Goal: Task Accomplishment & Management: Complete application form

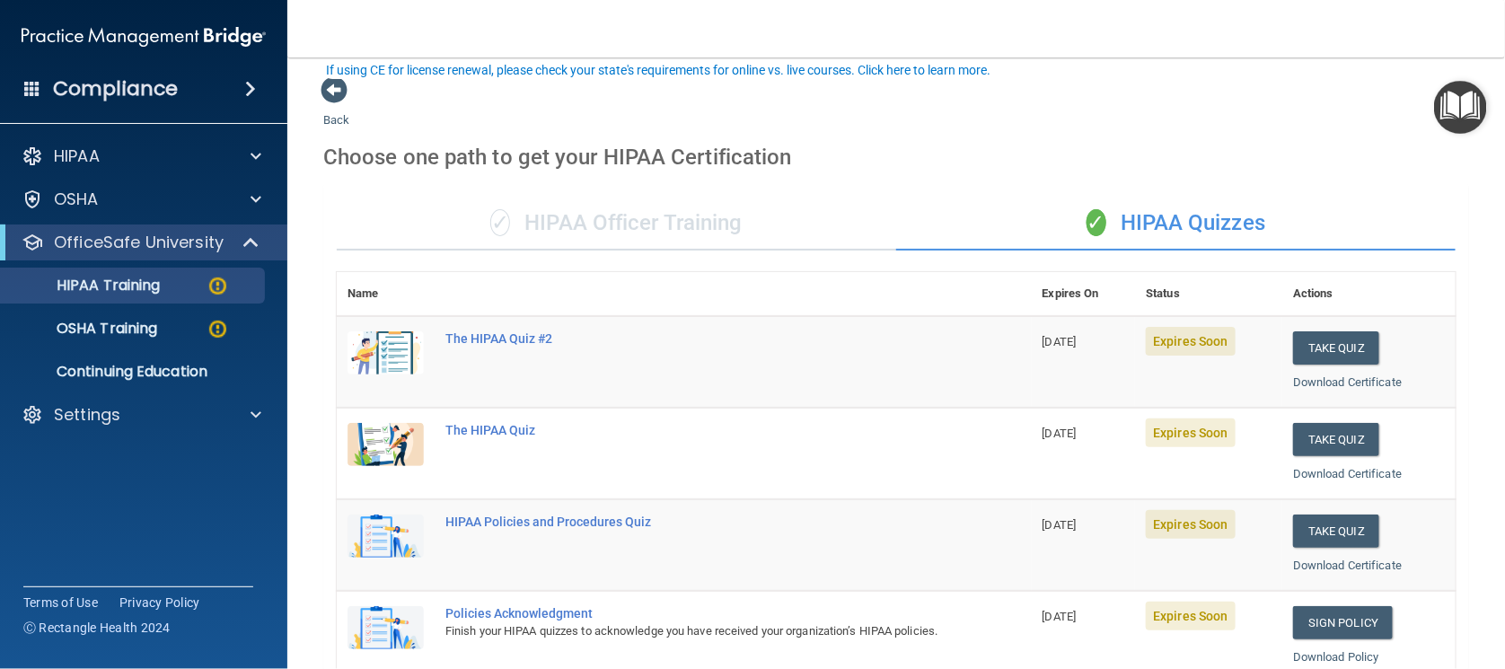
scroll to position [111, 0]
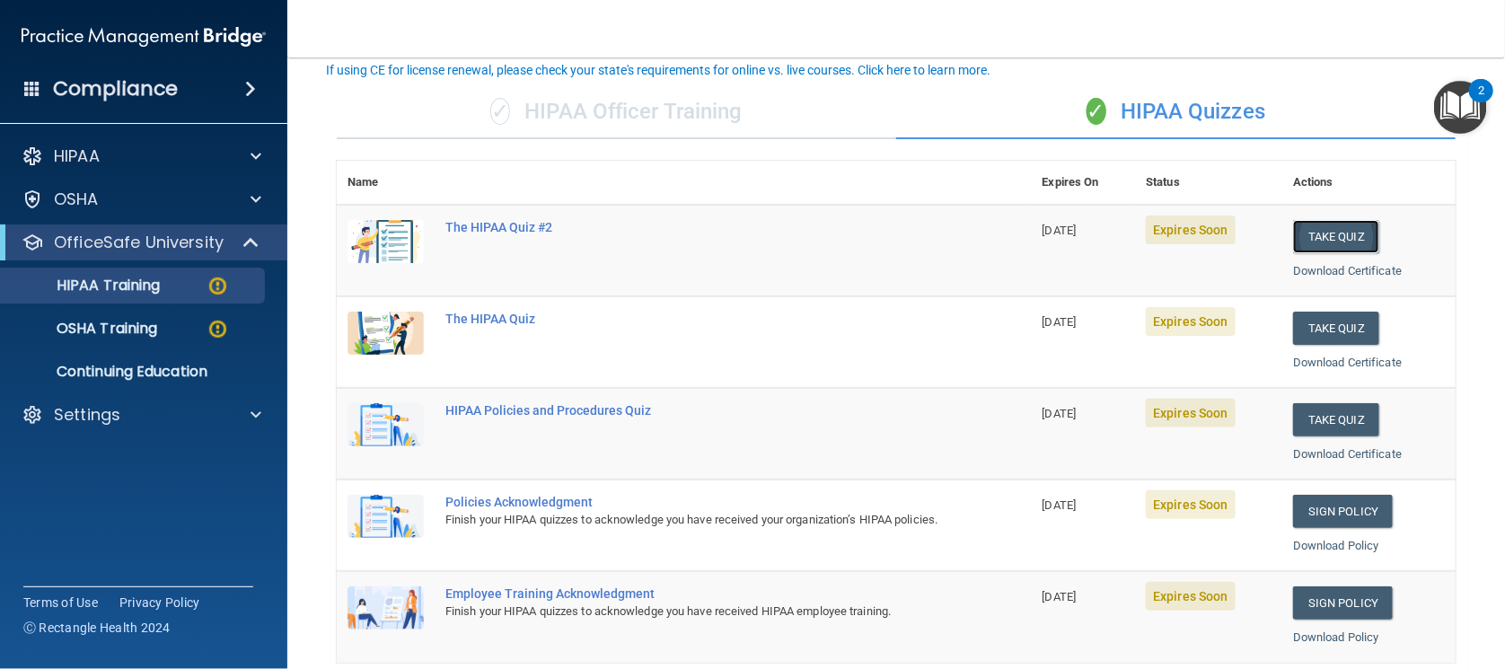
click at [1303, 239] on button "Take Quiz" at bounding box center [1336, 236] width 86 height 33
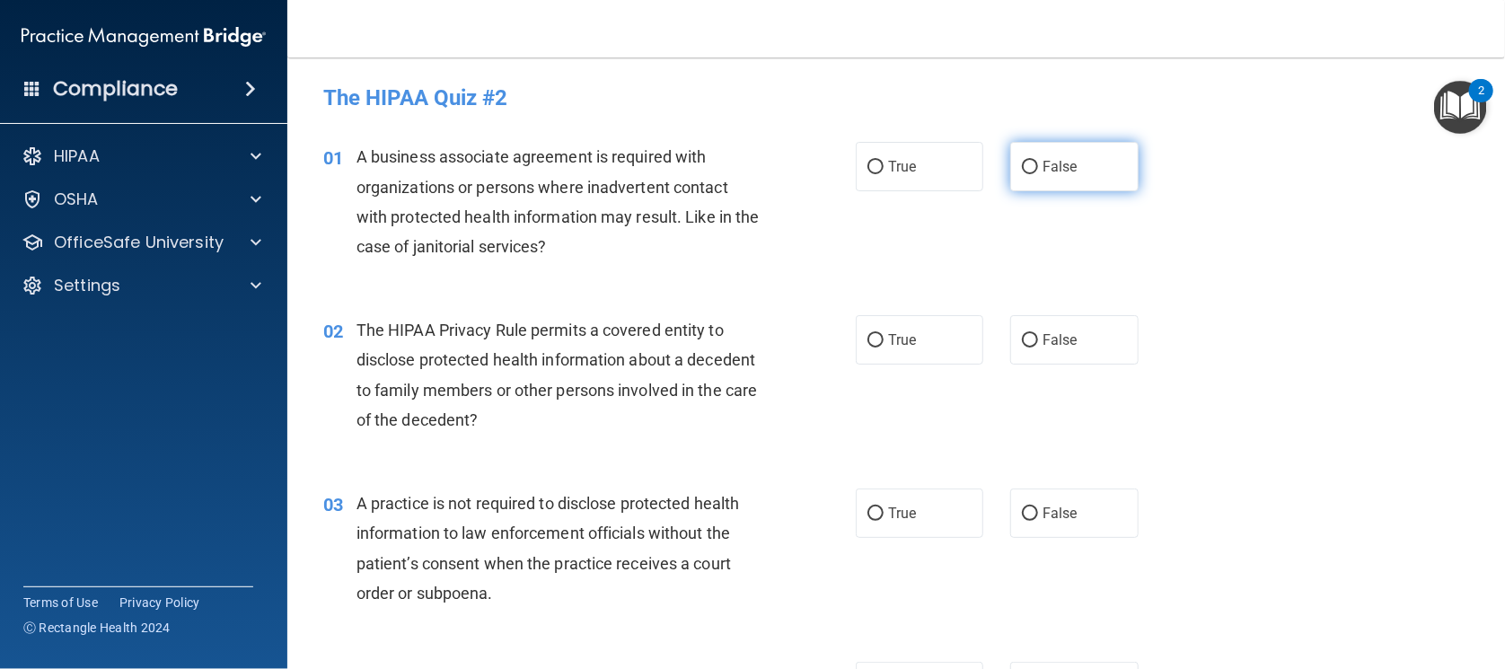
click at [1027, 169] on input "False" at bounding box center [1030, 167] width 16 height 13
radio input "true"
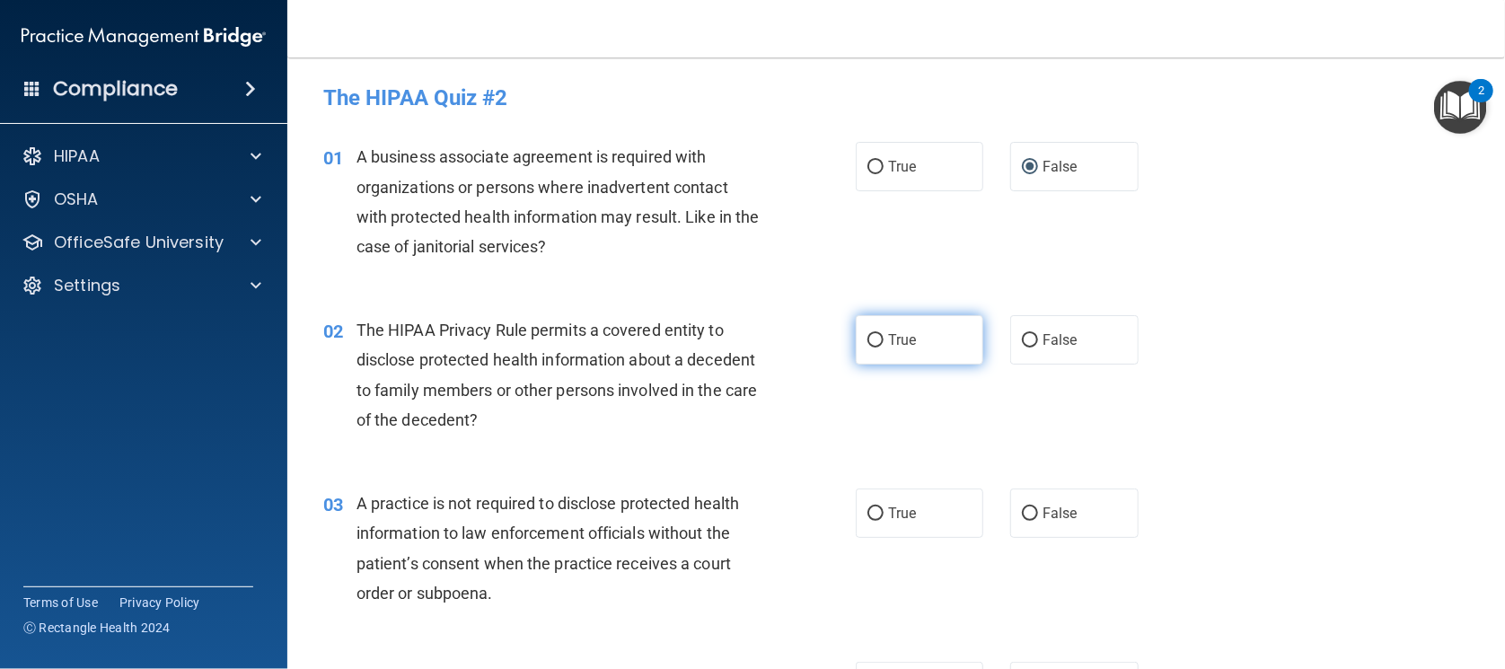
click at [873, 334] on input "True" at bounding box center [876, 340] width 16 height 13
radio input "true"
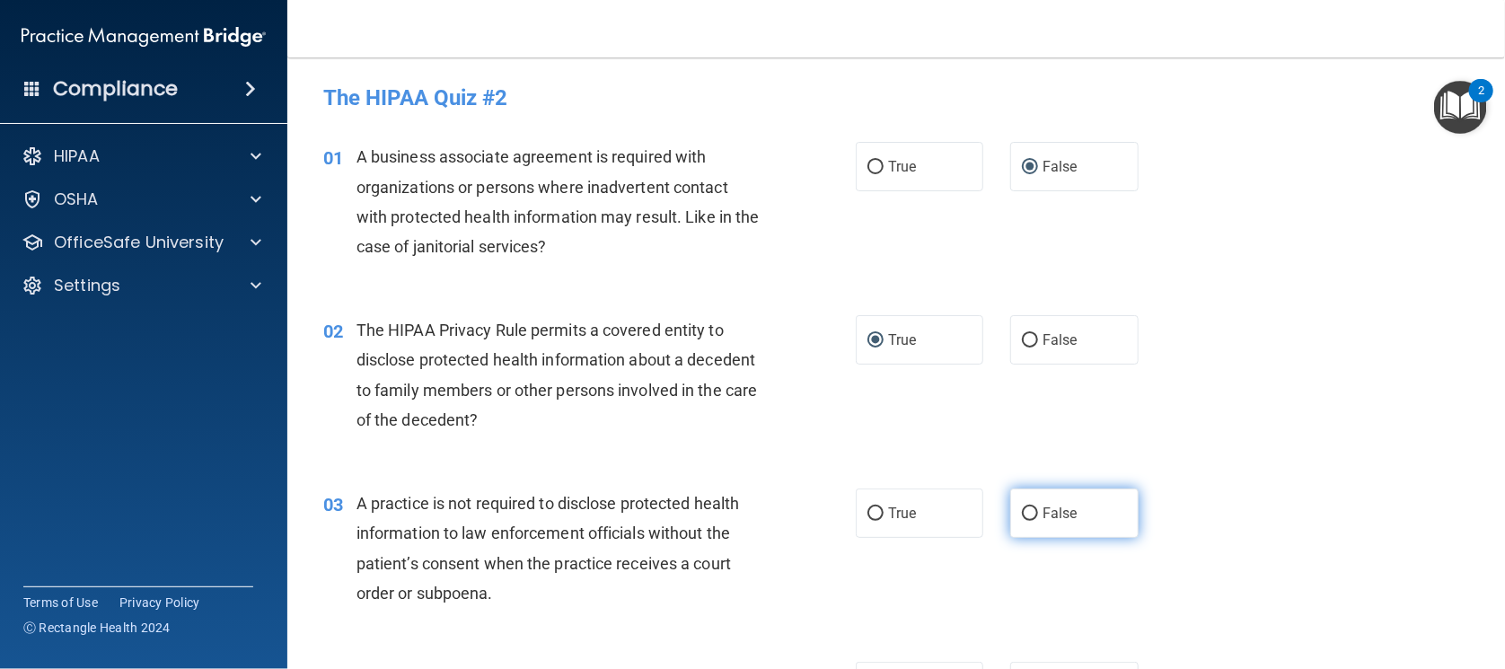
click at [1022, 507] on input "False" at bounding box center [1030, 513] width 16 height 13
radio input "true"
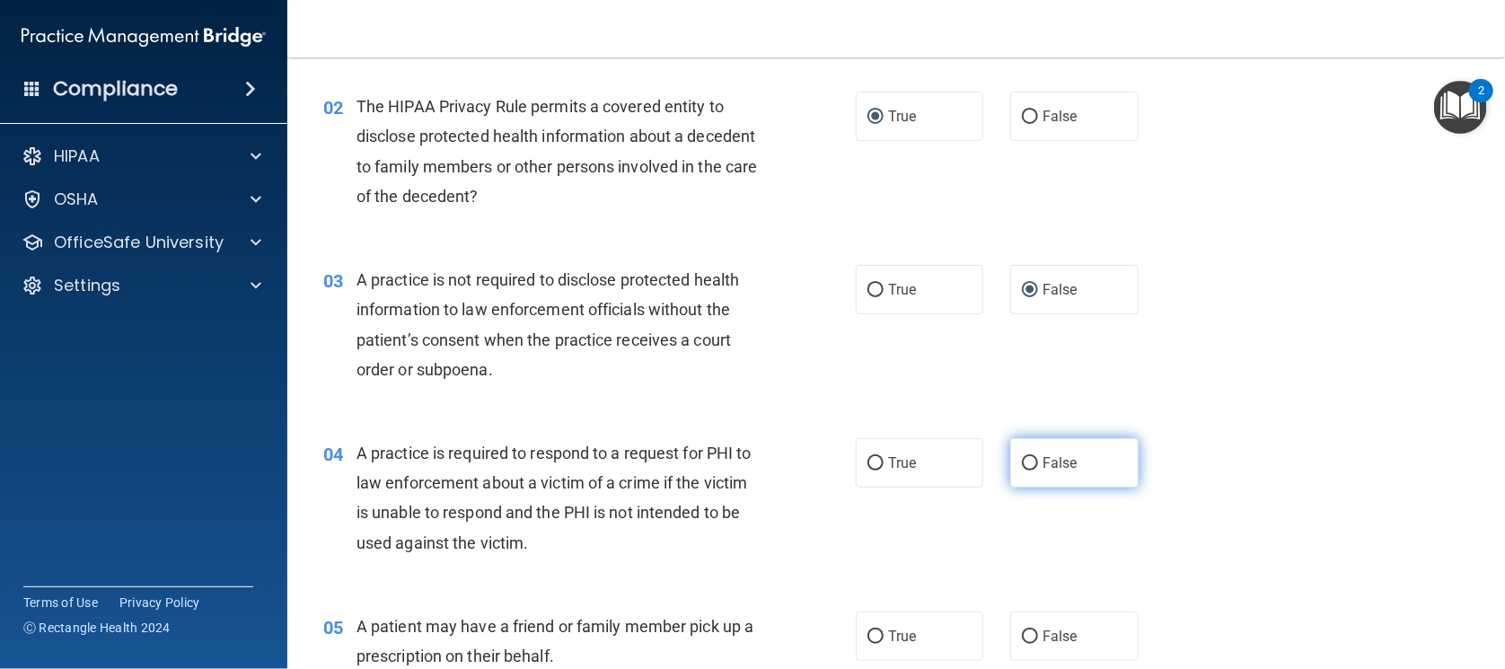
scroll to position [337, 0]
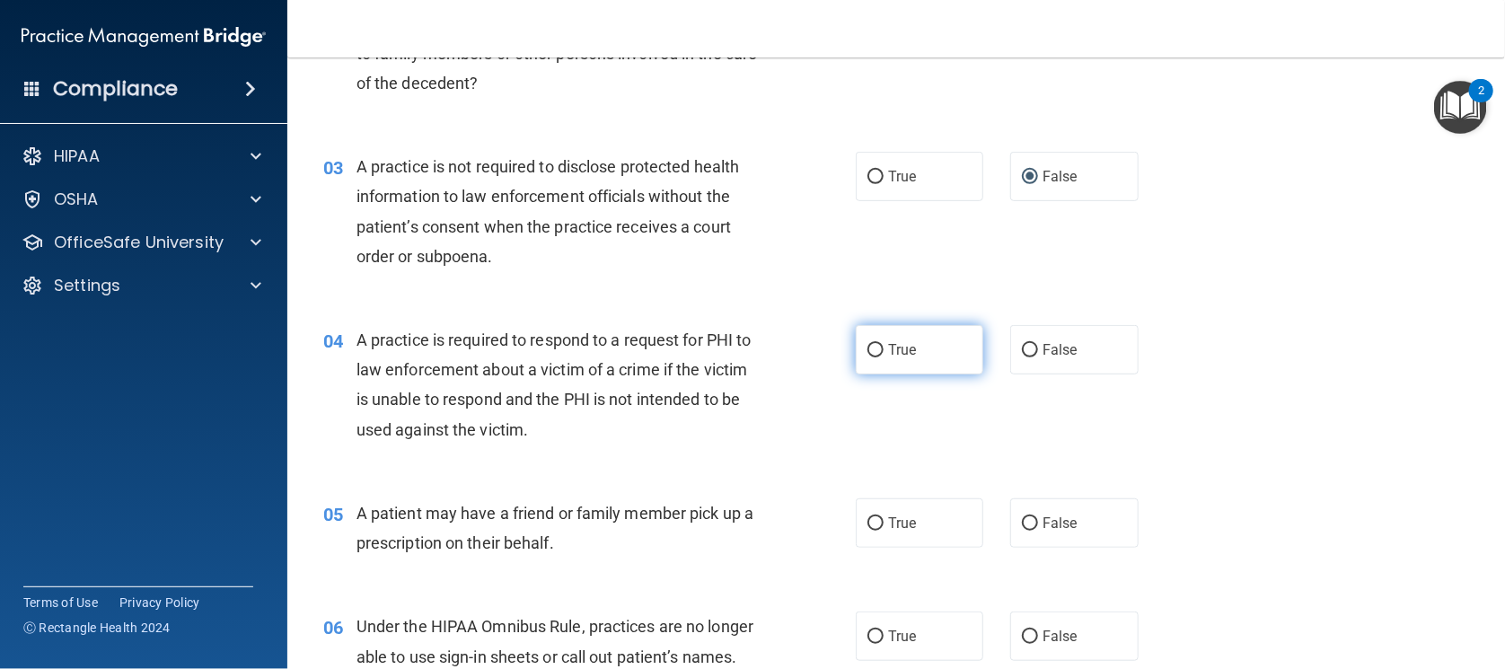
click at [886, 357] on label "True" at bounding box center [920, 349] width 128 height 49
click at [884, 357] on input "True" at bounding box center [876, 350] width 16 height 13
radio input "true"
click at [920, 546] on label "True" at bounding box center [920, 522] width 128 height 49
click at [884, 531] on input "True" at bounding box center [876, 523] width 16 height 13
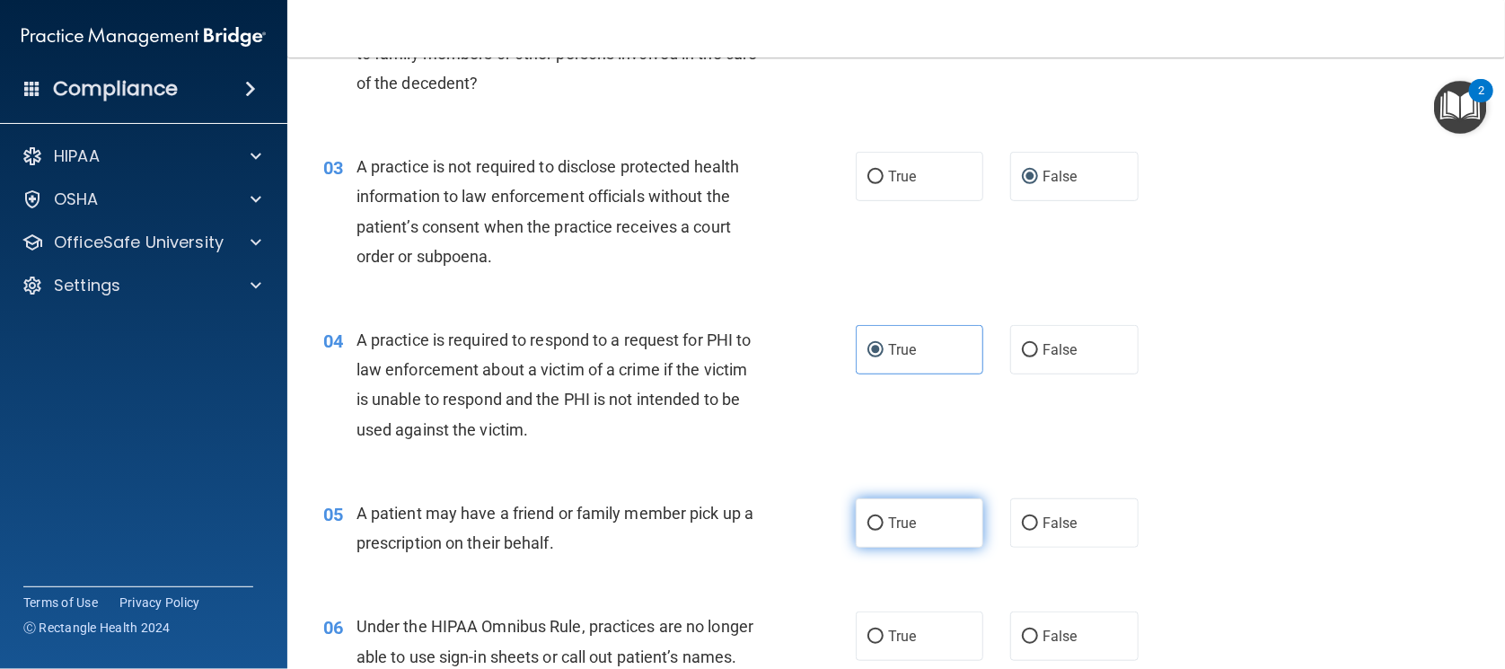
radio input "true"
click at [1016, 626] on label "False" at bounding box center [1074, 636] width 128 height 49
click at [1022, 630] on input "False" at bounding box center [1030, 636] width 16 height 13
radio input "true"
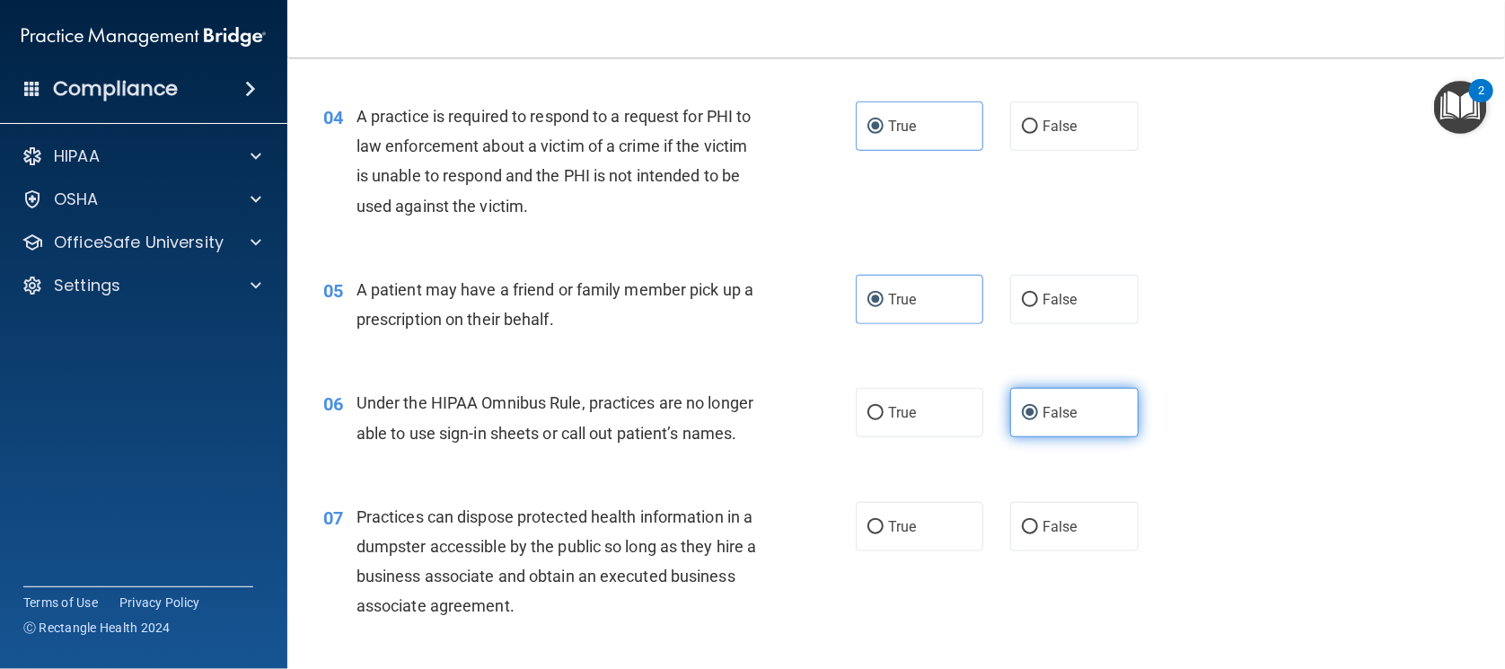
scroll to position [560, 0]
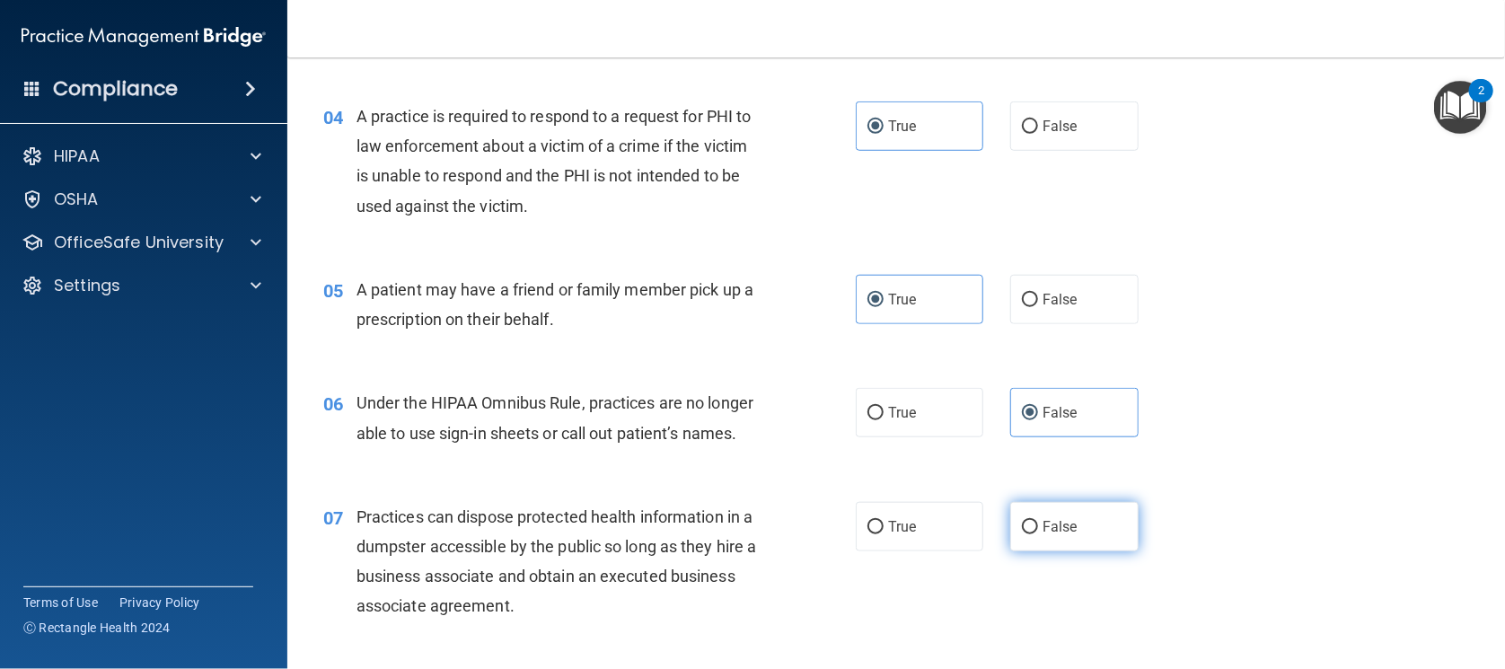
click at [1044, 530] on span "False" at bounding box center [1060, 526] width 35 height 17
click at [1038, 530] on input "False" at bounding box center [1030, 527] width 16 height 13
radio input "true"
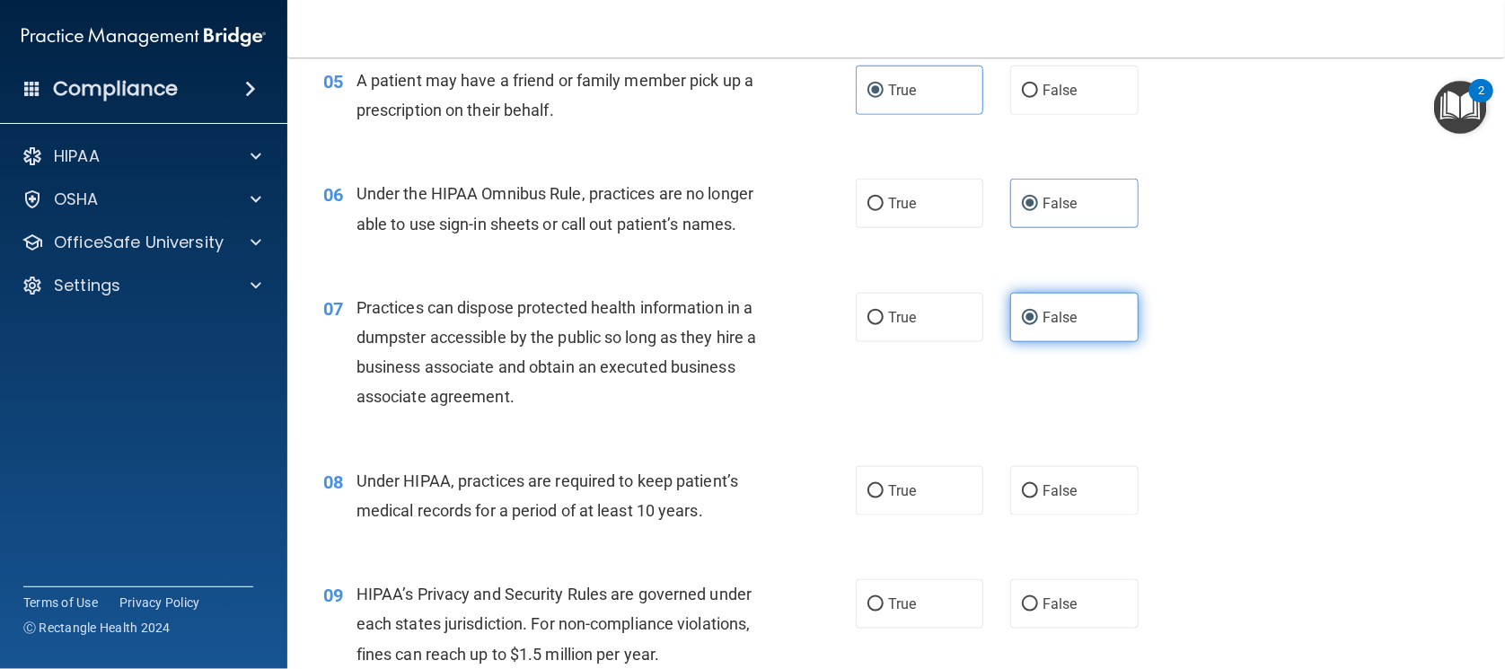
scroll to position [786, 0]
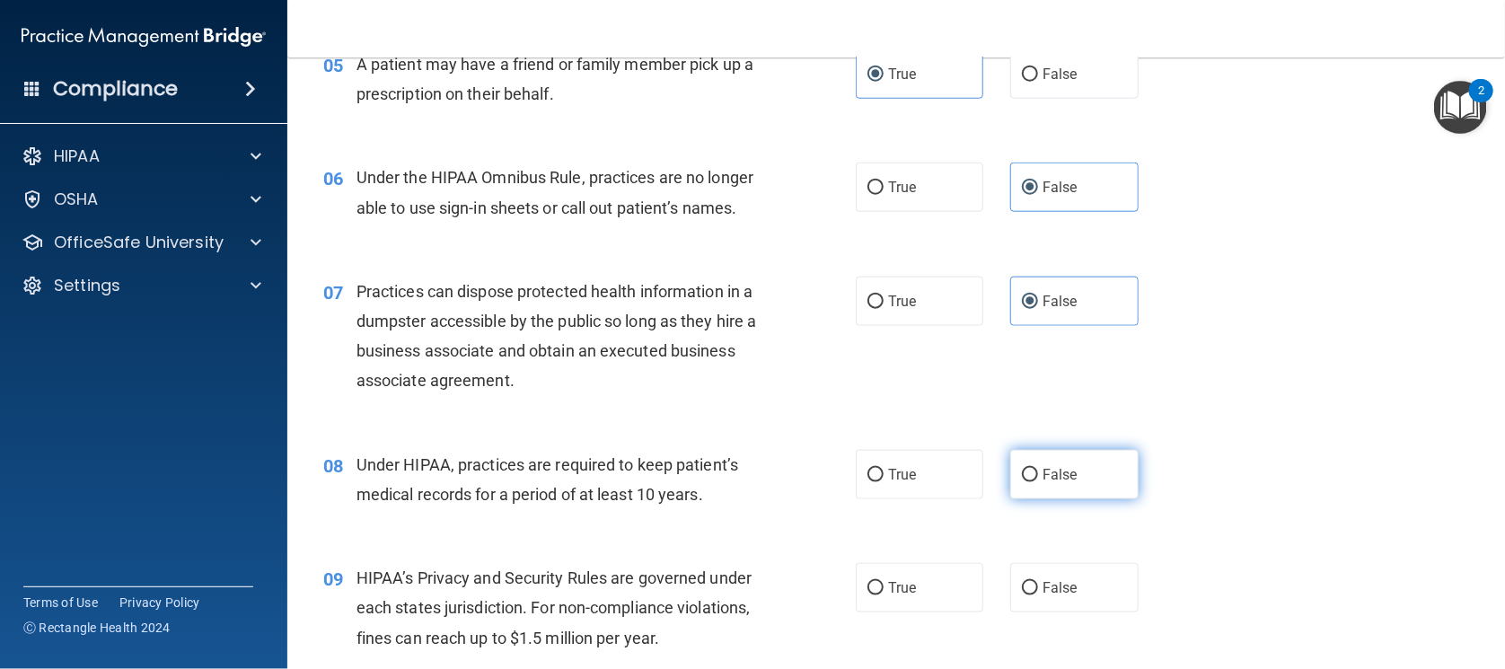
click at [1048, 490] on label "False" at bounding box center [1074, 474] width 128 height 49
click at [1038, 482] on input "False" at bounding box center [1030, 475] width 16 height 13
radio input "true"
click at [1053, 558] on div "09 HIPAA’s Privacy and Security Rules are governed under each states jurisdicti…" at bounding box center [896, 613] width 1173 height 144
click at [1051, 566] on label "False" at bounding box center [1074, 587] width 128 height 49
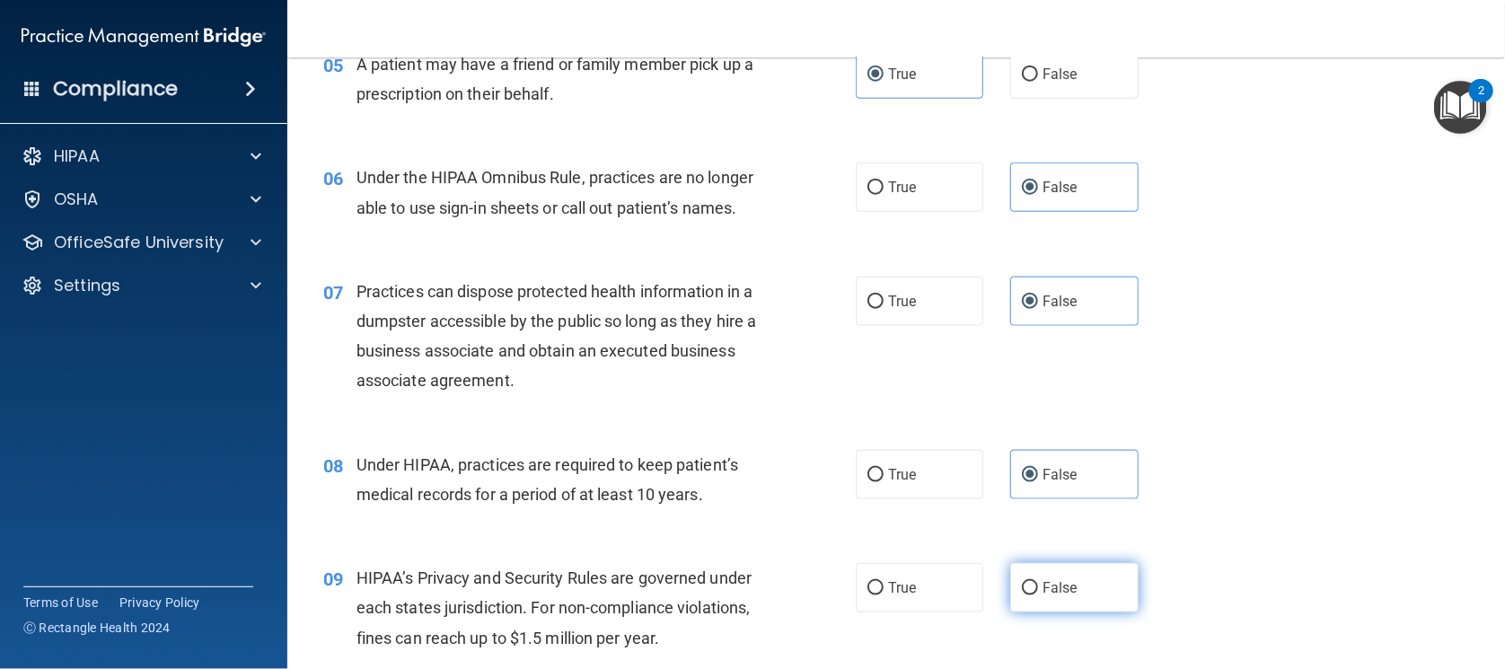
click at [1038, 582] on input "False" at bounding box center [1030, 588] width 16 height 13
radio input "true"
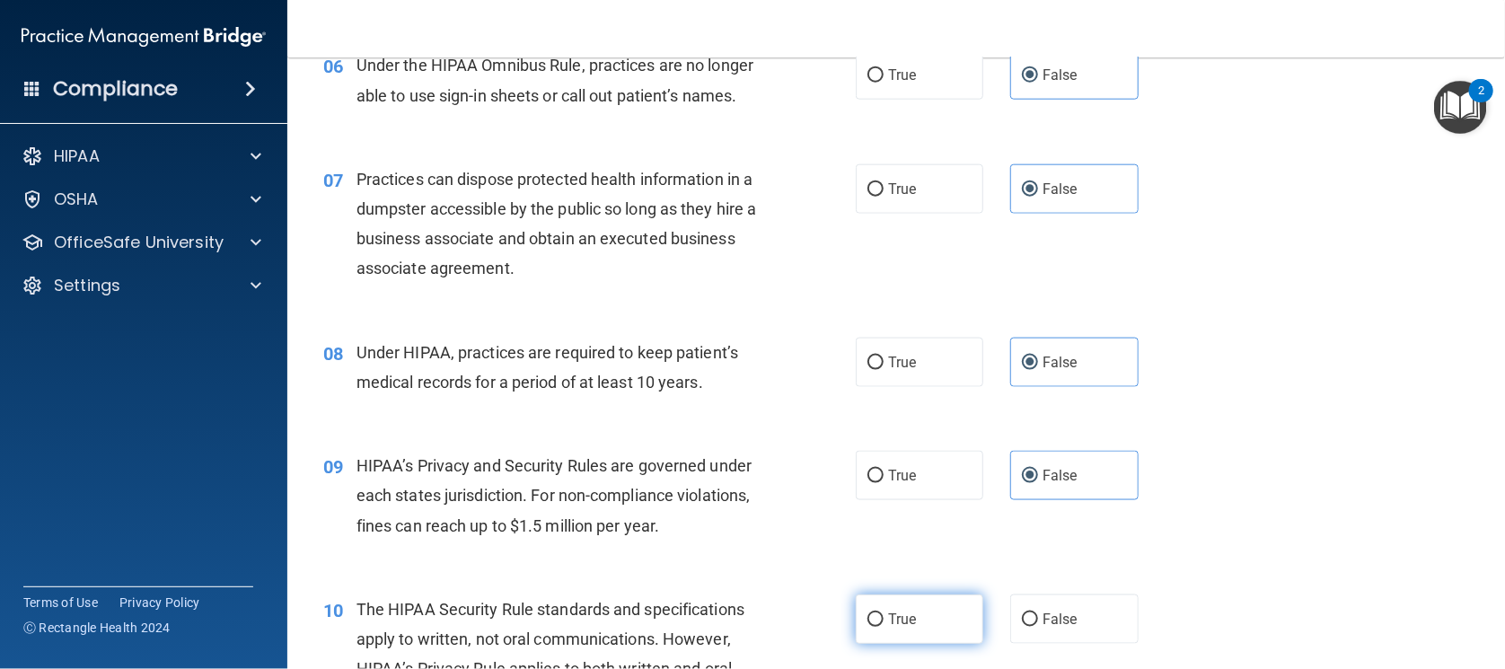
click at [906, 598] on label "True" at bounding box center [920, 619] width 128 height 49
click at [884, 613] on input "True" at bounding box center [876, 619] width 16 height 13
radio input "true"
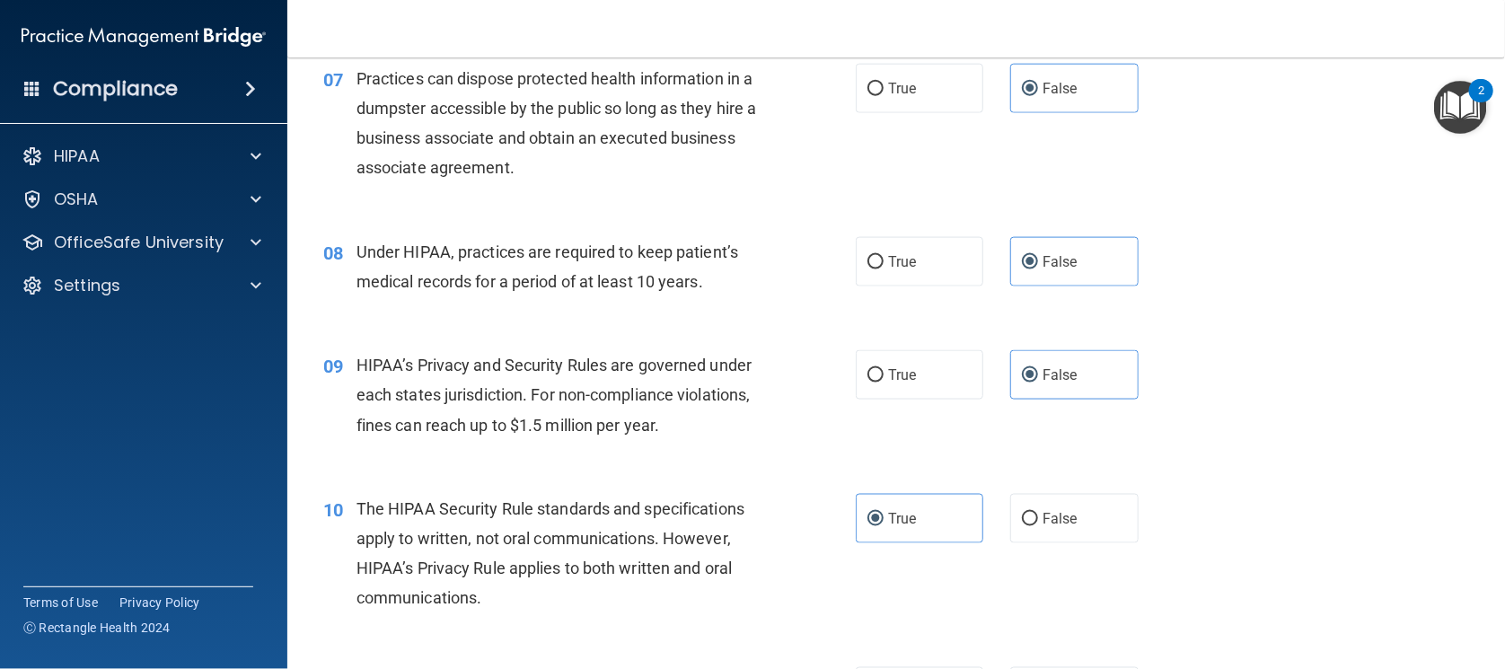
scroll to position [1122, 0]
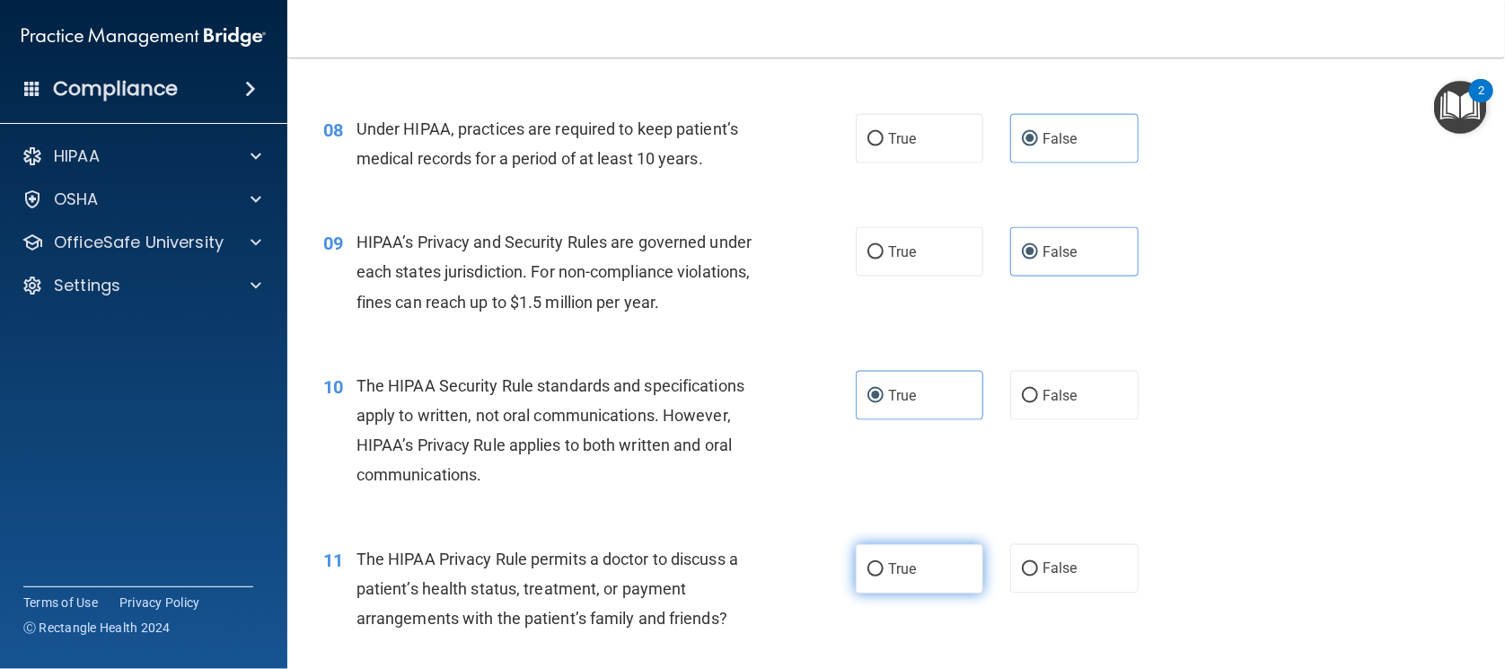
click at [936, 567] on label "True" at bounding box center [920, 568] width 128 height 49
click at [884, 567] on input "True" at bounding box center [876, 569] width 16 height 13
radio input "true"
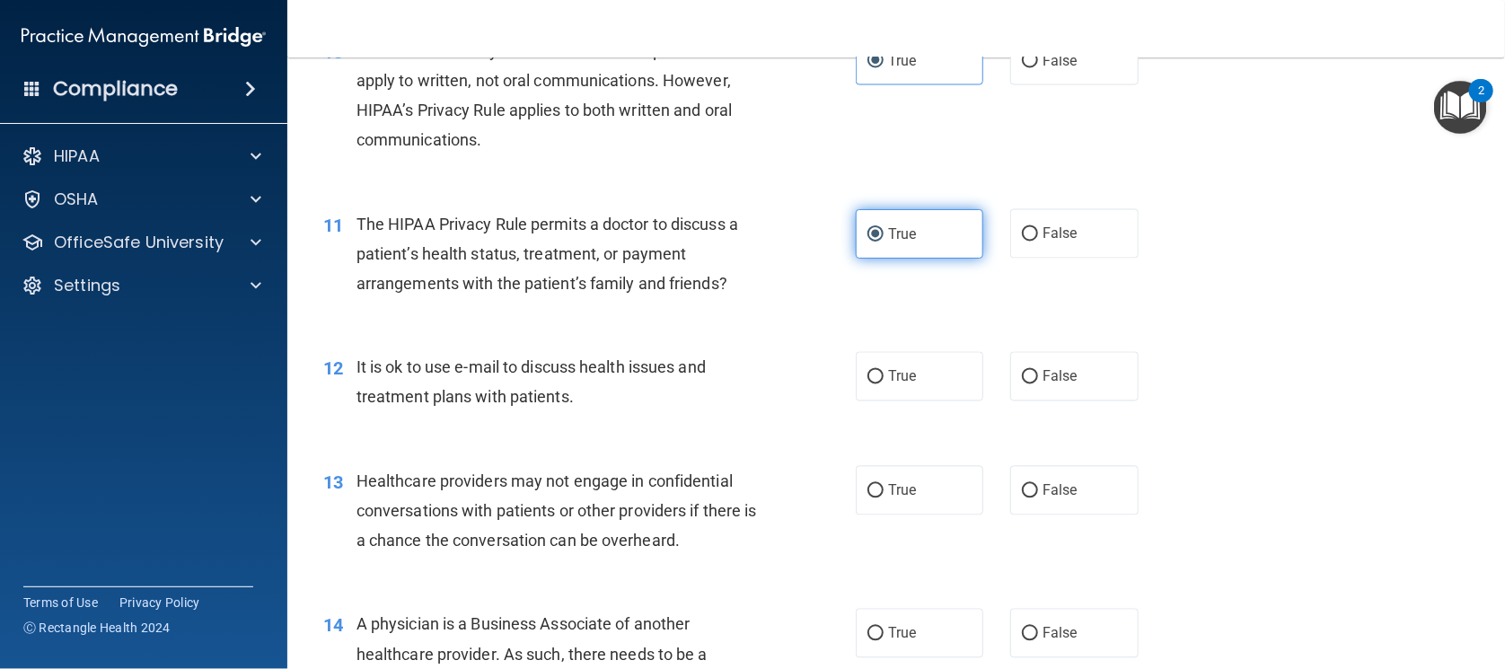
scroll to position [1459, 0]
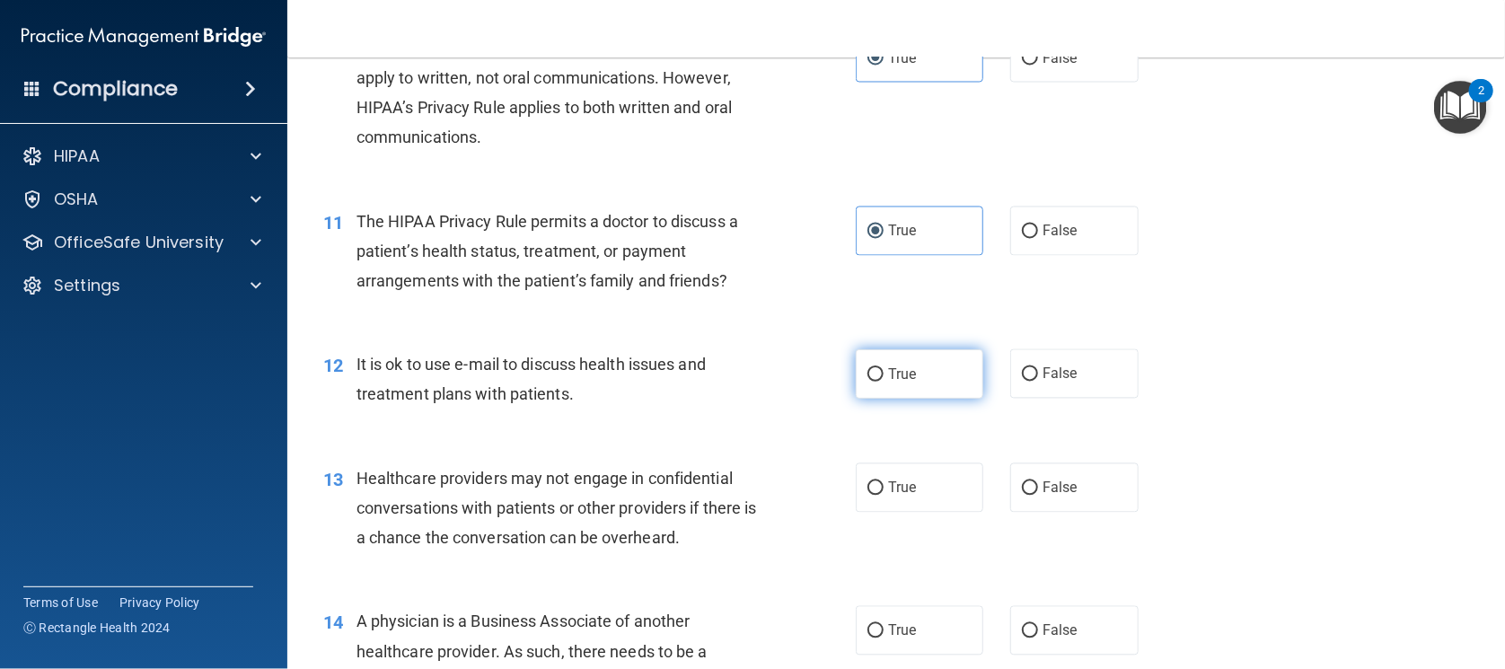
click at [902, 391] on label "True" at bounding box center [920, 373] width 128 height 49
click at [884, 382] on input "True" at bounding box center [876, 374] width 16 height 13
radio input "true"
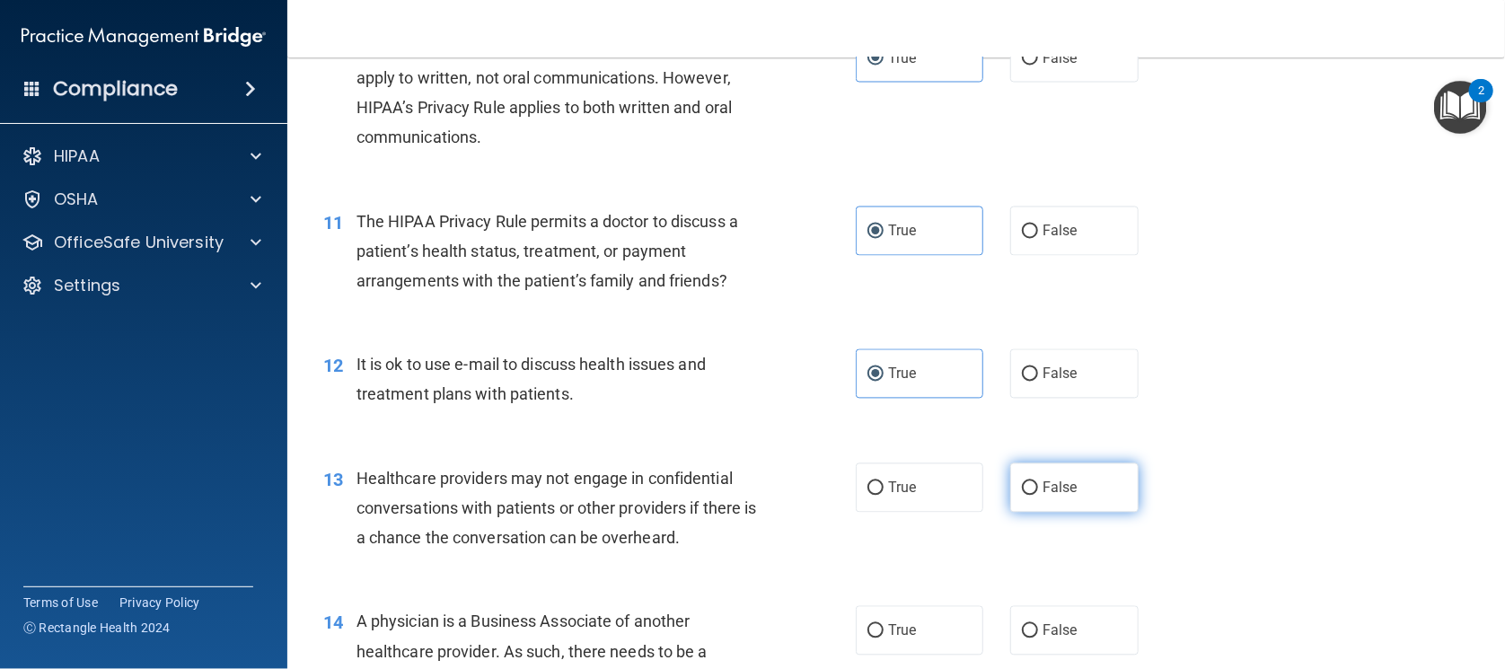
click at [1053, 477] on label "False" at bounding box center [1074, 487] width 128 height 49
click at [1038, 482] on input "False" at bounding box center [1030, 488] width 16 height 13
radio input "true"
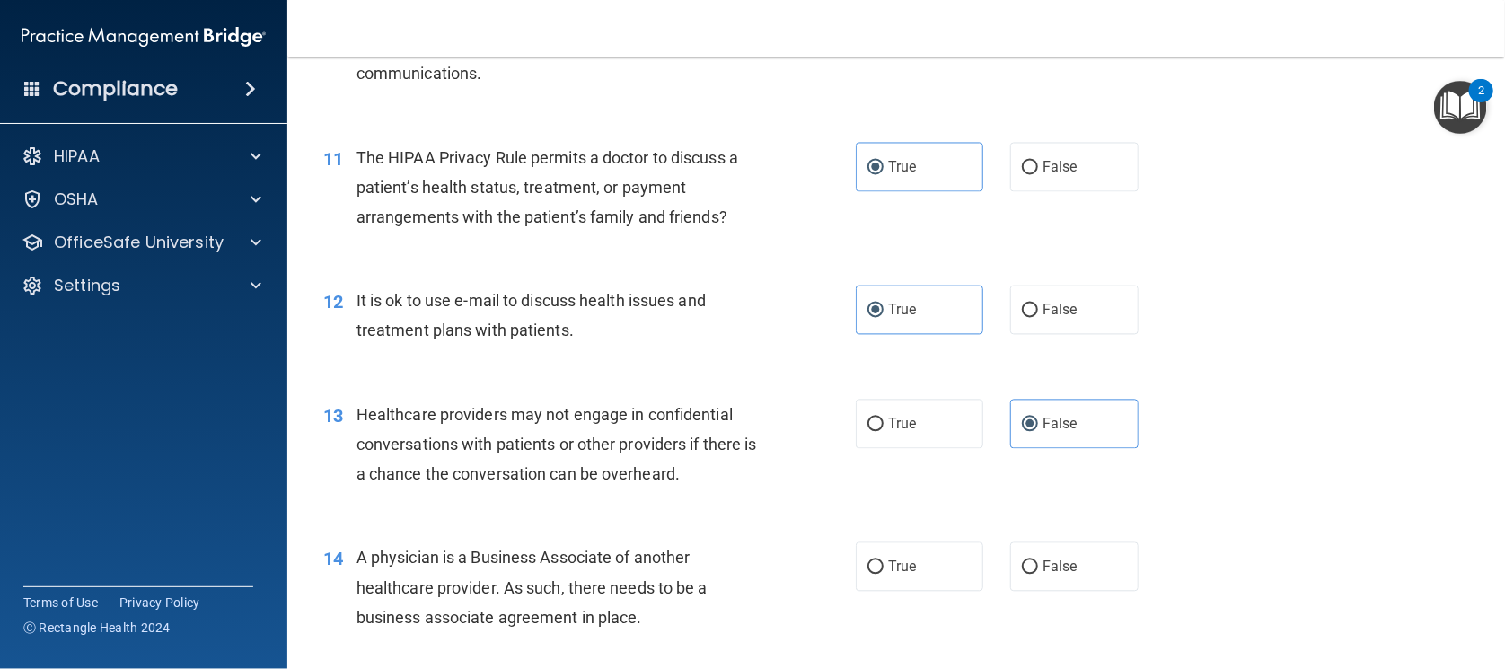
scroll to position [1571, 0]
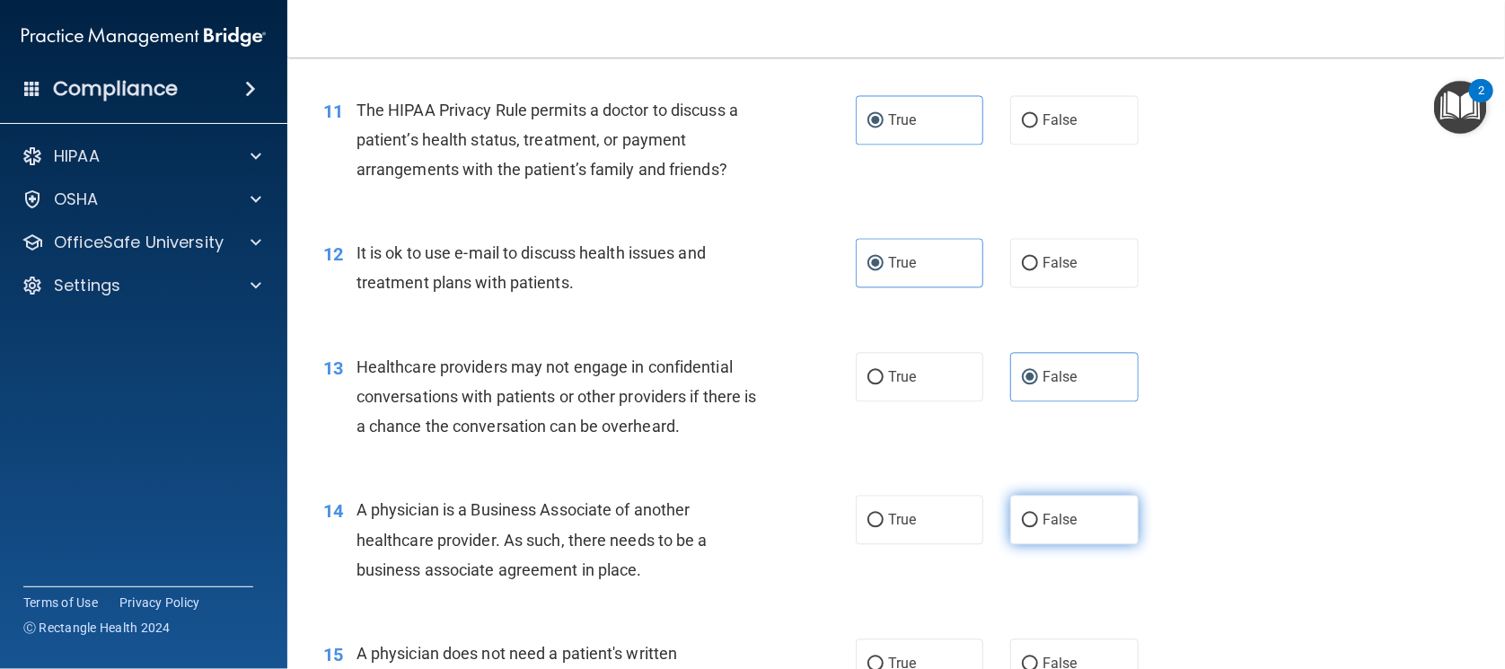
click at [1030, 527] on label "False" at bounding box center [1074, 519] width 128 height 49
click at [1030, 527] on input "False" at bounding box center [1030, 520] width 16 height 13
radio input "true"
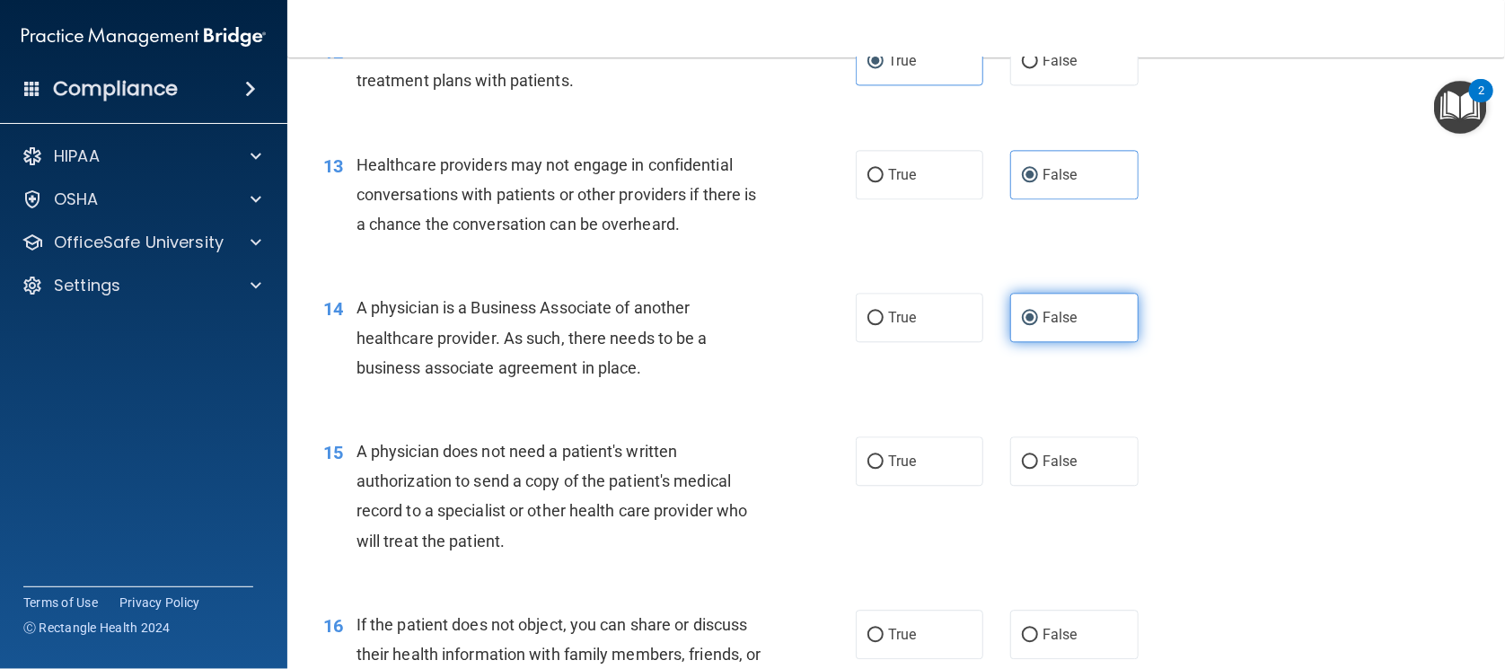
scroll to position [1796, 0]
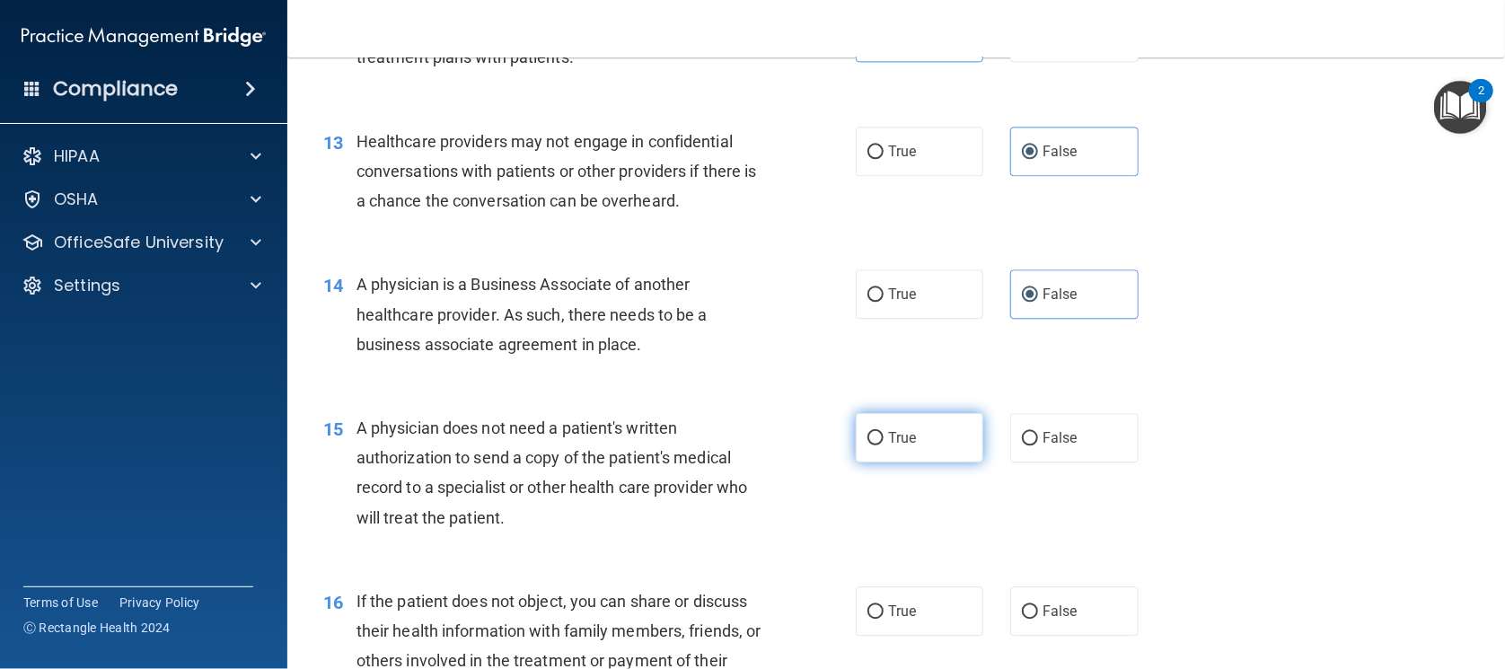
click at [926, 453] on label "True" at bounding box center [920, 437] width 128 height 49
click at [884, 445] on input "True" at bounding box center [876, 438] width 16 height 13
radio input "true"
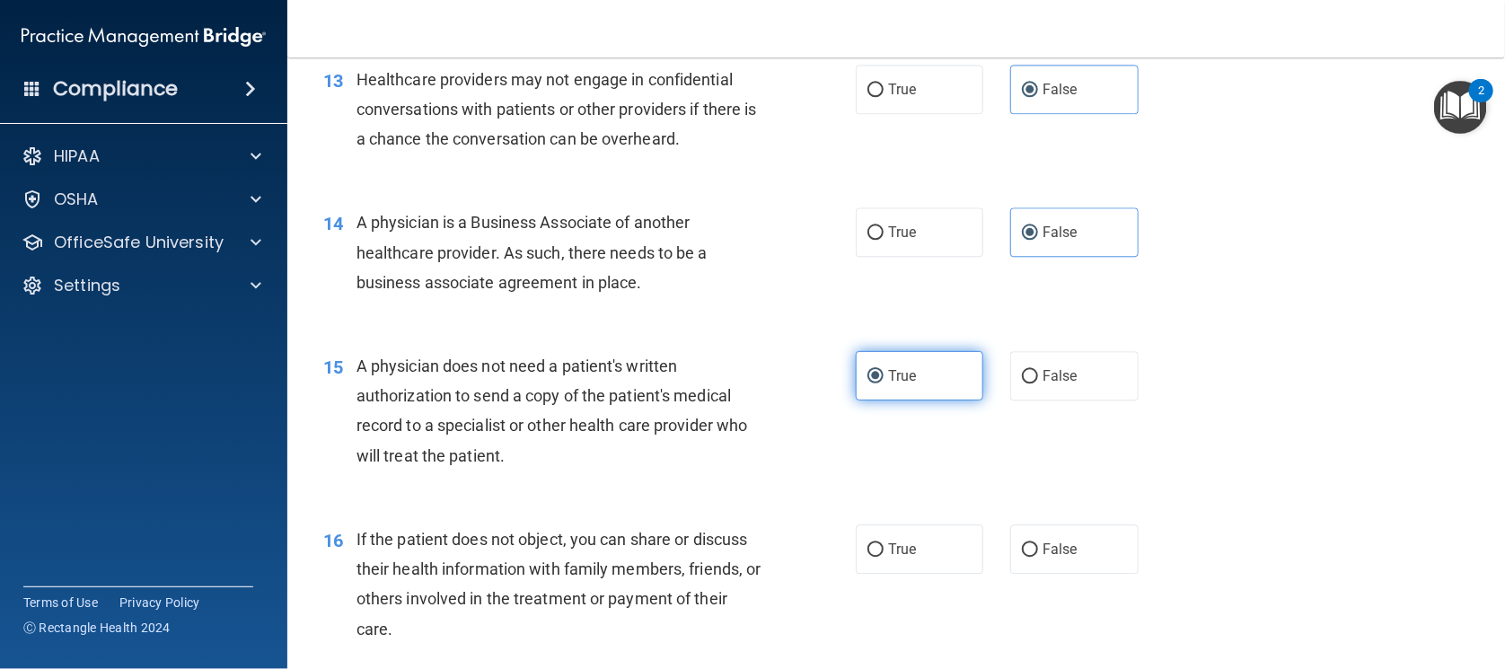
scroll to position [1908, 0]
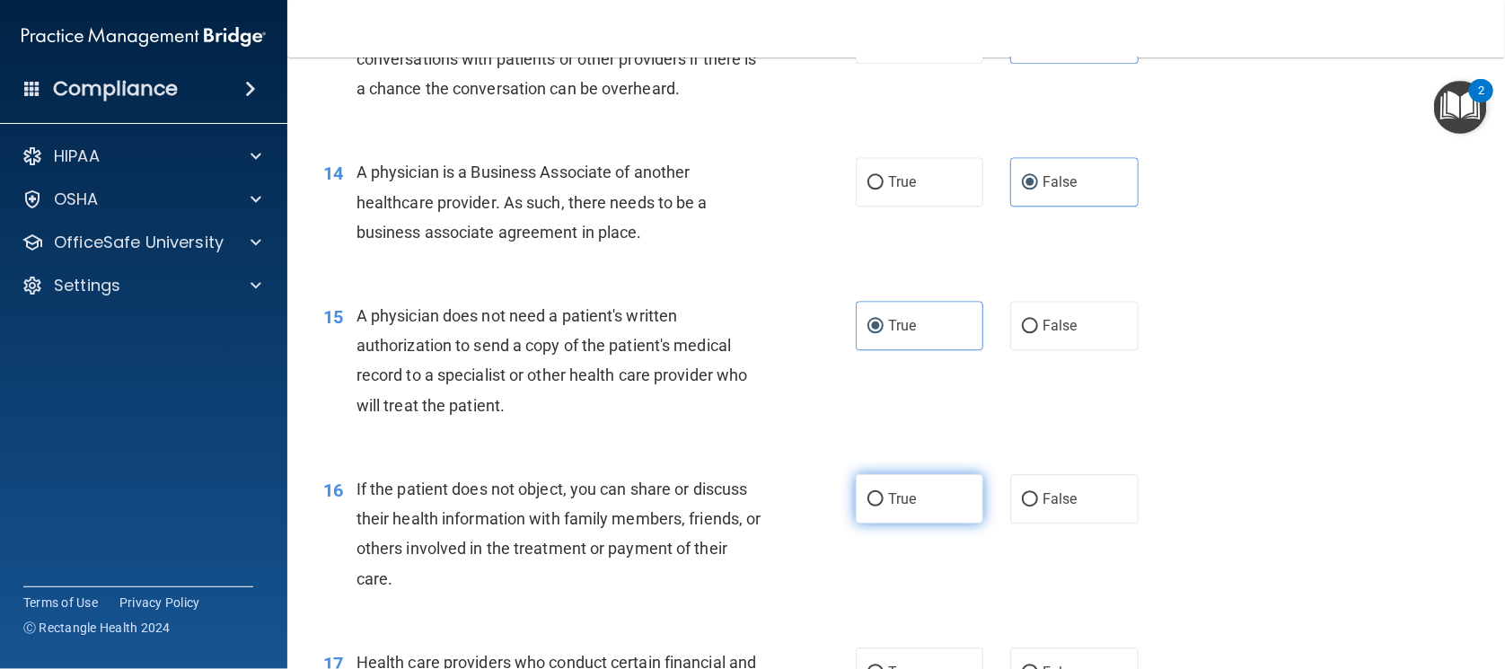
click at [948, 501] on label "True" at bounding box center [920, 498] width 128 height 49
click at [884, 501] on input "True" at bounding box center [876, 499] width 16 height 13
radio input "true"
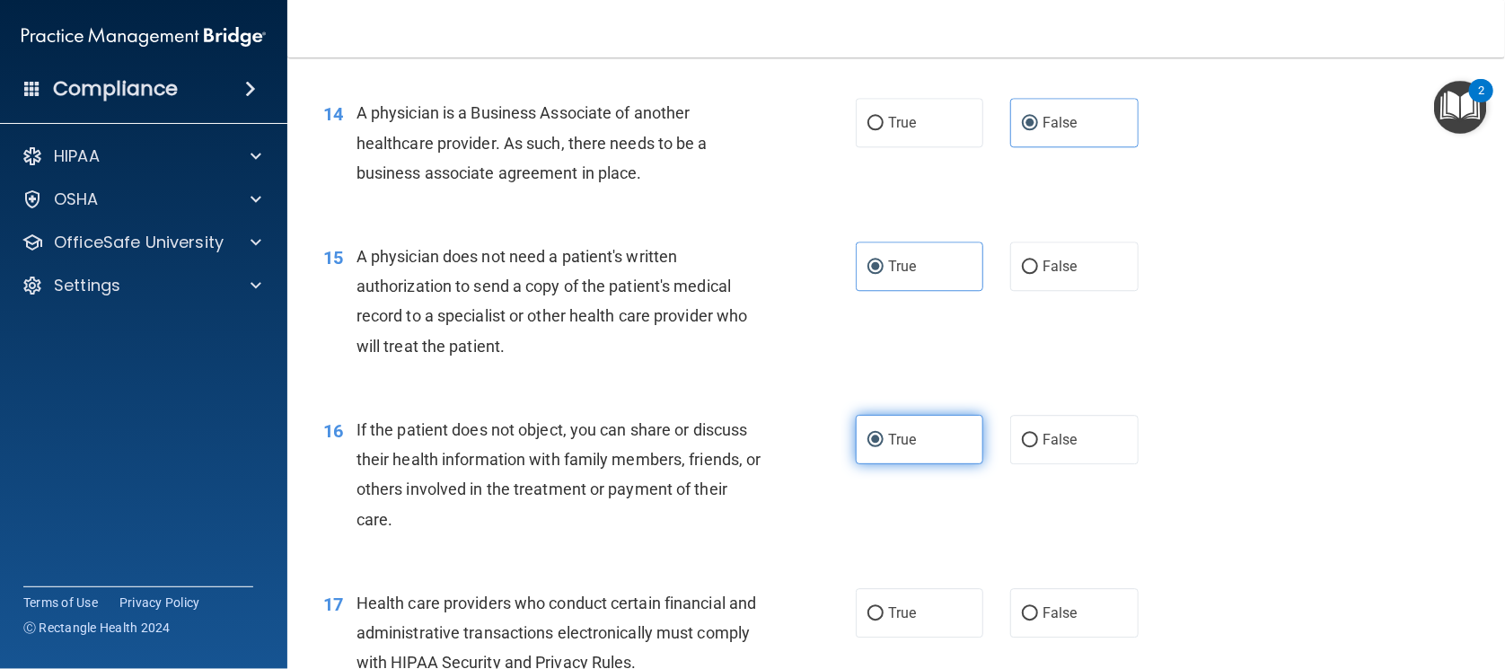
scroll to position [2020, 0]
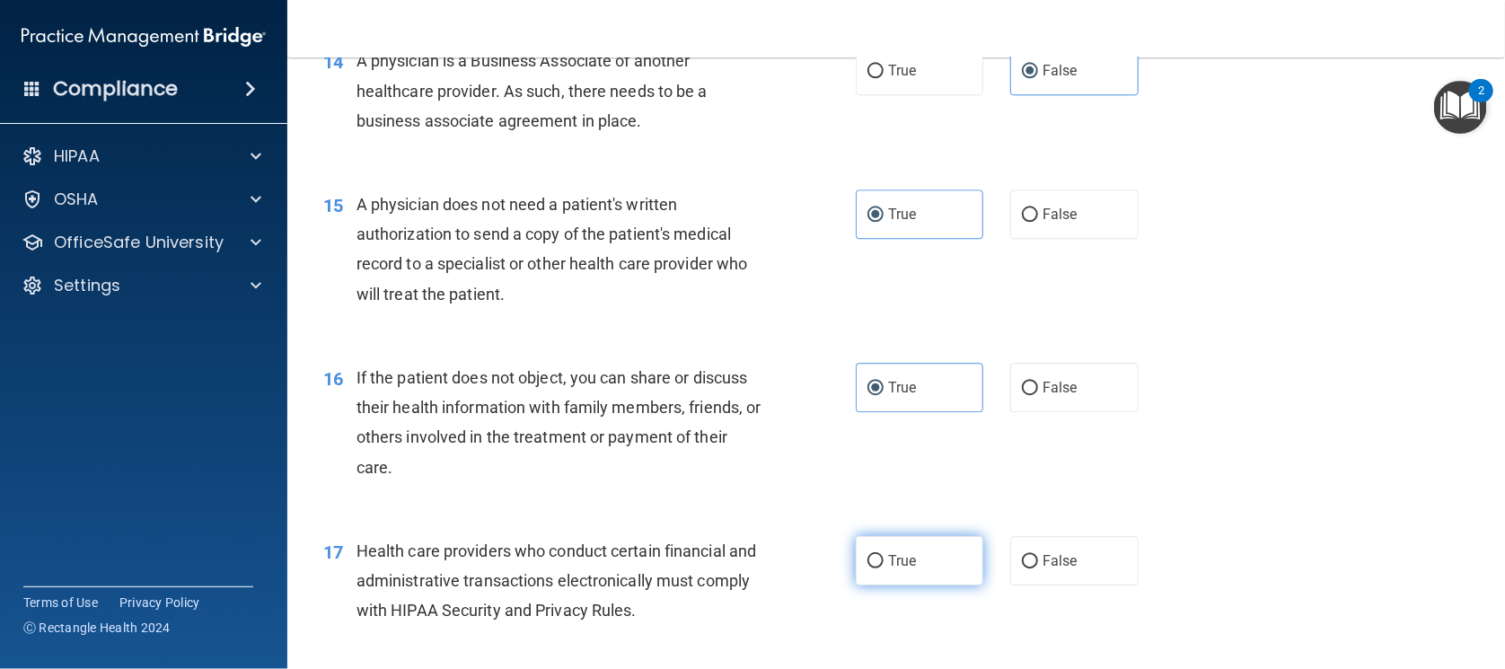
click at [924, 543] on label "True" at bounding box center [920, 560] width 128 height 49
click at [884, 555] on input "True" at bounding box center [876, 561] width 16 height 13
radio input "true"
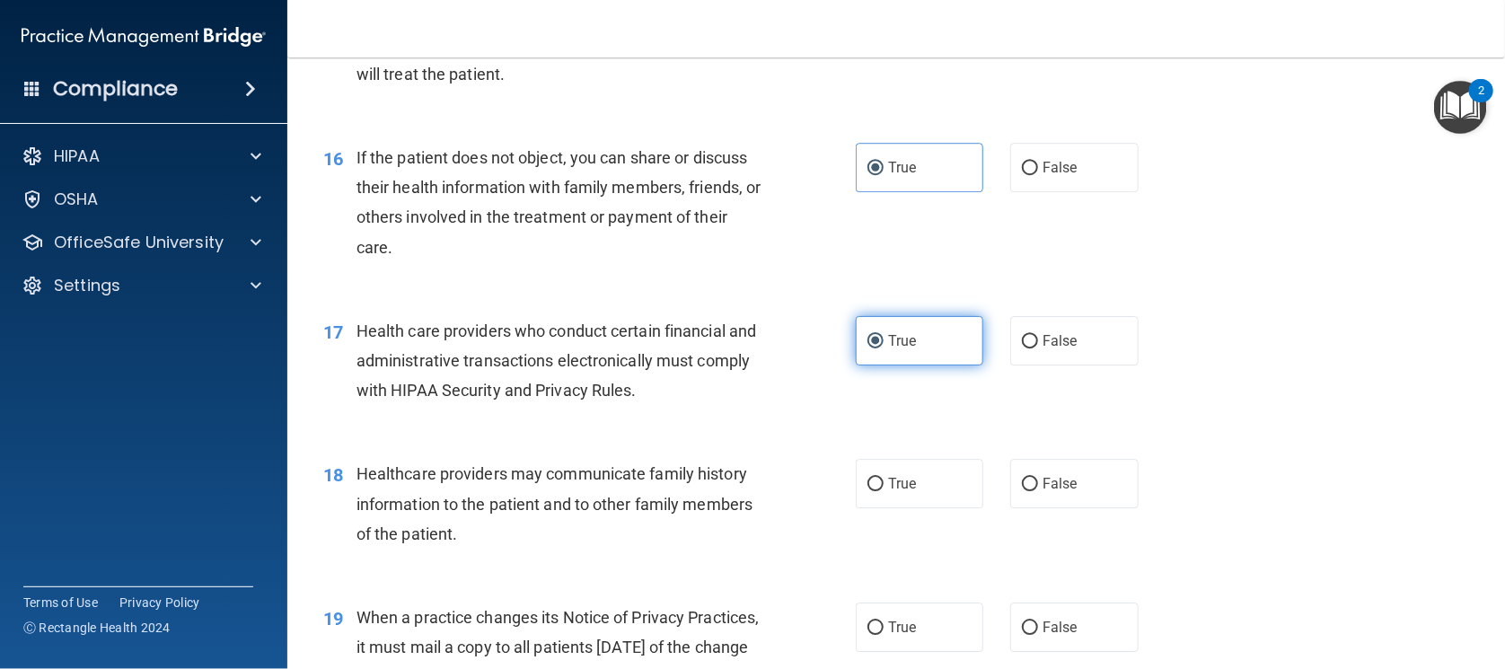
scroll to position [2245, 0]
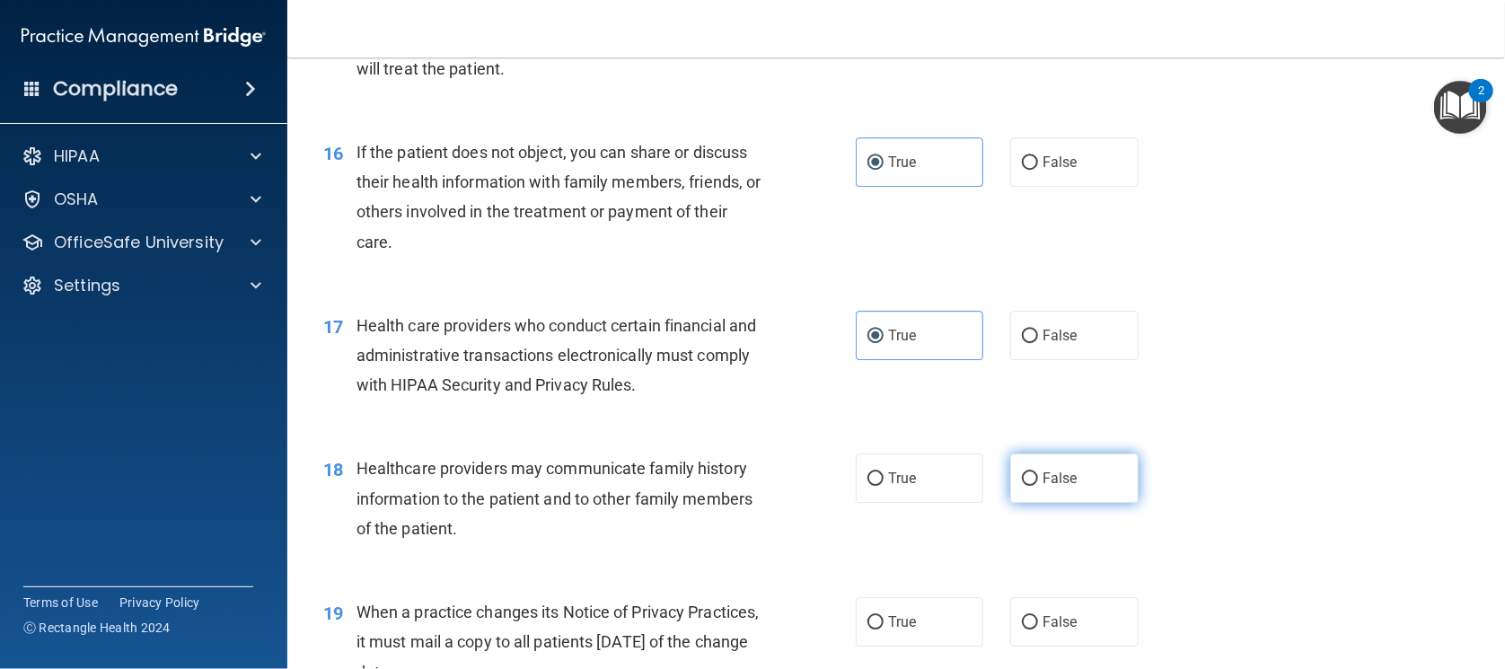
click at [1040, 491] on label "False" at bounding box center [1074, 478] width 128 height 49
click at [1038, 486] on input "False" at bounding box center [1030, 478] width 16 height 13
radio input "true"
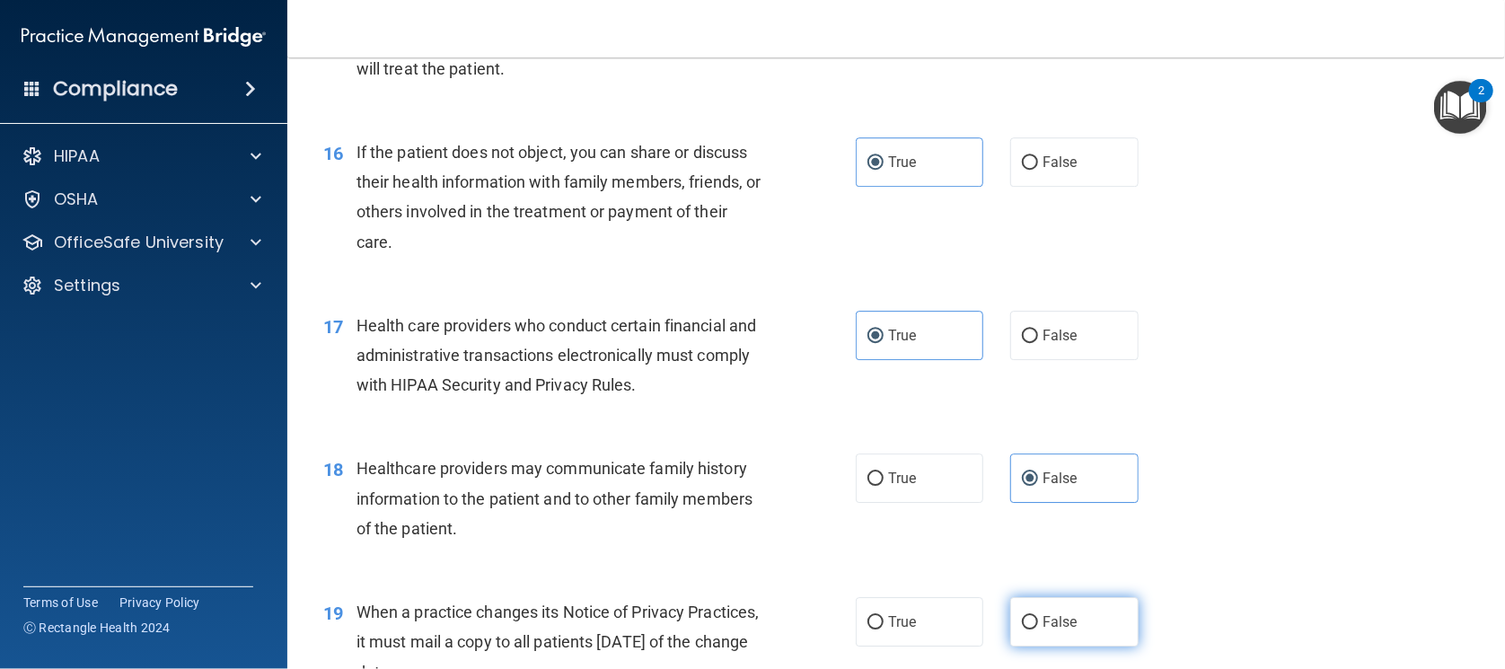
click at [1043, 613] on span "False" at bounding box center [1060, 621] width 35 height 17
click at [1035, 616] on input "False" at bounding box center [1030, 622] width 16 height 13
radio input "true"
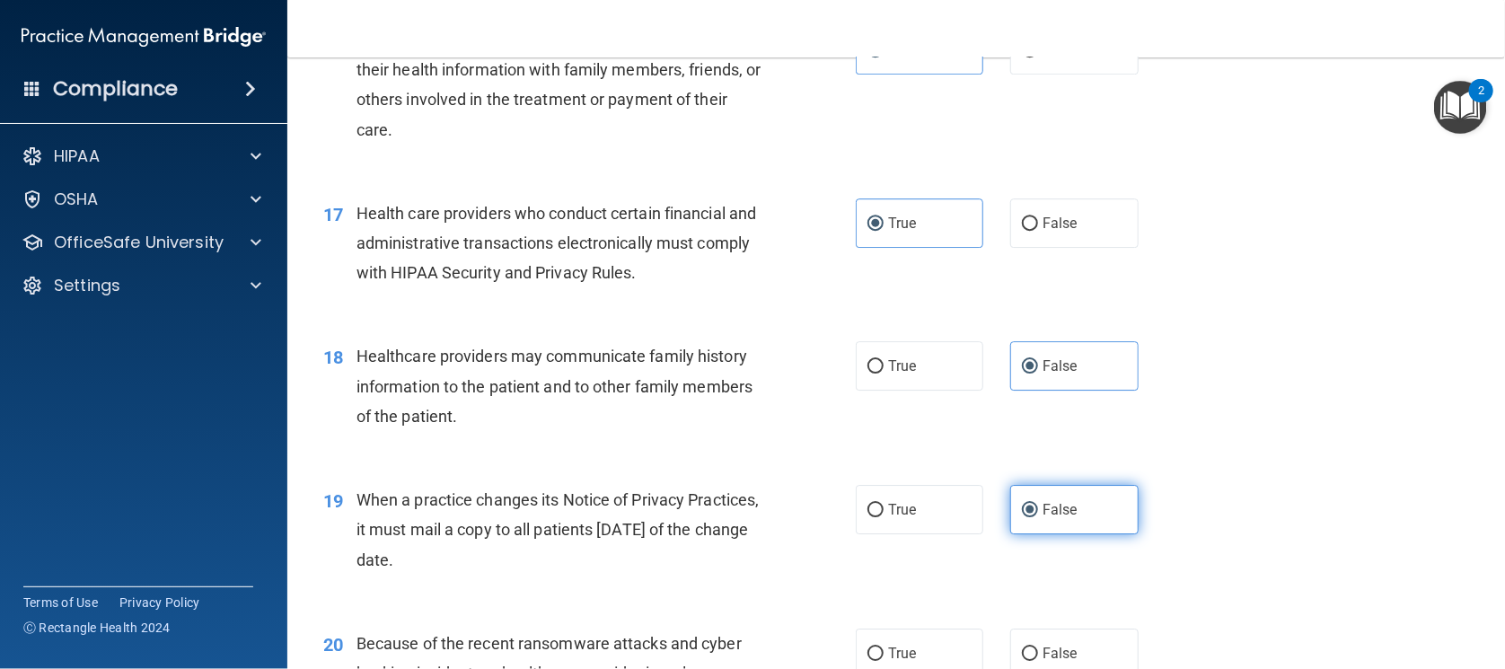
scroll to position [2469, 0]
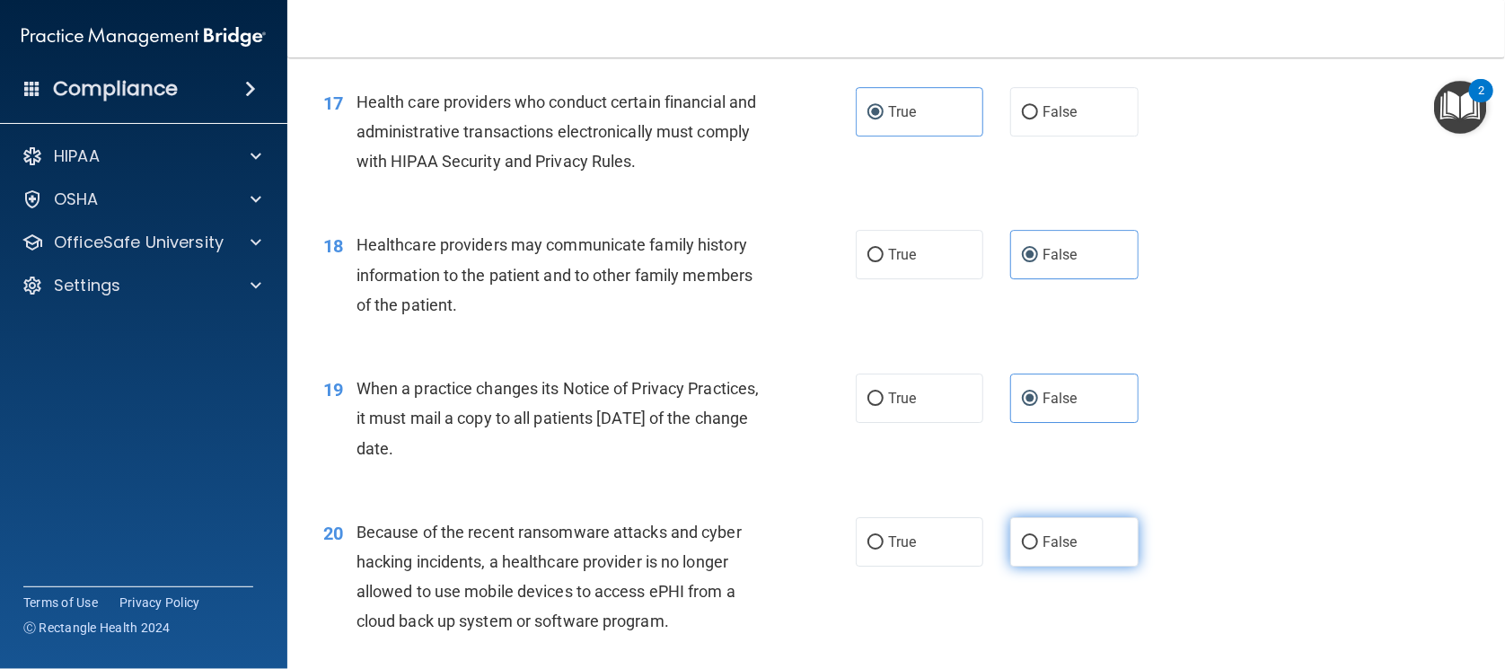
click at [1043, 542] on span "False" at bounding box center [1060, 541] width 35 height 17
click at [1038, 542] on input "False" at bounding box center [1030, 542] width 16 height 13
radio input "true"
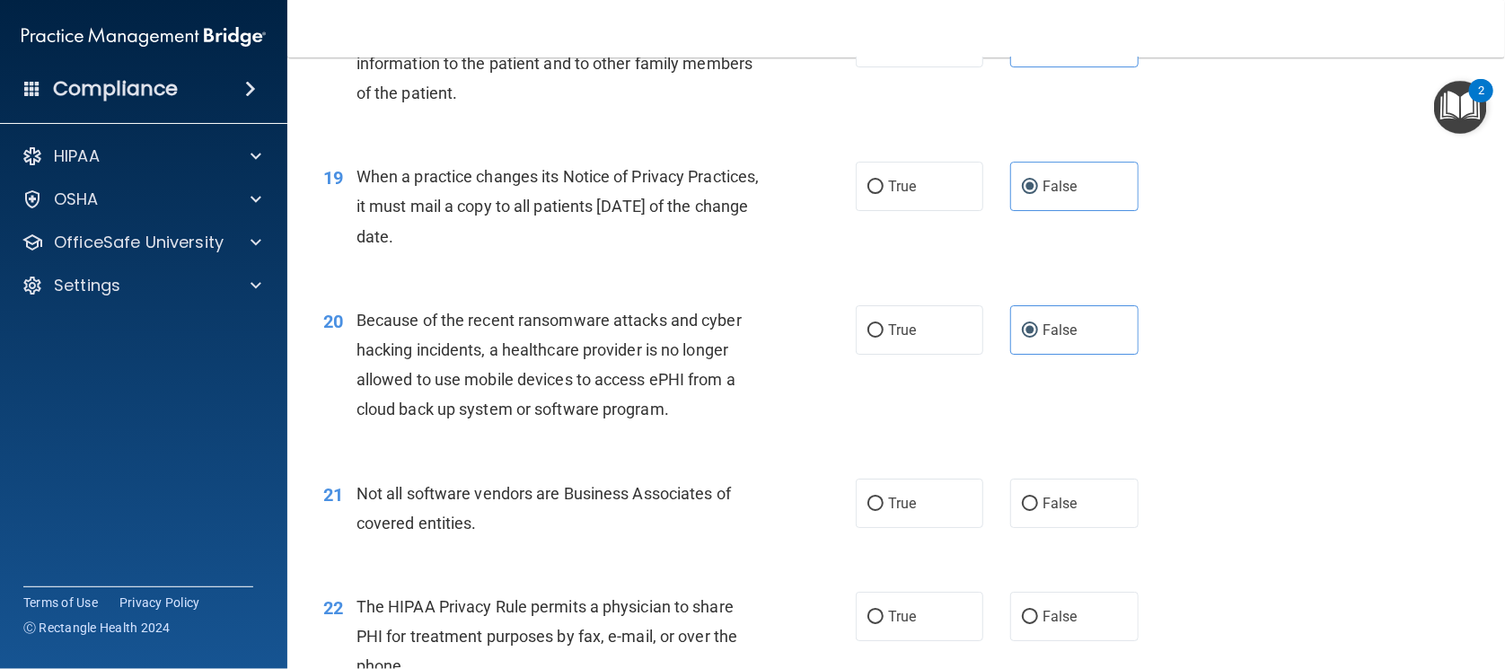
scroll to position [2807, 0]
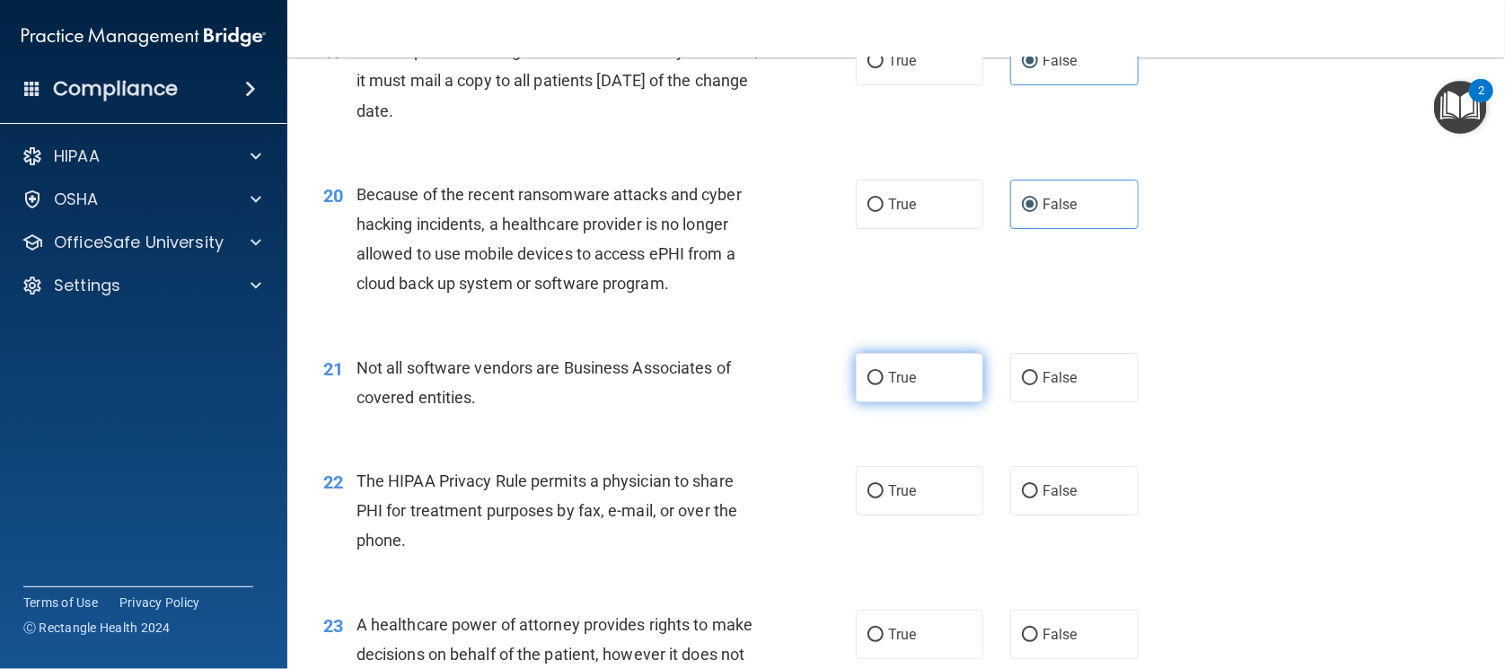
click at [936, 383] on label "True" at bounding box center [920, 377] width 128 height 49
click at [884, 383] on input "True" at bounding box center [876, 378] width 16 height 13
radio input "true"
click at [917, 484] on label "True" at bounding box center [920, 490] width 128 height 49
click at [884, 485] on input "True" at bounding box center [876, 491] width 16 height 13
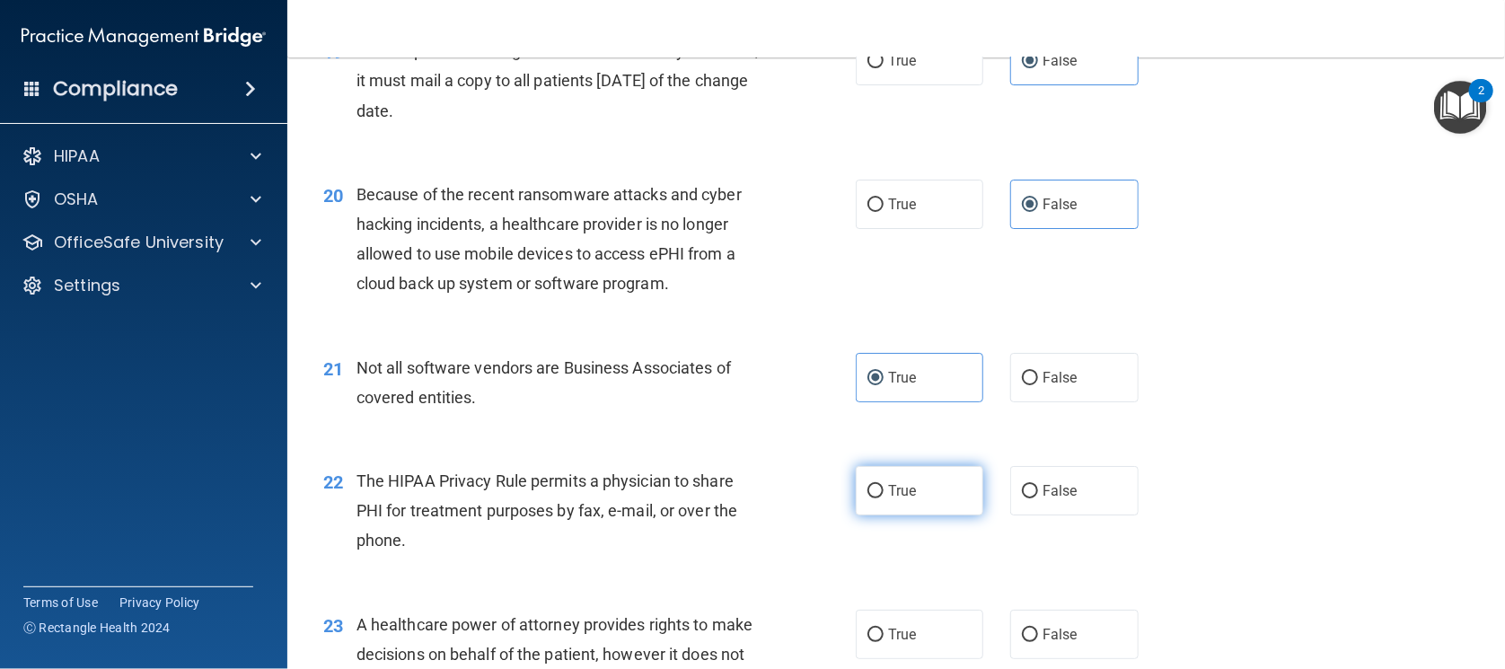
radio input "true"
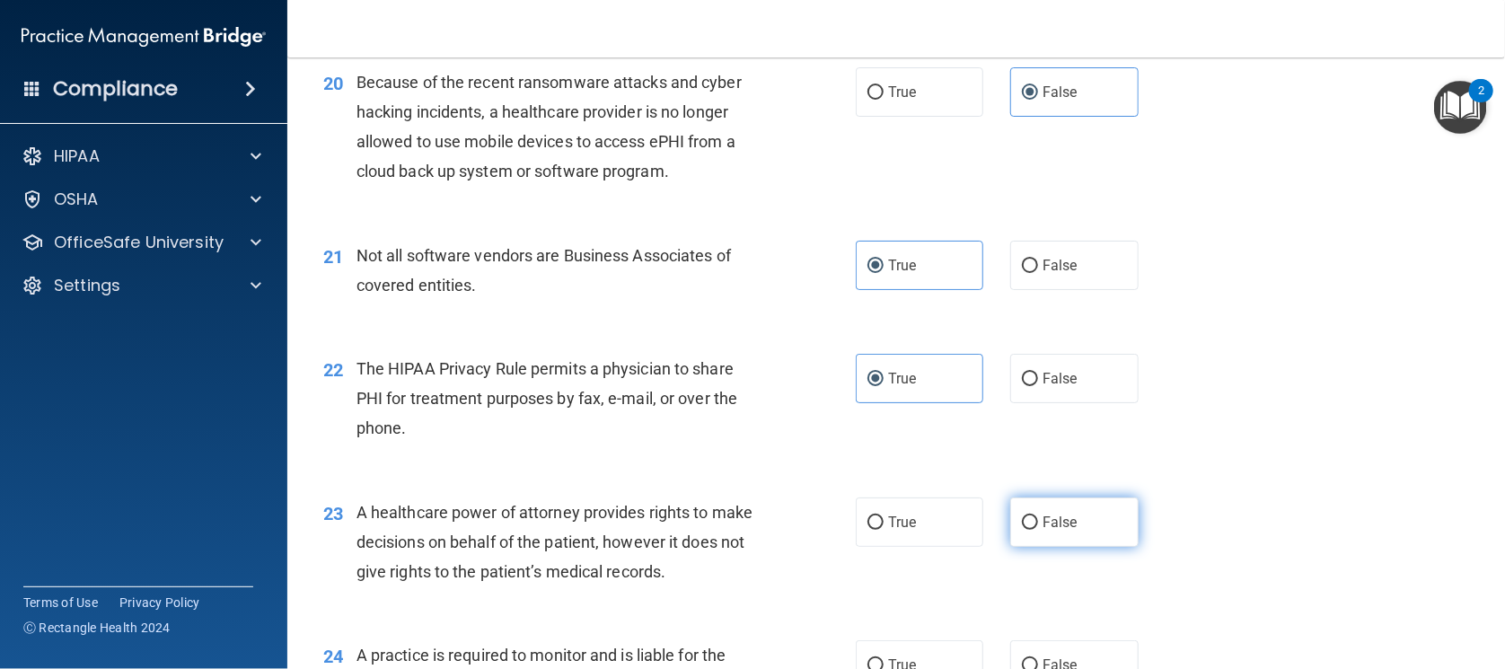
click at [1050, 531] on label "False" at bounding box center [1074, 522] width 128 height 49
click at [1038, 530] on input "False" at bounding box center [1030, 522] width 16 height 13
radio input "true"
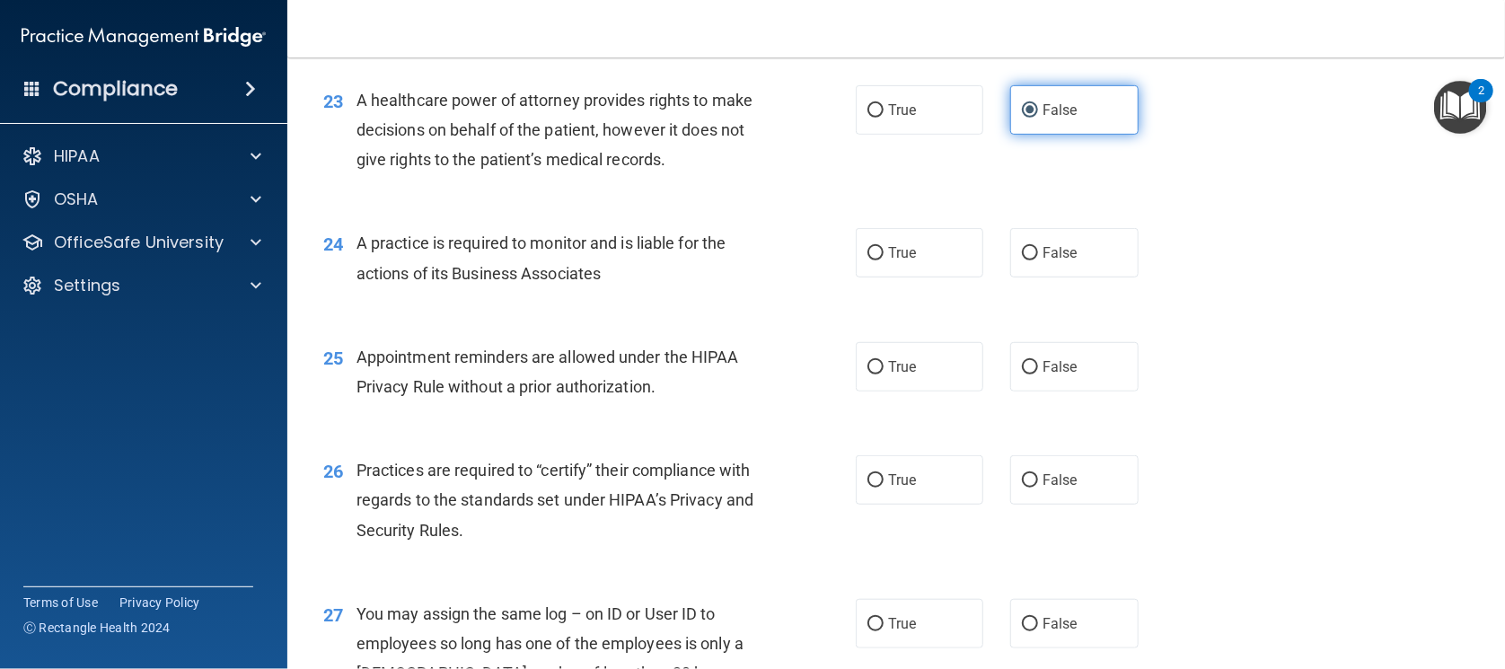
scroll to position [3368, 0]
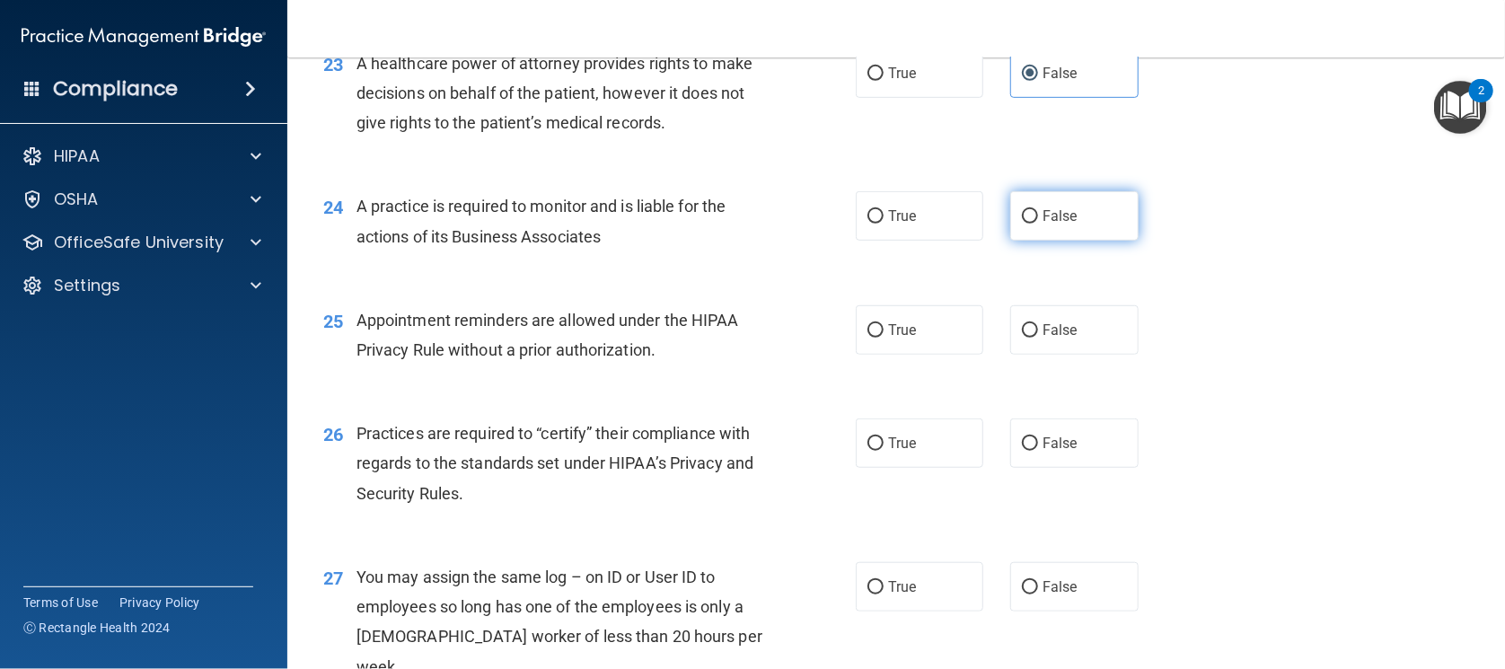
click at [1055, 207] on span "False" at bounding box center [1060, 215] width 35 height 17
click at [1038, 210] on input "False" at bounding box center [1030, 216] width 16 height 13
radio input "true"
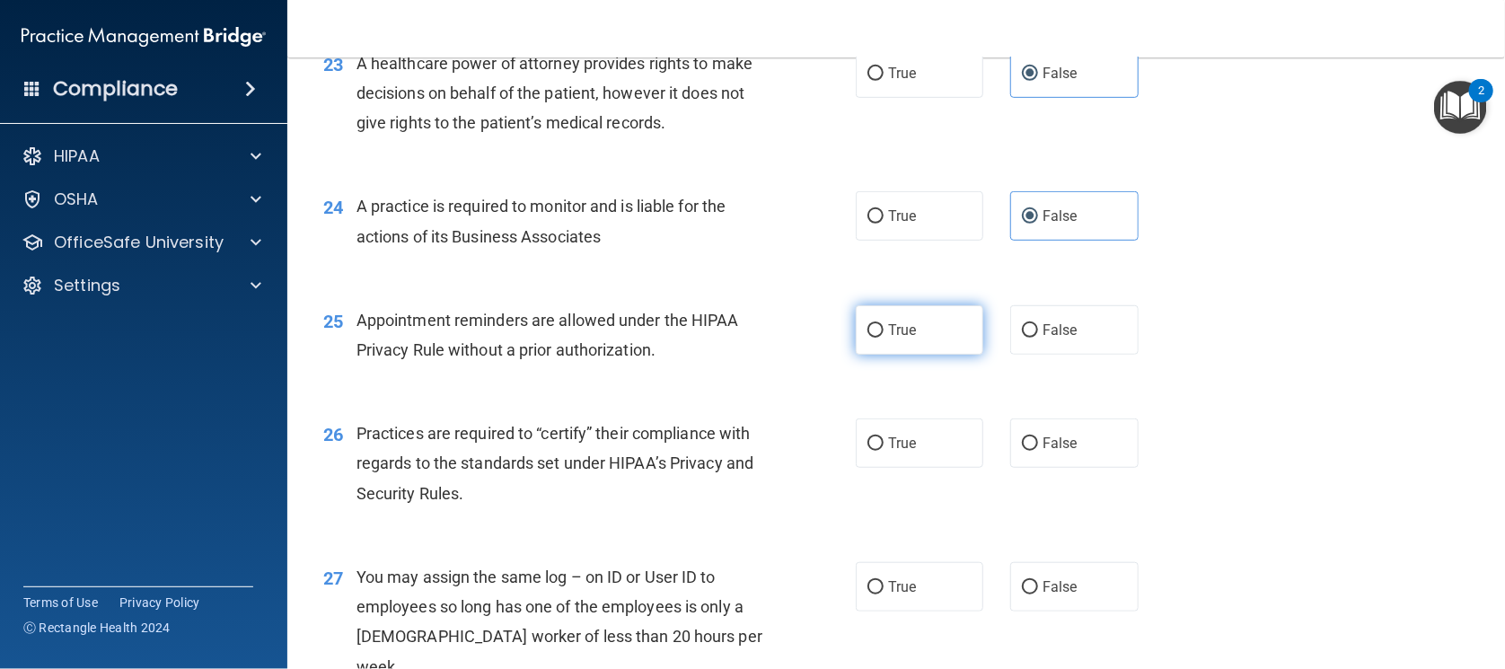
click at [933, 316] on label "True" at bounding box center [920, 329] width 128 height 49
click at [884, 324] on input "True" at bounding box center [876, 330] width 16 height 13
radio input "true"
click at [1067, 451] on label "False" at bounding box center [1074, 443] width 128 height 49
click at [1038, 451] on input "False" at bounding box center [1030, 443] width 16 height 13
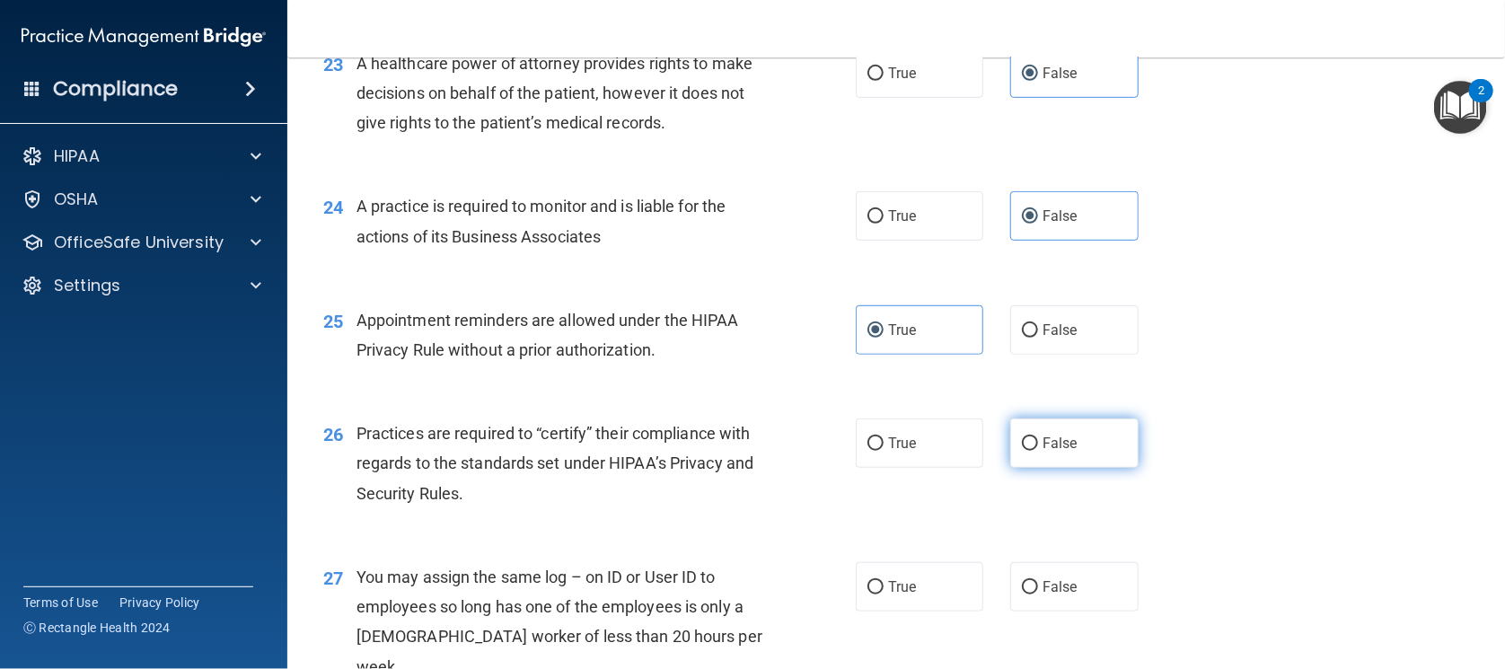
radio input "true"
click at [1071, 543] on div "27 You may assign the same log – on ID or User ID to employees so long has one …" at bounding box center [896, 626] width 1173 height 173
click at [1071, 577] on label "False" at bounding box center [1074, 586] width 128 height 49
click at [1038, 581] on input "False" at bounding box center [1030, 587] width 16 height 13
radio input "true"
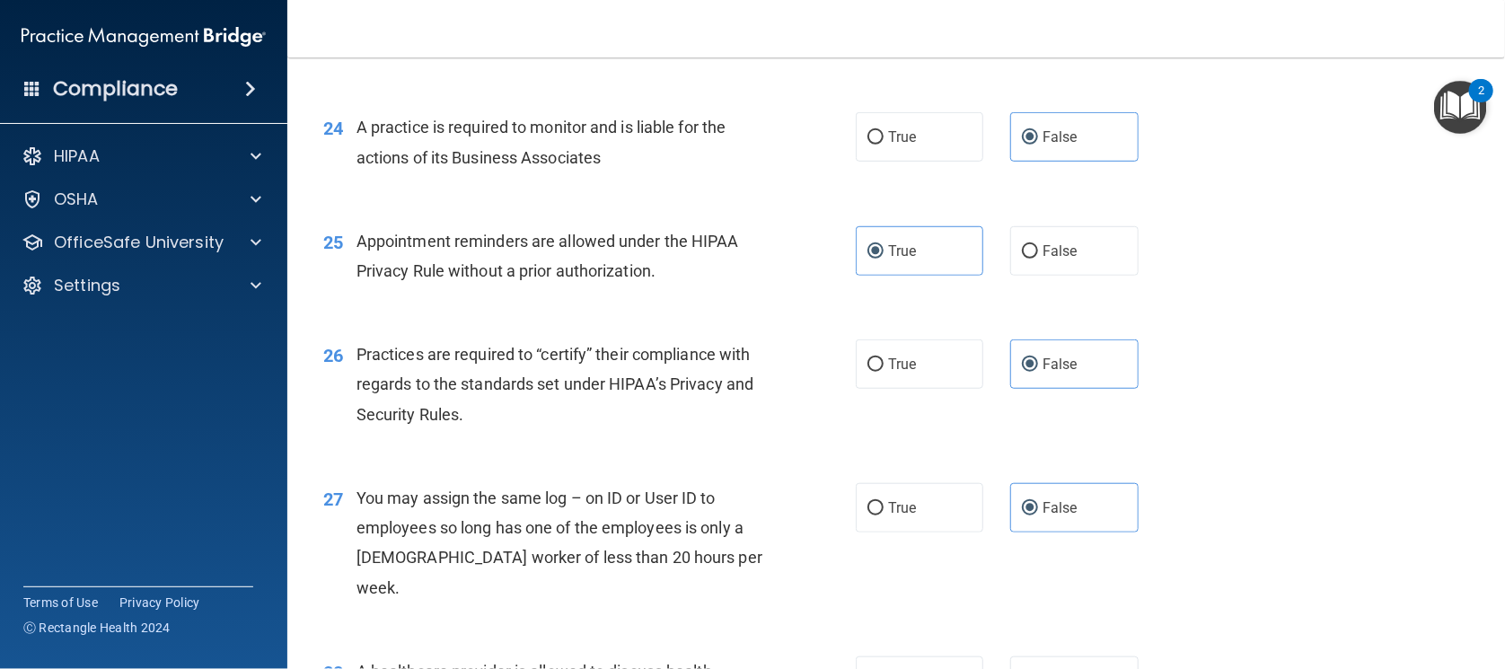
scroll to position [3592, 0]
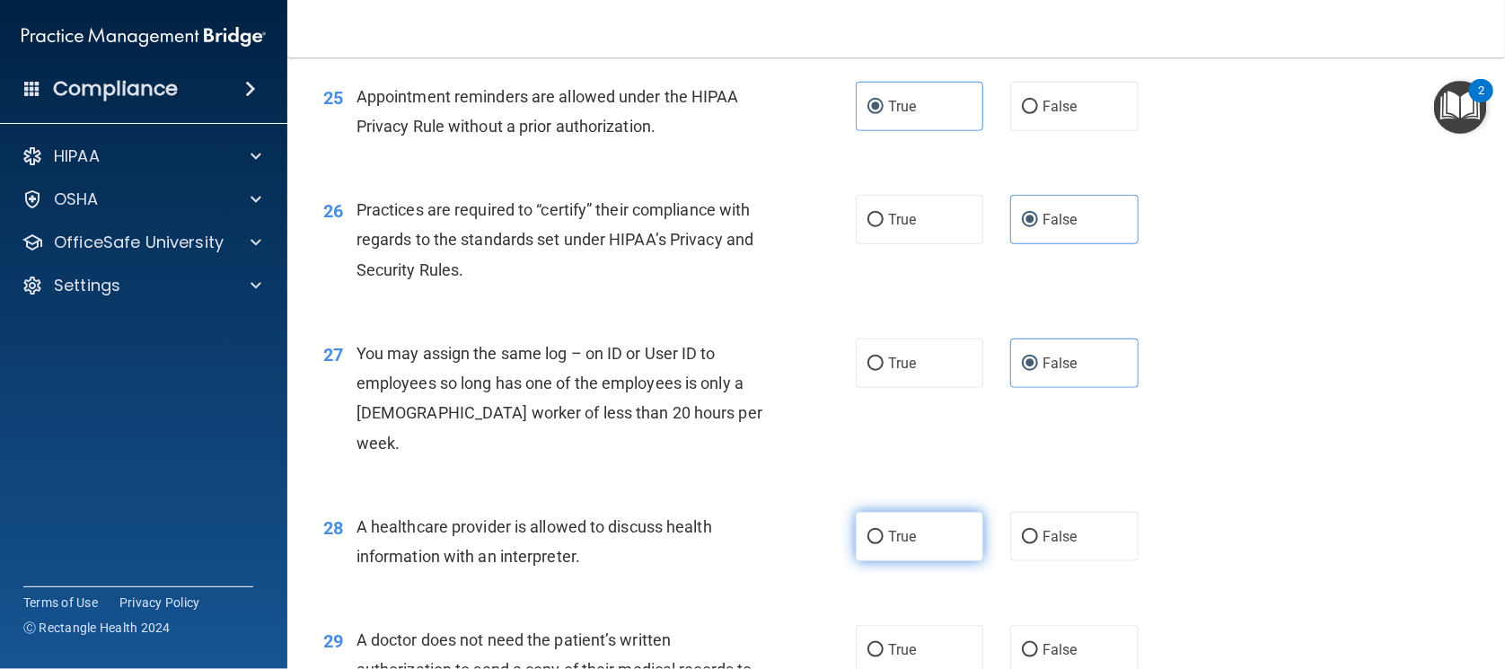
click at [944, 512] on label "True" at bounding box center [920, 536] width 128 height 49
click at [884, 531] on input "True" at bounding box center [876, 537] width 16 height 13
radio input "true"
click at [920, 625] on label "True" at bounding box center [920, 649] width 128 height 49
click at [884, 644] on input "True" at bounding box center [876, 650] width 16 height 13
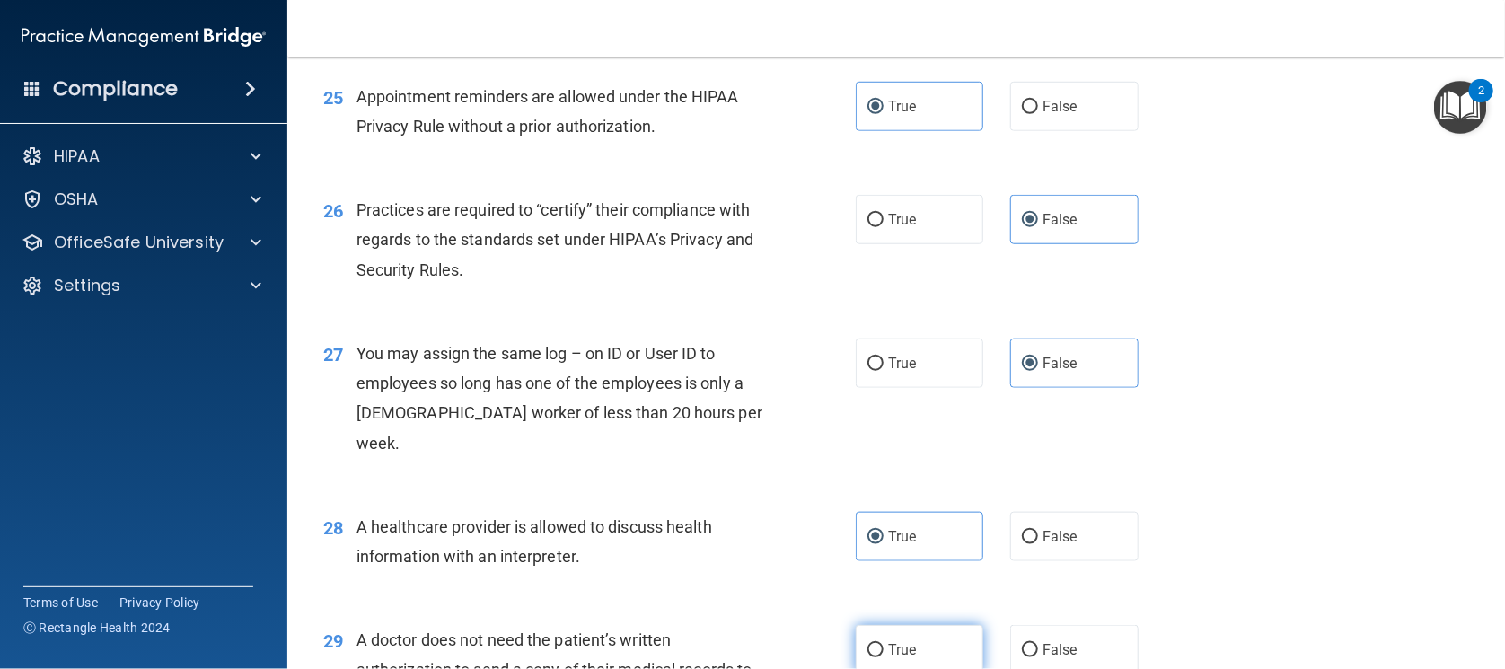
radio input "true"
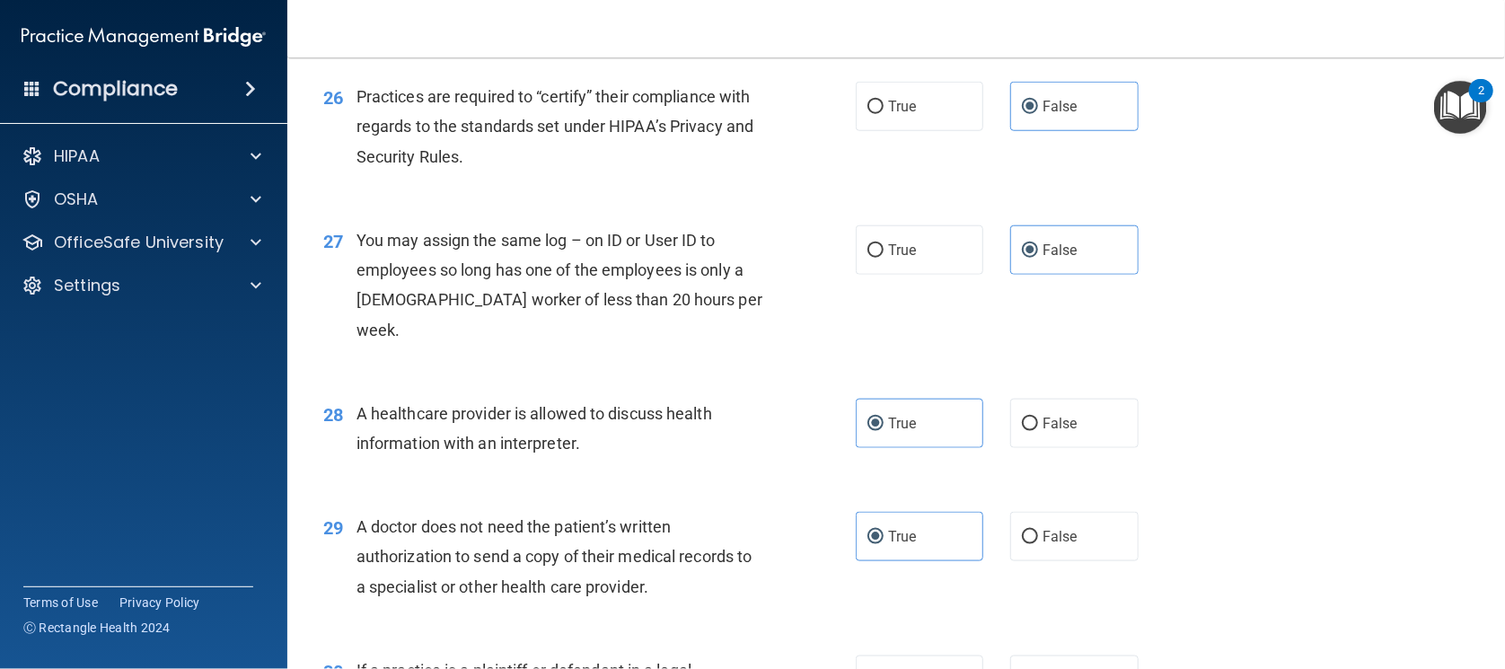
click at [911, 656] on label "True" at bounding box center [920, 680] width 128 height 49
click at [884, 668] on input "True" at bounding box center [876, 680] width 16 height 13
radio input "true"
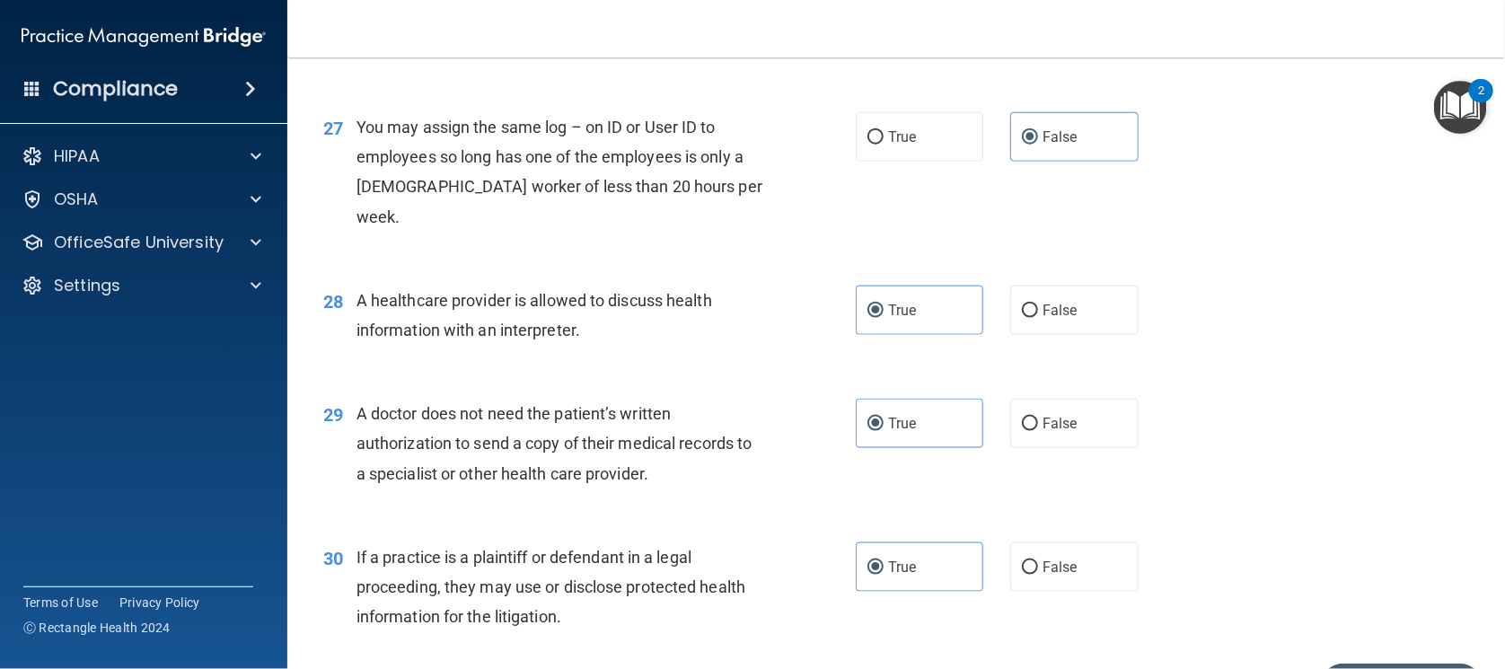
scroll to position [3898, 0]
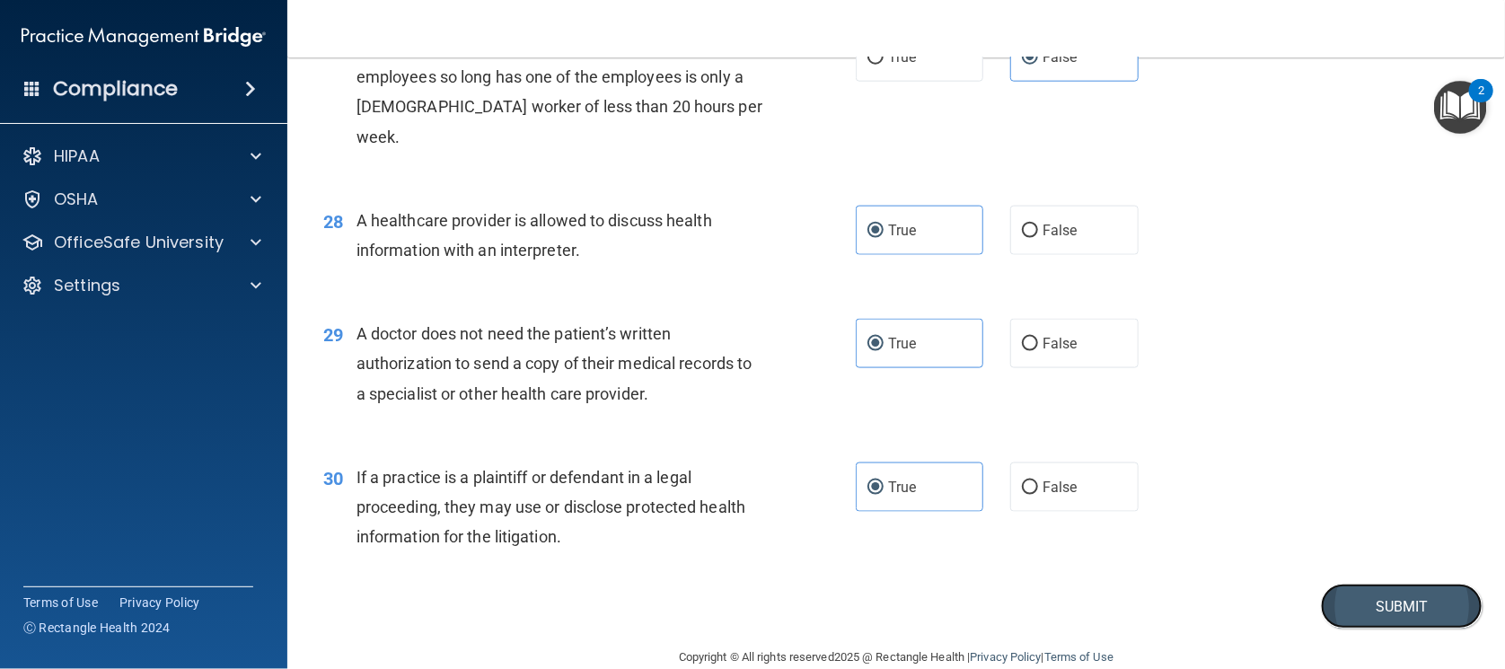
click at [1353, 584] on button "Submit" at bounding box center [1402, 607] width 162 height 46
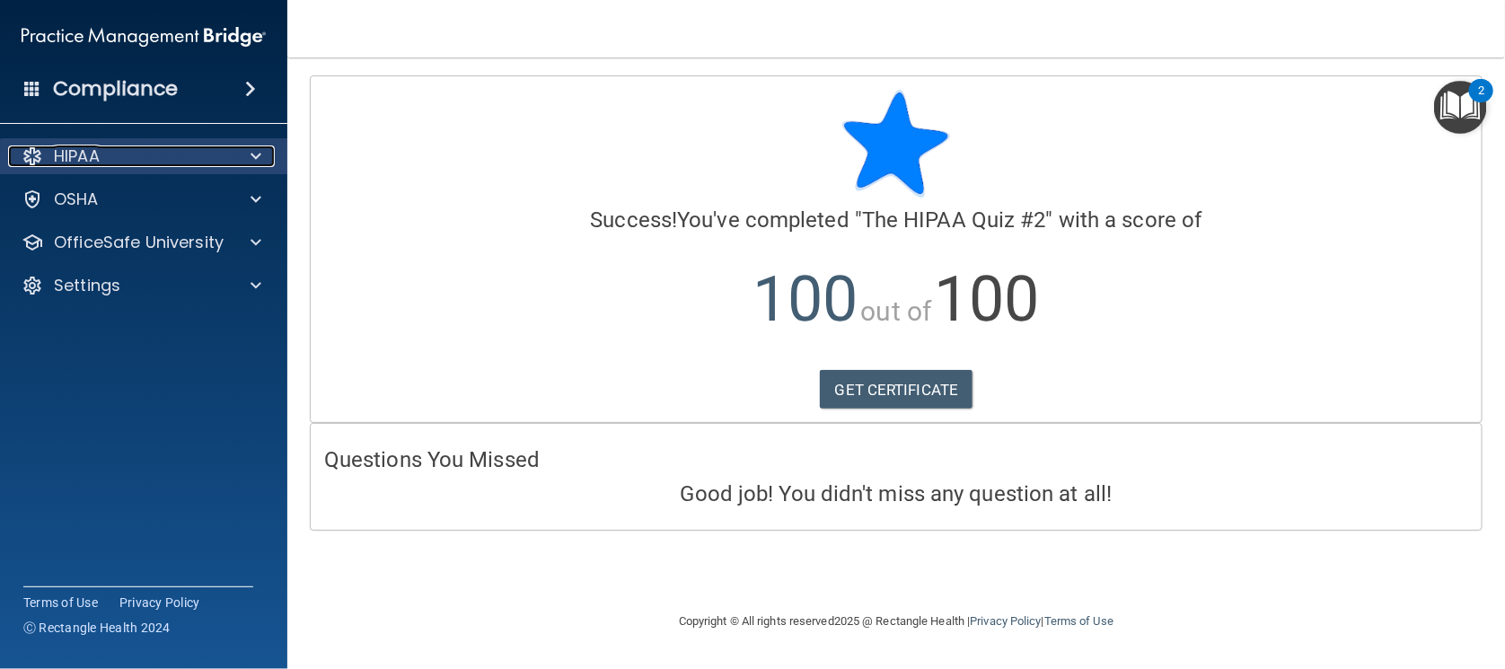
click at [198, 165] on div "HIPAA" at bounding box center [119, 156] width 223 height 22
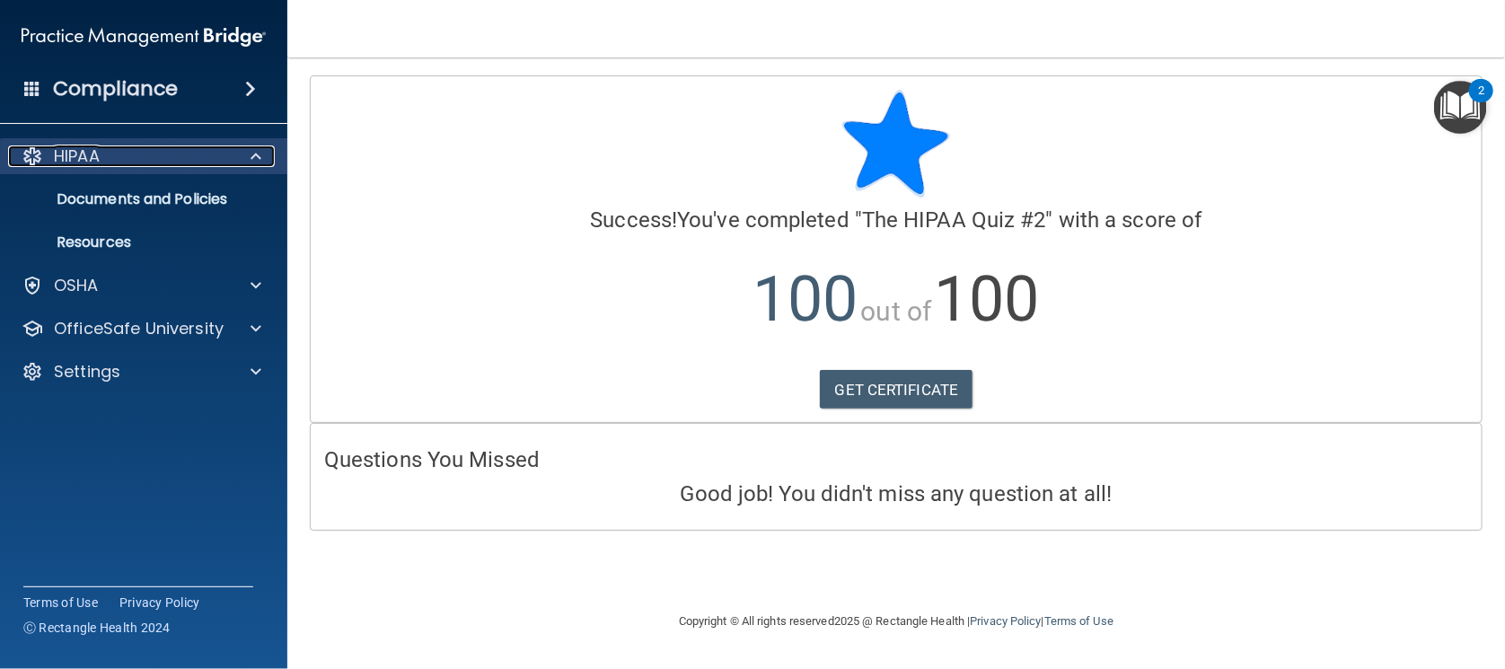
click at [82, 160] on p "HIPAA" at bounding box center [77, 156] width 46 height 22
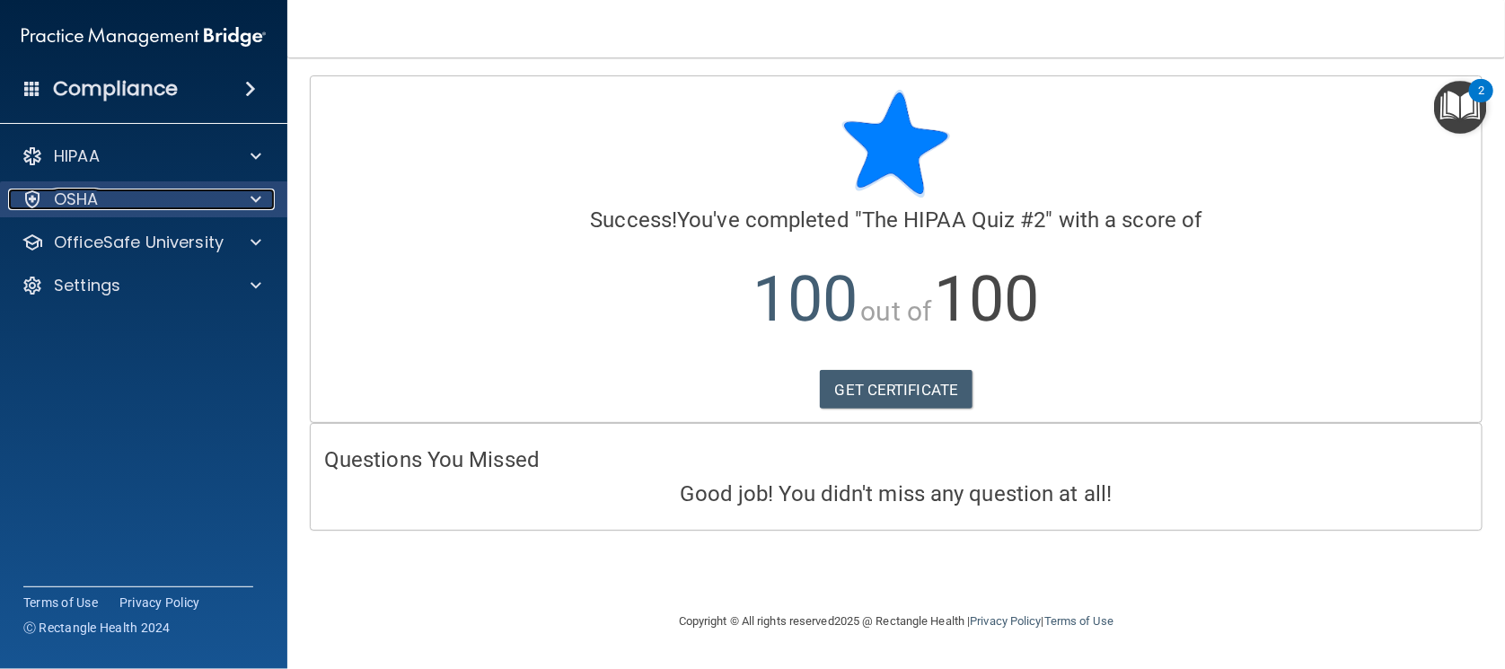
click at [74, 203] on p "OSHA" at bounding box center [76, 200] width 45 height 22
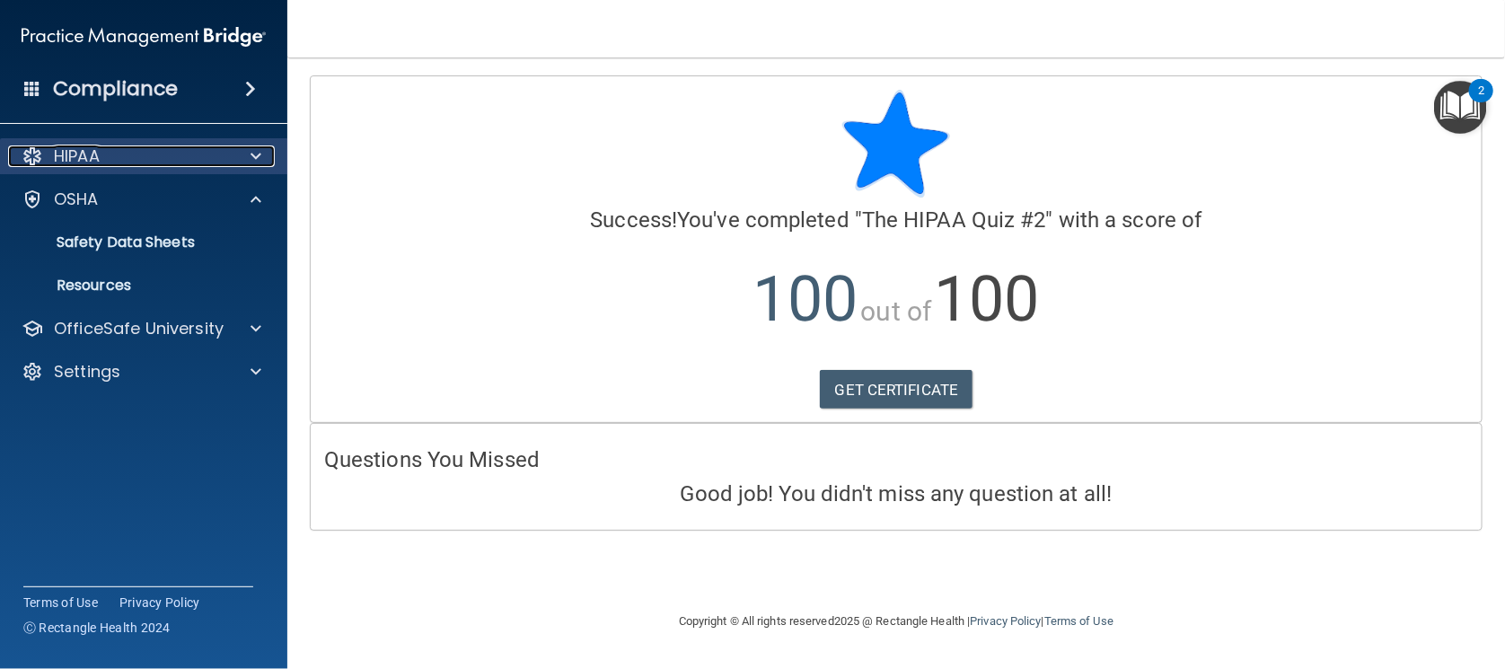
click at [91, 152] on p "HIPAA" at bounding box center [77, 156] width 46 height 22
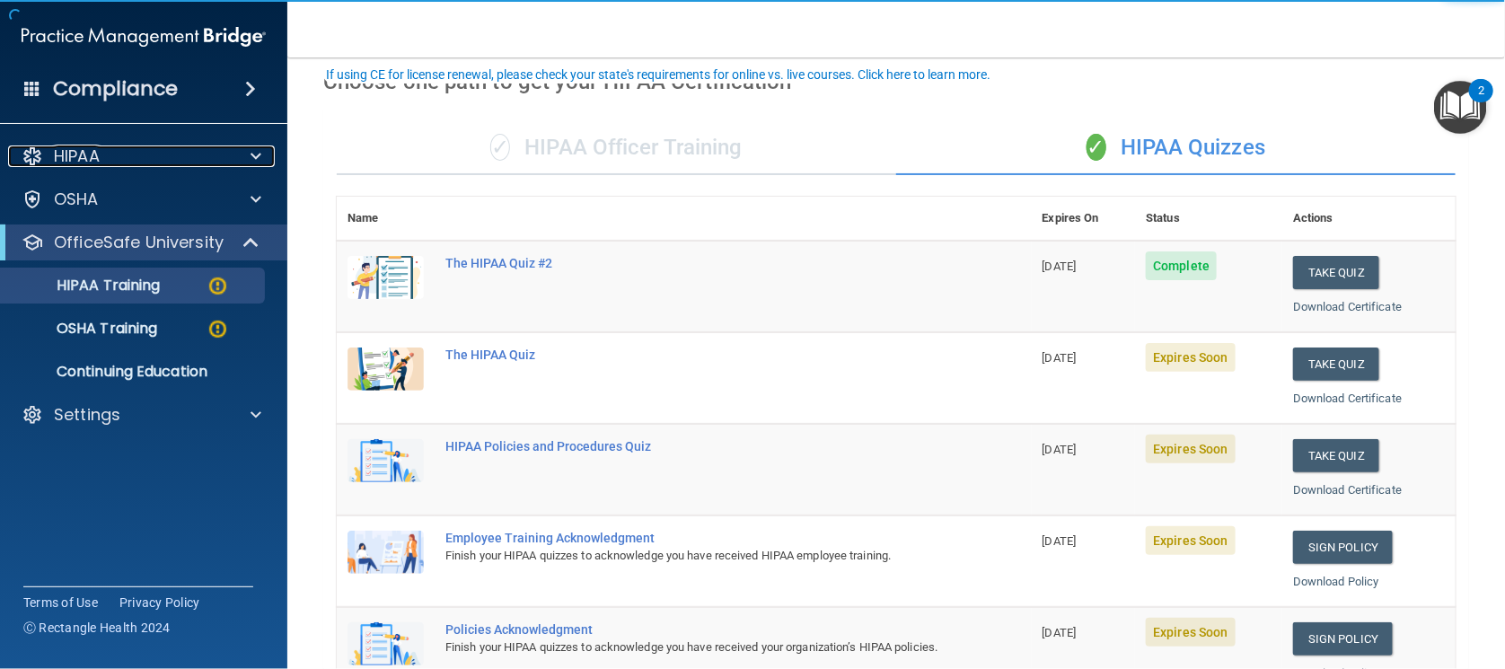
scroll to position [111, 0]
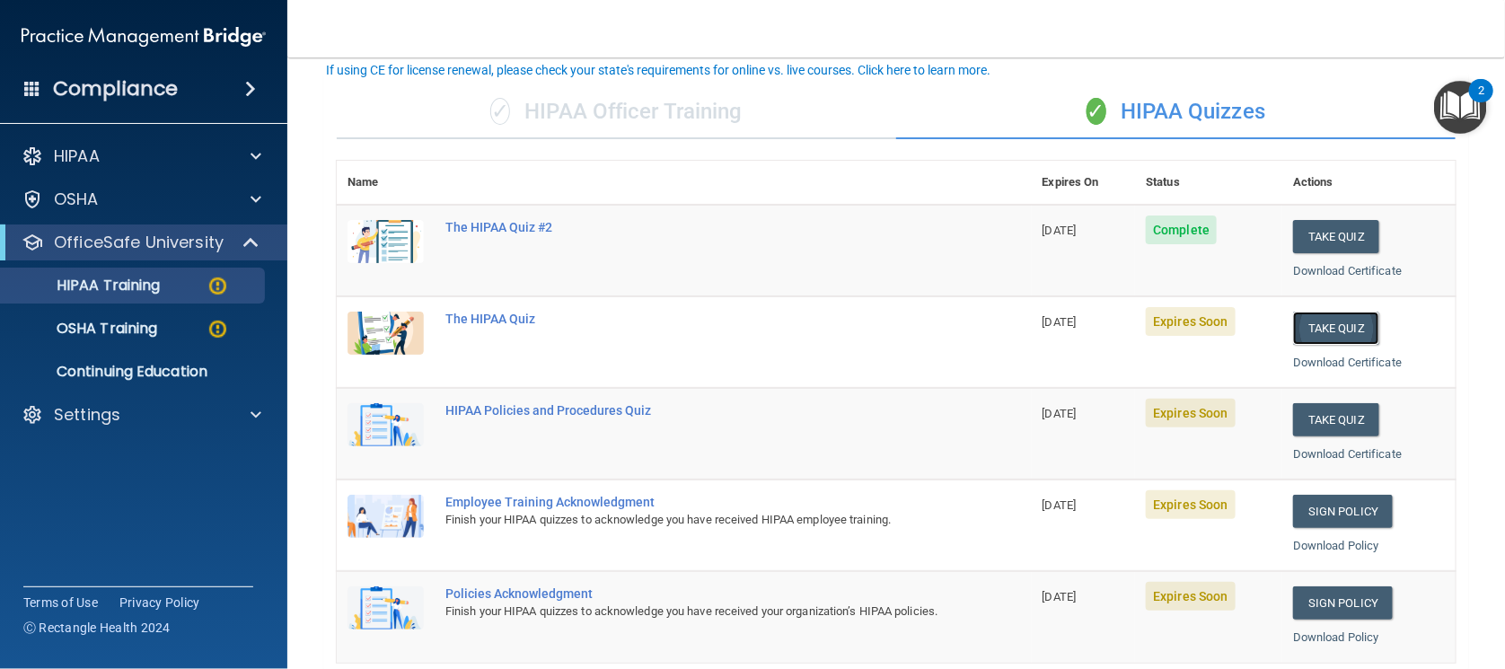
click at [1337, 330] on button "Take Quiz" at bounding box center [1336, 328] width 86 height 33
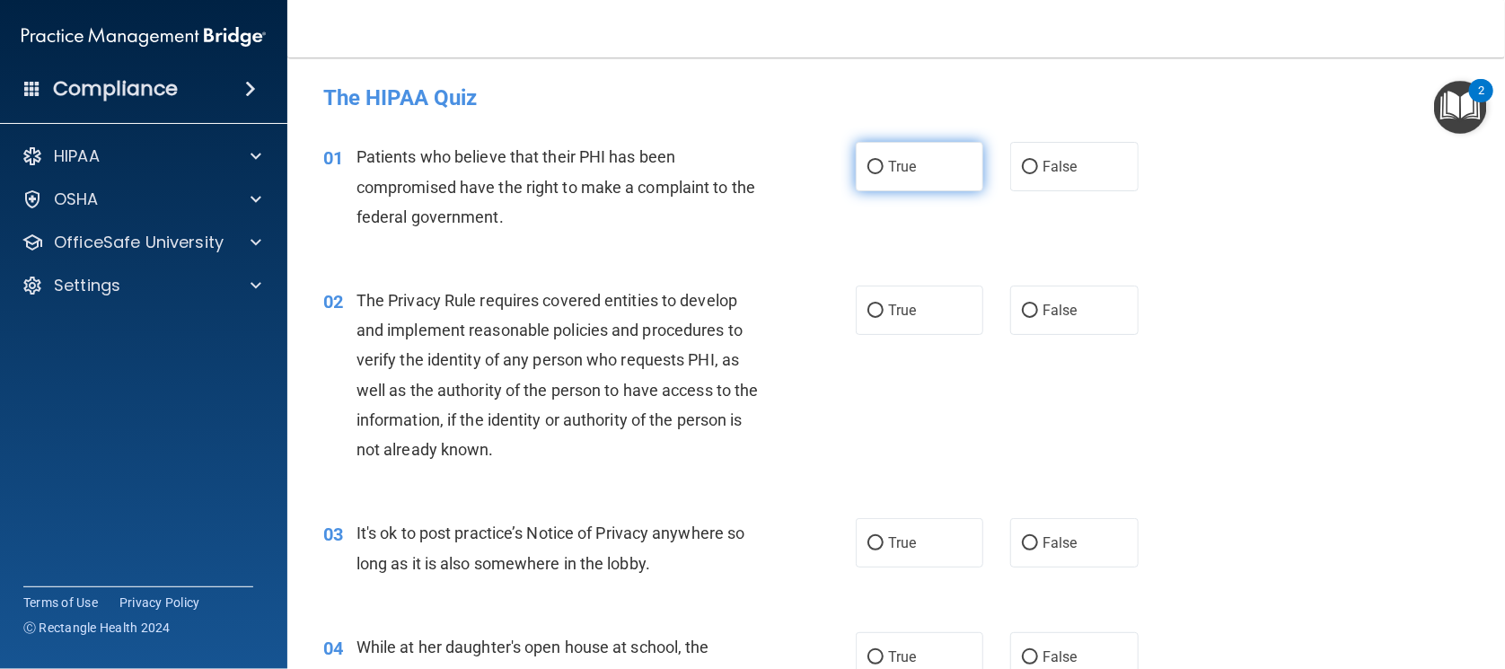
click at [888, 159] on span "True" at bounding box center [902, 166] width 28 height 17
click at [884, 161] on input "True" at bounding box center [876, 167] width 16 height 13
radio input "true"
click at [915, 299] on label "True" at bounding box center [920, 310] width 128 height 49
click at [884, 304] on input "True" at bounding box center [876, 310] width 16 height 13
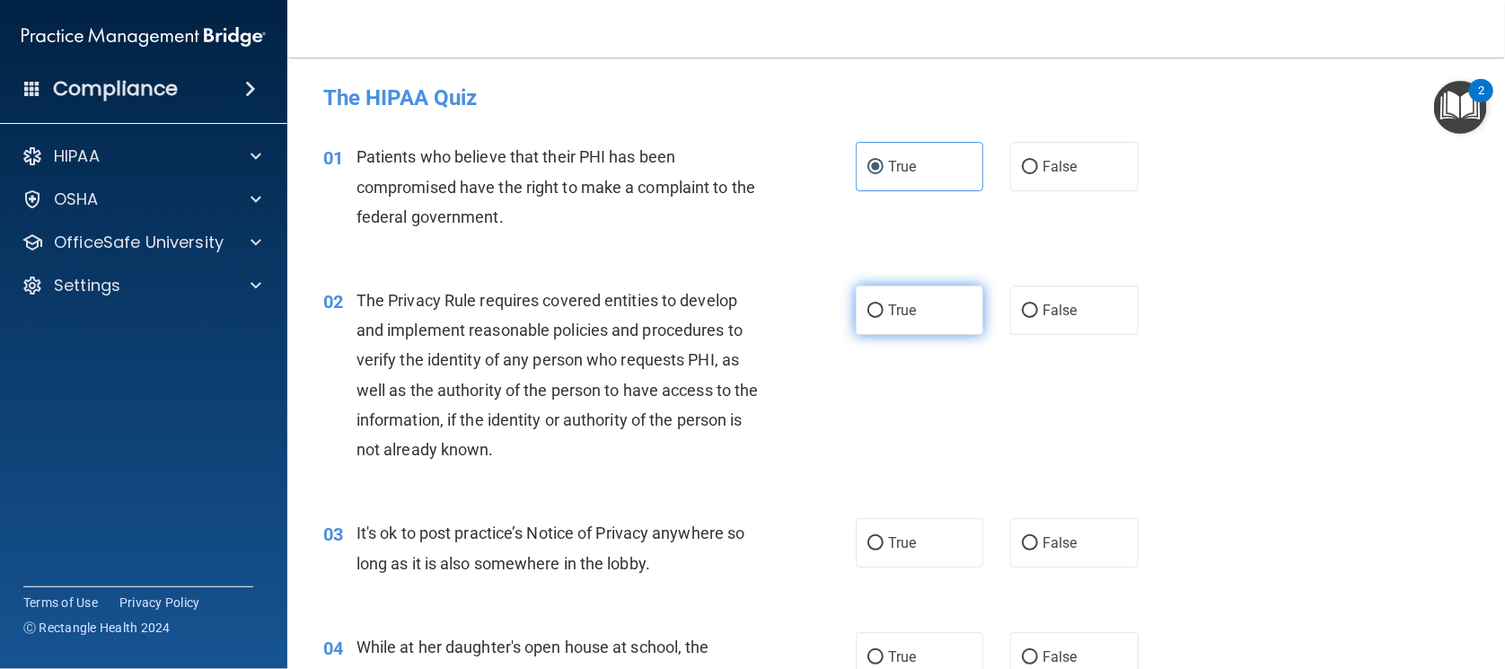
radio input "true"
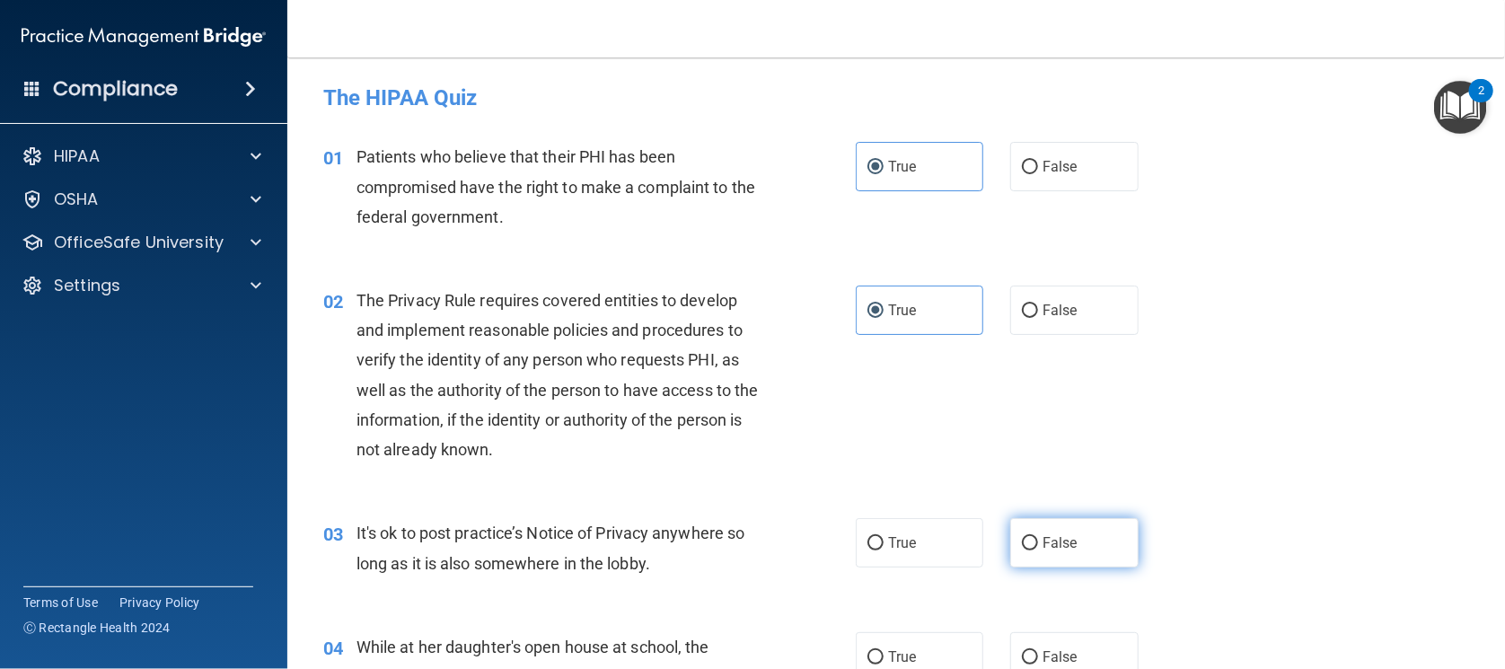
click at [1038, 552] on label "False" at bounding box center [1074, 542] width 128 height 49
click at [1038, 551] on input "False" at bounding box center [1030, 543] width 16 height 13
radio input "true"
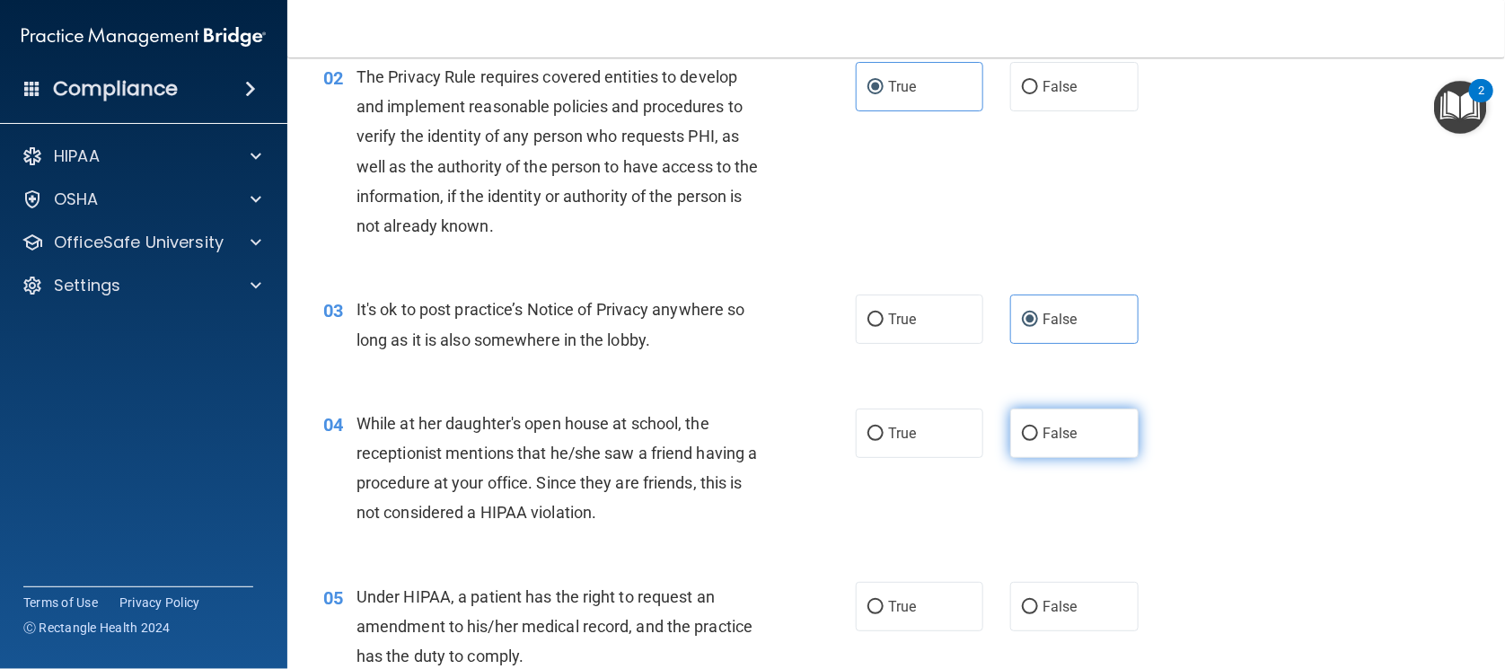
click at [1029, 427] on label "False" at bounding box center [1074, 433] width 128 height 49
click at [1029, 427] on input "False" at bounding box center [1030, 433] width 16 height 13
radio input "true"
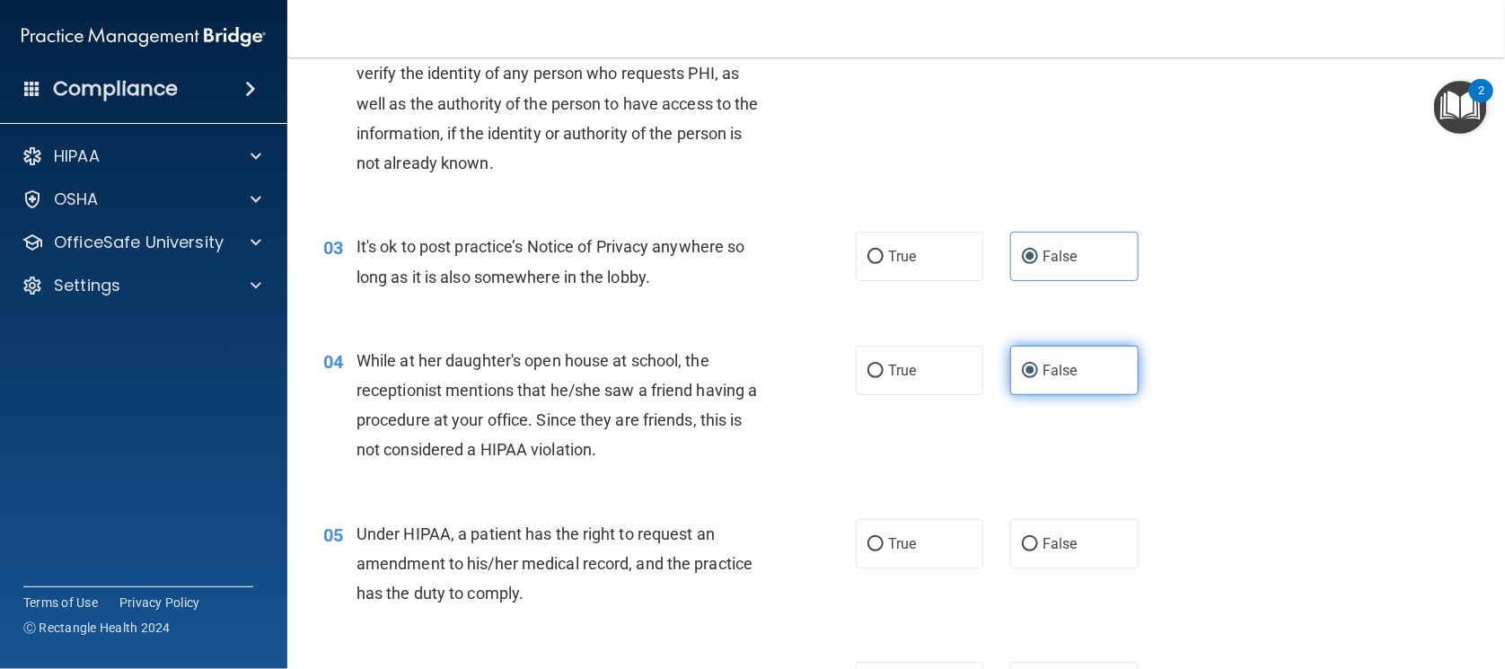
scroll to position [337, 0]
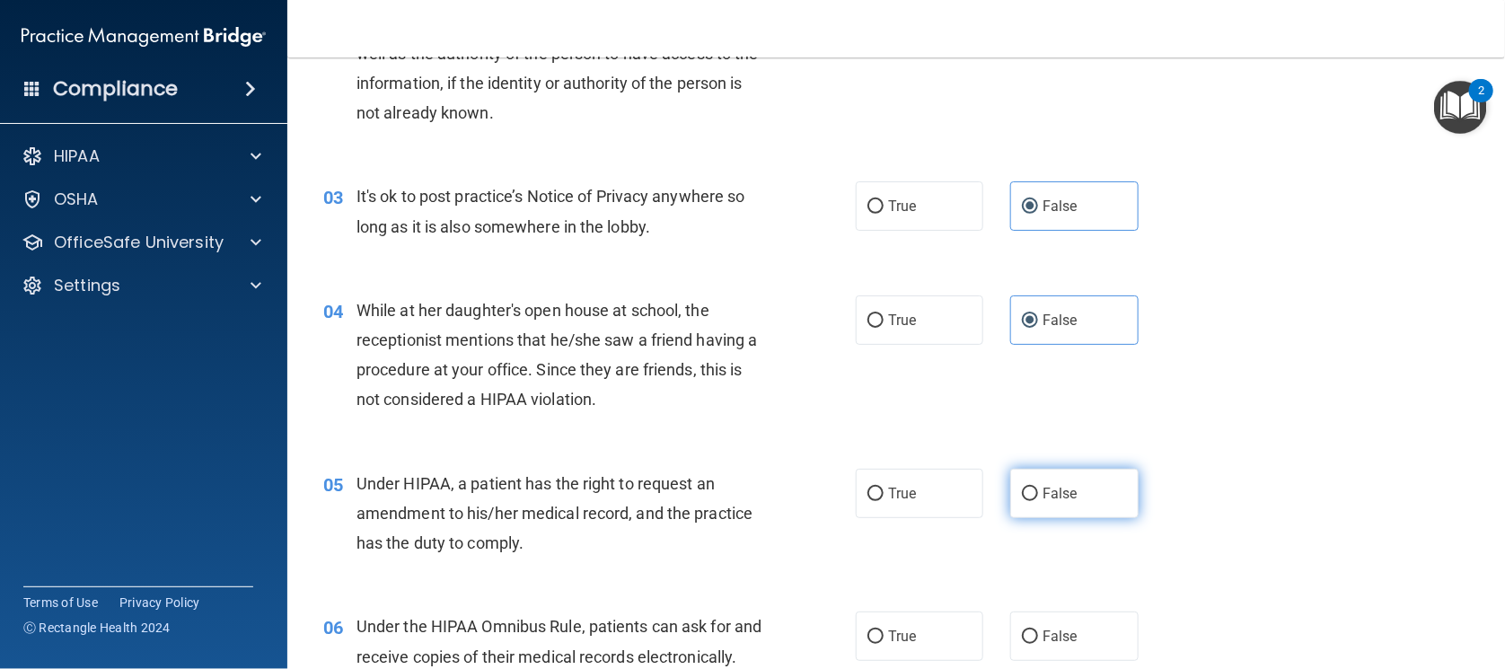
click at [1044, 490] on span "False" at bounding box center [1060, 493] width 35 height 17
click at [1038, 490] on input "False" at bounding box center [1030, 494] width 16 height 13
radio input "true"
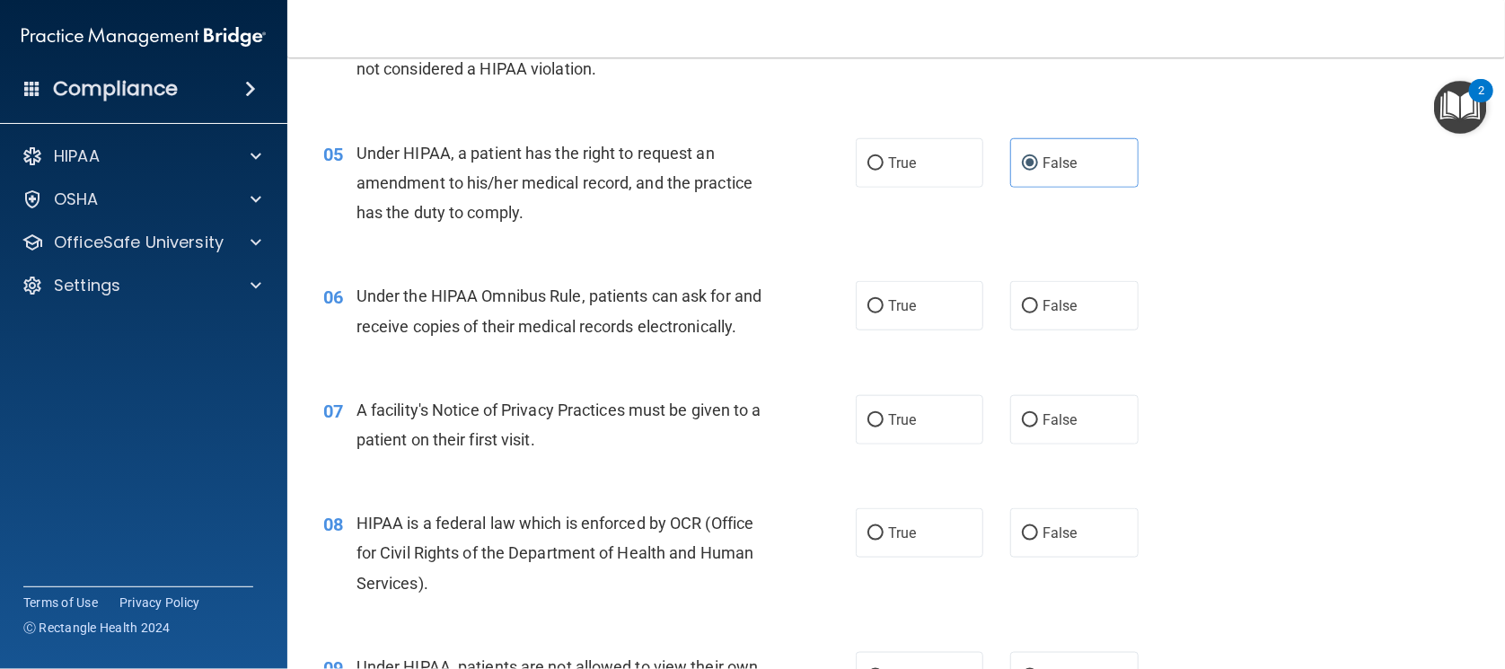
scroll to position [673, 0]
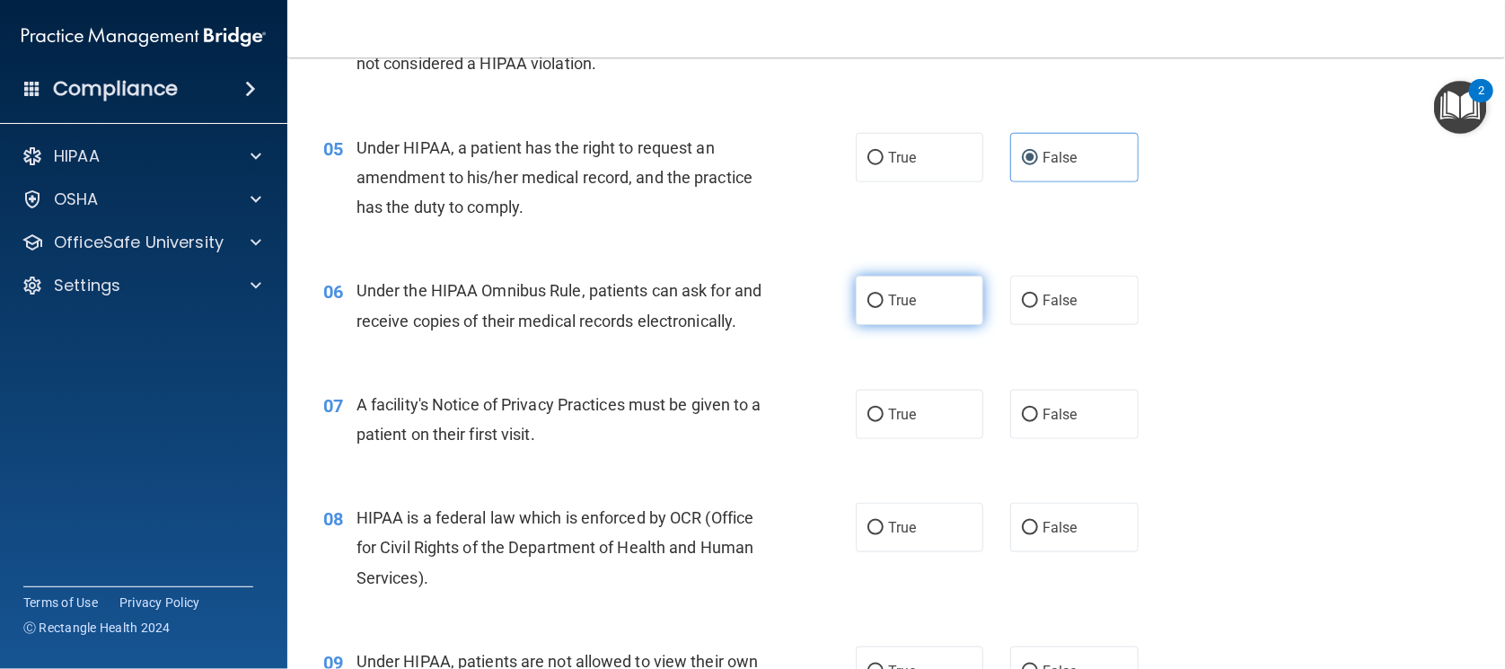
click at [916, 317] on label "True" at bounding box center [920, 300] width 128 height 49
click at [884, 308] on input "True" at bounding box center [876, 301] width 16 height 13
radio input "true"
click at [917, 439] on label "True" at bounding box center [920, 414] width 128 height 49
click at [884, 422] on input "True" at bounding box center [876, 415] width 16 height 13
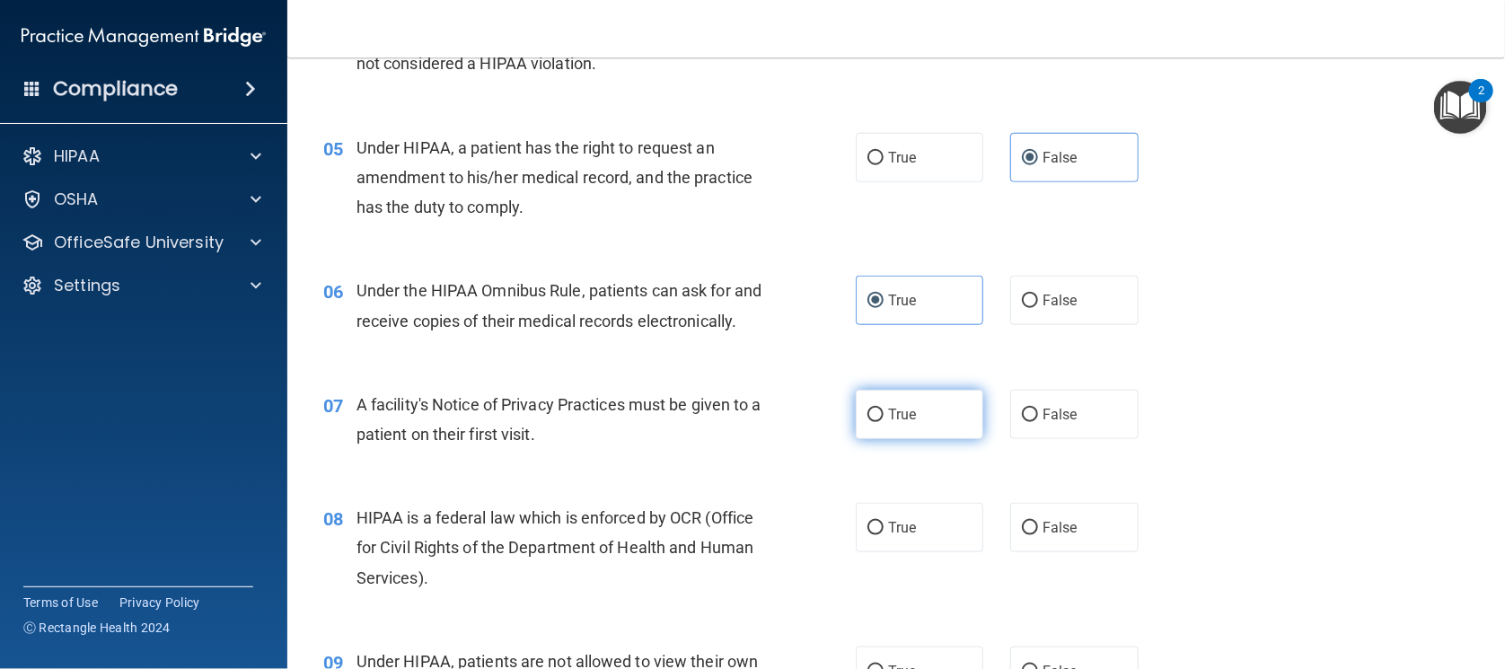
radio input "true"
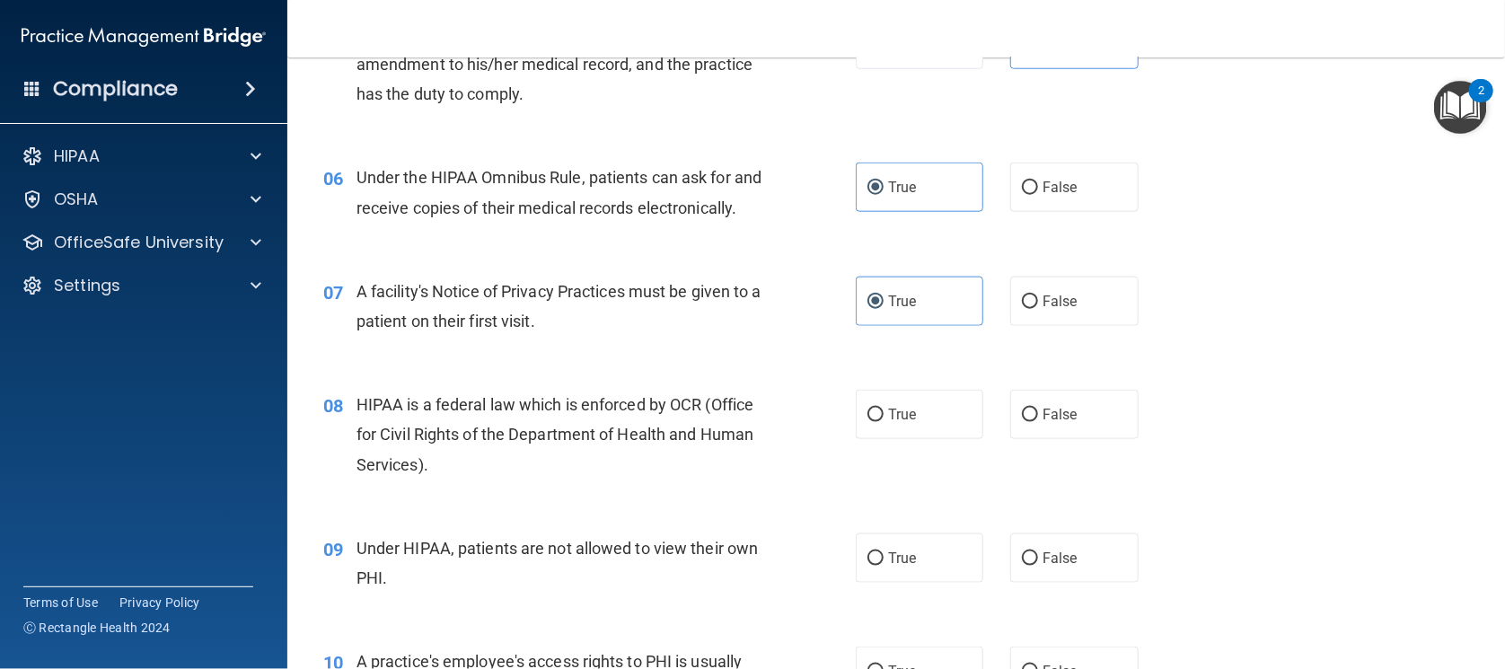
scroll to position [898, 0]
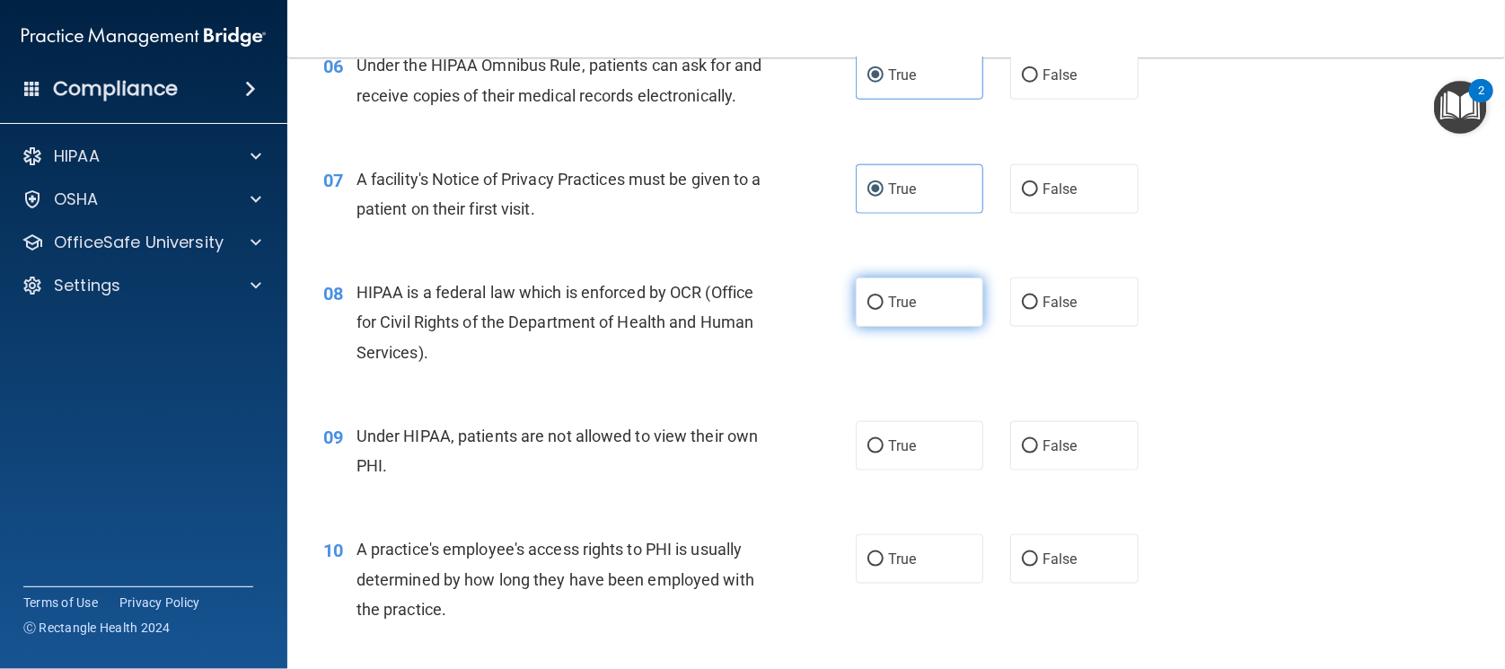
click at [911, 323] on label "True" at bounding box center [920, 302] width 128 height 49
click at [884, 310] on input "True" at bounding box center [876, 302] width 16 height 13
radio input "true"
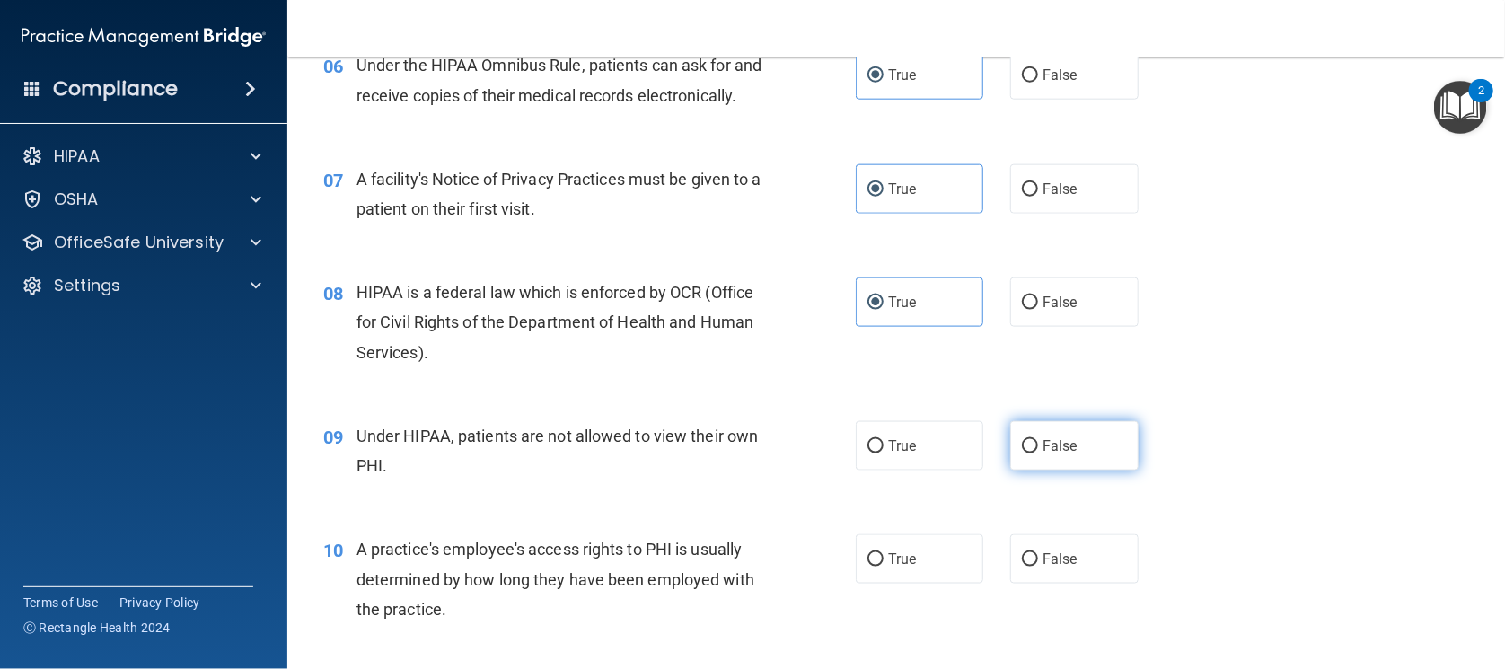
click at [1048, 454] on span "False" at bounding box center [1060, 445] width 35 height 17
click at [1038, 454] on input "False" at bounding box center [1030, 446] width 16 height 13
radio input "true"
click at [1071, 584] on label "False" at bounding box center [1074, 558] width 128 height 49
click at [1038, 567] on input "False" at bounding box center [1030, 559] width 16 height 13
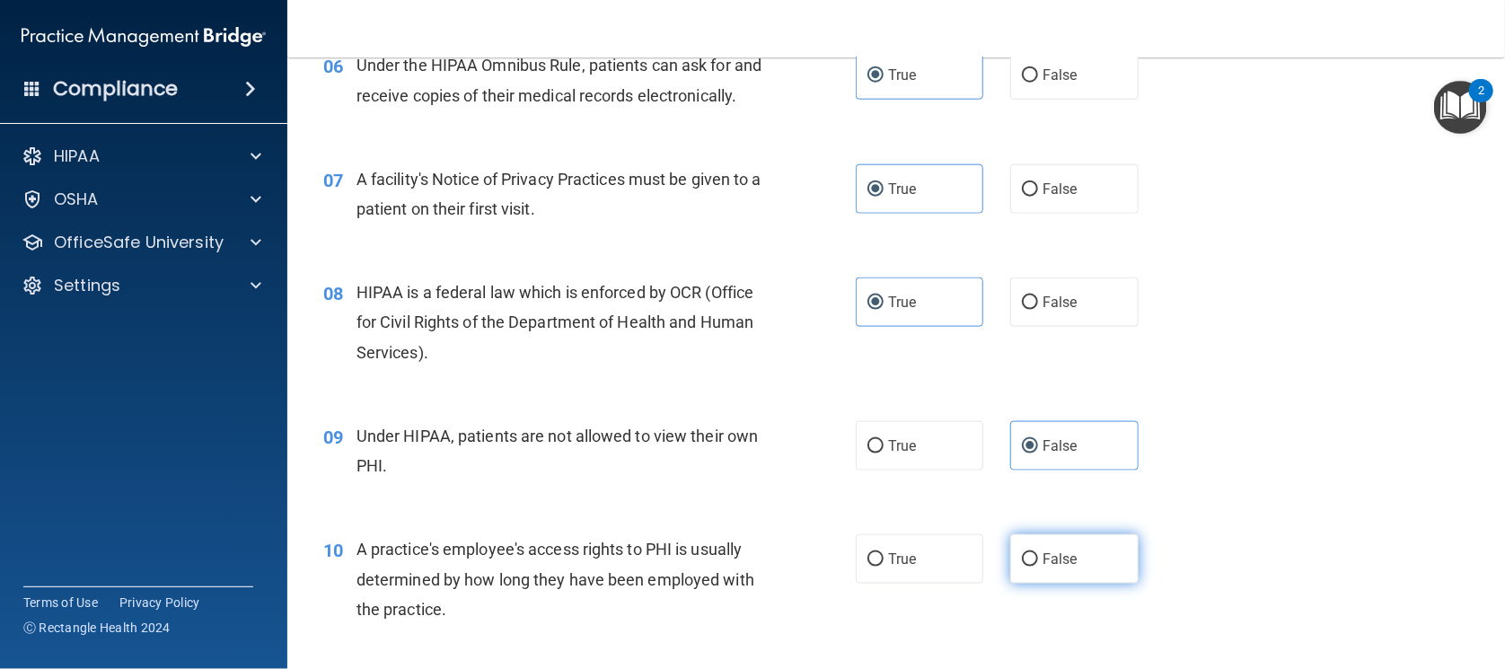
radio input "true"
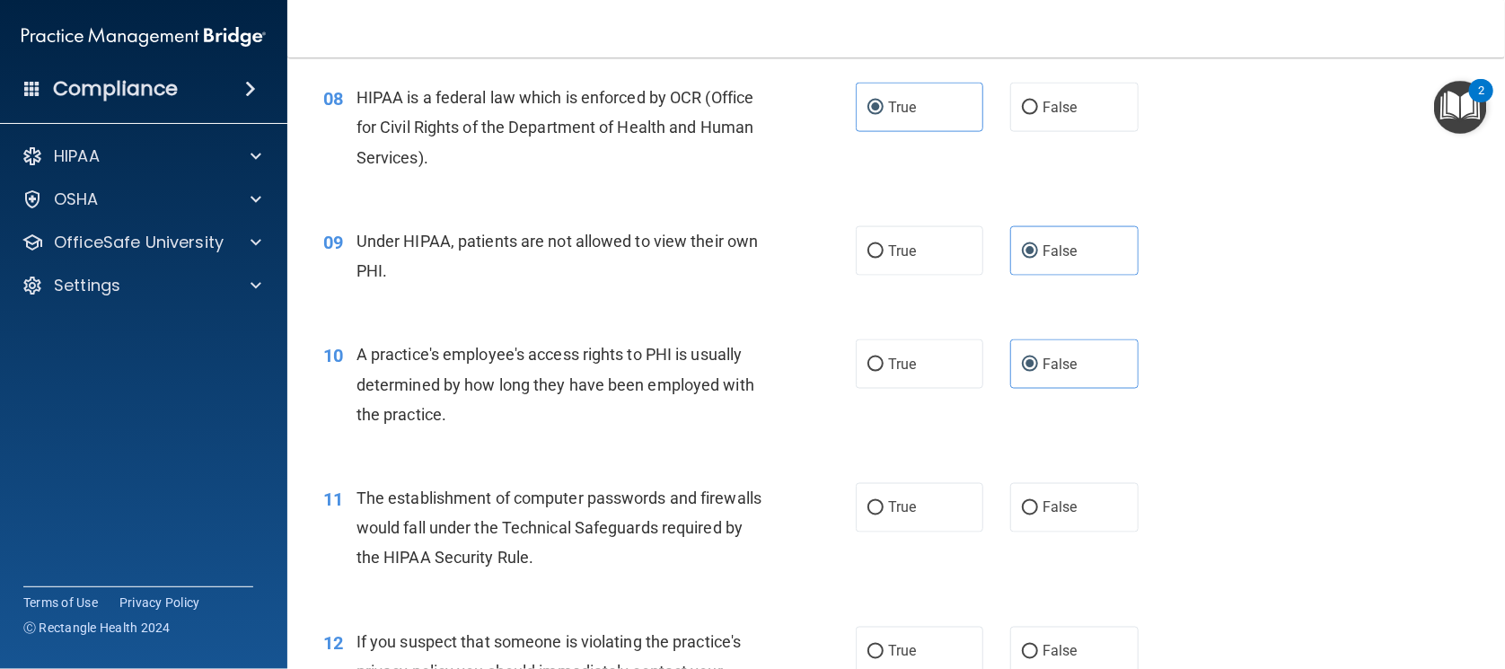
scroll to position [1235, 0]
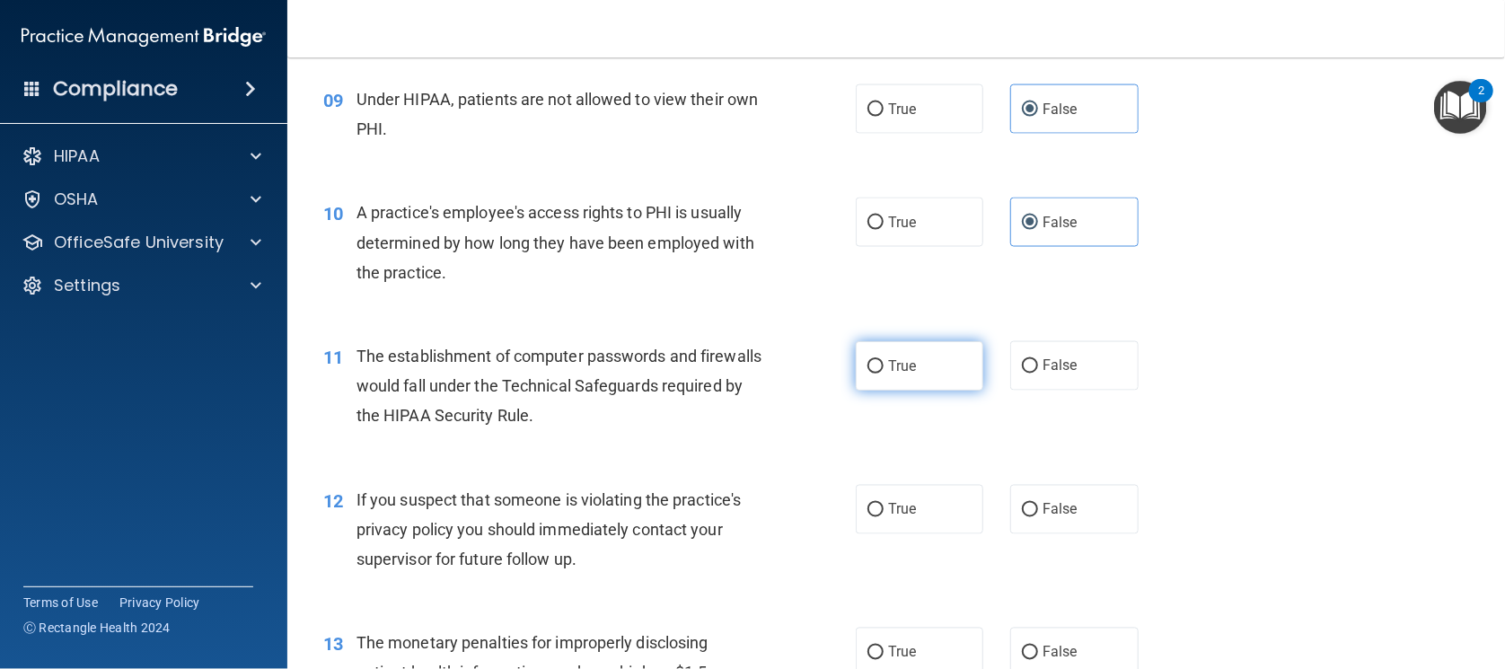
click at [948, 391] on label "True" at bounding box center [920, 365] width 128 height 49
click at [884, 374] on input "True" at bounding box center [876, 366] width 16 height 13
radio input "true"
click at [934, 534] on label "True" at bounding box center [920, 509] width 128 height 49
click at [884, 517] on input "True" at bounding box center [876, 510] width 16 height 13
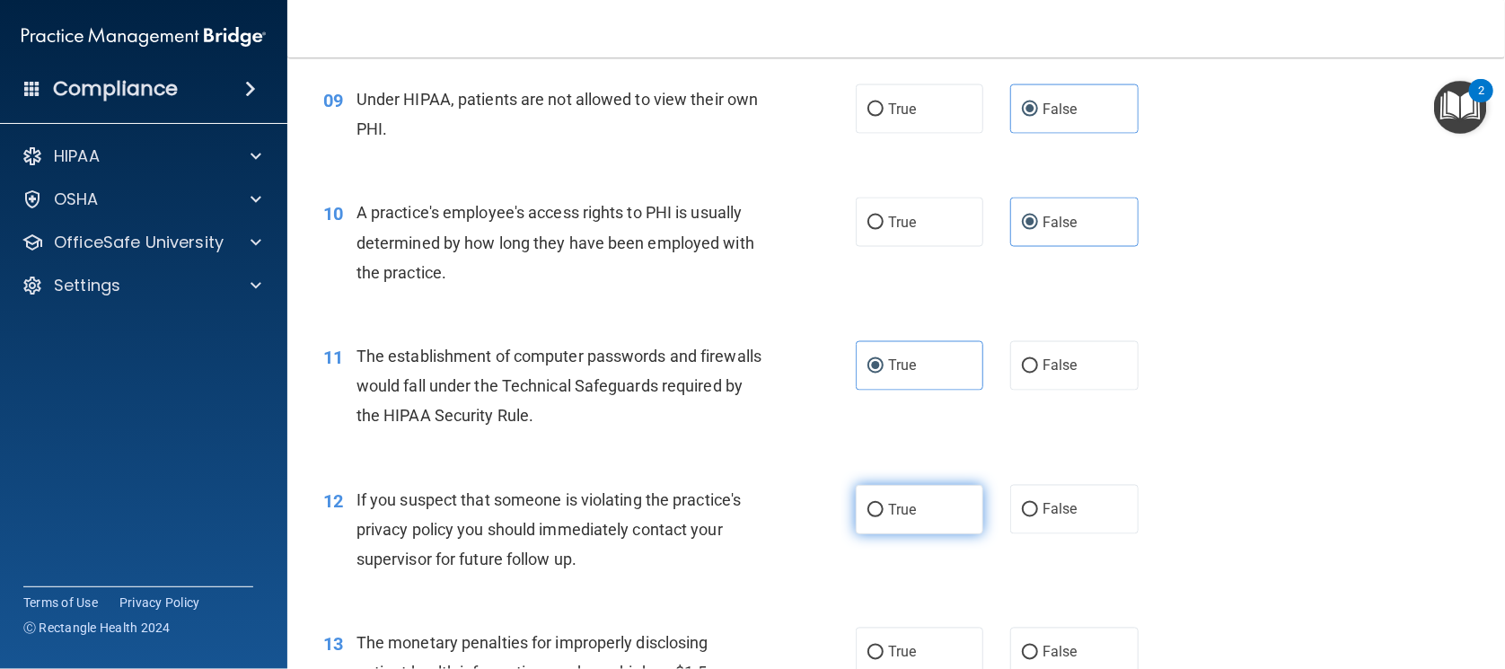
radio input "true"
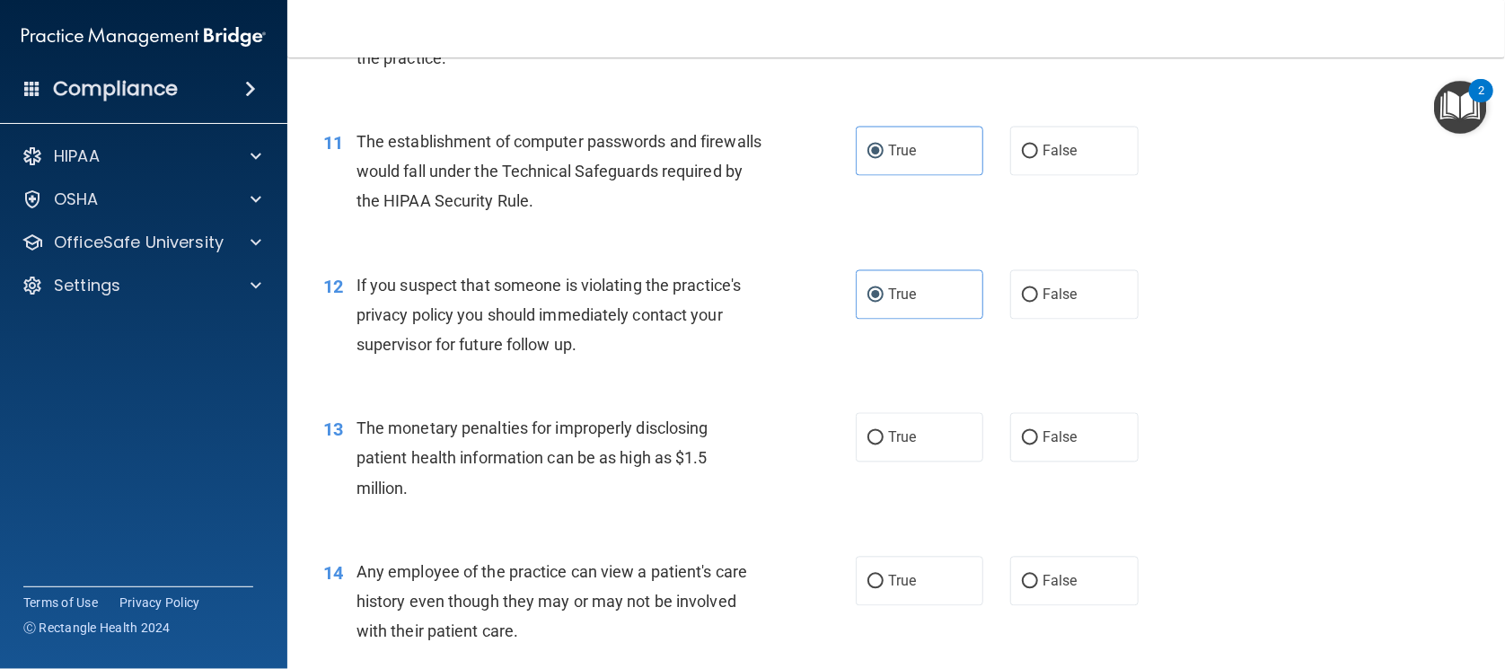
scroll to position [1459, 0]
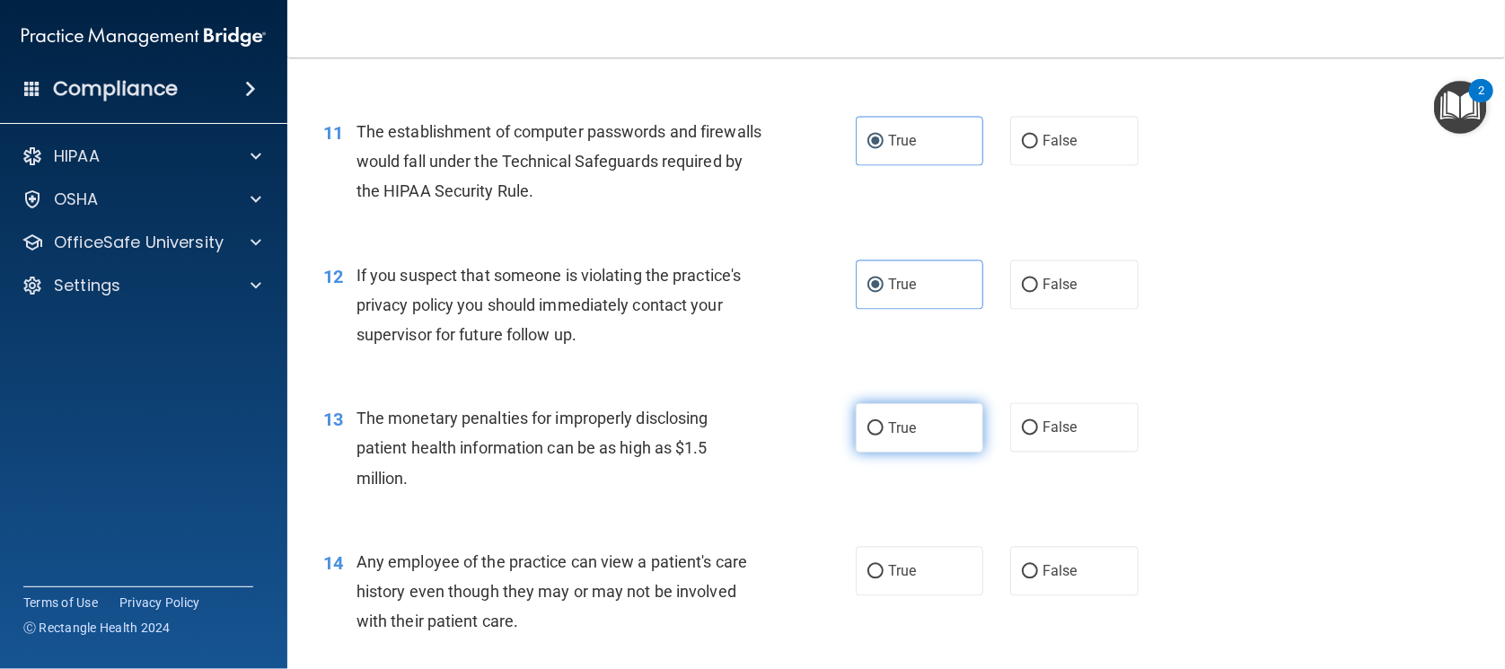
click at [923, 453] on label "True" at bounding box center [920, 427] width 128 height 49
click at [884, 436] on input "True" at bounding box center [876, 428] width 16 height 13
radio input "true"
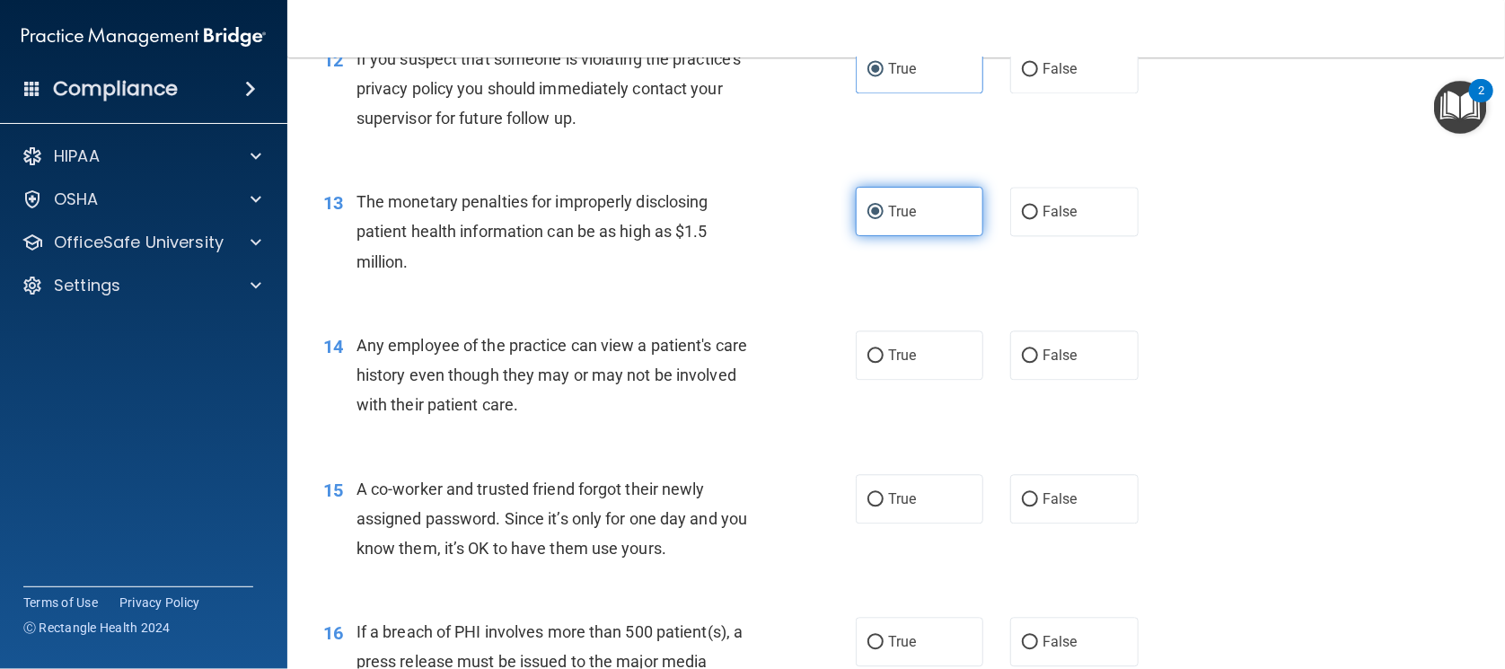
scroll to position [1683, 0]
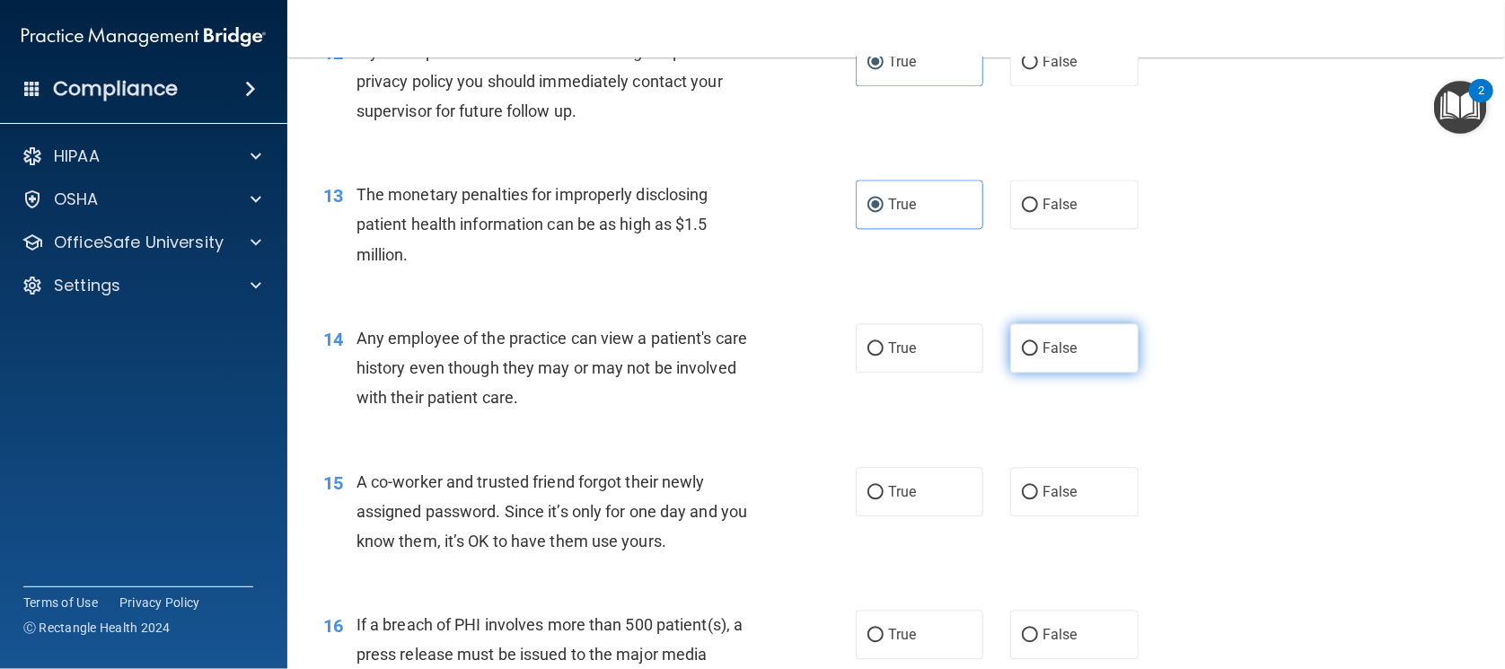
click at [1050, 357] on span "False" at bounding box center [1060, 347] width 35 height 17
click at [1038, 356] on input "False" at bounding box center [1030, 348] width 16 height 13
radio input "true"
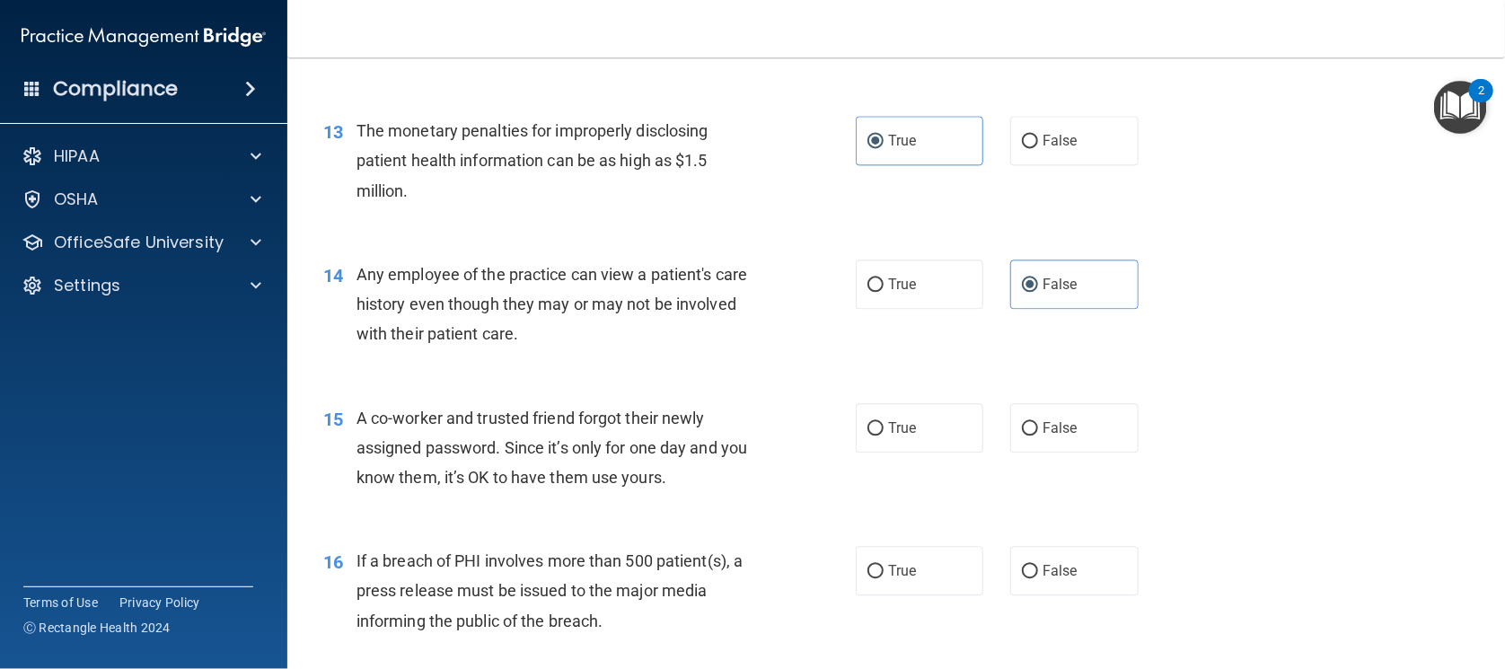
scroll to position [1796, 0]
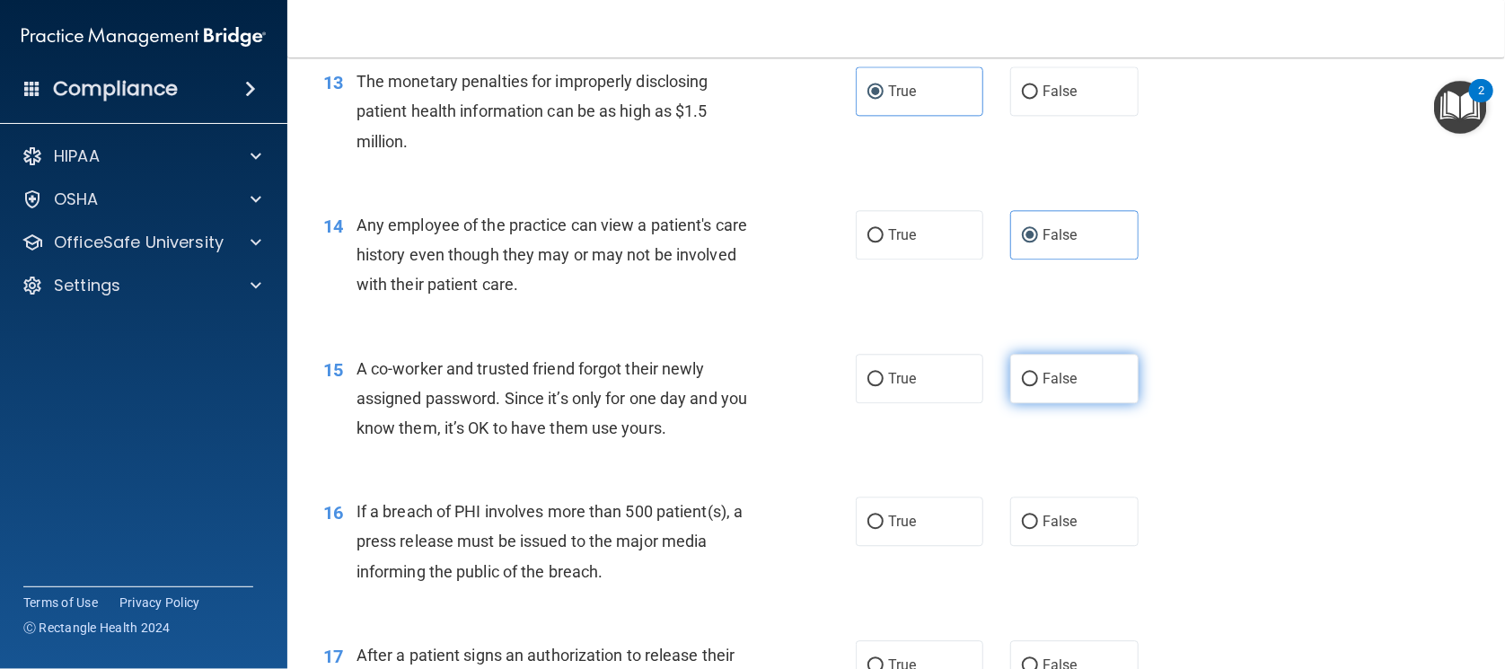
drag, startPoint x: 1094, startPoint y: 399, endPoint x: 908, endPoint y: 486, distance: 205.3
click at [1093, 399] on label "False" at bounding box center [1074, 378] width 128 height 49
click at [1038, 386] on input "False" at bounding box center [1030, 379] width 16 height 13
radio input "true"
click at [888, 530] on span "True" at bounding box center [902, 521] width 28 height 17
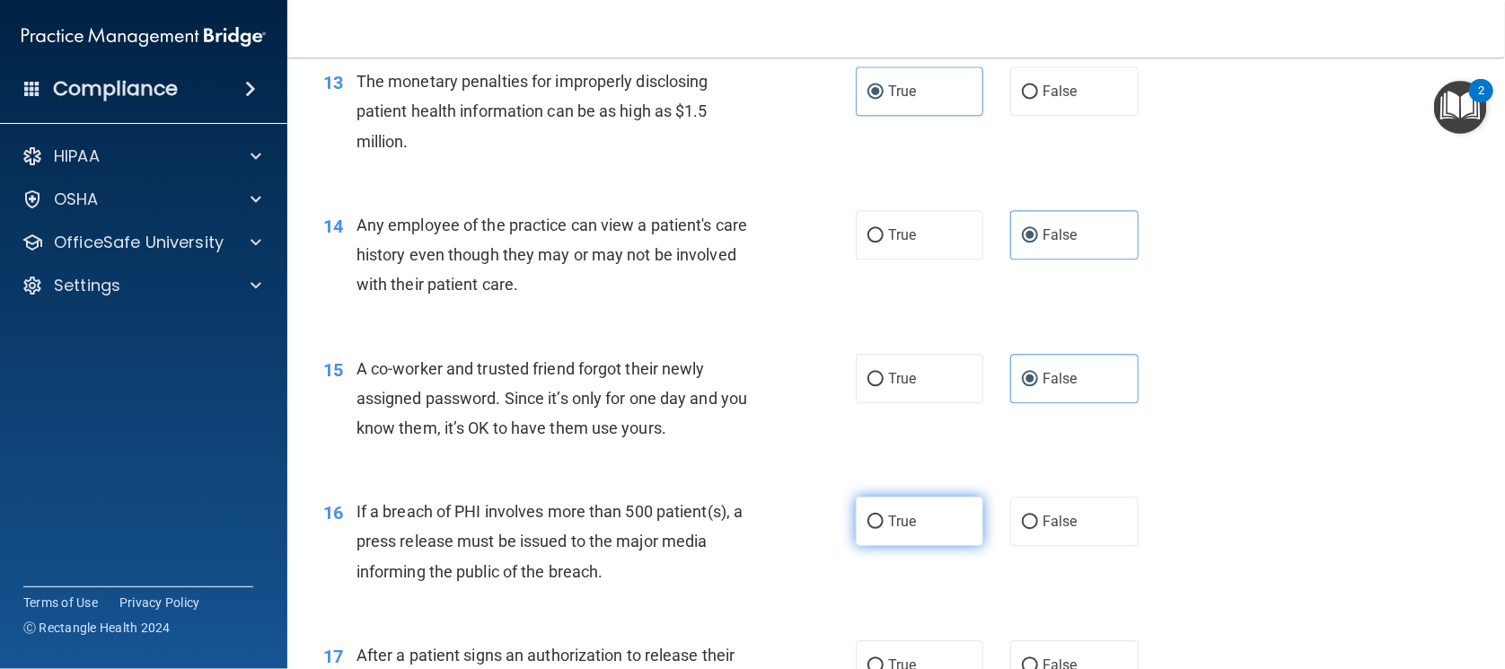
click at [882, 529] on input "True" at bounding box center [876, 522] width 16 height 13
radio input "true"
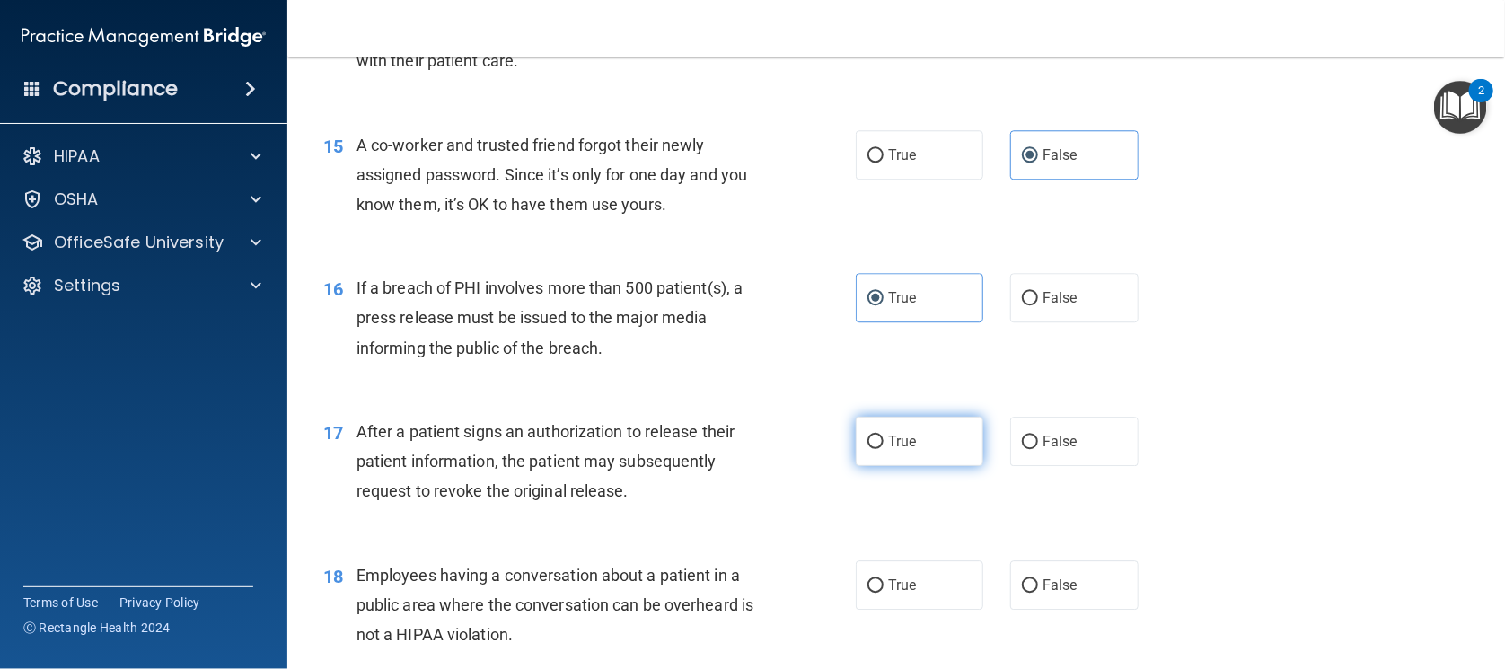
click at [895, 450] on span "True" at bounding box center [902, 441] width 28 height 17
click at [884, 449] on input "True" at bounding box center [876, 442] width 16 height 13
radio input "true"
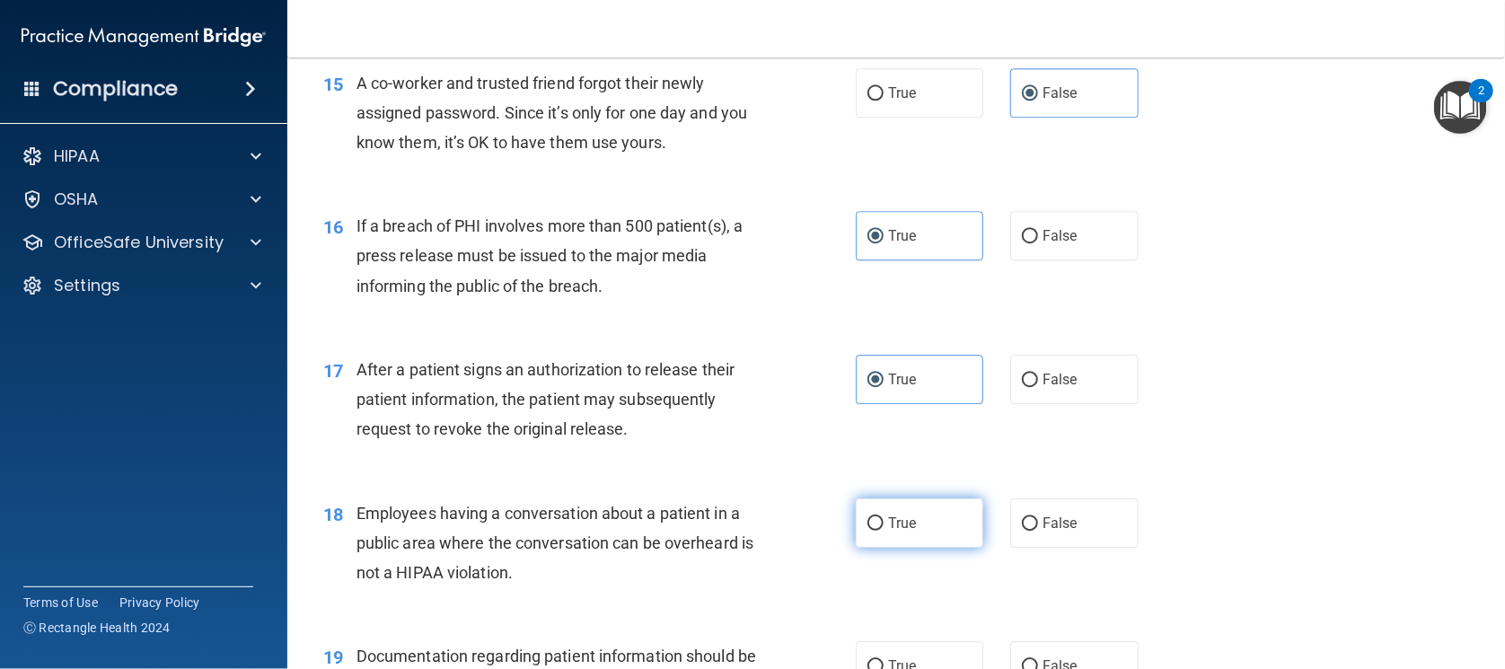
scroll to position [2132, 0]
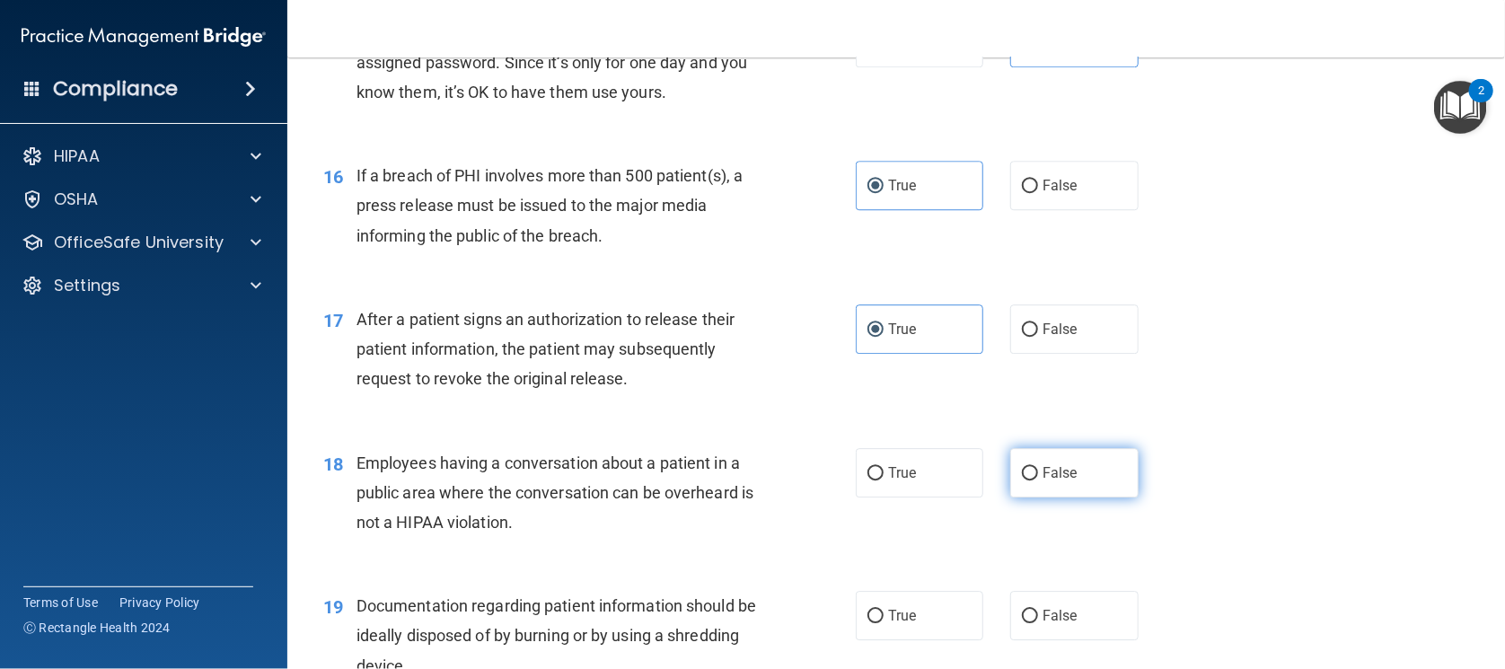
click at [1022, 480] on input "False" at bounding box center [1030, 473] width 16 height 13
radio input "true"
click at [936, 639] on label "True" at bounding box center [920, 615] width 128 height 49
click at [884, 623] on input "True" at bounding box center [876, 616] width 16 height 13
radio input "true"
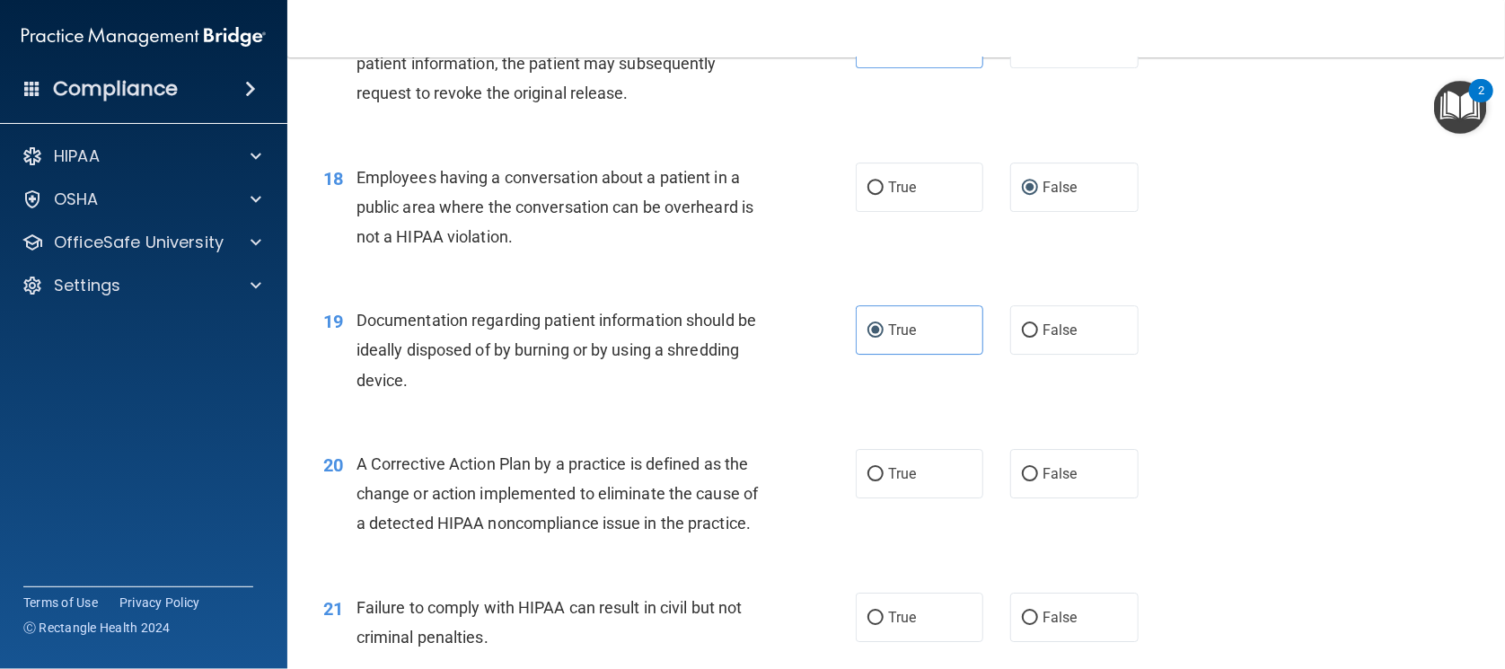
scroll to position [2469, 0]
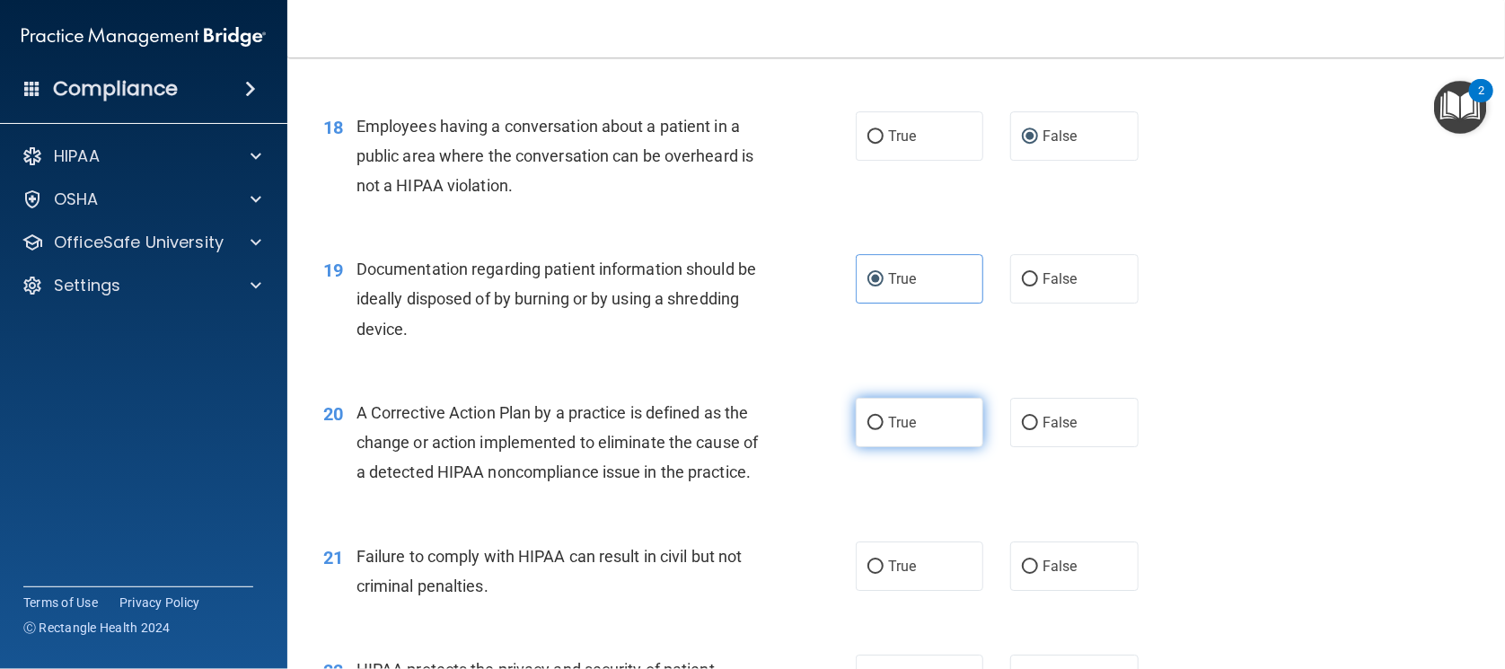
click at [954, 447] on label "True" at bounding box center [920, 422] width 128 height 49
click at [884, 430] on input "True" at bounding box center [876, 423] width 16 height 13
radio input "true"
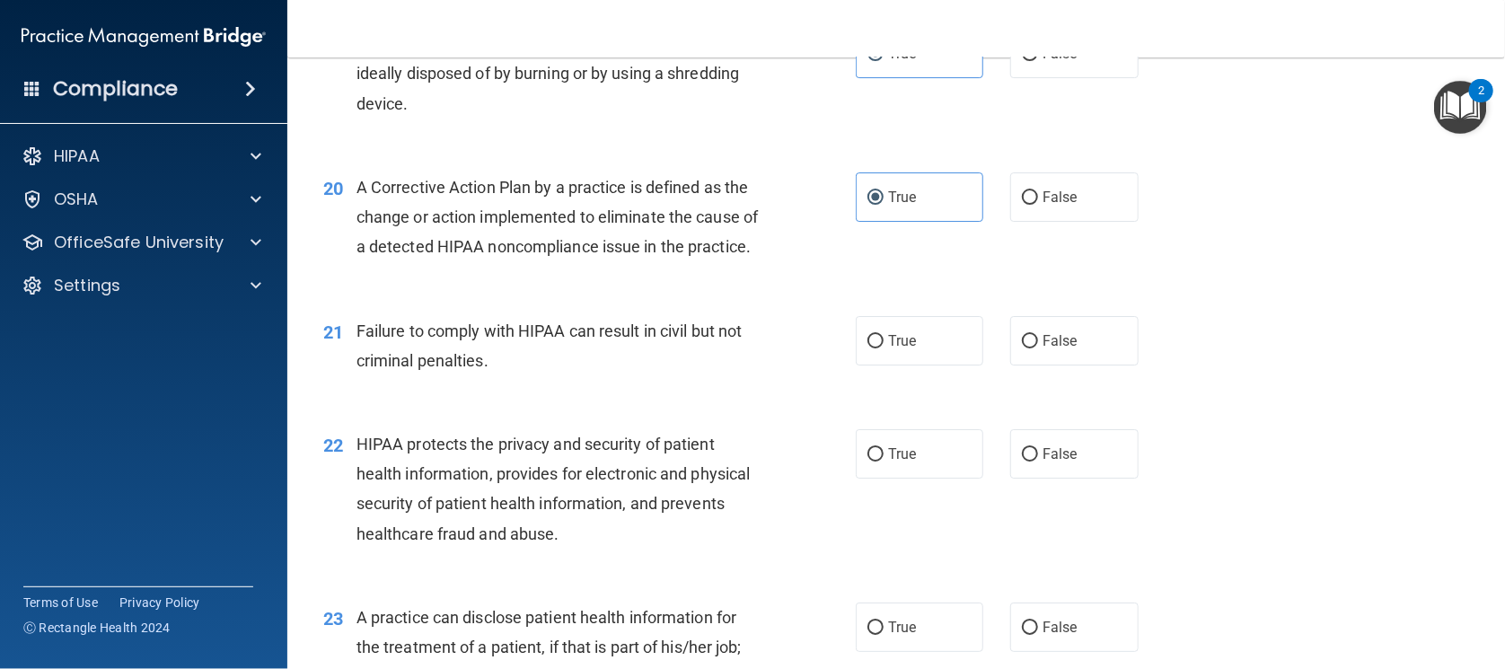
scroll to position [2807, 0]
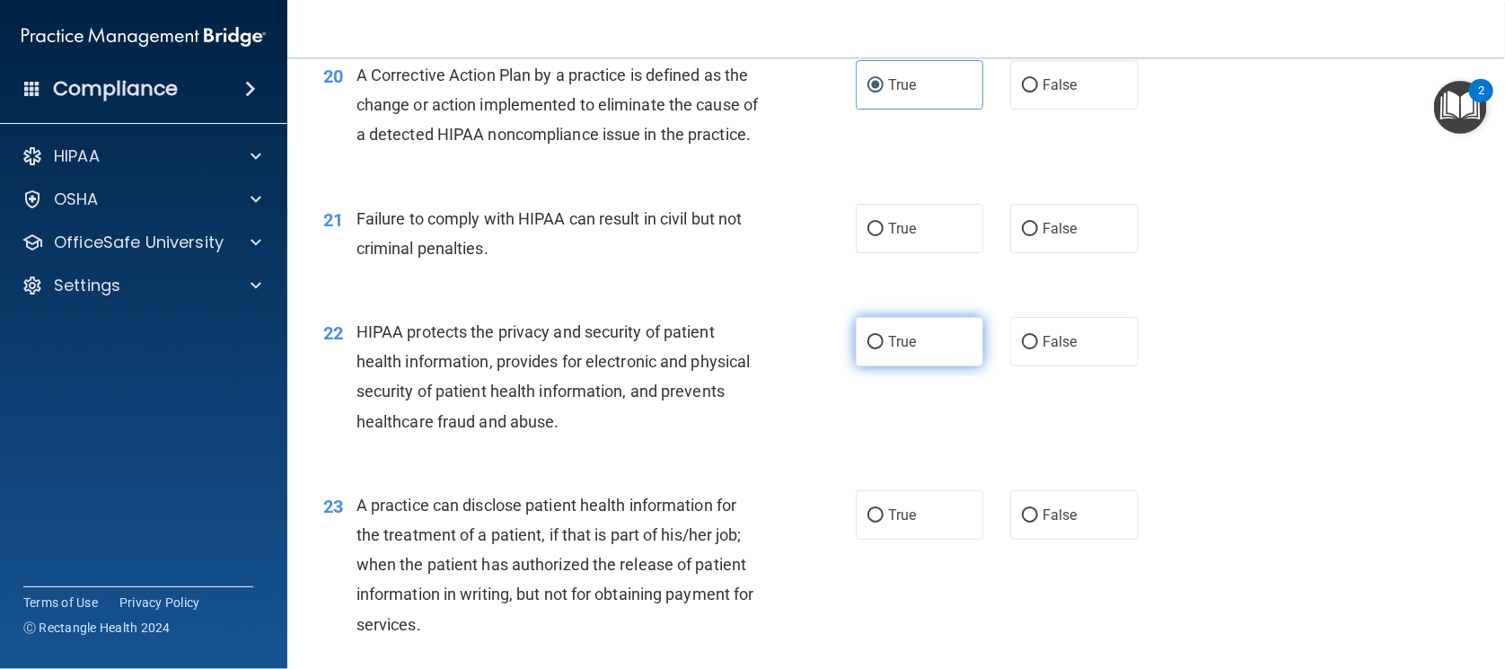
click at [939, 366] on label "True" at bounding box center [920, 341] width 128 height 49
click at [884, 349] on input "True" at bounding box center [876, 342] width 16 height 13
radio input "true"
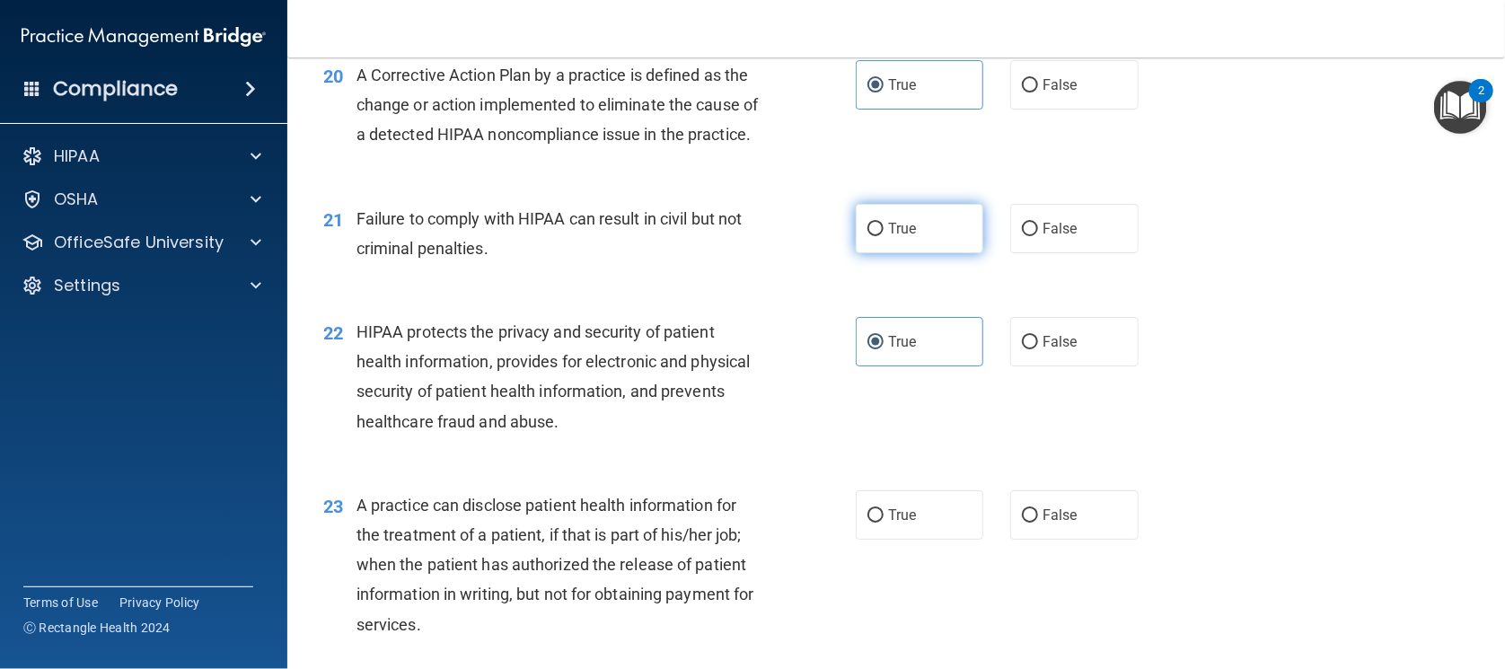
click at [927, 253] on label "True" at bounding box center [920, 228] width 128 height 49
click at [884, 236] on input "True" at bounding box center [876, 229] width 16 height 13
radio input "true"
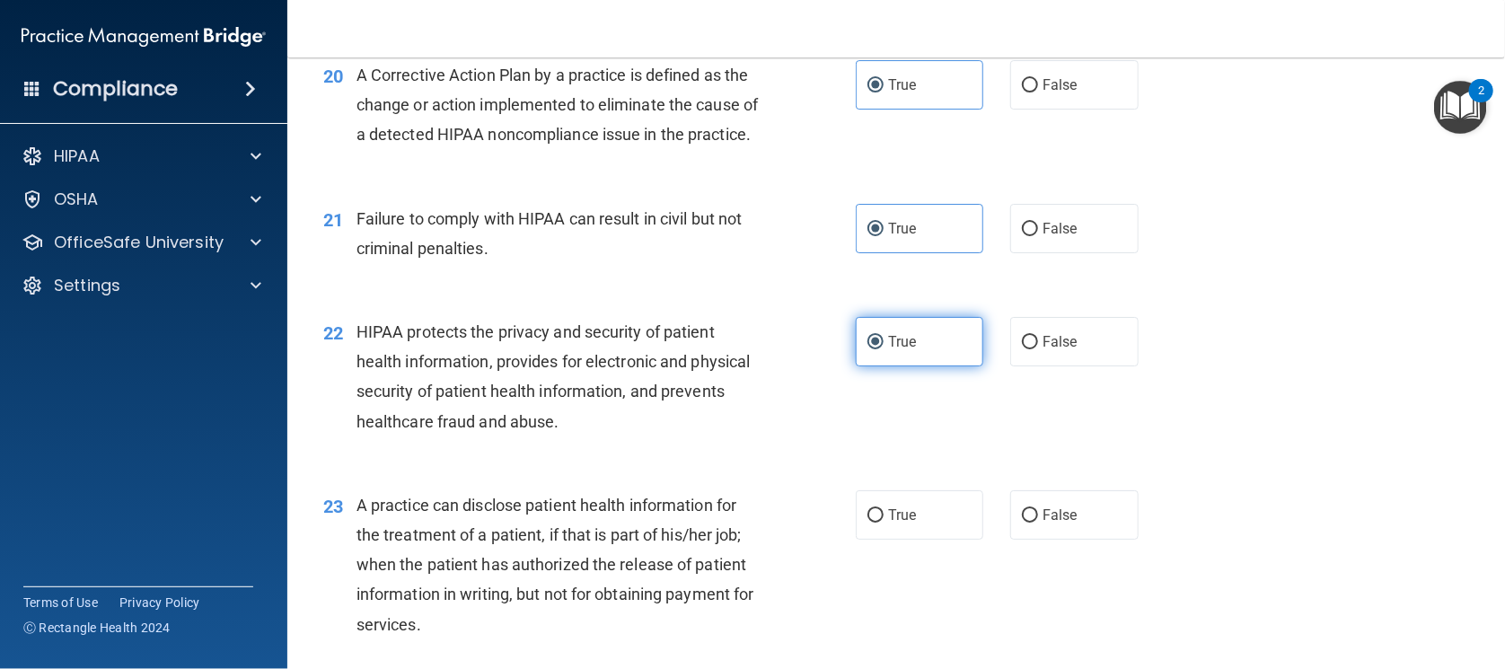
click at [929, 366] on label "True" at bounding box center [920, 341] width 128 height 49
click at [884, 349] on input "True" at bounding box center [876, 342] width 16 height 13
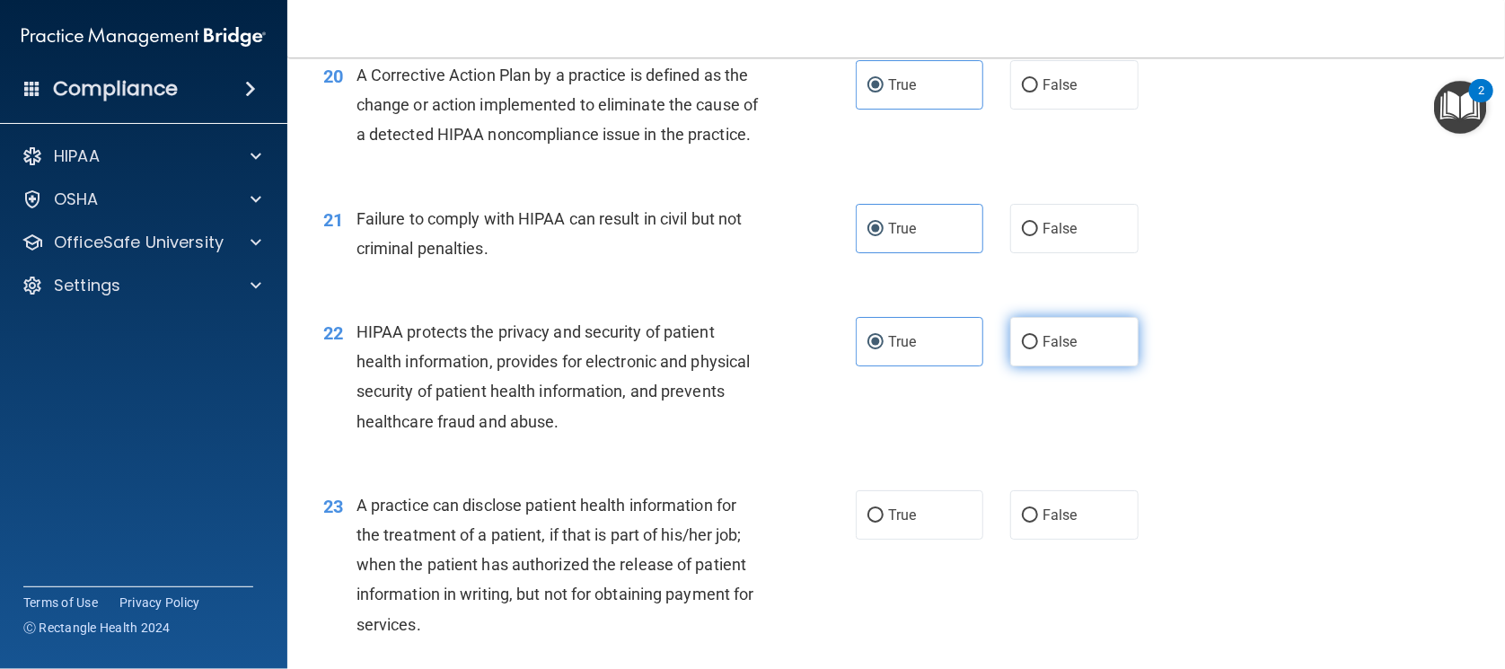
click at [1032, 366] on label "False" at bounding box center [1074, 341] width 128 height 49
click at [1032, 349] on input "False" at bounding box center [1030, 342] width 16 height 13
radio input "true"
radio input "false"
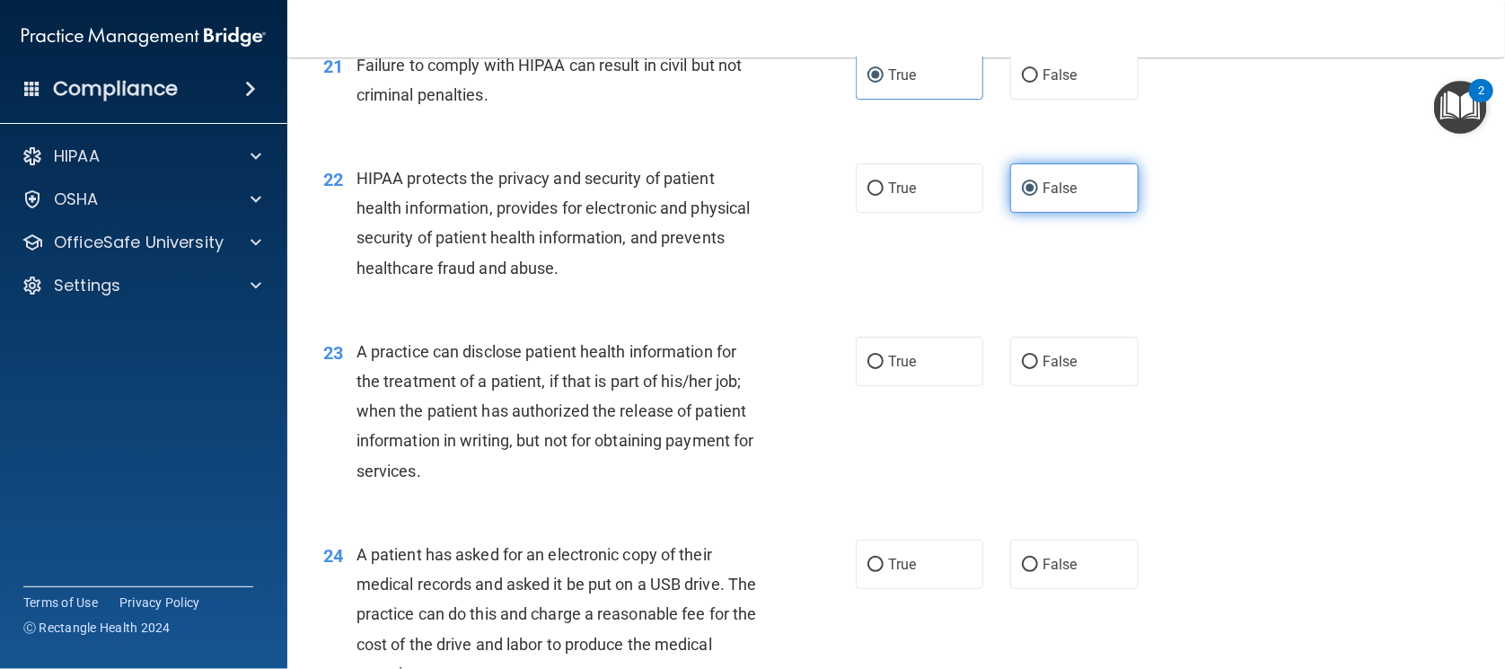
scroll to position [3030, 0]
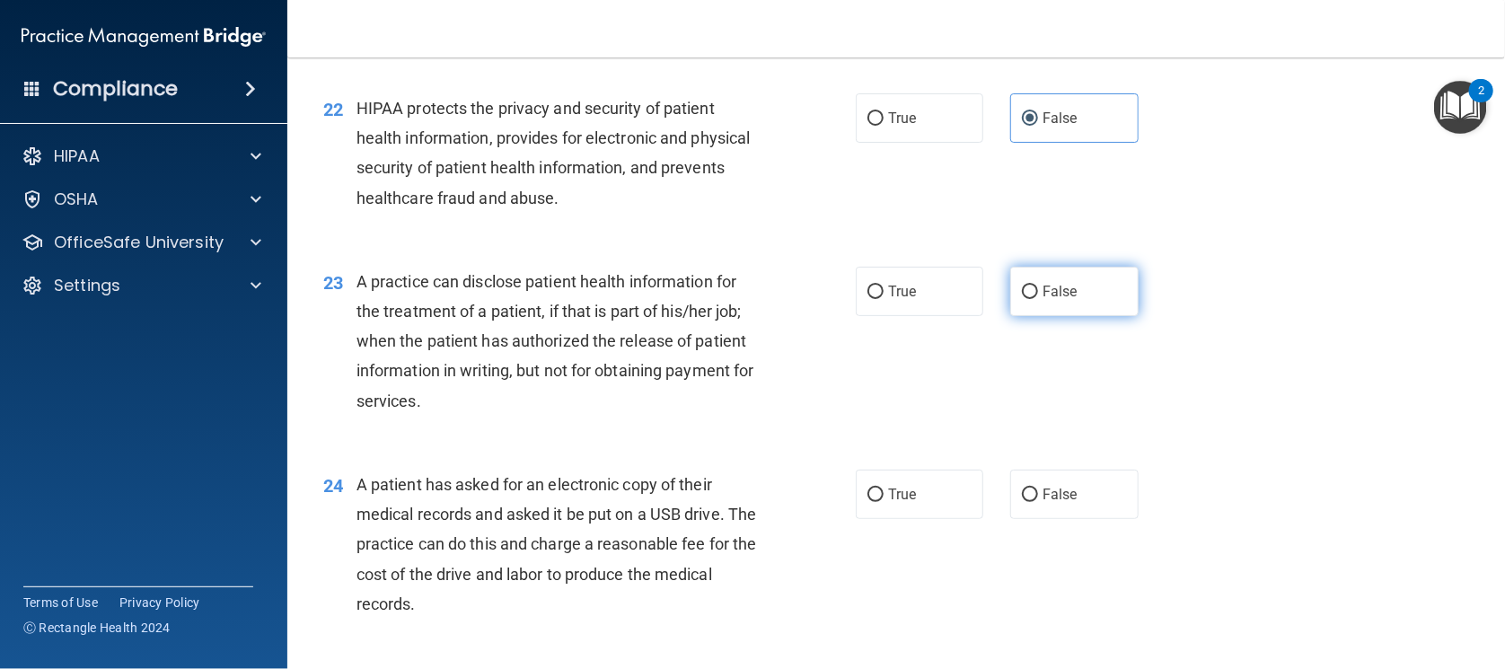
click at [1059, 300] on span "False" at bounding box center [1060, 291] width 35 height 17
click at [1038, 299] on input "False" at bounding box center [1030, 292] width 16 height 13
radio input "true"
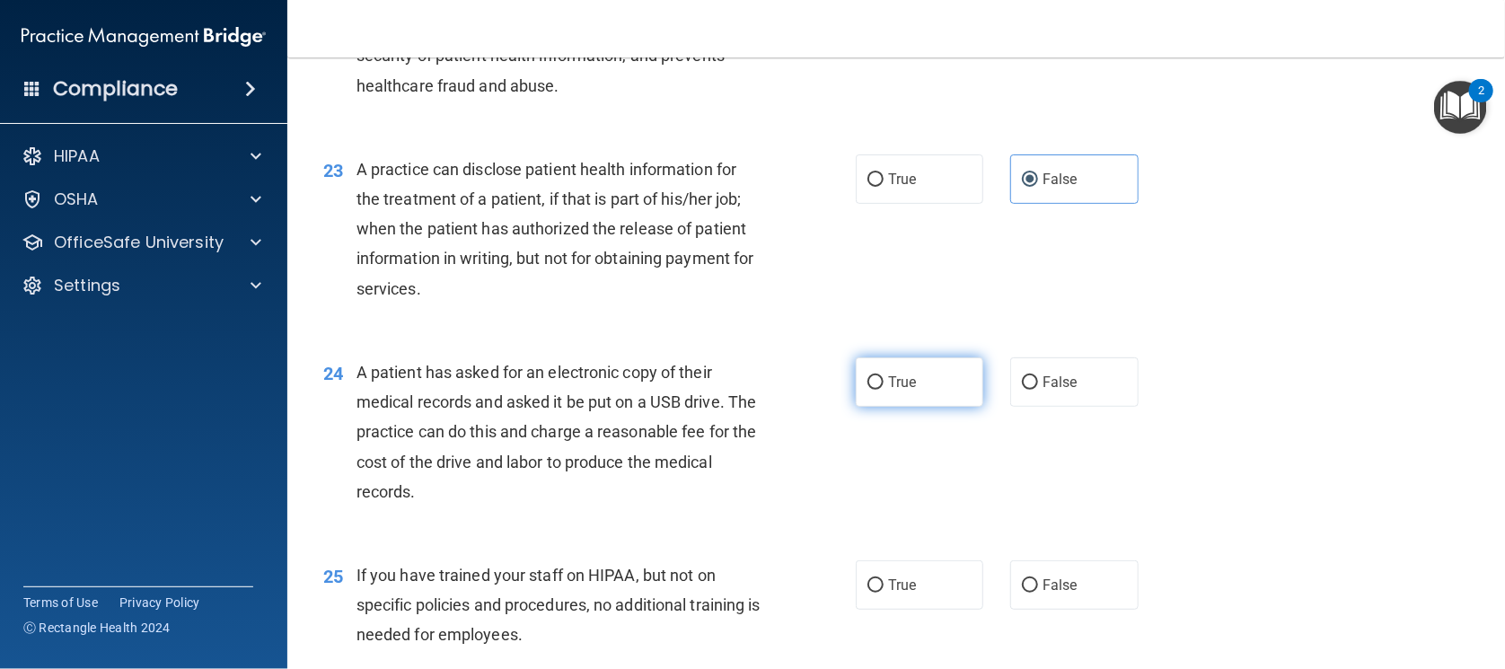
click at [912, 407] on label "True" at bounding box center [920, 381] width 128 height 49
click at [884, 390] on input "True" at bounding box center [876, 382] width 16 height 13
radio input "true"
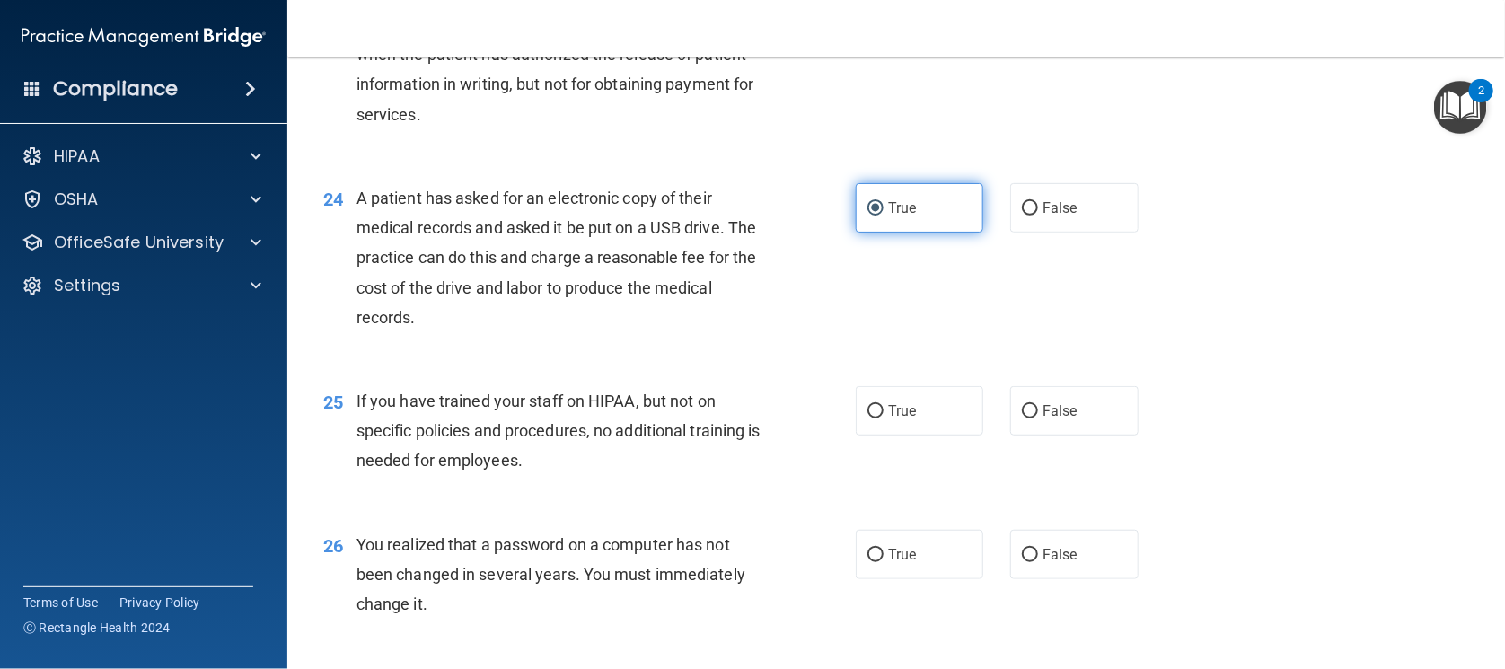
scroll to position [3368, 0]
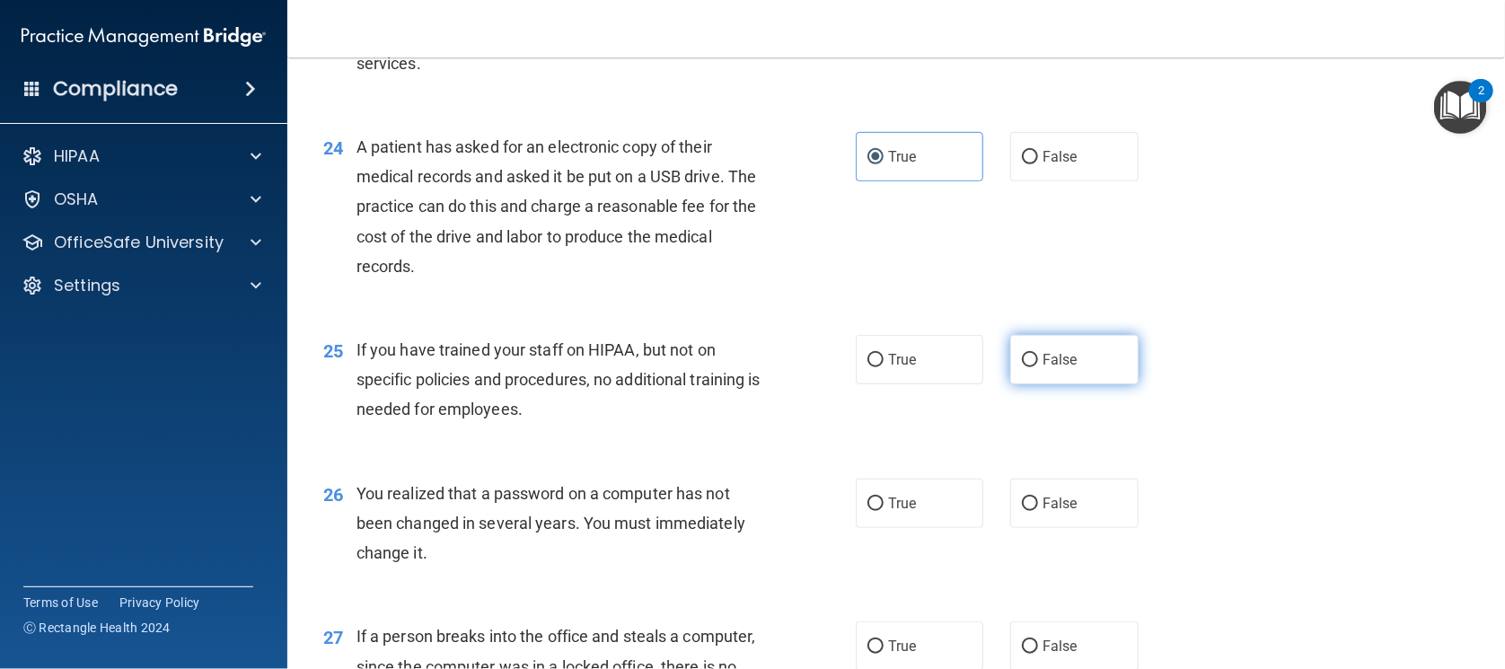
click at [1041, 384] on label "False" at bounding box center [1074, 359] width 128 height 49
click at [1038, 367] on input "False" at bounding box center [1030, 360] width 16 height 13
radio input "true"
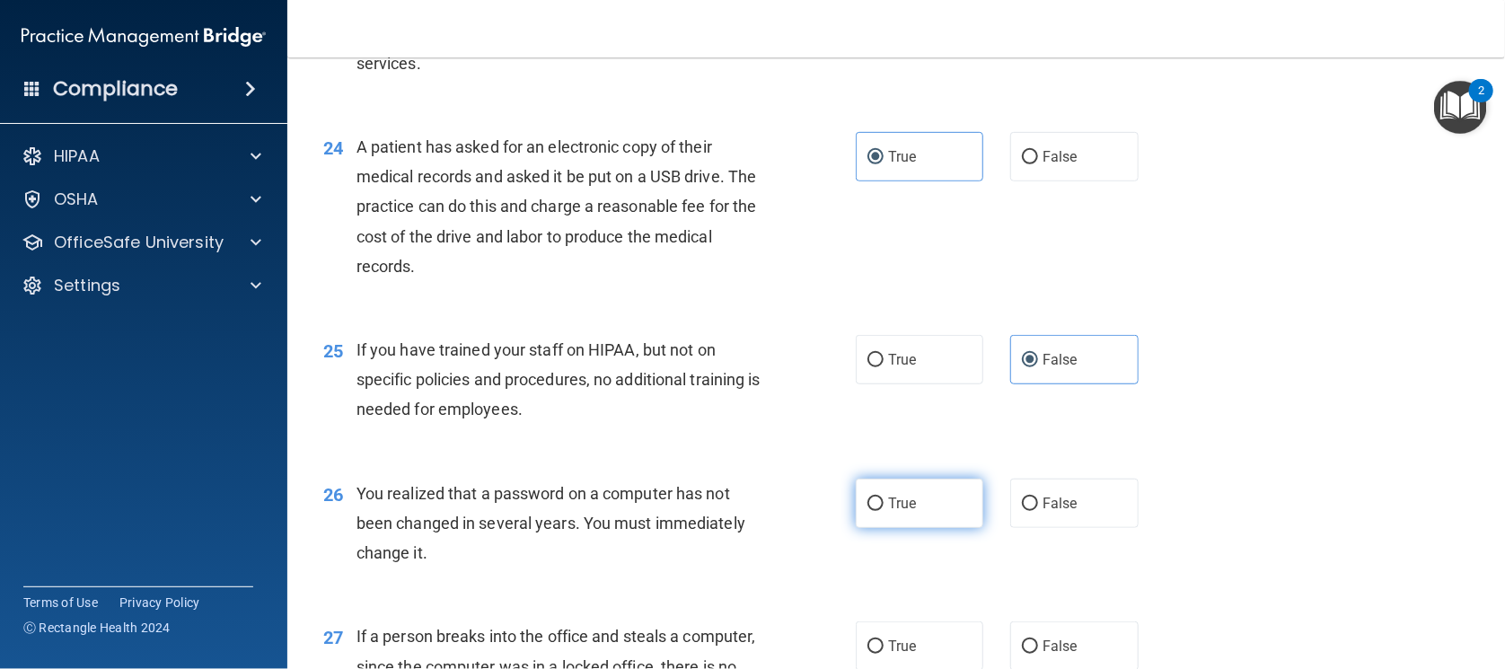
click at [965, 528] on label "True" at bounding box center [920, 503] width 128 height 49
click at [884, 511] on input "True" at bounding box center [876, 504] width 16 height 13
radio input "true"
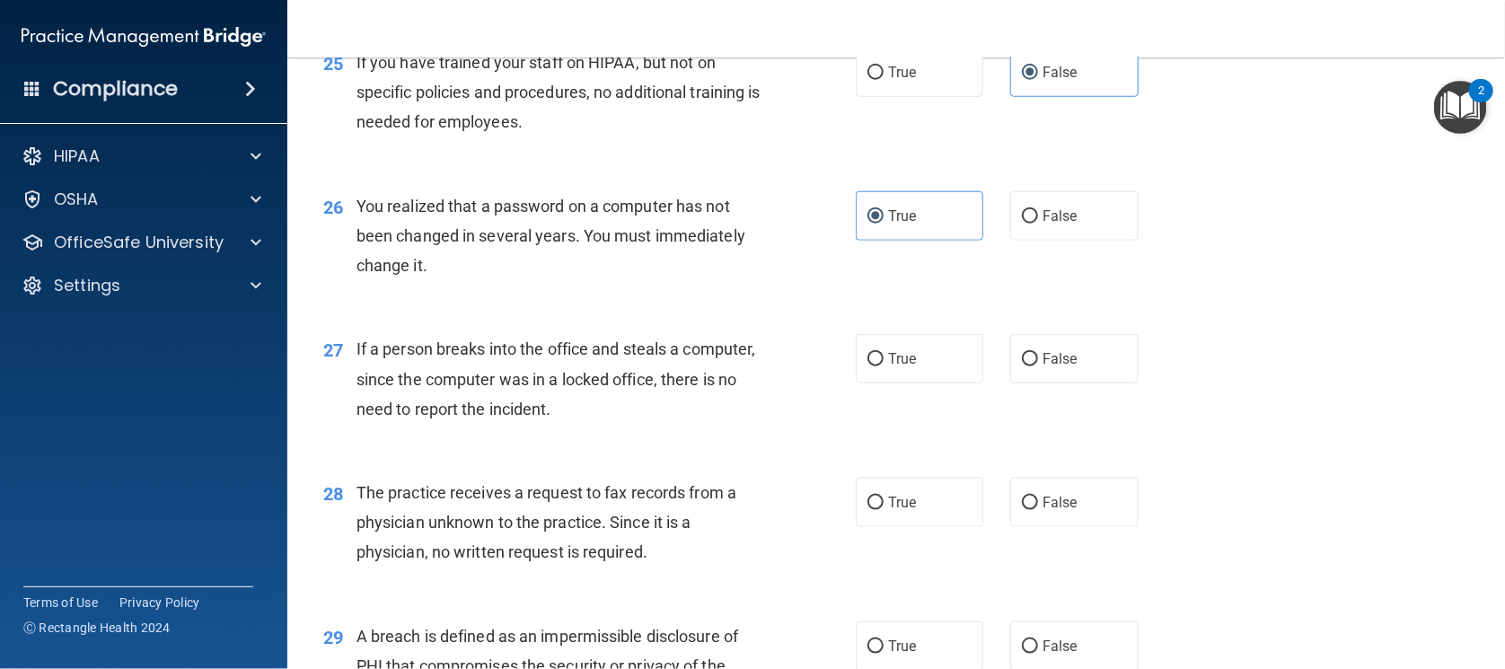
scroll to position [3705, 0]
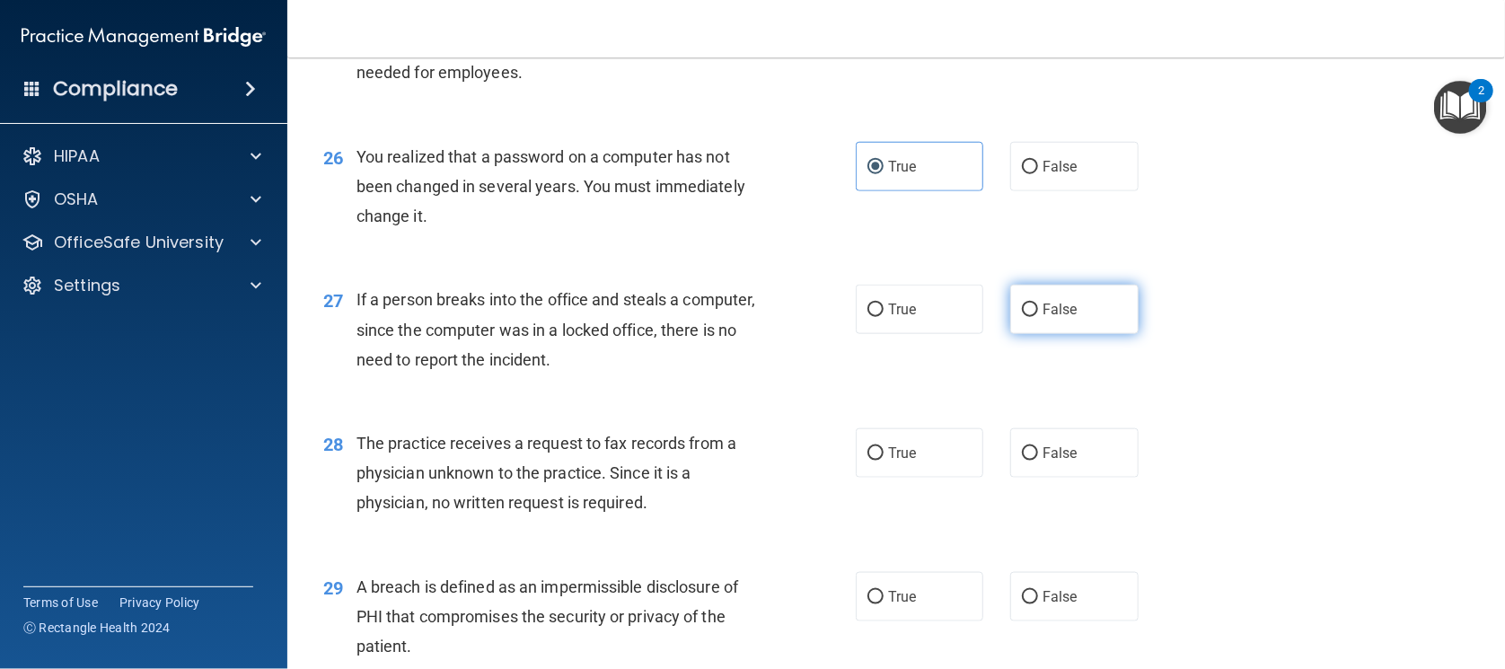
click at [1036, 334] on label "False" at bounding box center [1074, 309] width 128 height 49
click at [1036, 317] on input "False" at bounding box center [1030, 310] width 16 height 13
radio input "true"
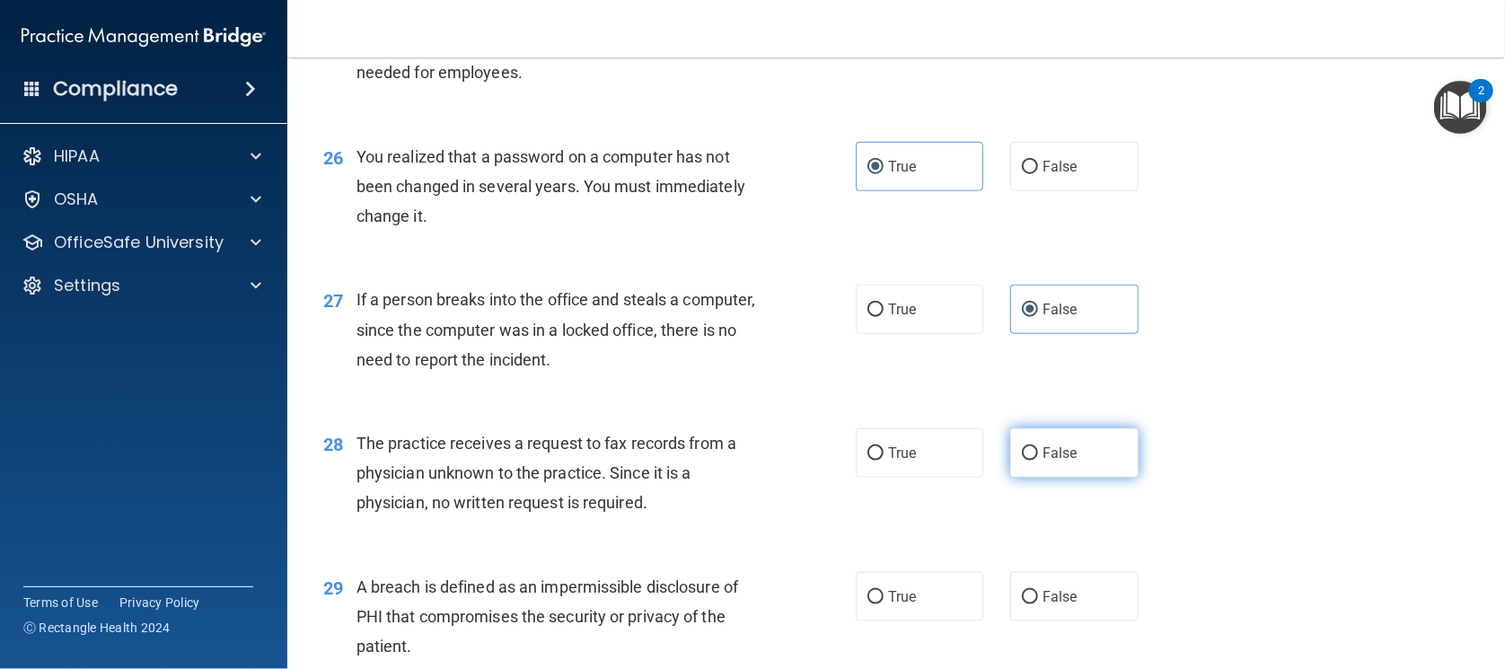
click at [1071, 478] on label "False" at bounding box center [1074, 452] width 128 height 49
click at [1038, 461] on input "False" at bounding box center [1030, 453] width 16 height 13
radio input "true"
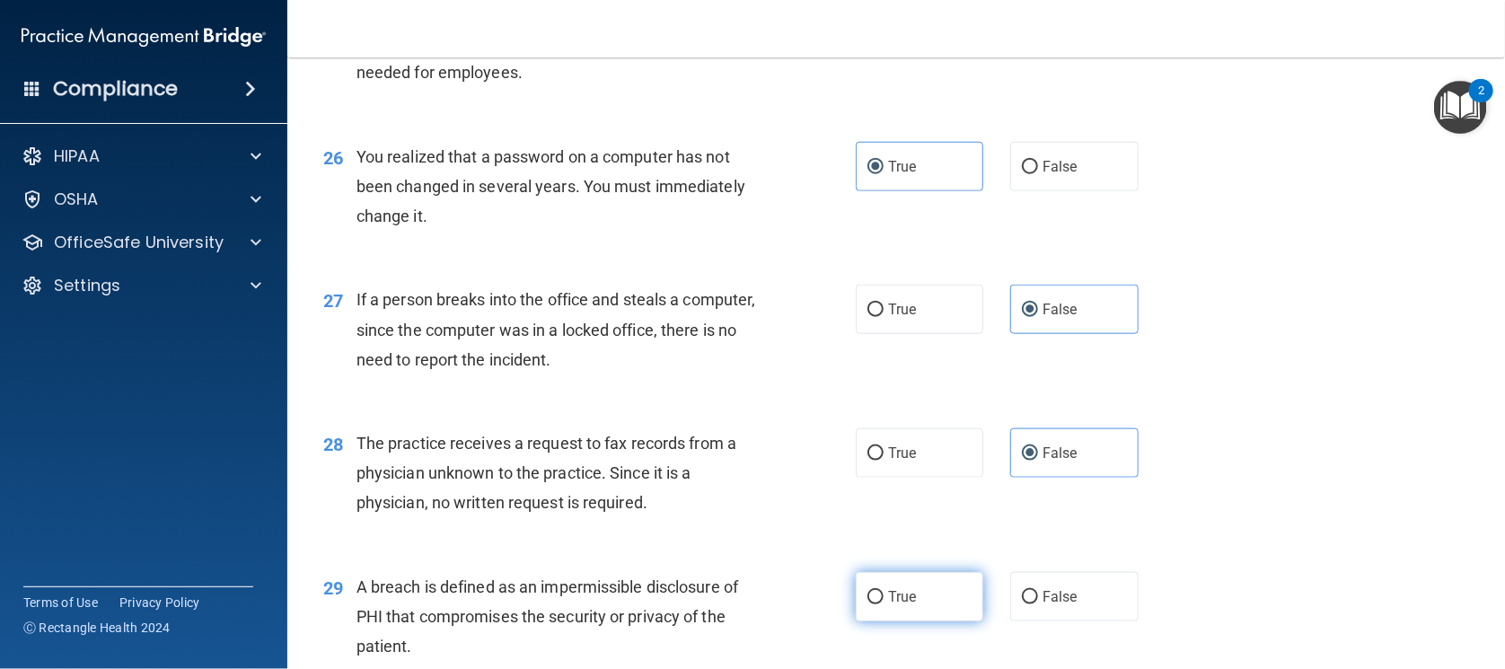
click at [935, 621] on label "True" at bounding box center [920, 596] width 128 height 49
click at [884, 604] on input "True" at bounding box center [876, 597] width 16 height 13
radio input "true"
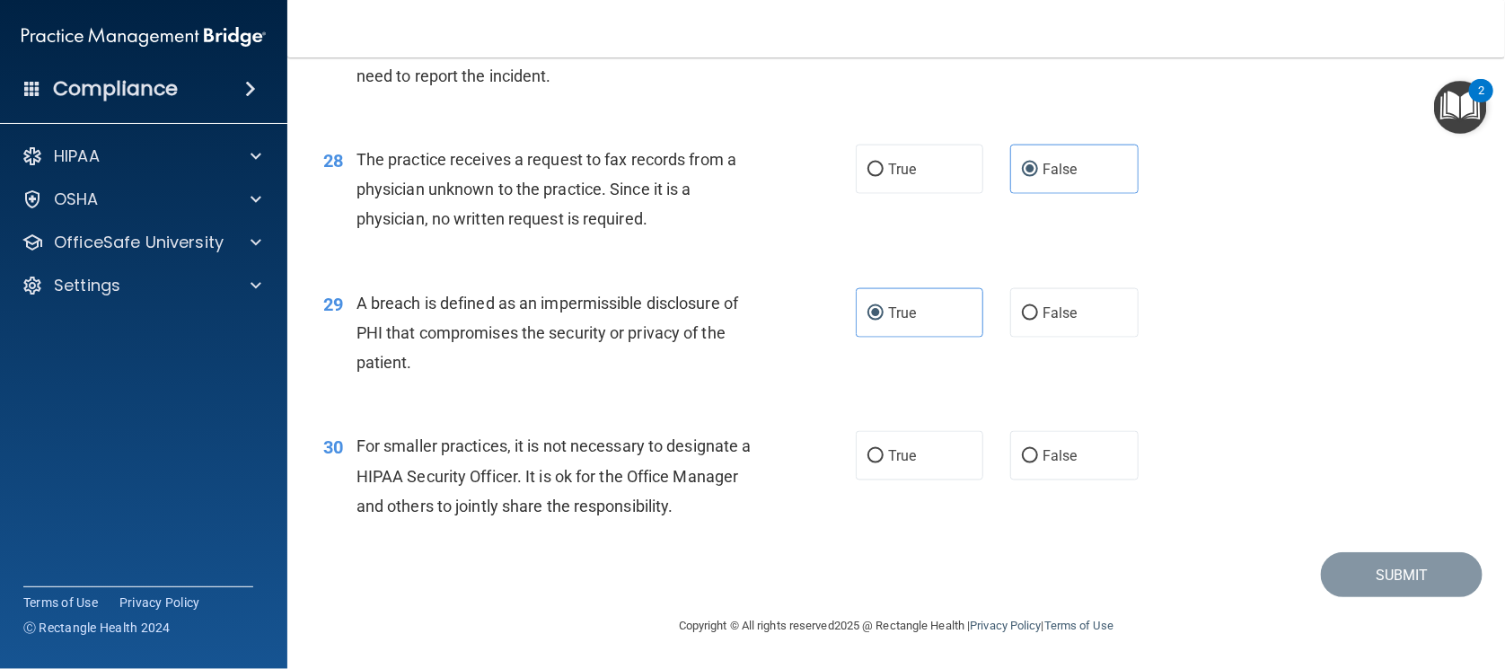
scroll to position [4041, 0]
click at [1063, 458] on span "False" at bounding box center [1060, 455] width 35 height 17
click at [1038, 458] on input "False" at bounding box center [1030, 456] width 16 height 13
radio input "true"
click at [1384, 577] on button "Submit" at bounding box center [1402, 575] width 162 height 46
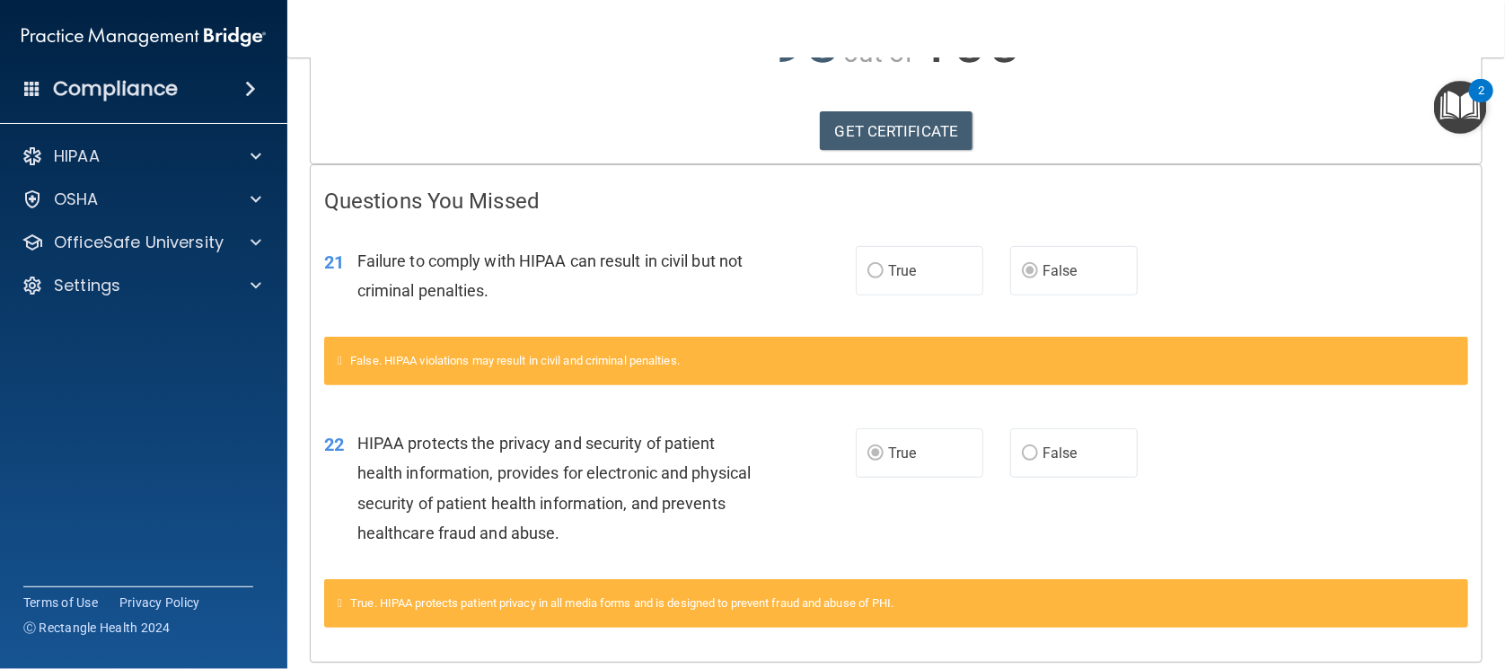
scroll to position [210, 0]
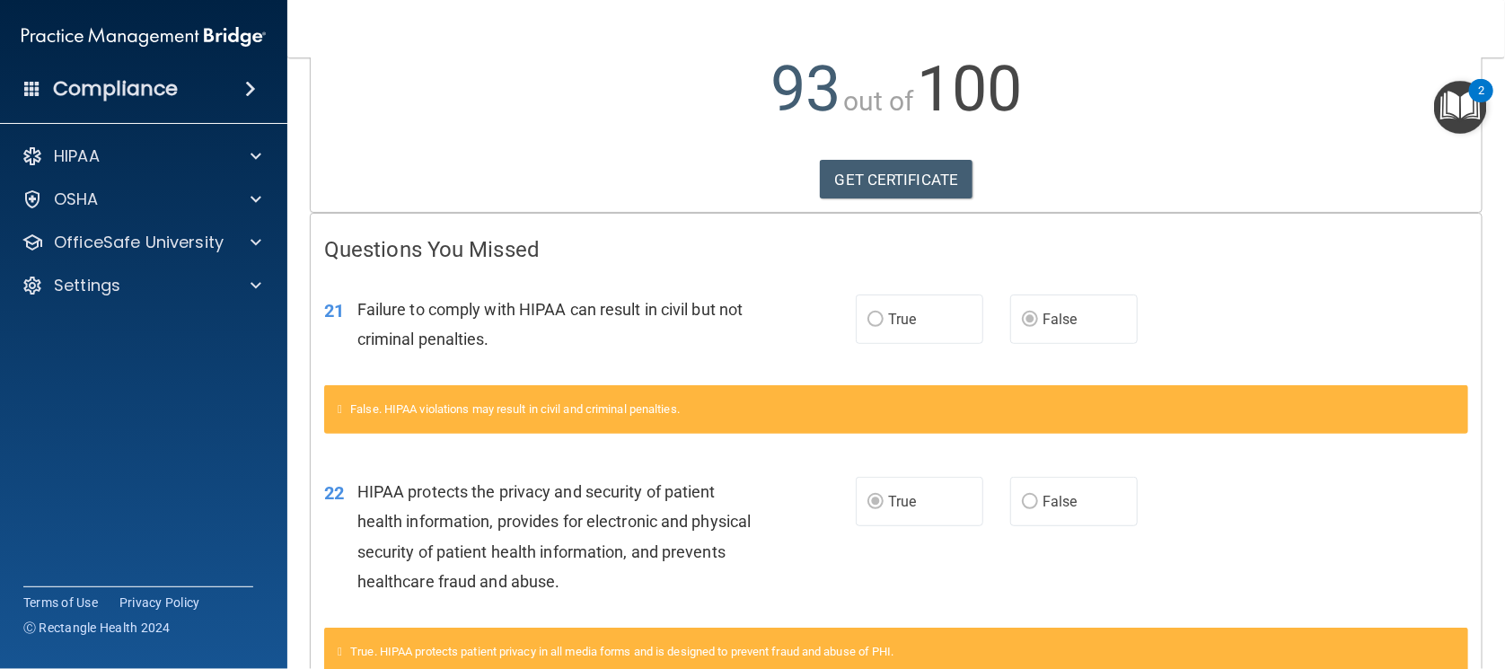
click at [923, 329] on label "True" at bounding box center [920, 319] width 128 height 49
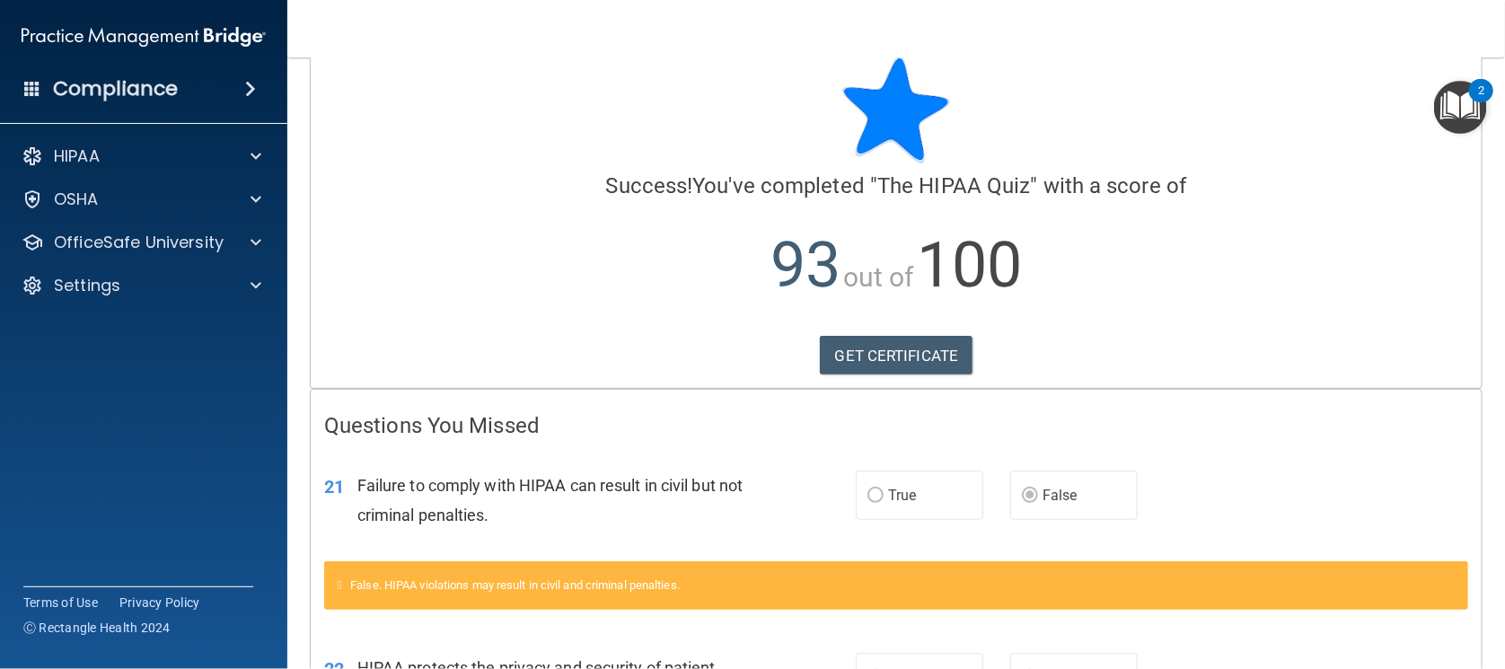
scroll to position [0, 0]
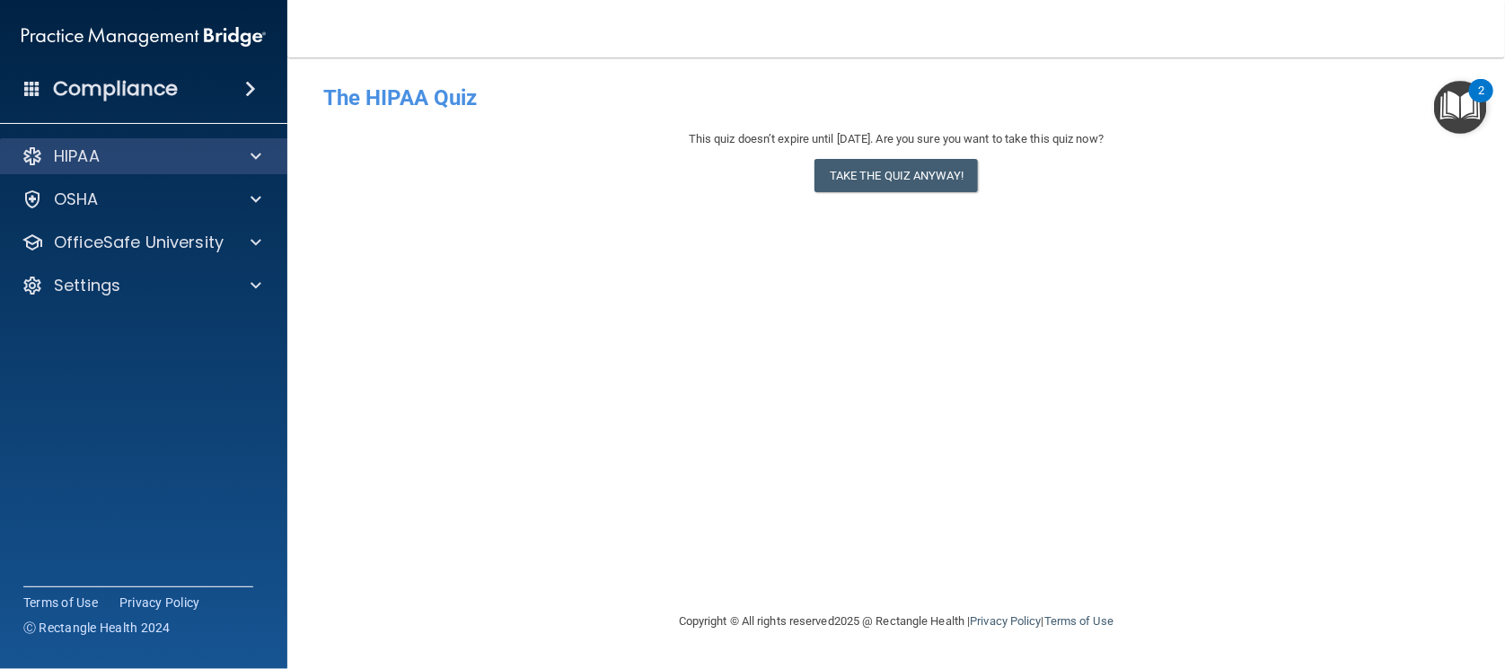
click at [61, 143] on div "HIPAA" at bounding box center [144, 156] width 288 height 36
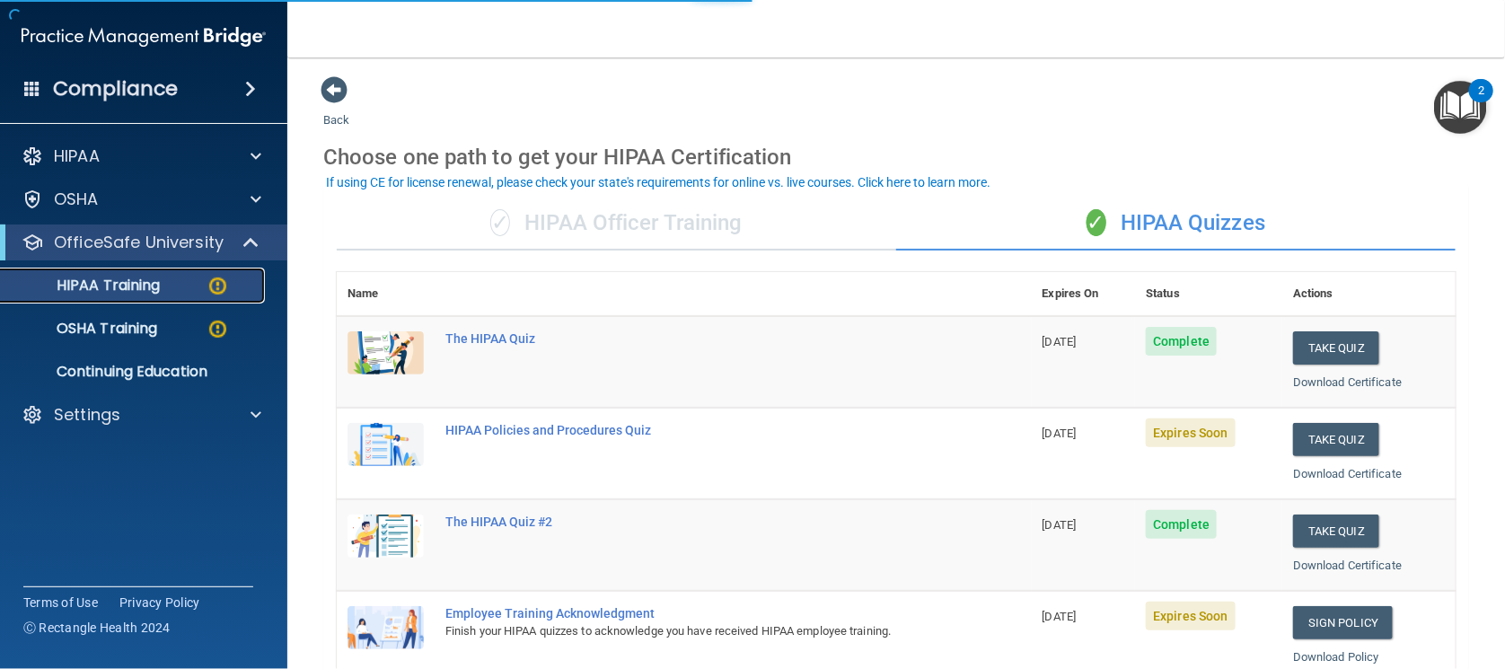
click at [157, 284] on p "HIPAA Training" at bounding box center [86, 286] width 148 height 18
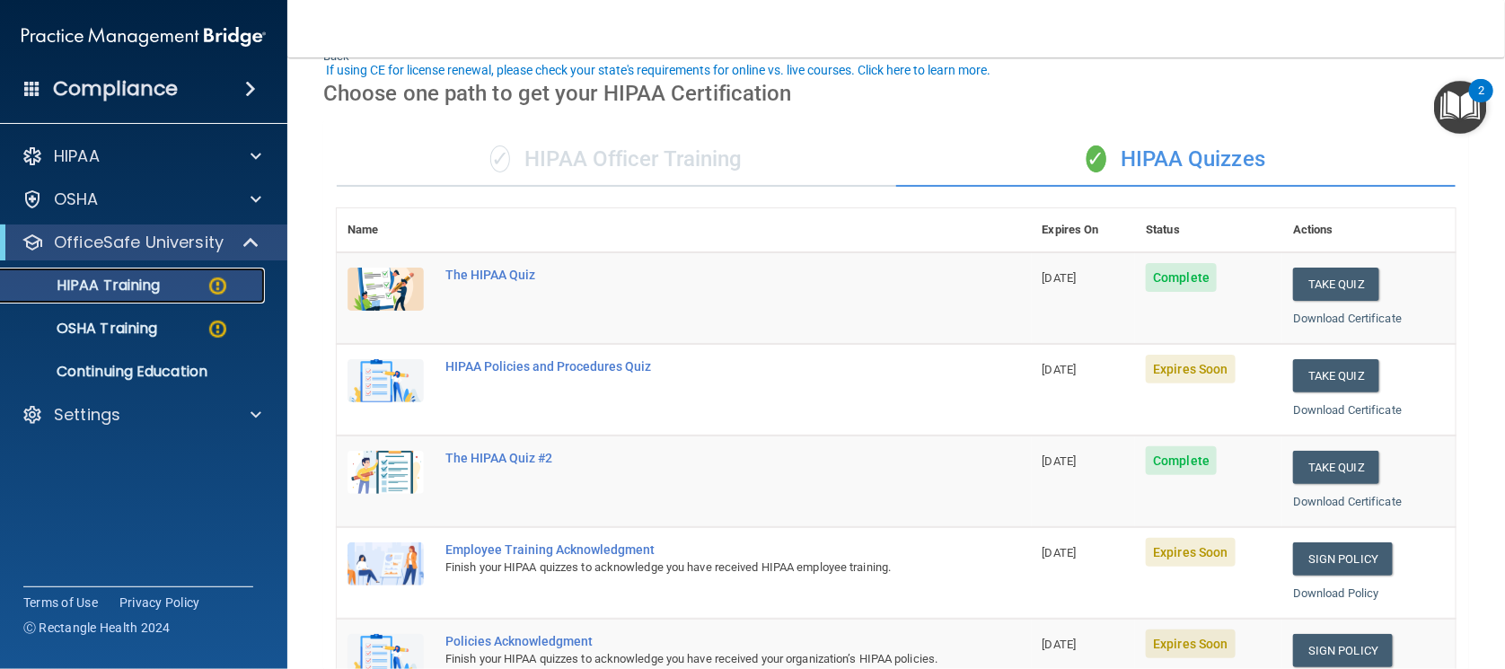
scroll to position [111, 0]
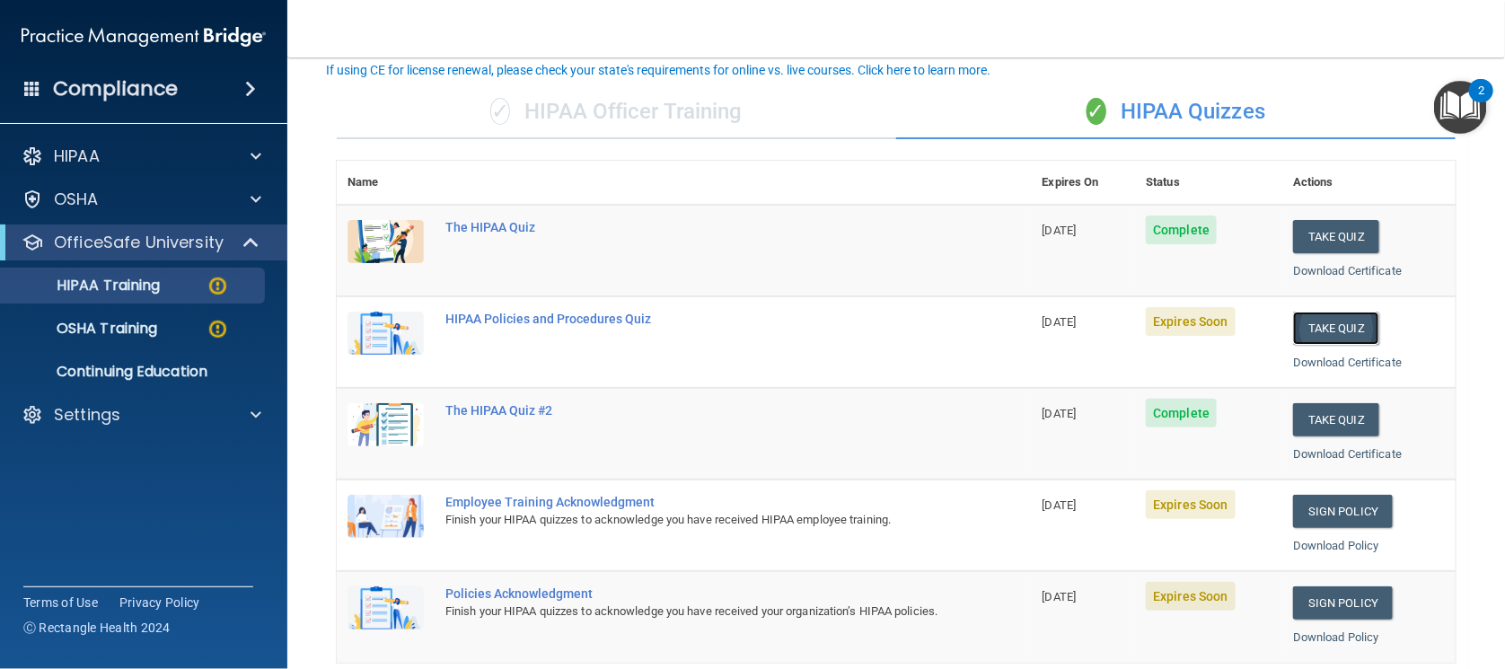
click at [1342, 322] on button "Take Quiz" at bounding box center [1336, 328] width 86 height 33
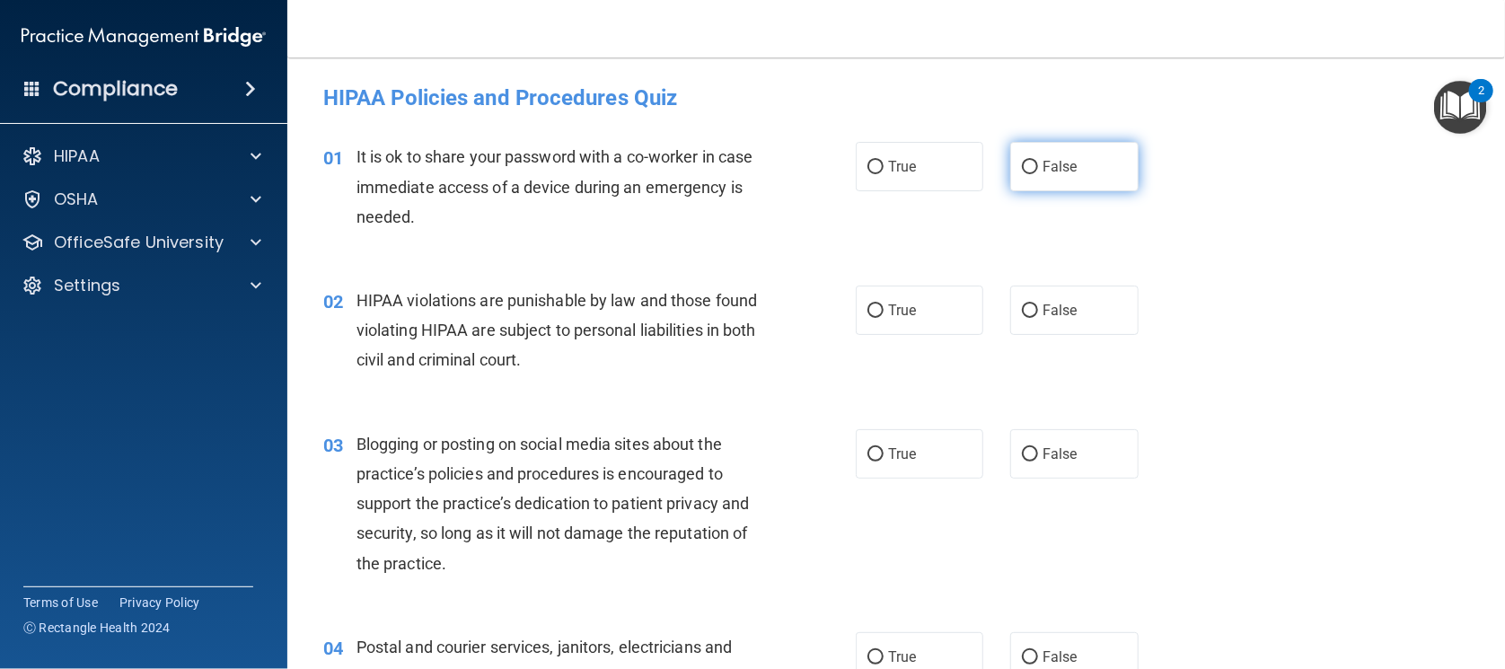
click at [1078, 170] on label "False" at bounding box center [1074, 166] width 128 height 49
click at [1038, 170] on input "False" at bounding box center [1030, 167] width 16 height 13
radio input "true"
click at [926, 301] on label "True" at bounding box center [920, 310] width 128 height 49
click at [884, 304] on input "True" at bounding box center [876, 310] width 16 height 13
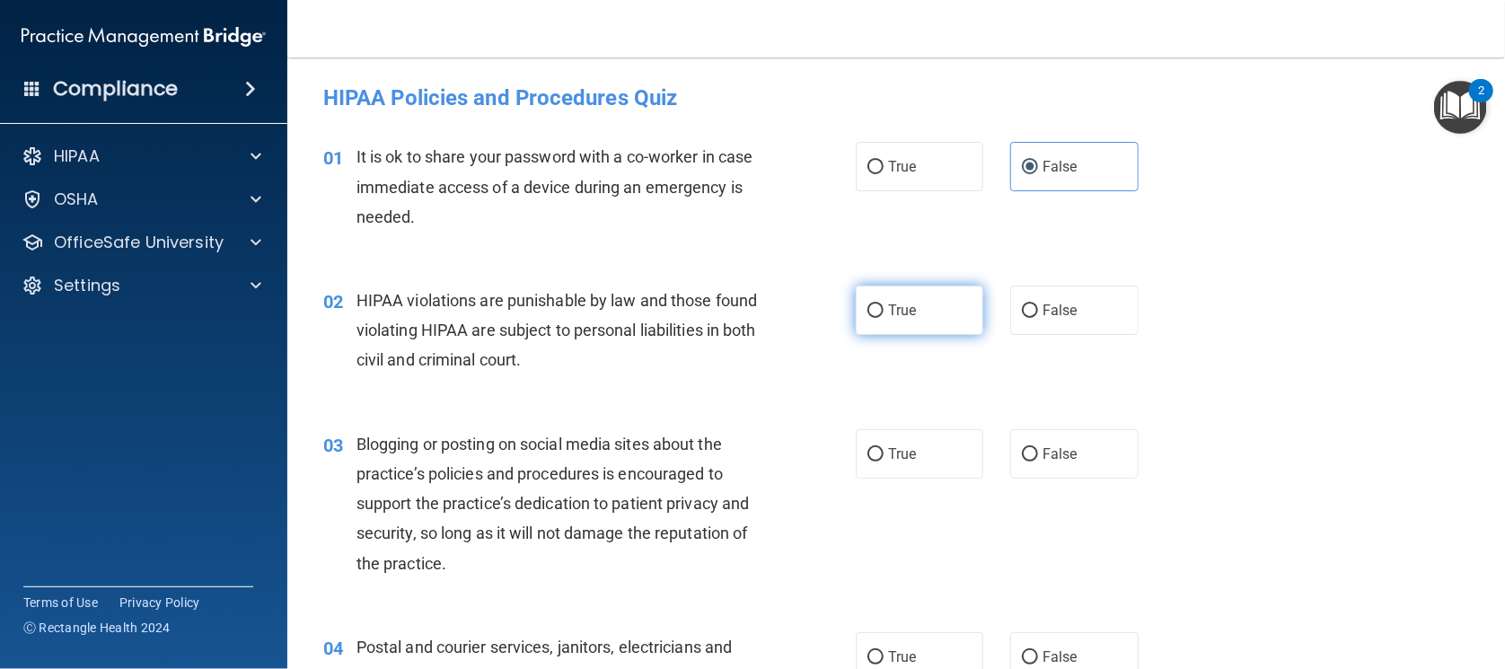
radio input "true"
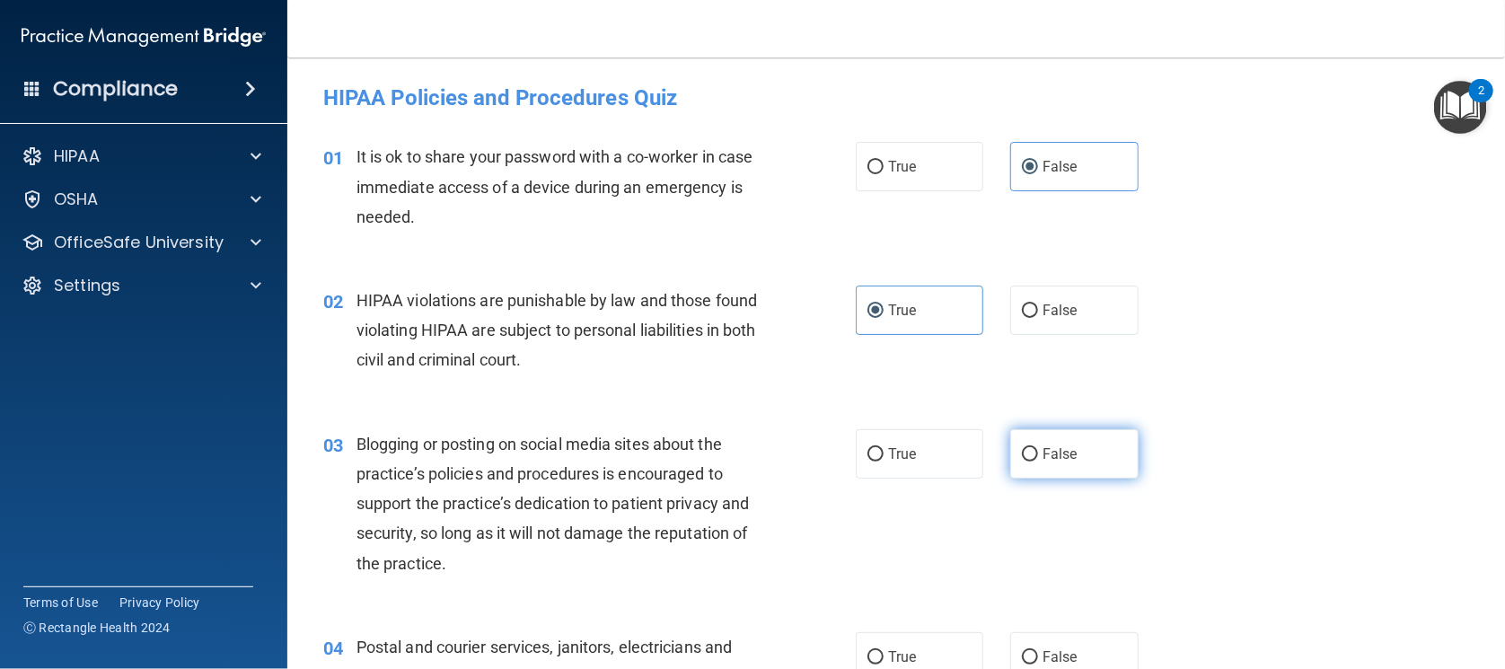
click at [1064, 438] on label "False" at bounding box center [1074, 453] width 128 height 49
click at [1038, 448] on input "False" at bounding box center [1030, 454] width 16 height 13
radio input "true"
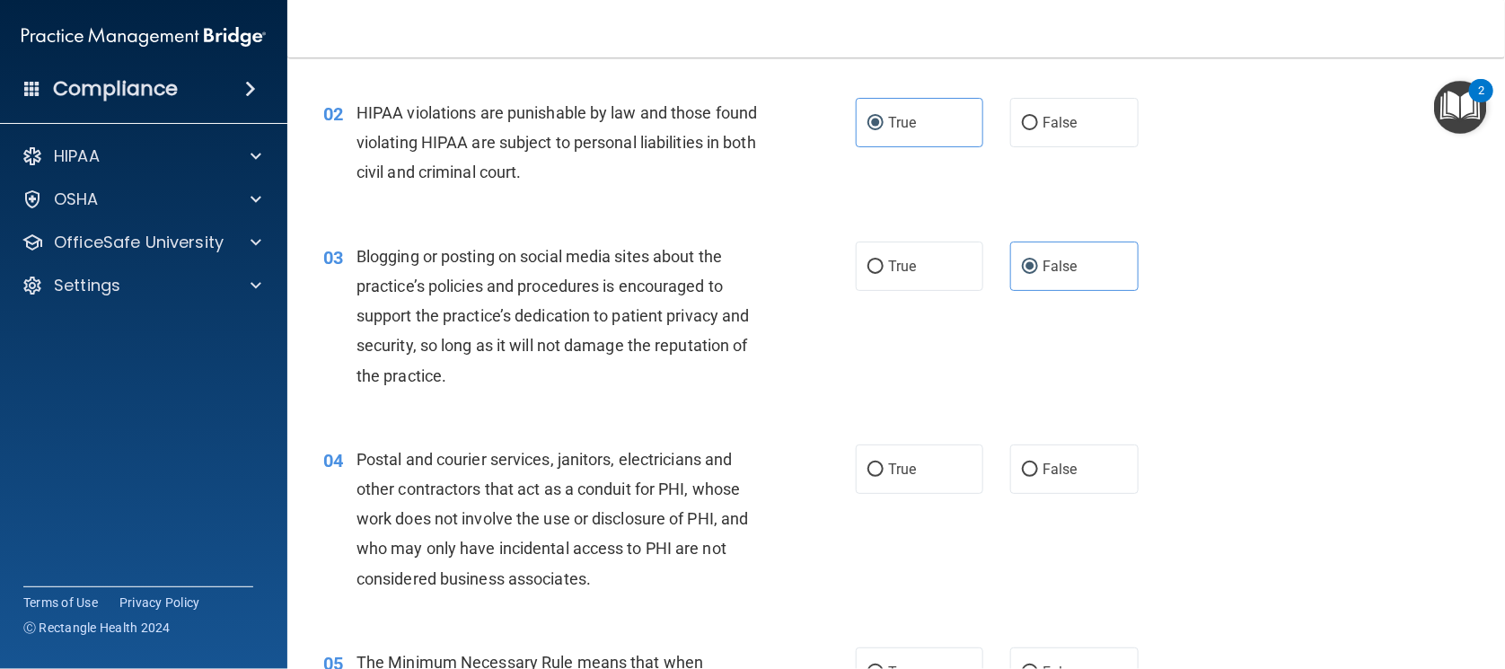
scroll to position [224, 0]
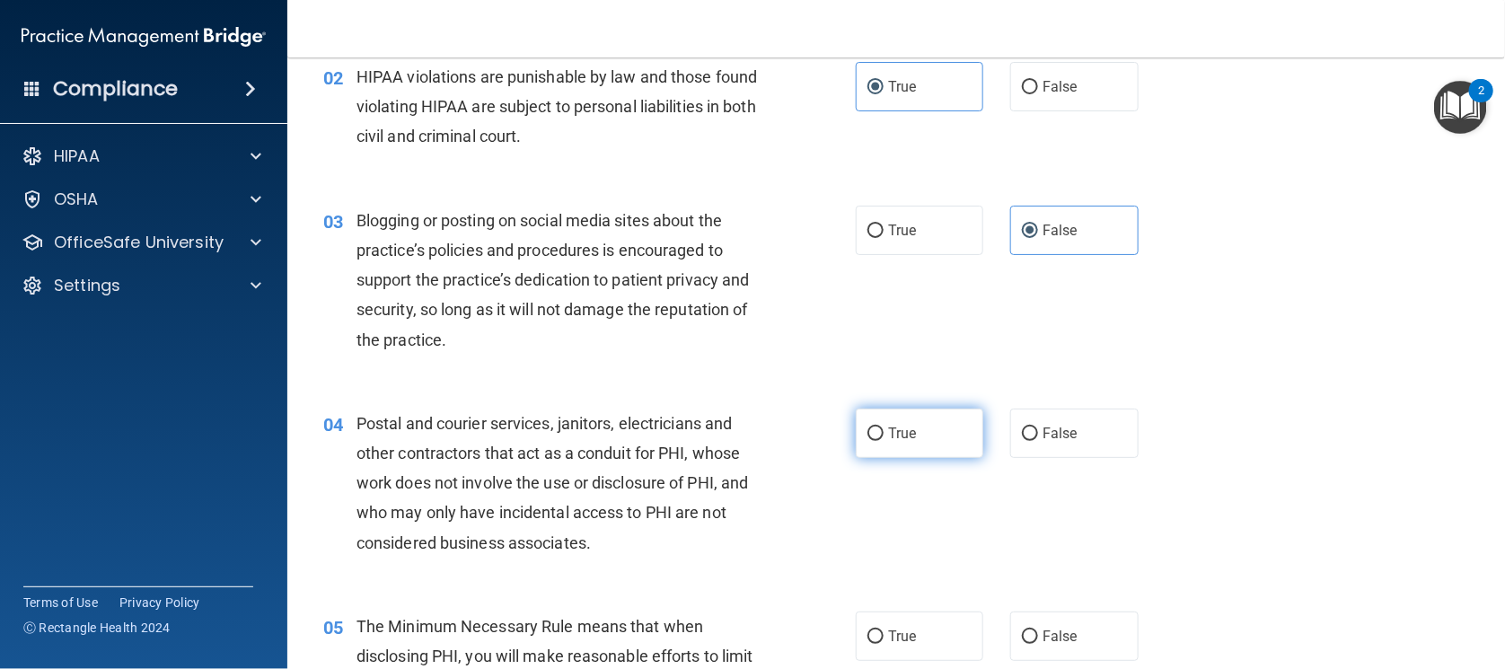
click at [908, 440] on span "True" at bounding box center [902, 433] width 28 height 17
click at [884, 440] on input "True" at bounding box center [876, 433] width 16 height 13
radio input "true"
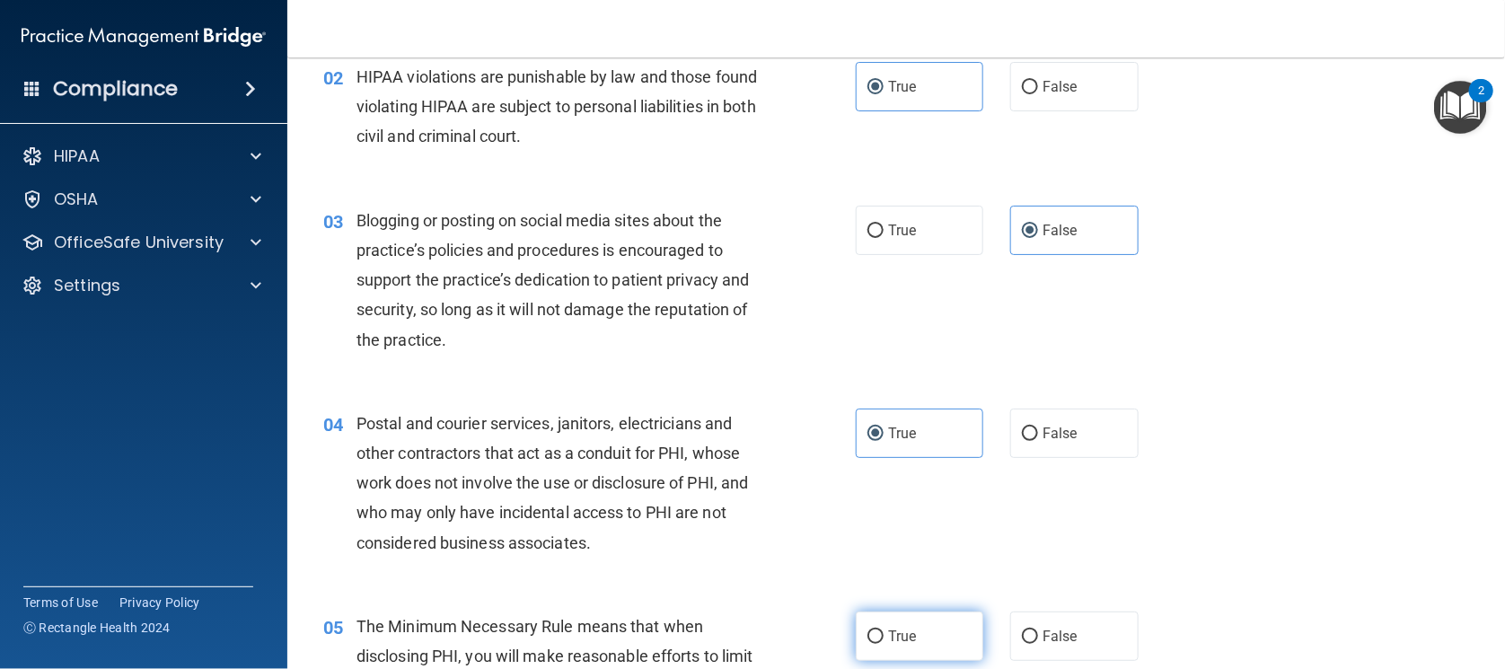
click at [911, 627] on label "True" at bounding box center [920, 636] width 128 height 49
click at [884, 630] on input "True" at bounding box center [876, 636] width 16 height 13
radio input "true"
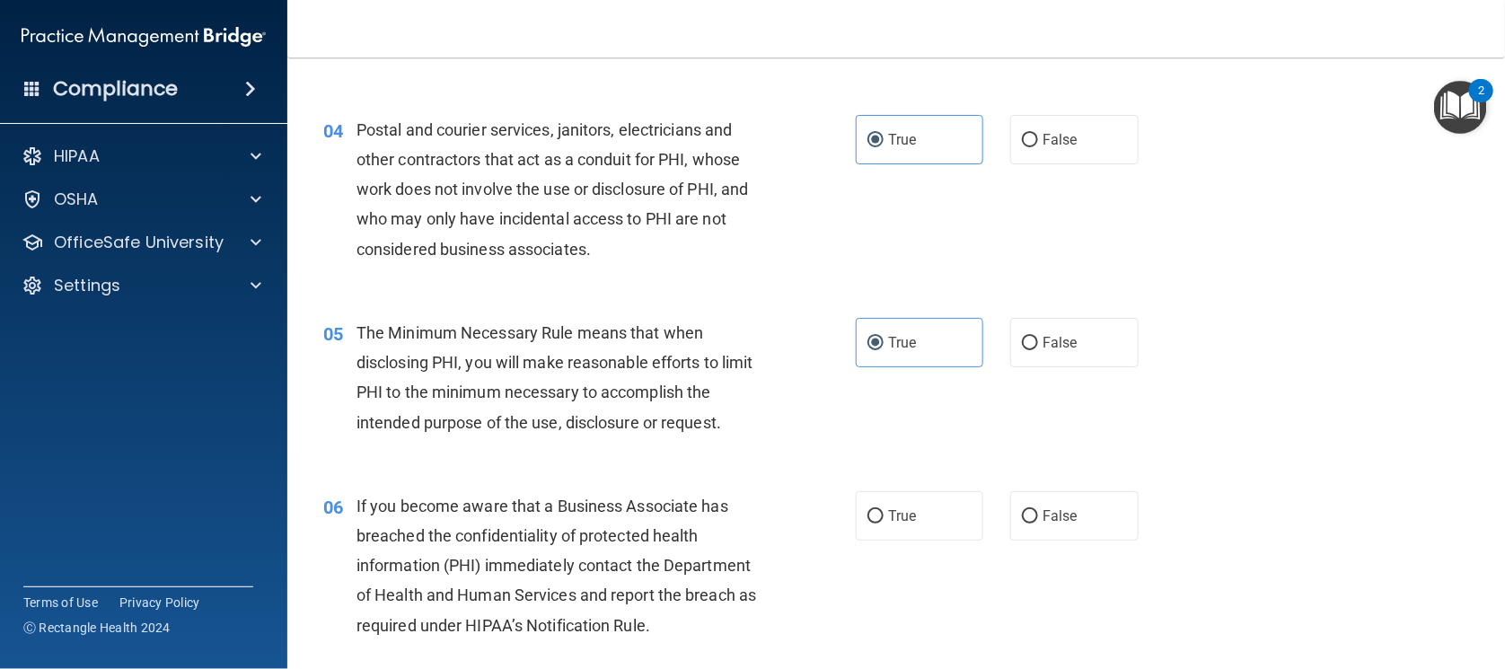
scroll to position [560, 0]
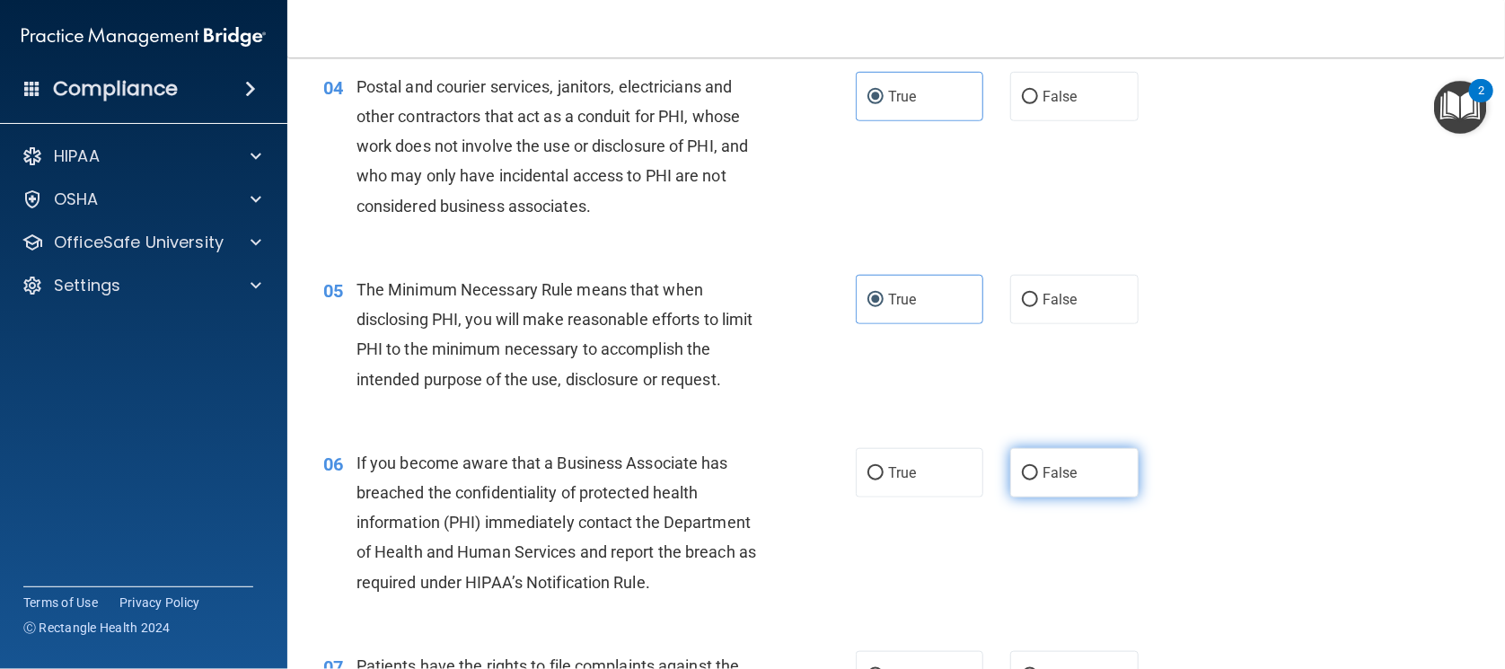
click at [1059, 494] on label "False" at bounding box center [1074, 472] width 128 height 49
click at [1038, 480] on input "False" at bounding box center [1030, 473] width 16 height 13
radio input "true"
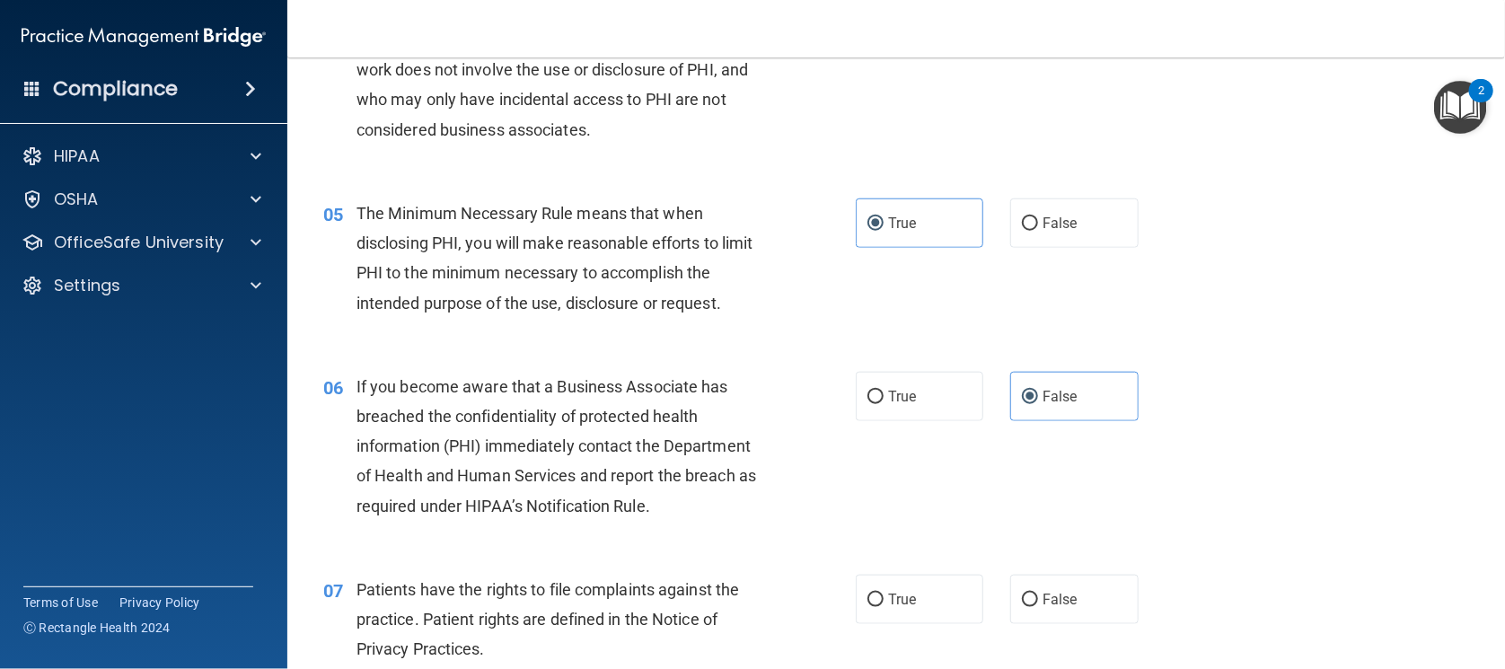
scroll to position [673, 0]
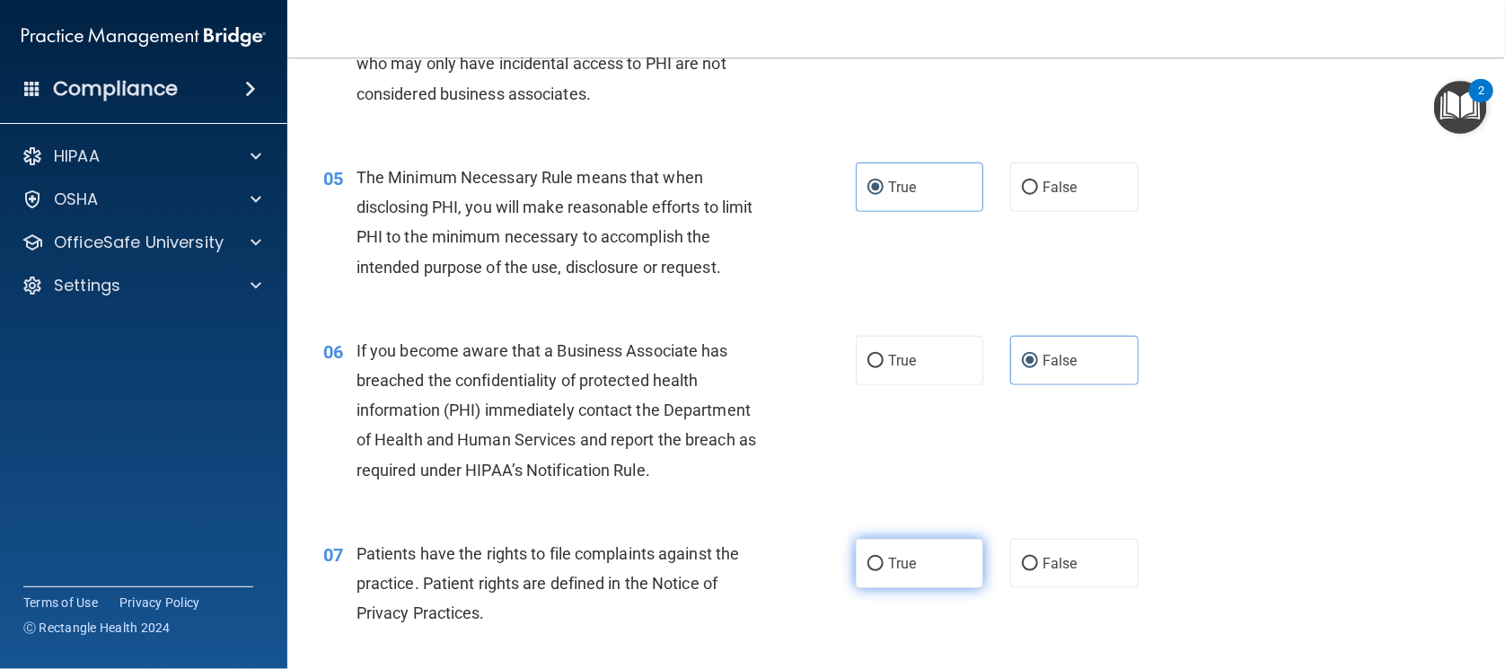
click at [937, 554] on label "True" at bounding box center [920, 563] width 128 height 49
click at [884, 558] on input "True" at bounding box center [876, 564] width 16 height 13
radio input "true"
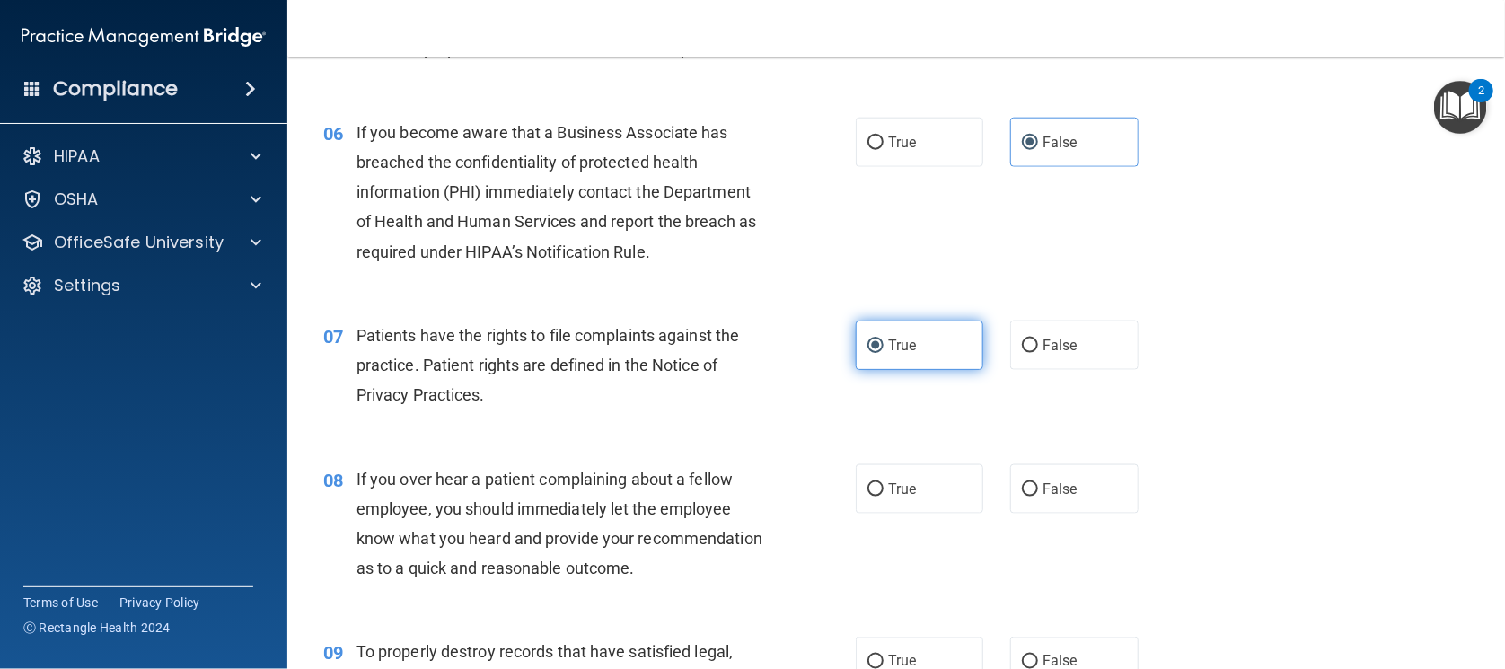
scroll to position [898, 0]
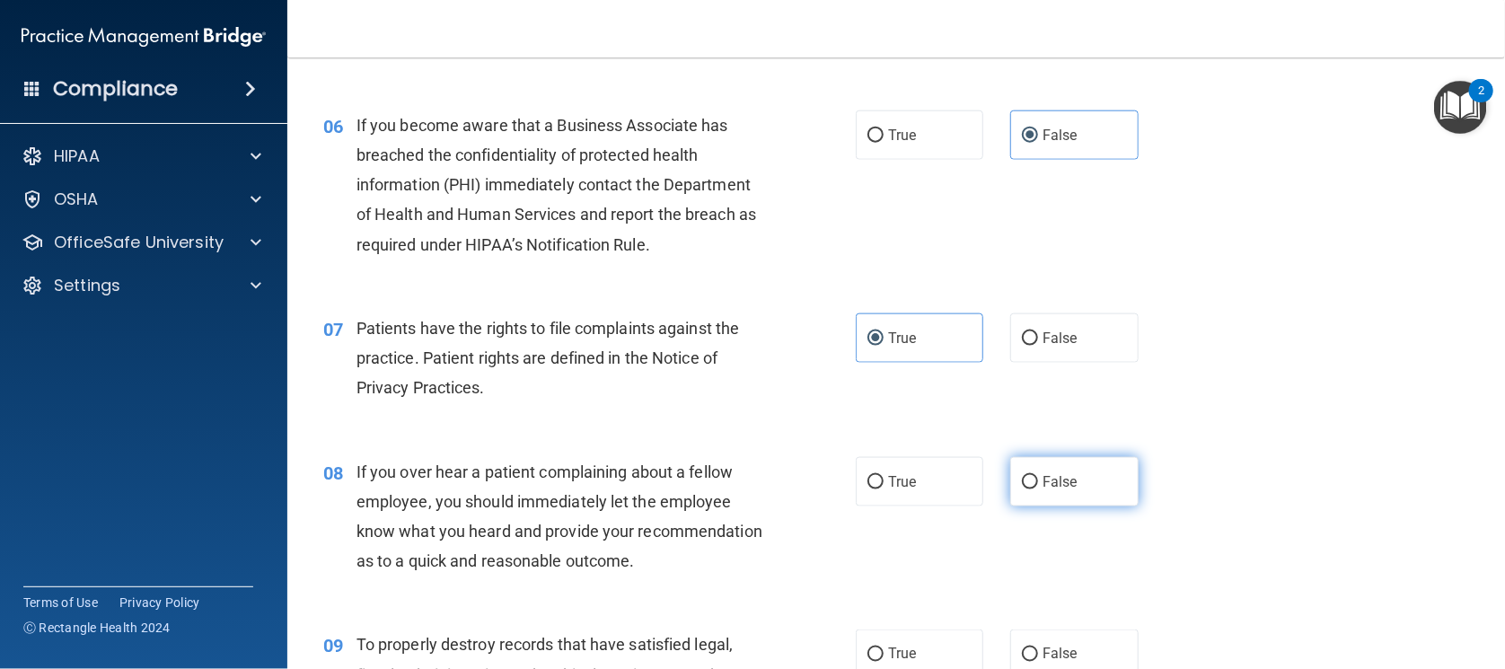
click at [1043, 492] on label "False" at bounding box center [1074, 481] width 128 height 49
click at [1038, 489] on input "False" at bounding box center [1030, 482] width 16 height 13
radio input "true"
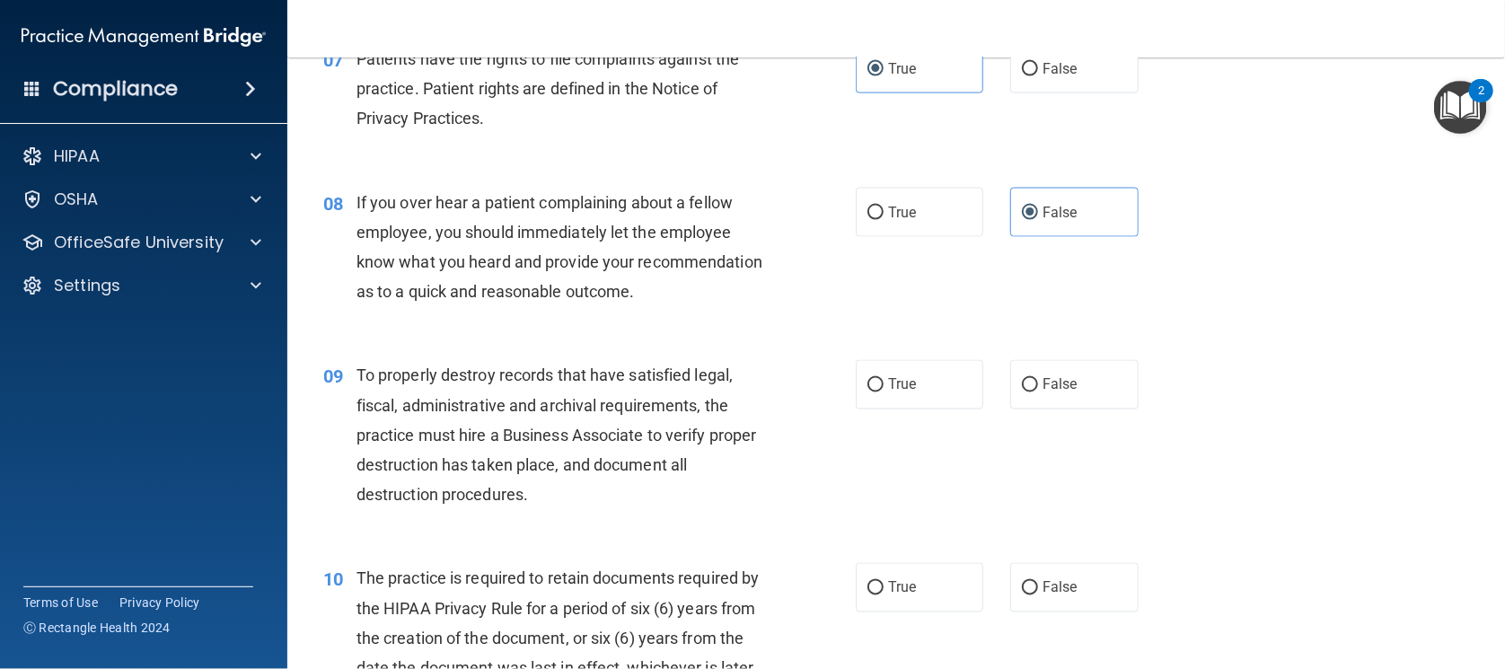
scroll to position [1235, 0]
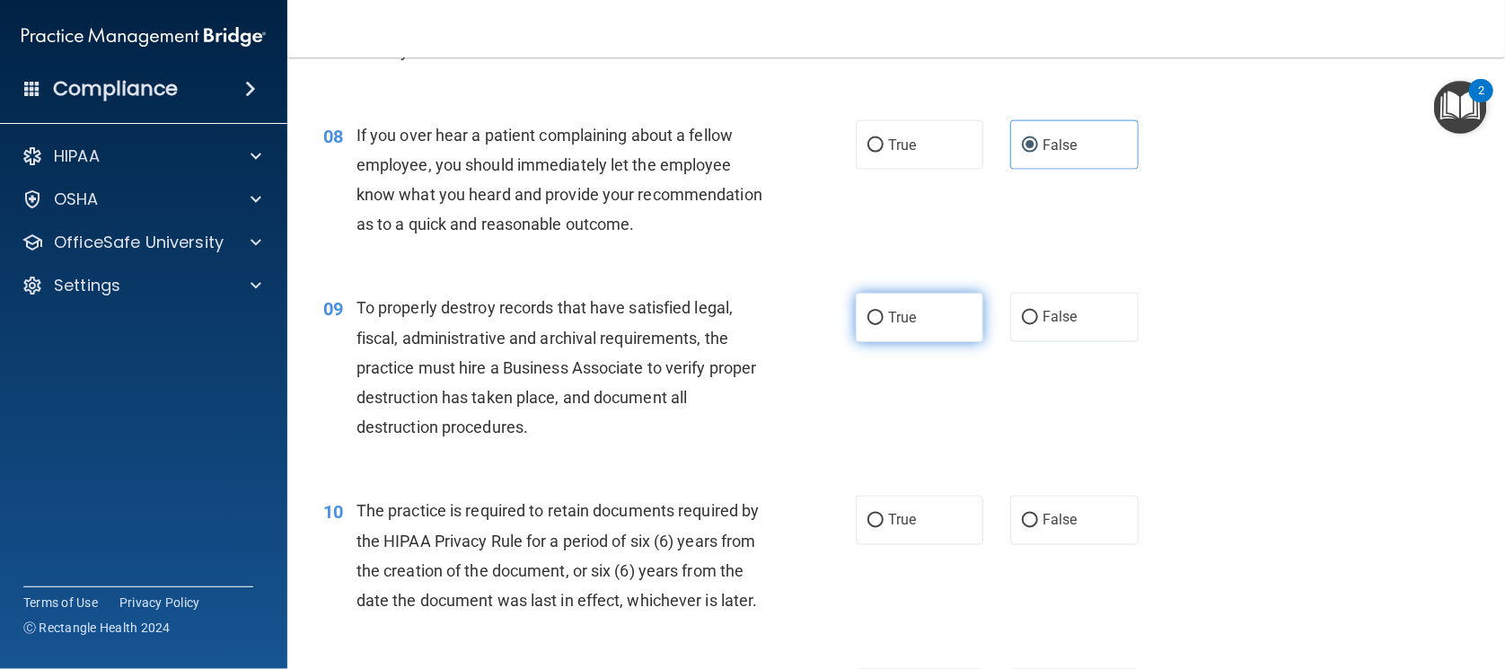
click at [916, 342] on label "True" at bounding box center [920, 317] width 128 height 49
click at [884, 325] on input "True" at bounding box center [876, 318] width 16 height 13
radio input "true"
click at [1106, 545] on label "False" at bounding box center [1074, 520] width 128 height 49
click at [1038, 528] on input "False" at bounding box center [1030, 521] width 16 height 13
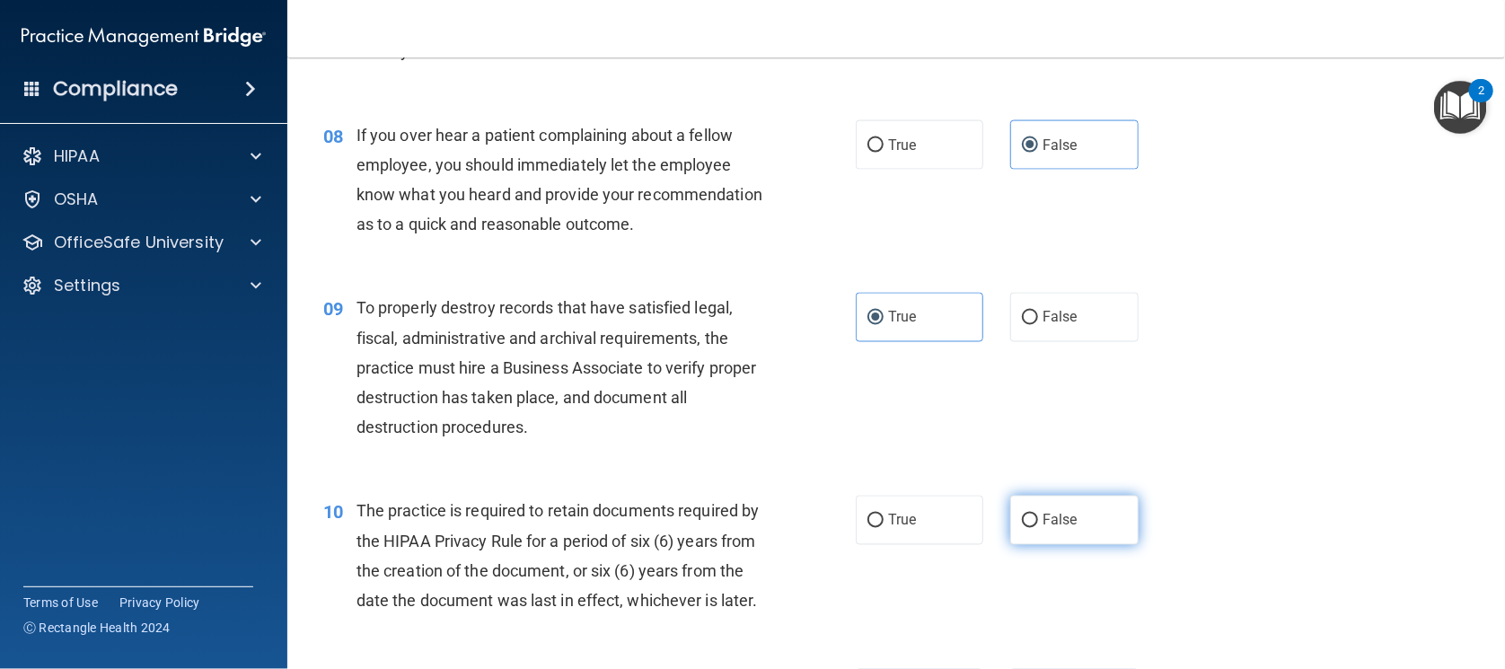
radio input "true"
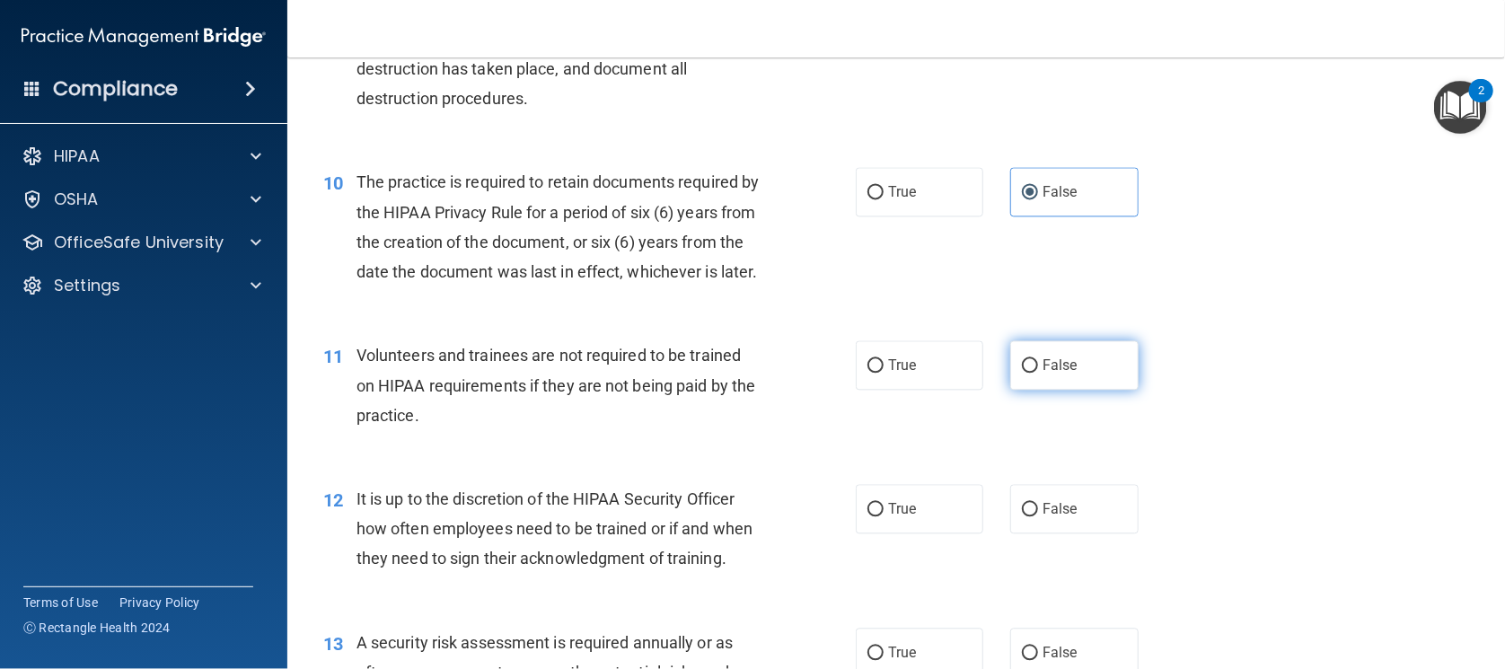
scroll to position [1571, 0]
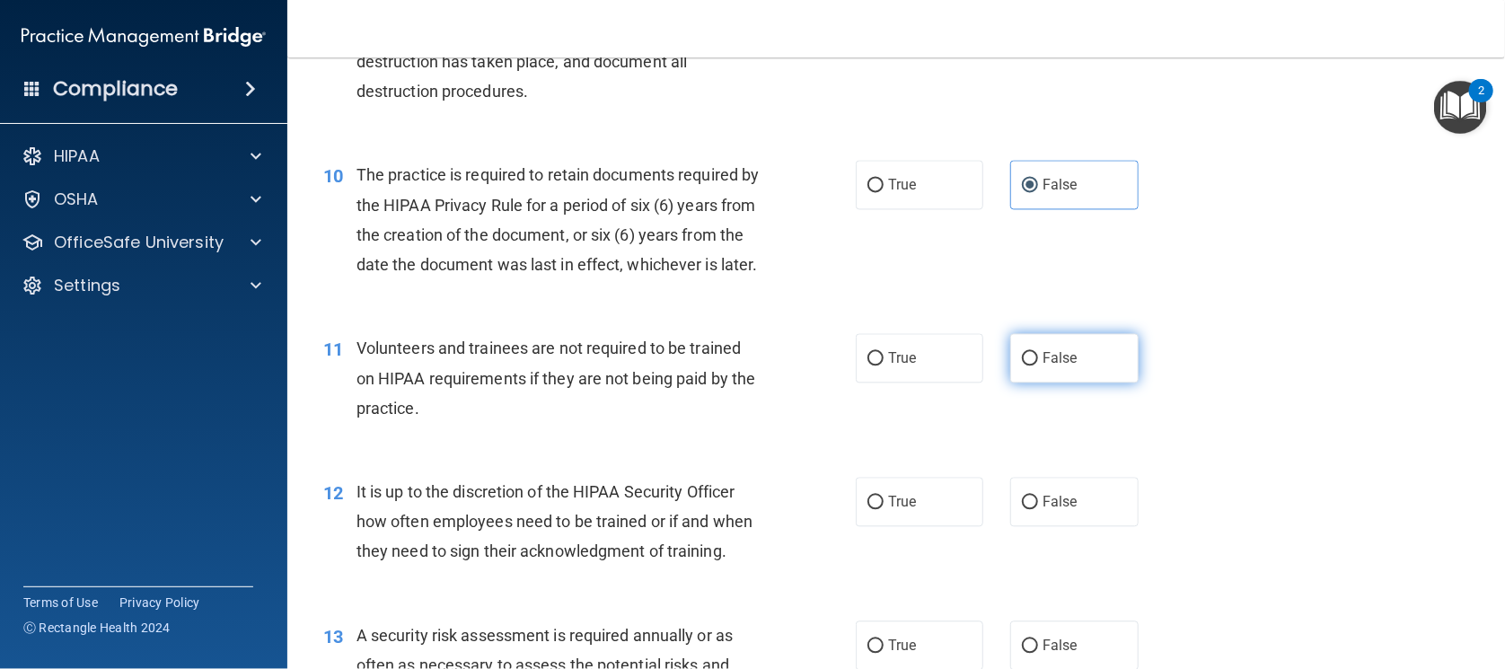
click at [1083, 383] on label "False" at bounding box center [1074, 357] width 128 height 49
click at [1038, 366] on input "False" at bounding box center [1030, 358] width 16 height 13
radio input "true"
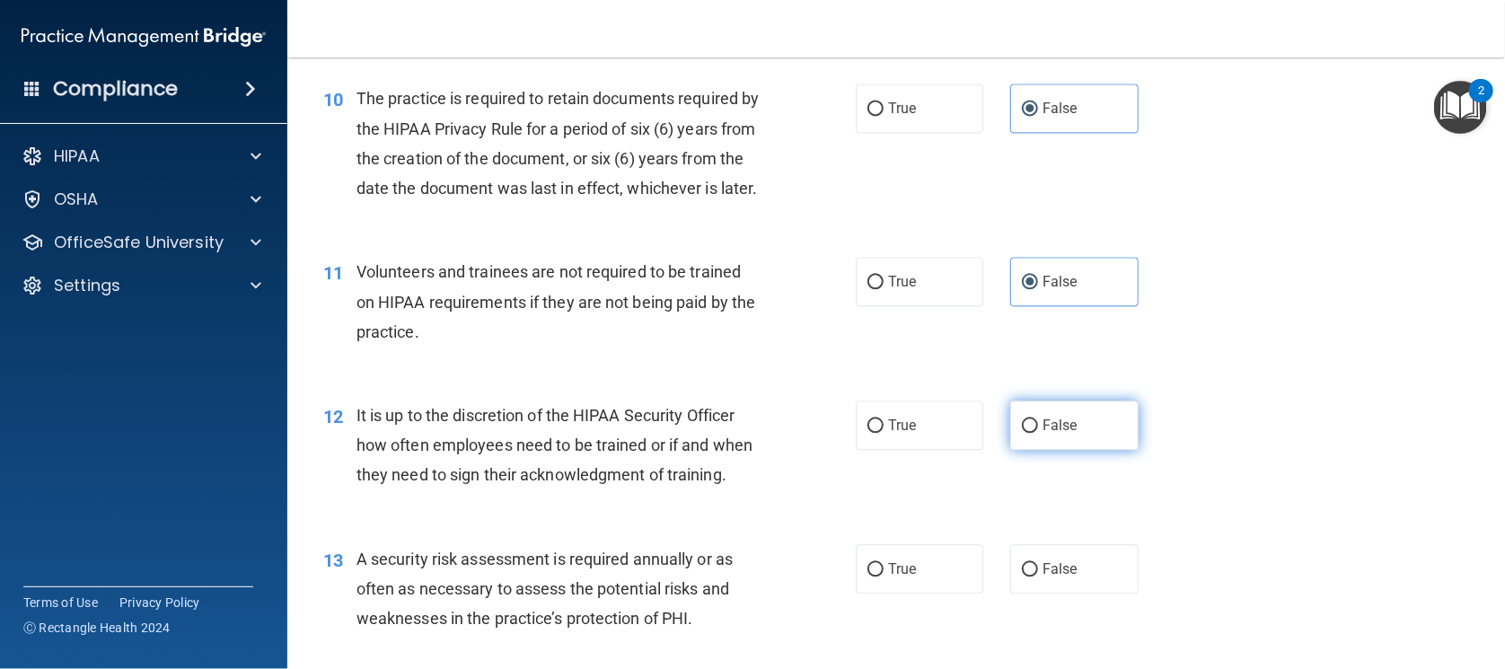
scroll to position [1683, 0]
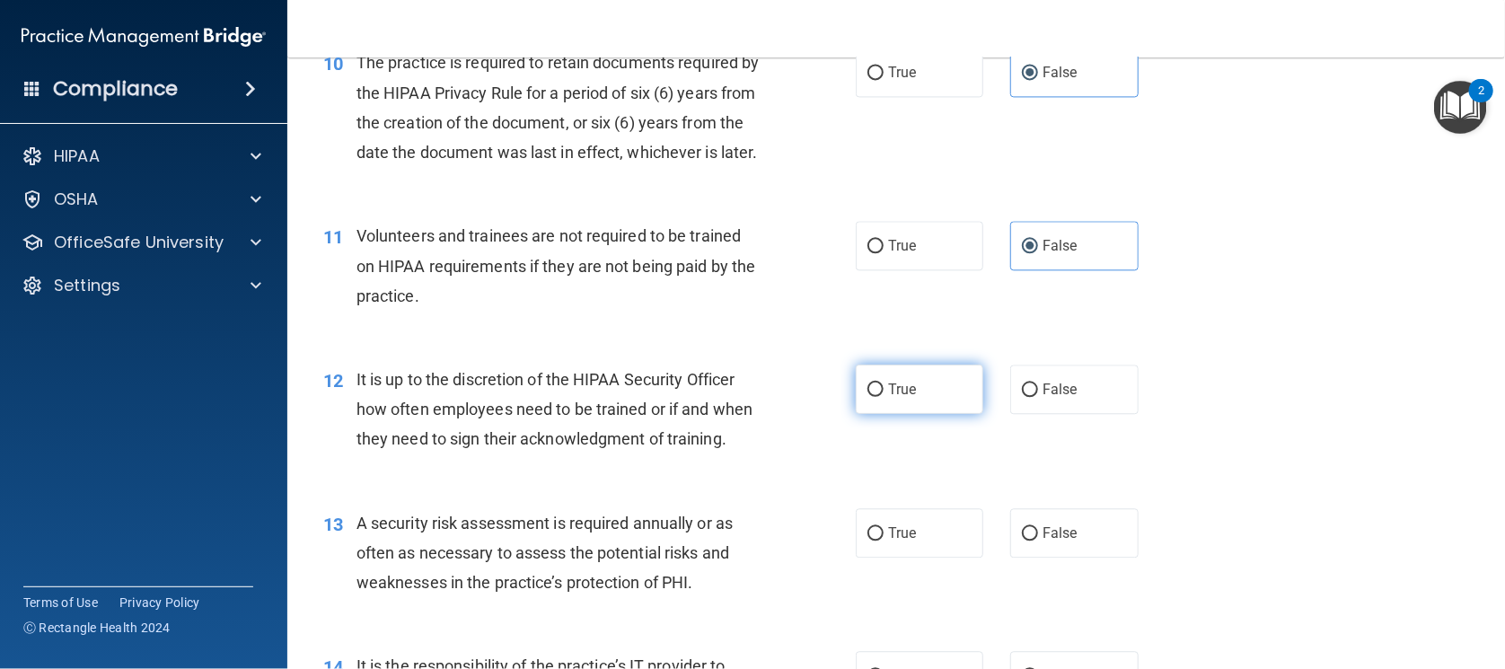
click at [952, 414] on label "True" at bounding box center [920, 389] width 128 height 49
click at [884, 397] on input "True" at bounding box center [876, 389] width 16 height 13
radio input "true"
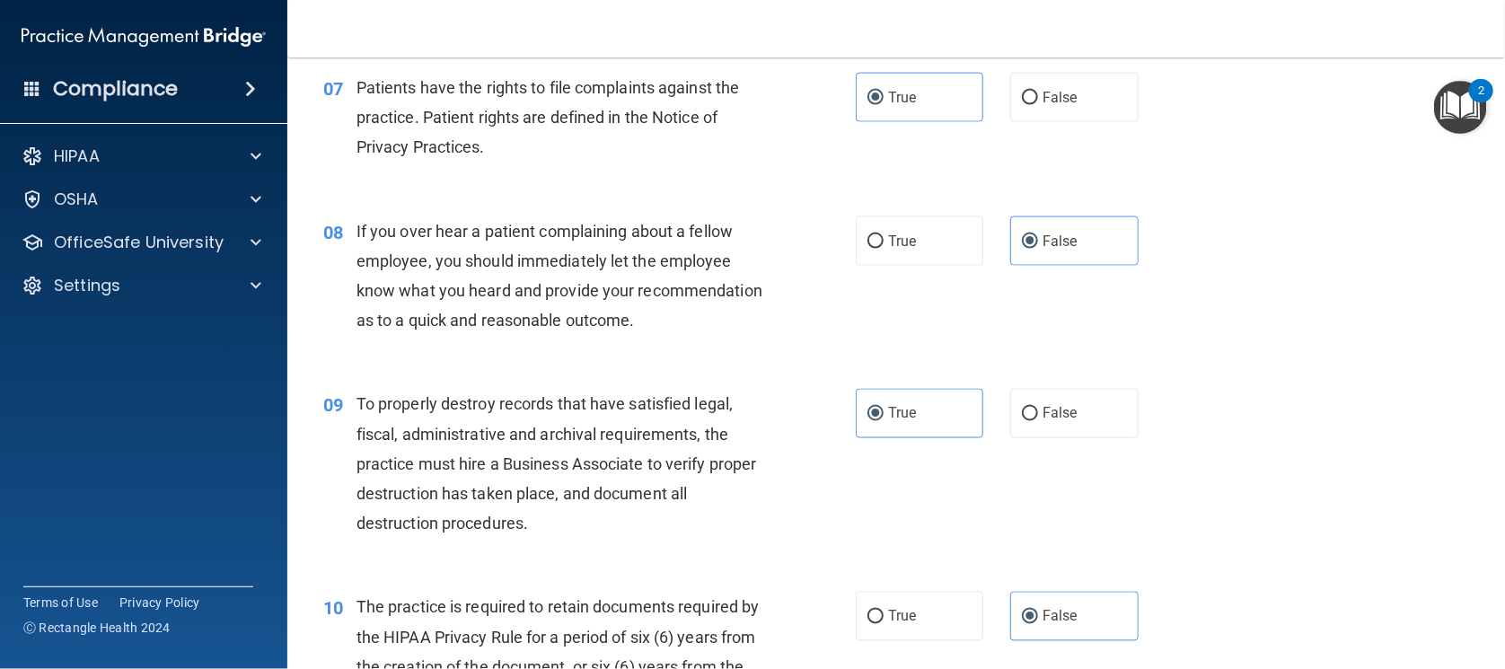
scroll to position [1122, 0]
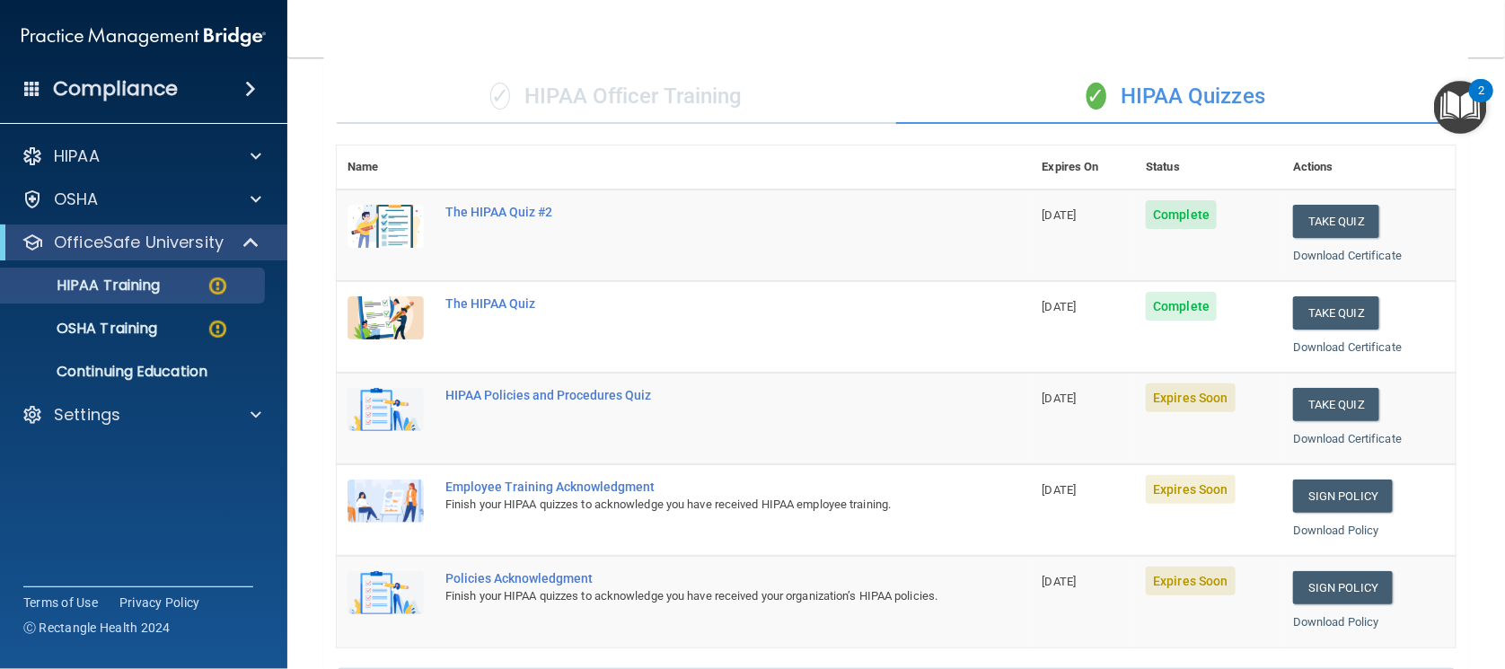
scroll to position [5, 0]
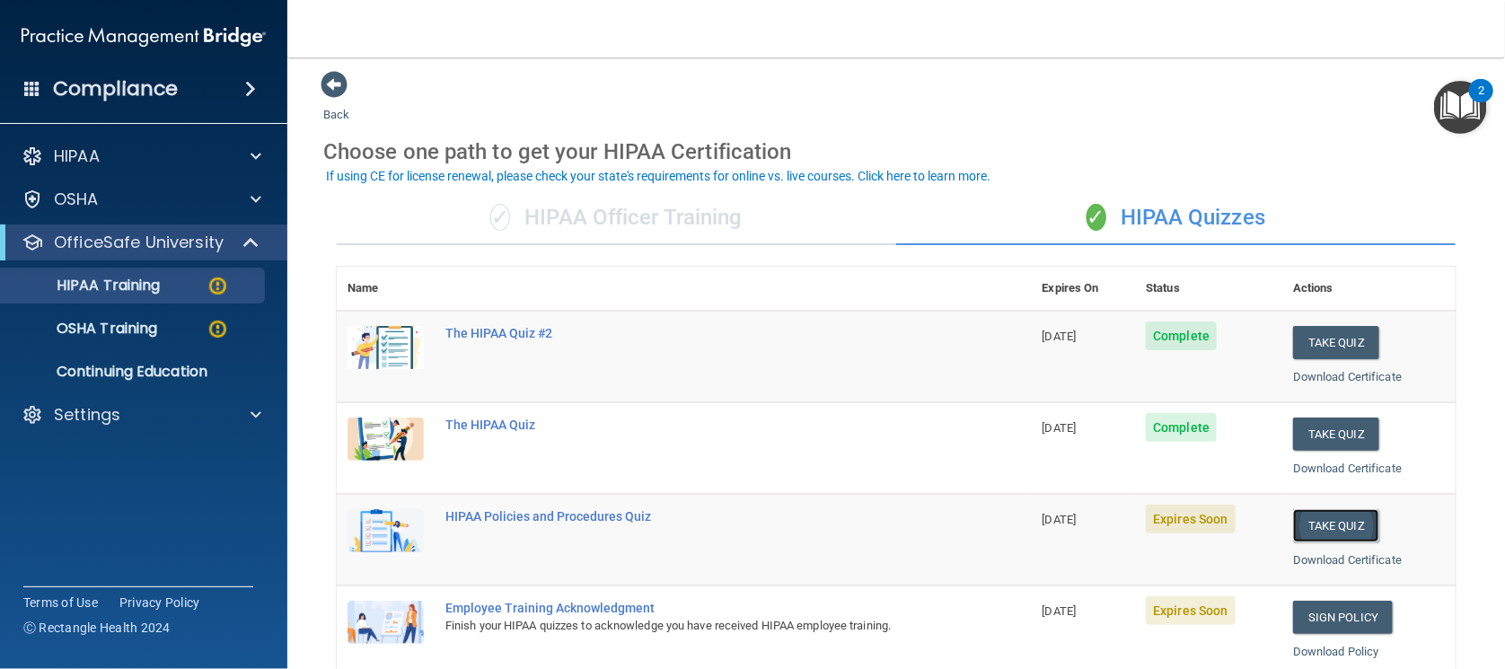
click at [1318, 509] on button "Take Quiz" at bounding box center [1336, 525] width 86 height 33
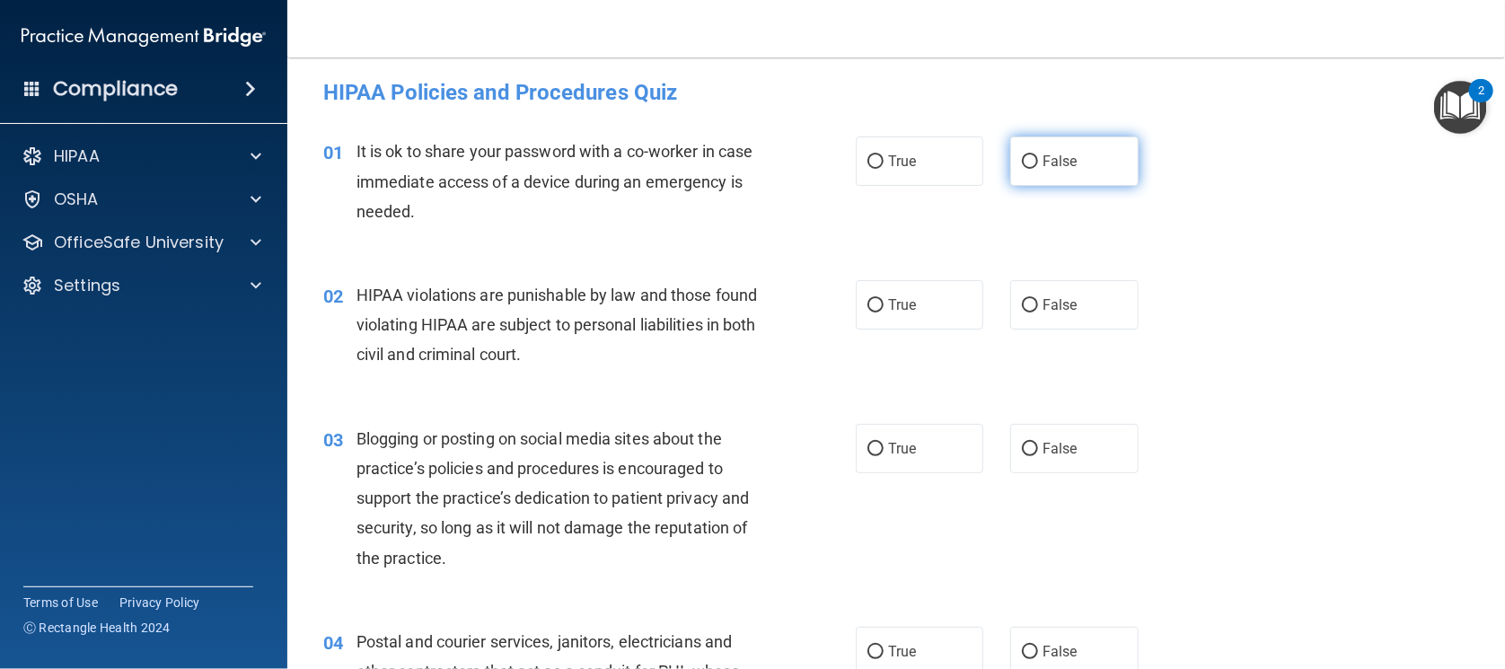
click at [1057, 170] on label "False" at bounding box center [1074, 161] width 128 height 49
click at [1038, 169] on input "False" at bounding box center [1030, 161] width 16 height 13
radio input "true"
click at [925, 313] on label "True" at bounding box center [920, 304] width 128 height 49
click at [884, 313] on input "True" at bounding box center [876, 305] width 16 height 13
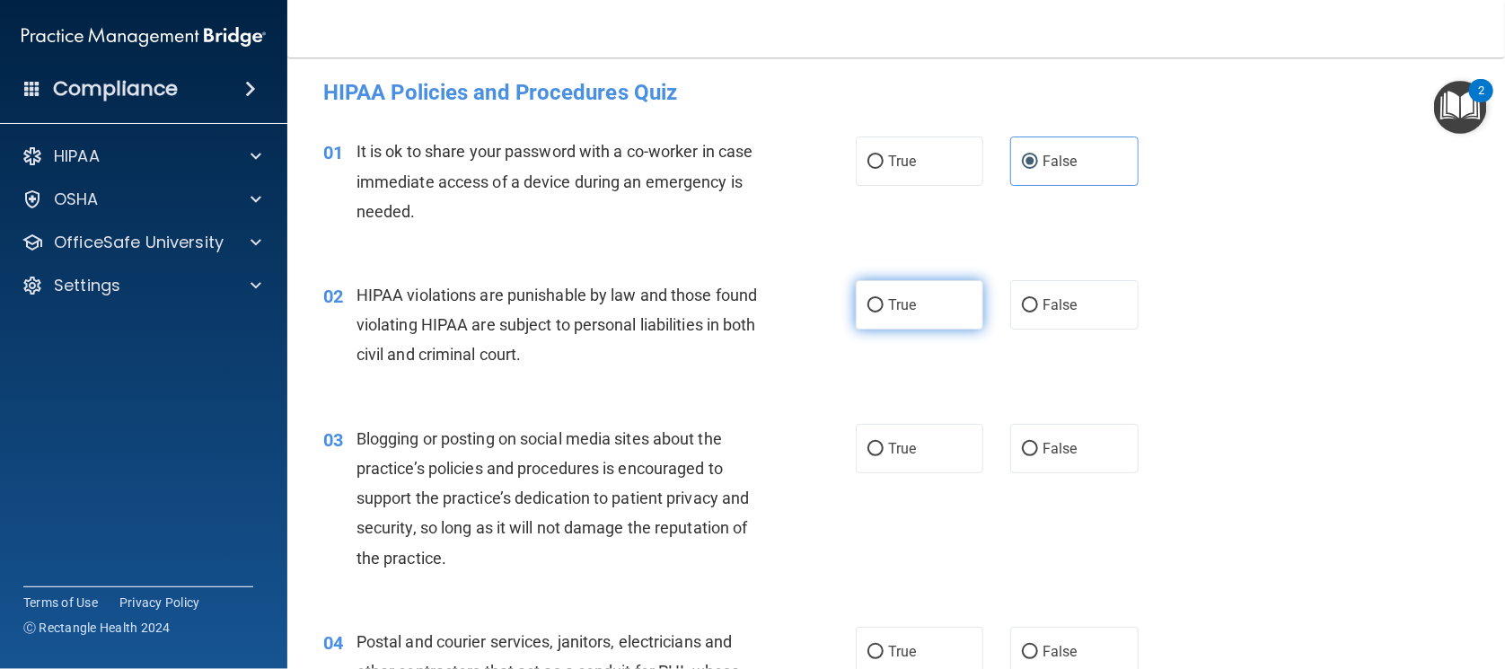
radio input "true"
click at [1080, 419] on div "03 Blogging or posting on social media sites about the practice’s policies and …" at bounding box center [896, 502] width 1173 height 203
click at [1075, 436] on label "False" at bounding box center [1074, 448] width 128 height 49
click at [1038, 443] on input "False" at bounding box center [1030, 449] width 16 height 13
radio input "true"
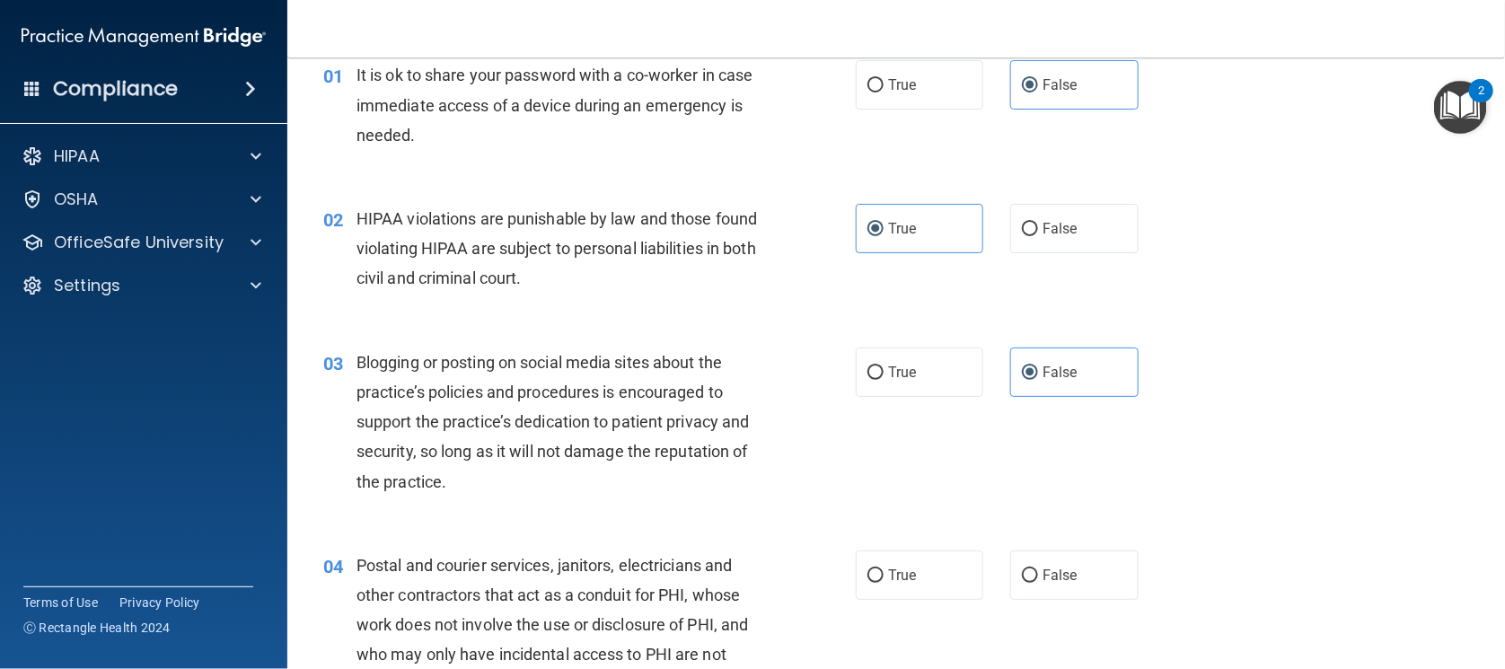
scroll to position [118, 0]
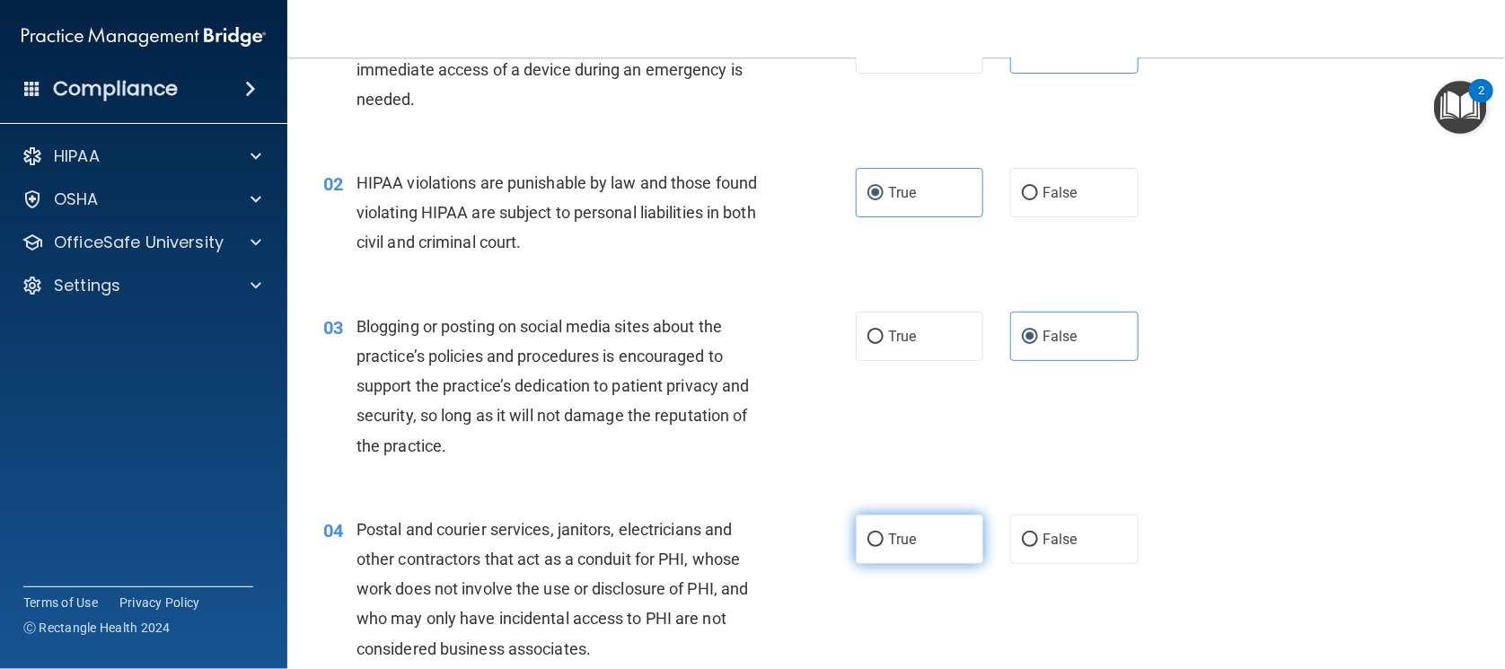
click at [923, 531] on label "True" at bounding box center [920, 539] width 128 height 49
click at [884, 533] on input "True" at bounding box center [876, 539] width 16 height 13
radio input "true"
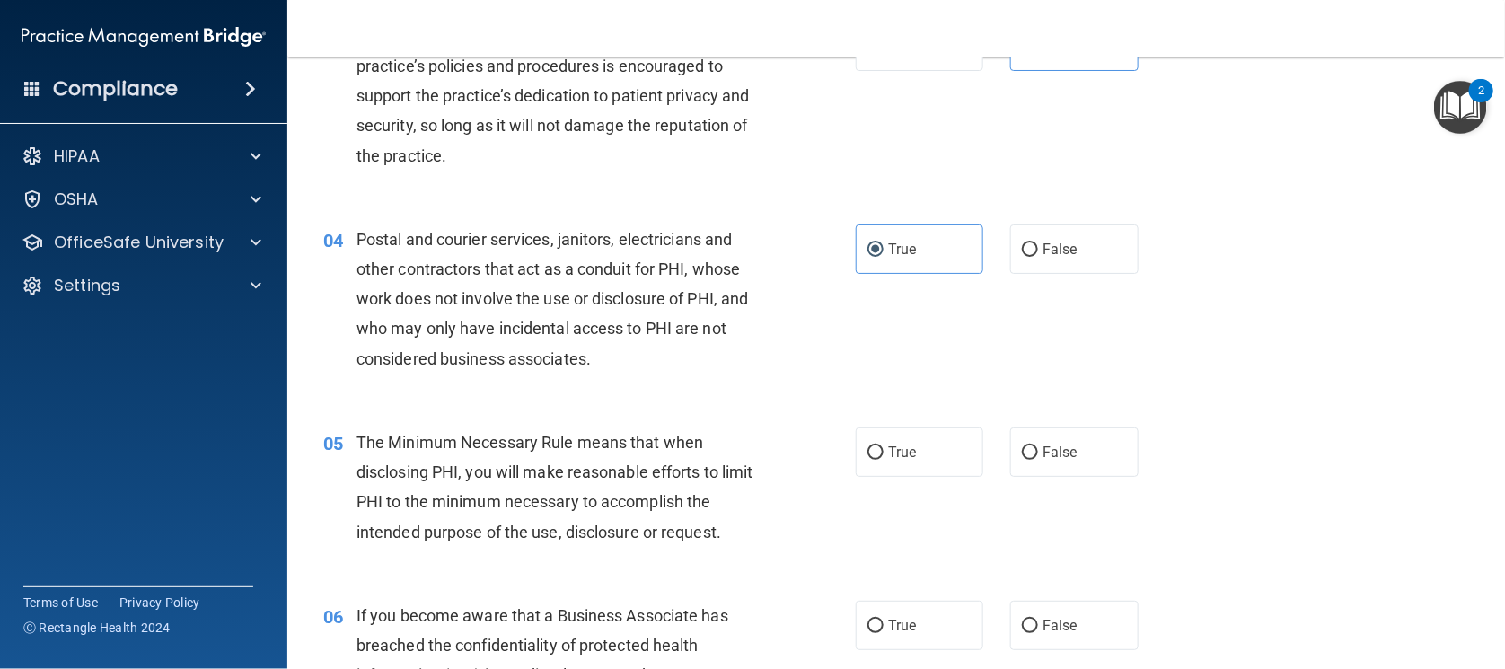
scroll to position [455, 0]
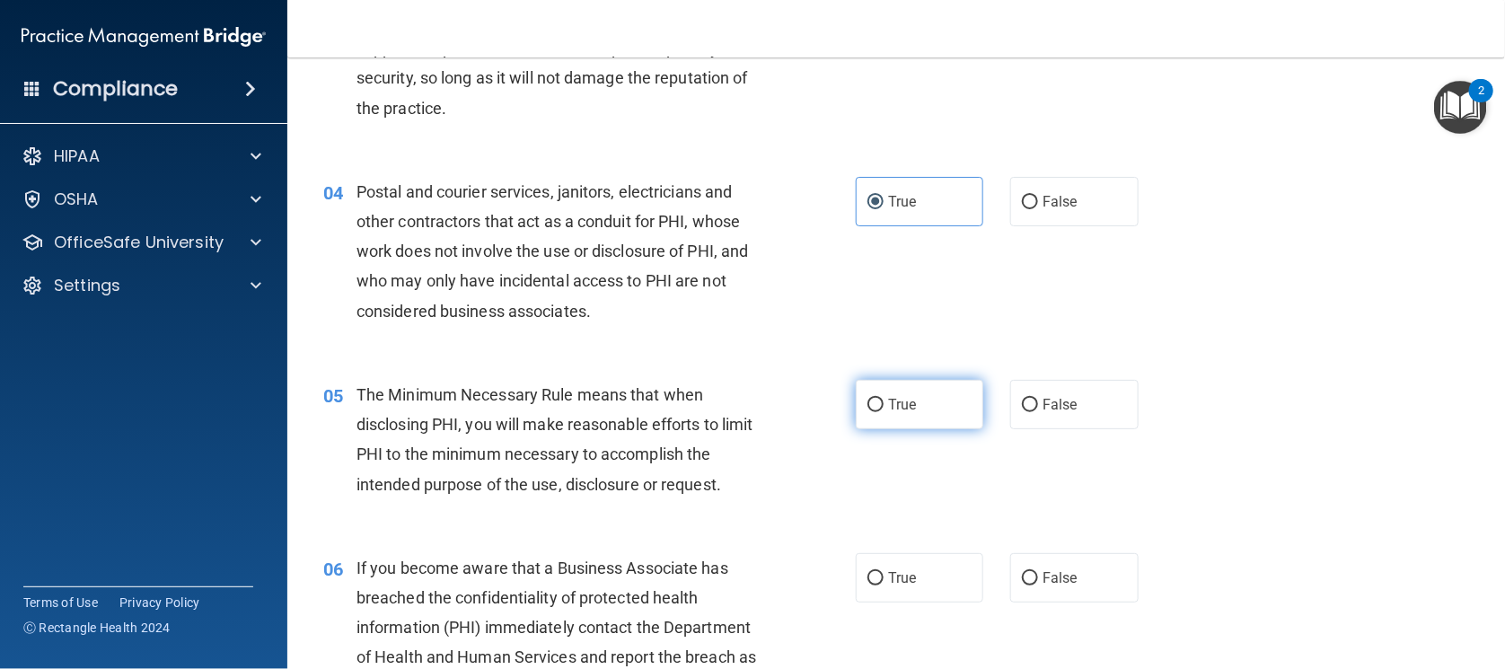
click at [946, 425] on label "True" at bounding box center [920, 404] width 128 height 49
click at [884, 412] on input "True" at bounding box center [876, 405] width 16 height 13
radio input "true"
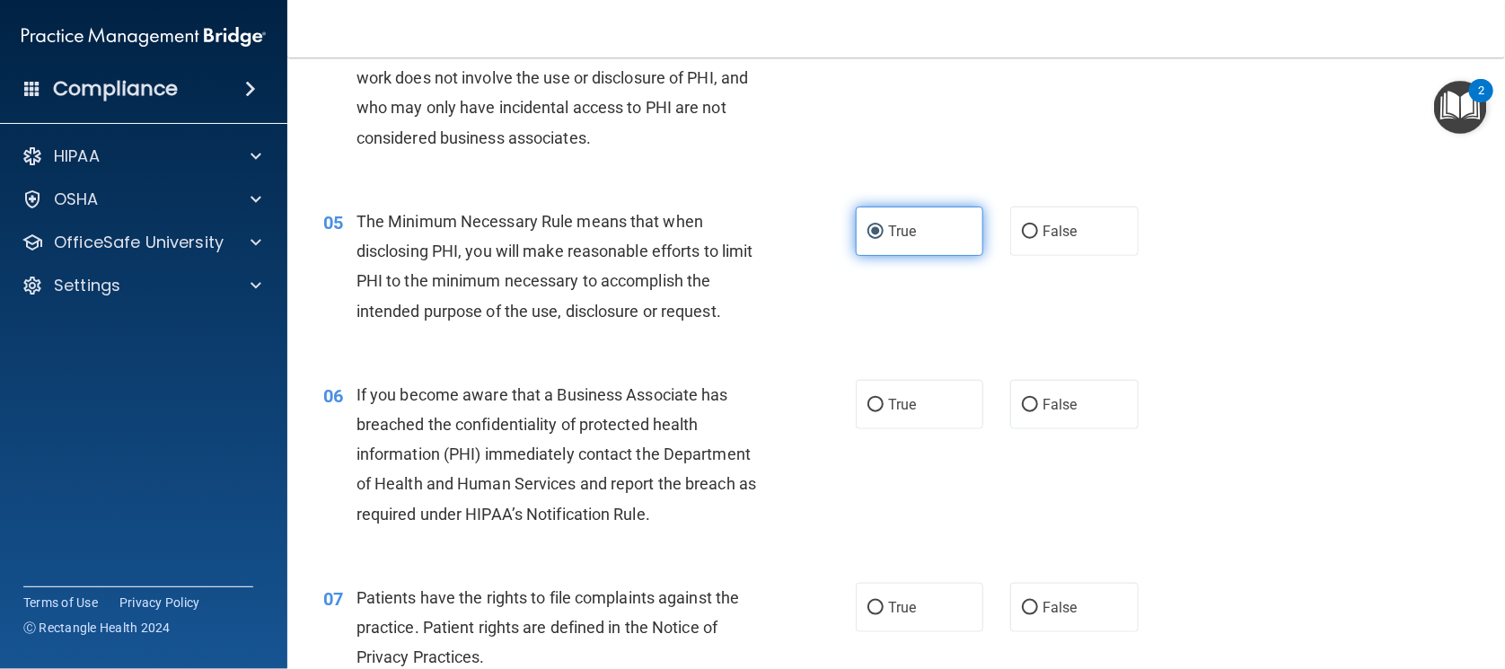
scroll to position [679, 0]
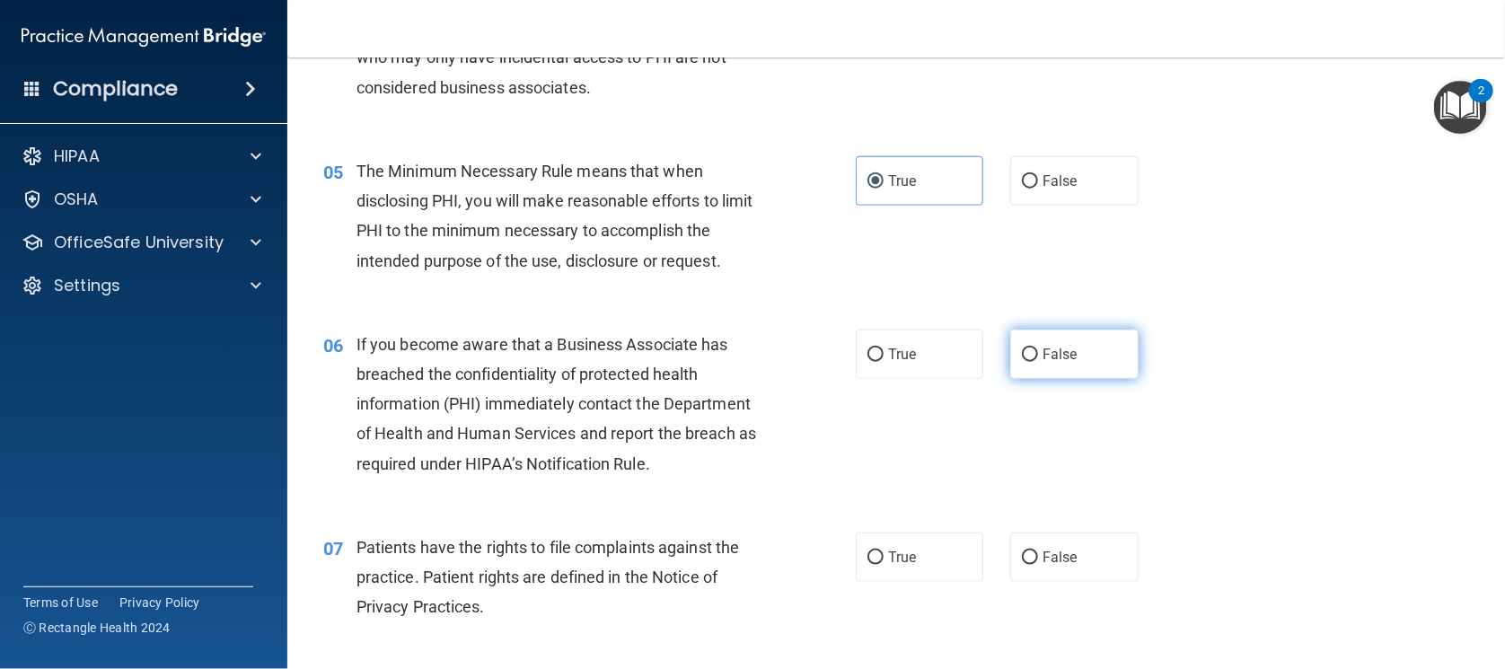
click at [1059, 357] on span "False" at bounding box center [1060, 354] width 35 height 17
click at [1038, 357] on input "False" at bounding box center [1030, 354] width 16 height 13
radio input "true"
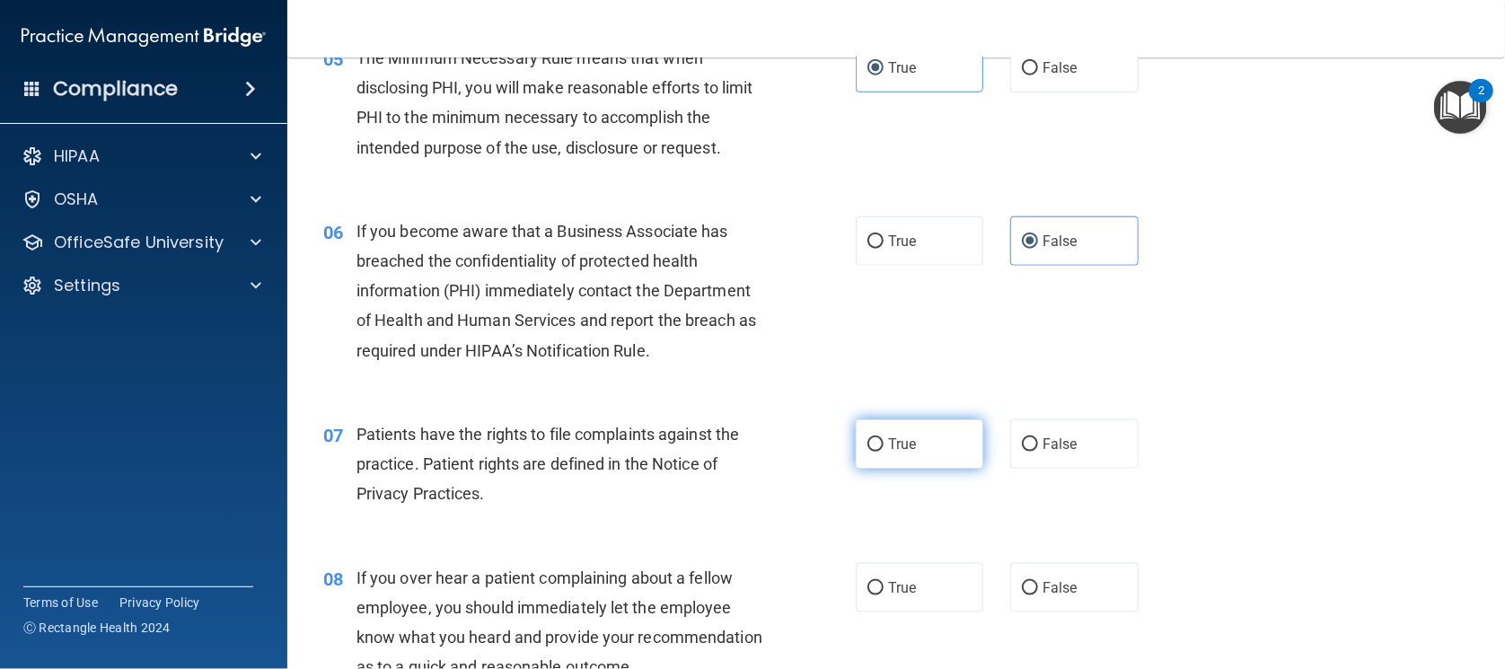
click at [937, 456] on label "True" at bounding box center [920, 443] width 128 height 49
click at [884, 452] on input "True" at bounding box center [876, 444] width 16 height 13
radio input "true"
click at [1022, 444] on input "False" at bounding box center [1030, 444] width 16 height 13
radio input "true"
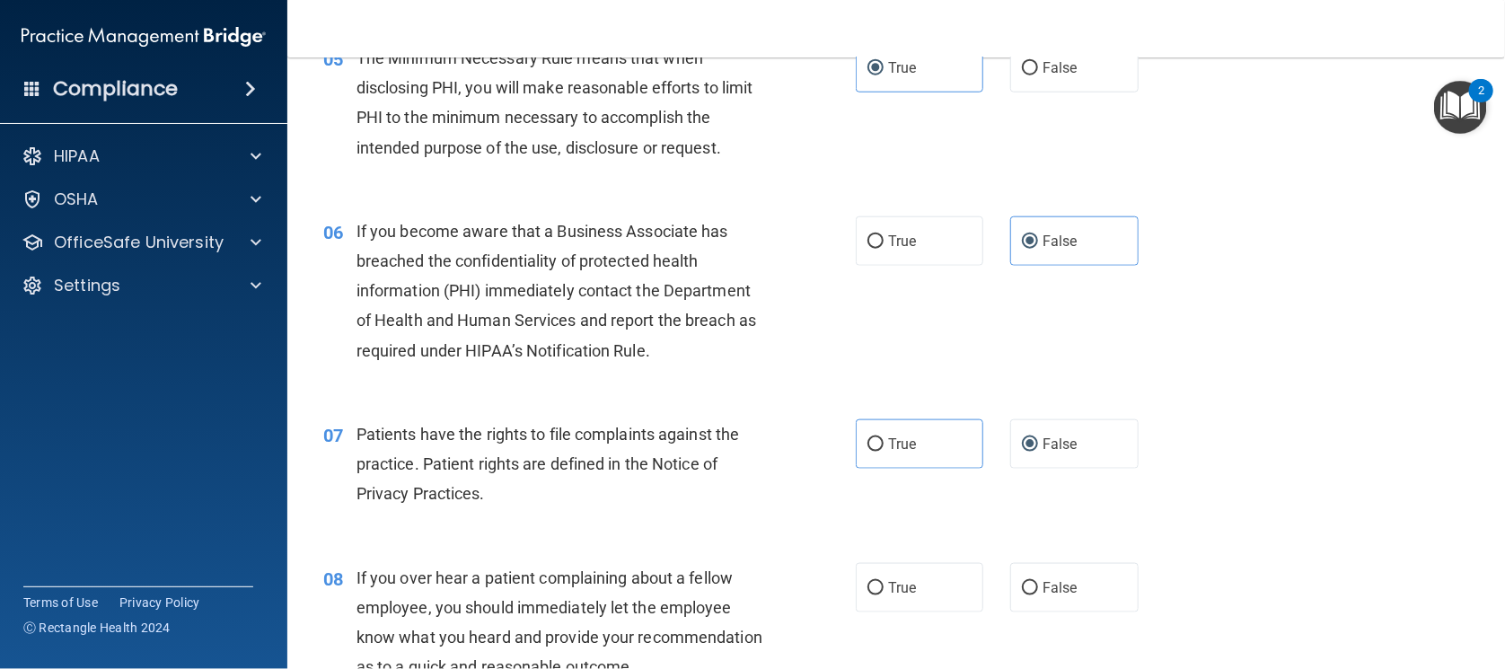
click at [903, 456] on label "True" at bounding box center [920, 443] width 128 height 49
click at [884, 452] on input "True" at bounding box center [876, 444] width 16 height 13
radio input "true"
radio input "false"
click at [1043, 581] on span "False" at bounding box center [1060, 587] width 35 height 17
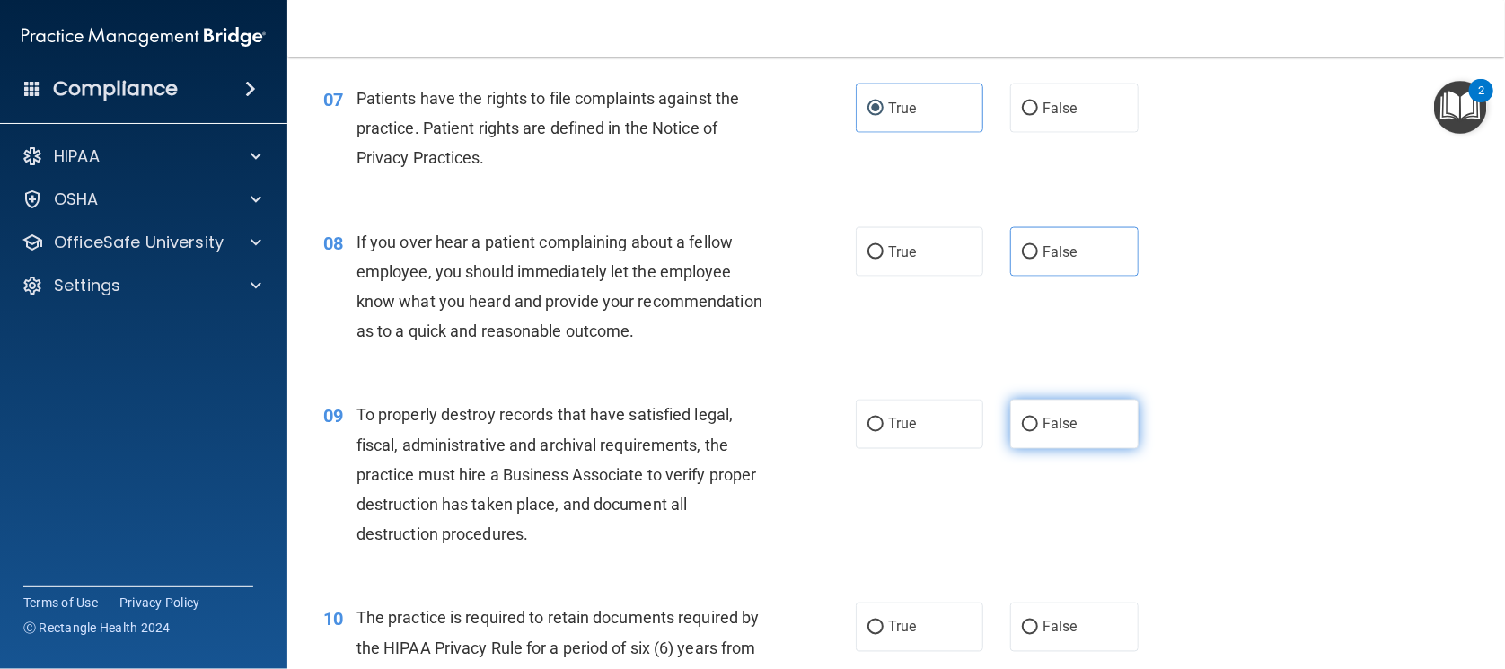
click at [1044, 433] on span "False" at bounding box center [1060, 424] width 35 height 17
click at [1038, 432] on input "False" at bounding box center [1030, 425] width 16 height 13
radio input "true"
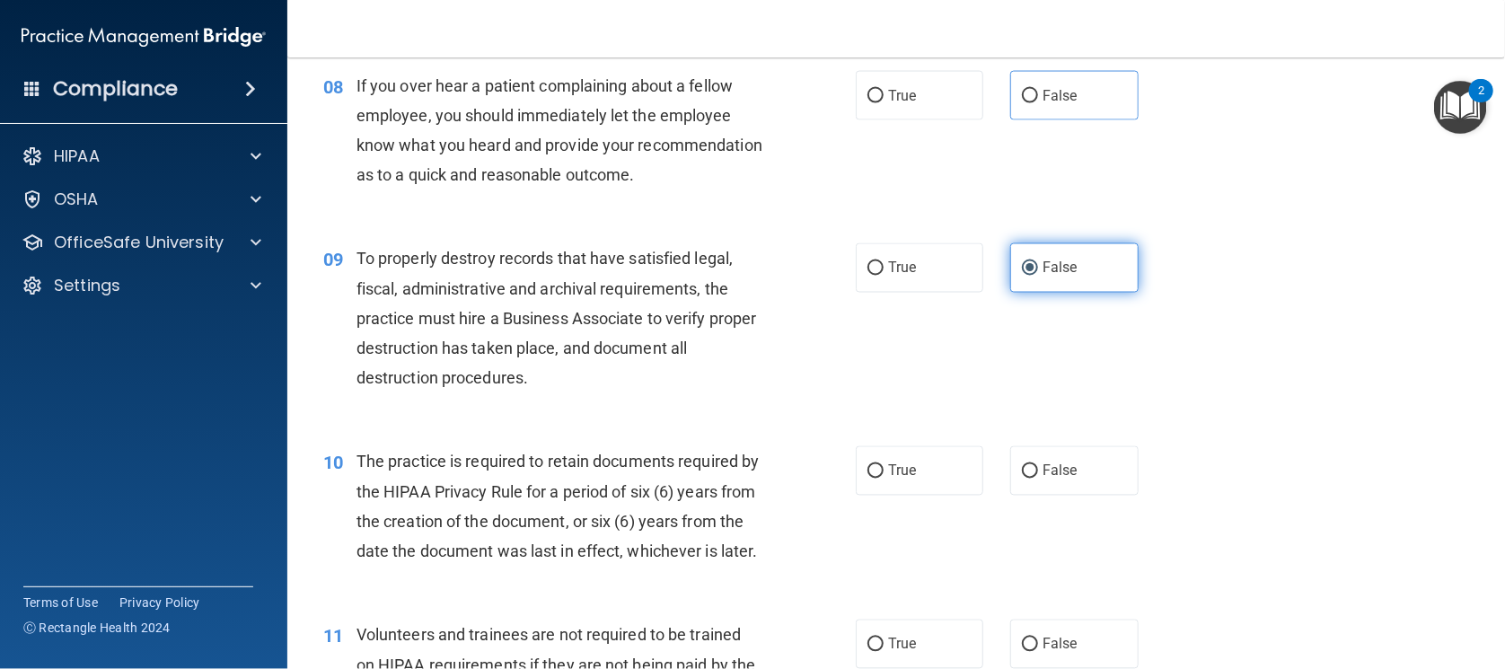
scroll to position [1353, 0]
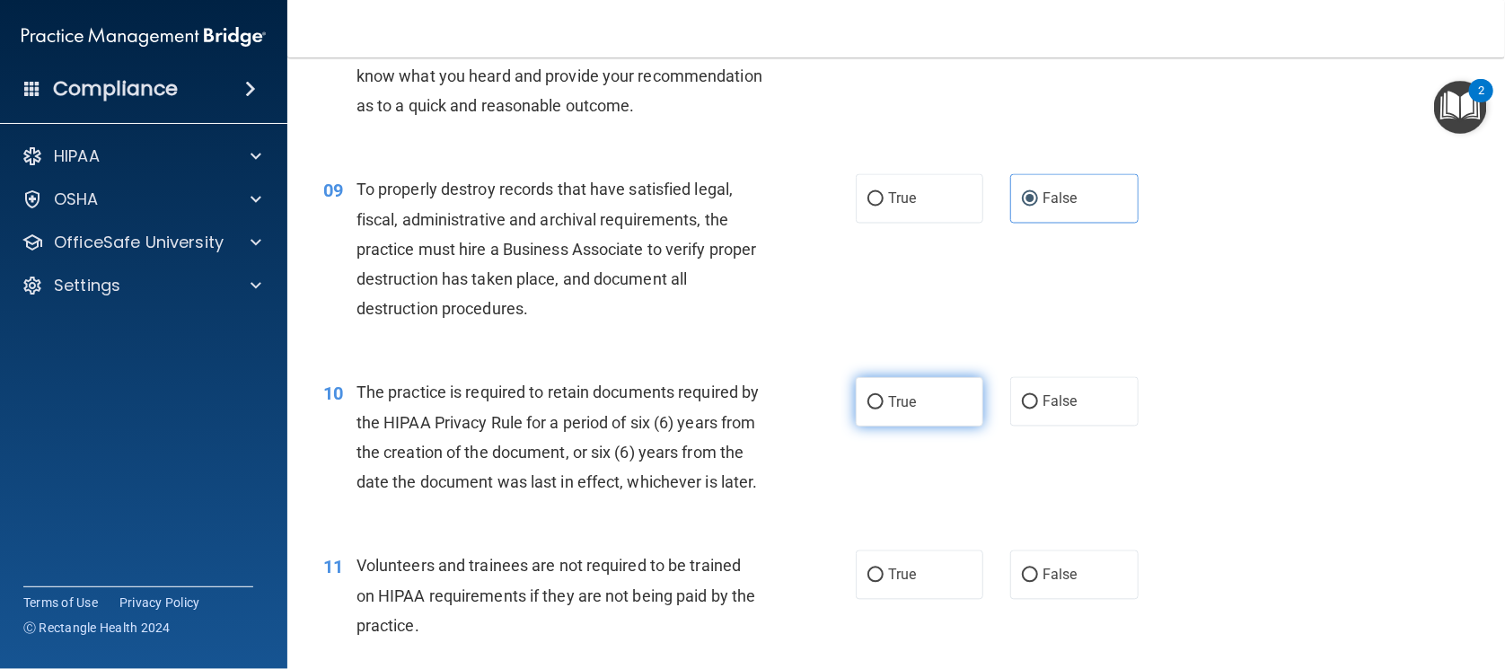
click at [931, 427] on label "True" at bounding box center [920, 401] width 128 height 49
click at [884, 410] on input "True" at bounding box center [876, 402] width 16 height 13
radio input "true"
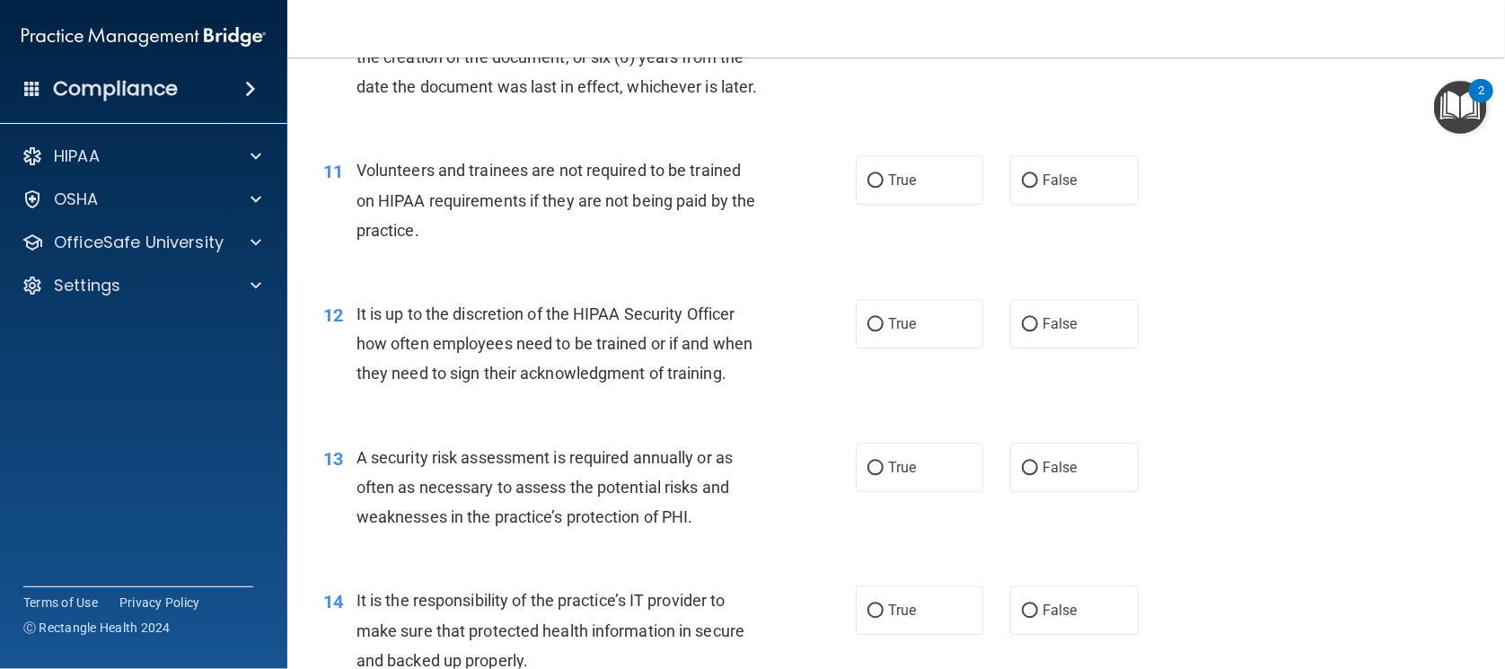
scroll to position [1802, 0]
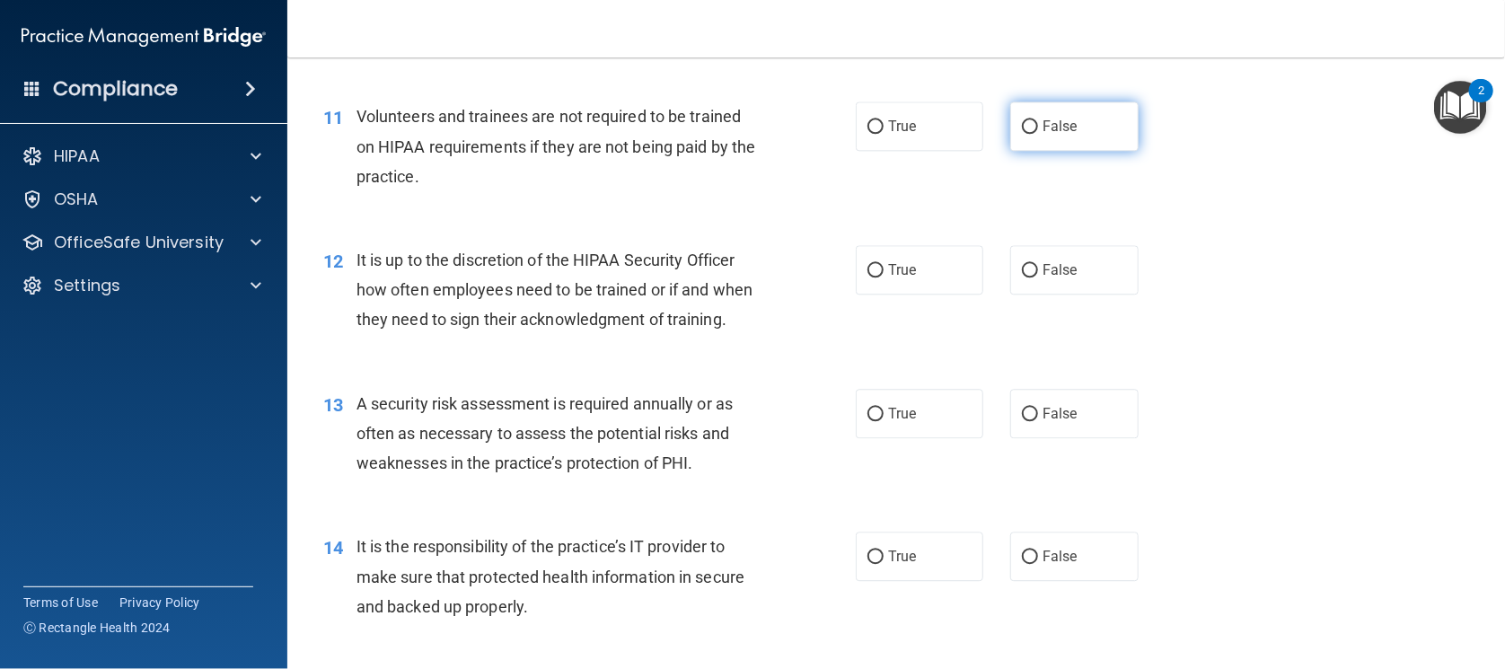
click at [1053, 151] on label "False" at bounding box center [1074, 125] width 128 height 49
click at [1038, 134] on input "False" at bounding box center [1030, 126] width 16 height 13
radio input "true"
click at [1063, 295] on label "False" at bounding box center [1074, 269] width 128 height 49
click at [1038, 278] on input "False" at bounding box center [1030, 270] width 16 height 13
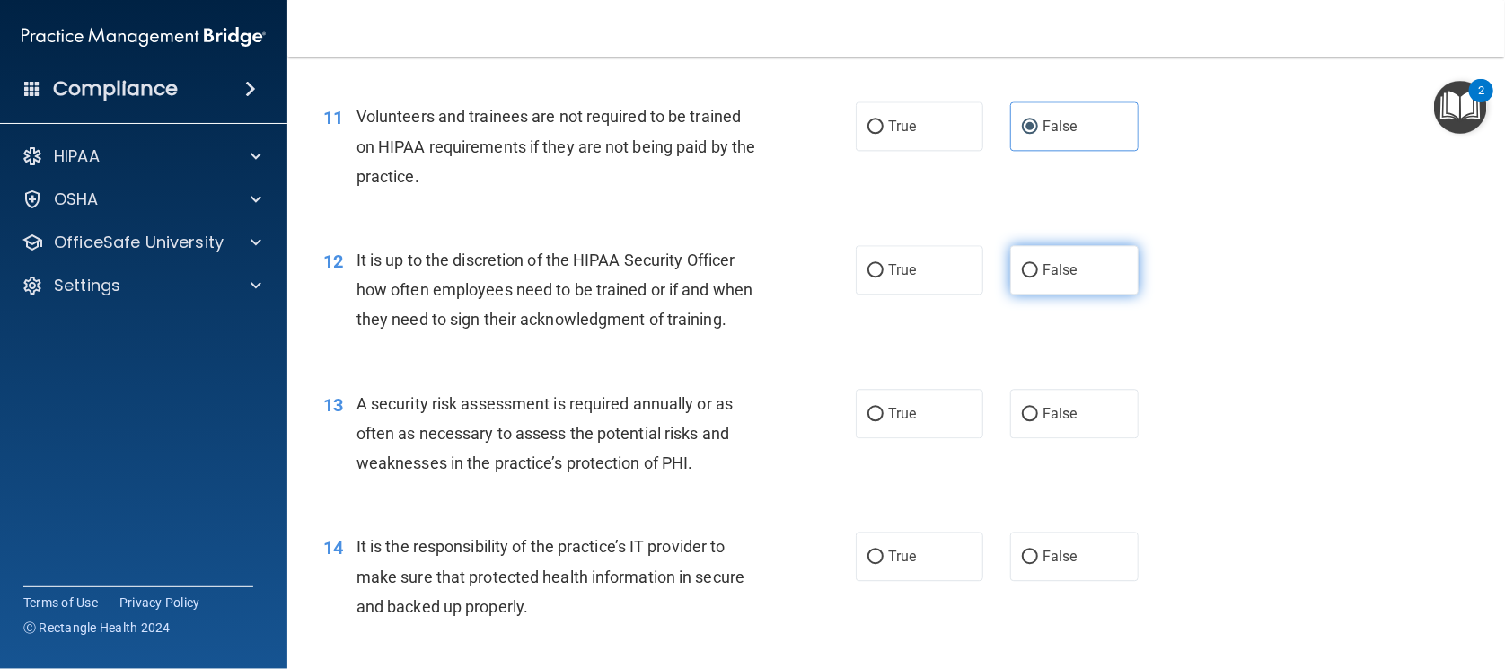
radio input "true"
click at [924, 438] on label "True" at bounding box center [920, 413] width 128 height 49
click at [884, 421] on input "True" at bounding box center [876, 414] width 16 height 13
radio input "true"
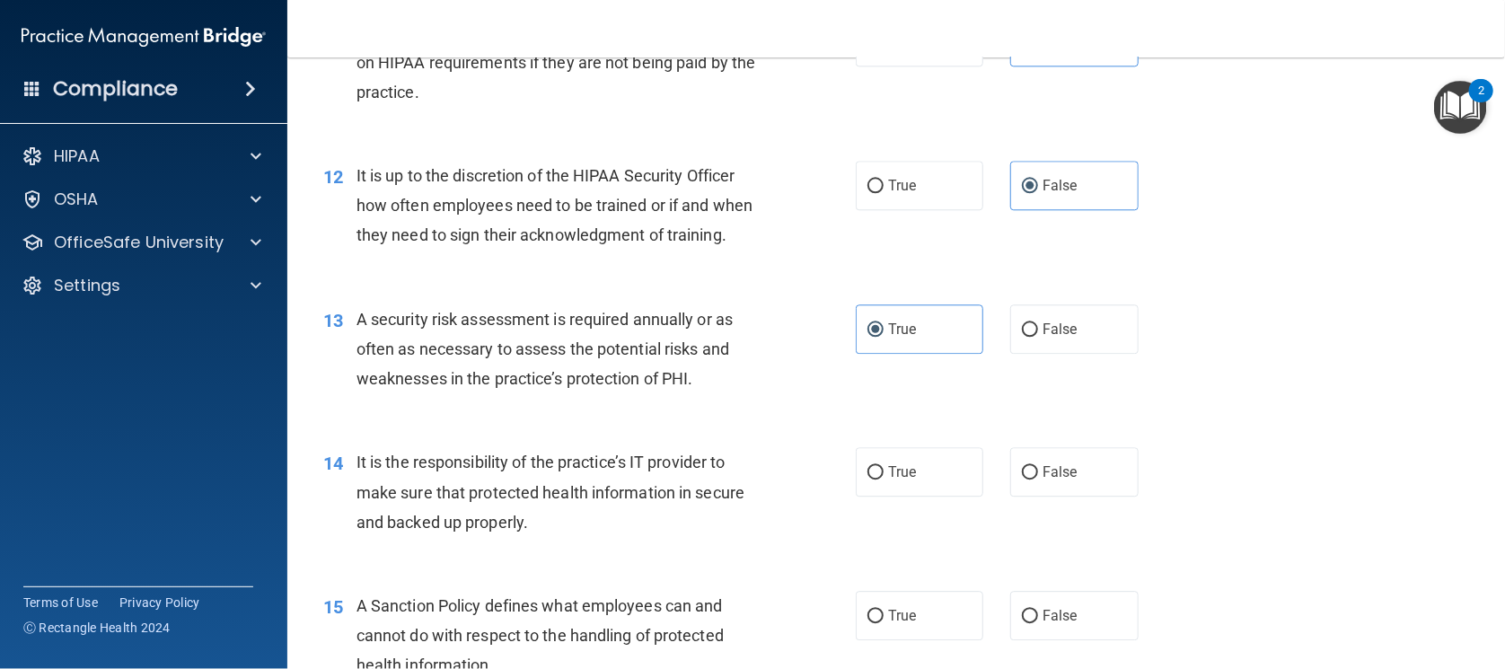
scroll to position [2026, 0]
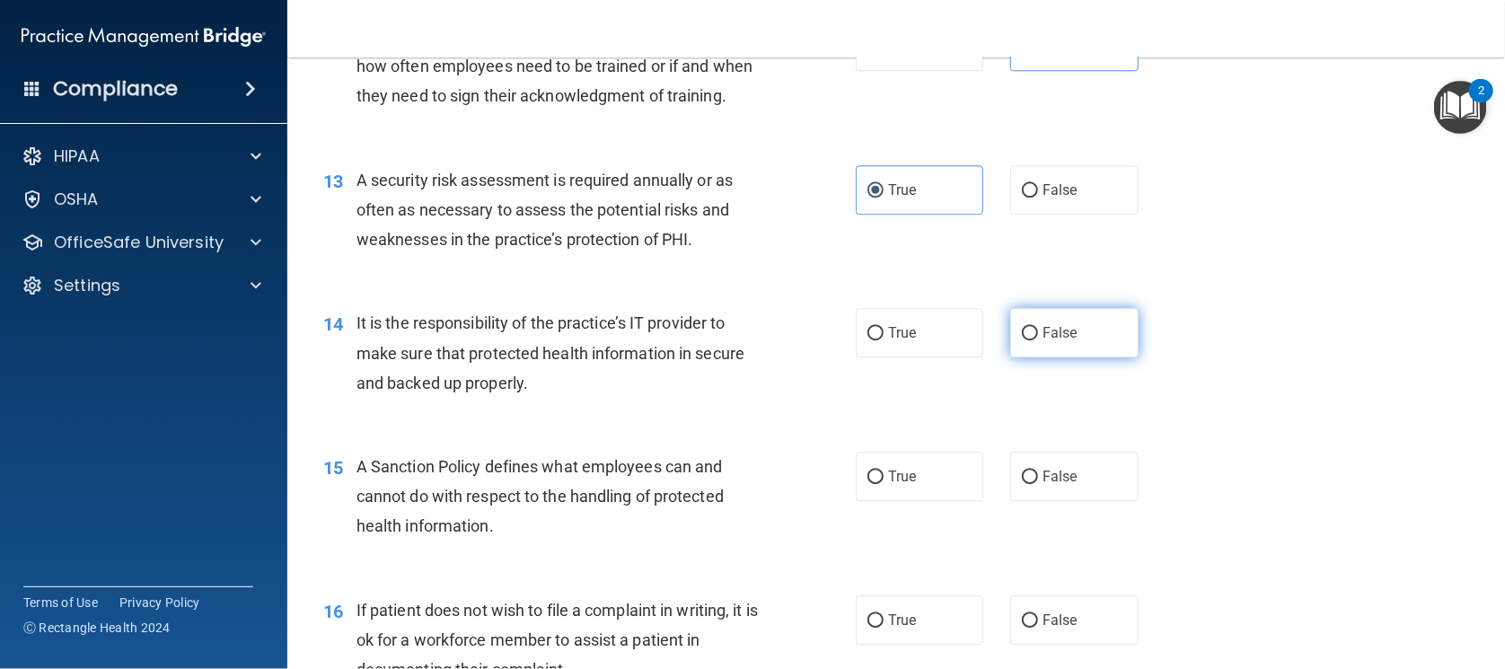
click at [1089, 357] on label "False" at bounding box center [1074, 332] width 128 height 49
click at [1038, 340] on input "False" at bounding box center [1030, 333] width 16 height 13
radio input "true"
click at [1117, 501] on label "False" at bounding box center [1074, 476] width 128 height 49
click at [1038, 484] on input "False" at bounding box center [1030, 477] width 16 height 13
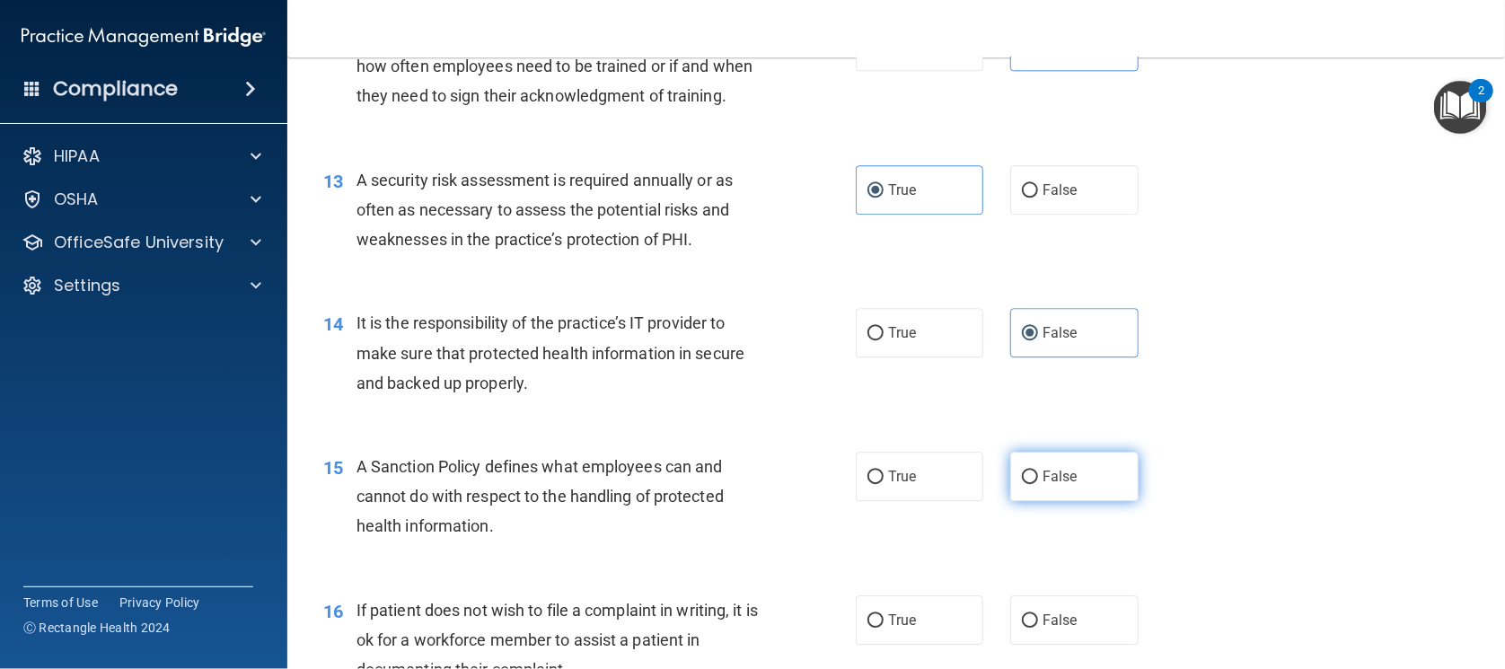
radio input "true"
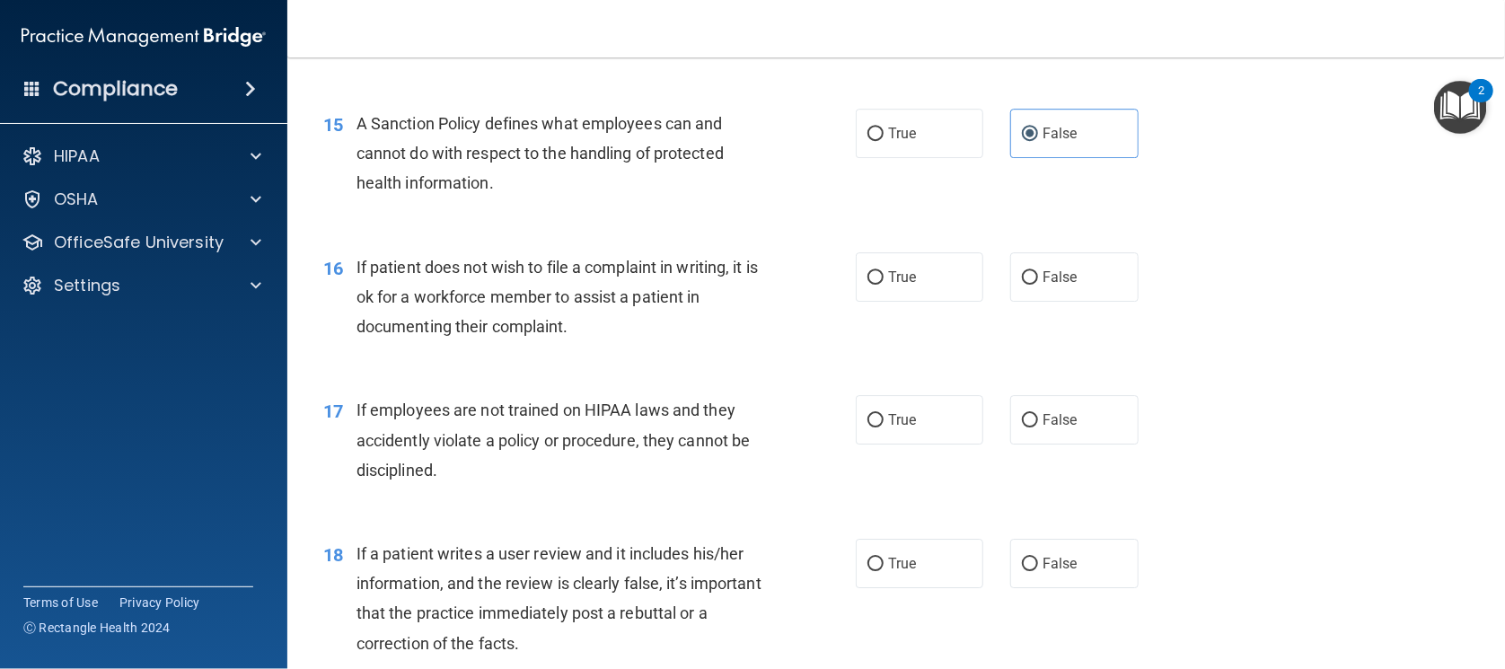
scroll to position [2475, 0]
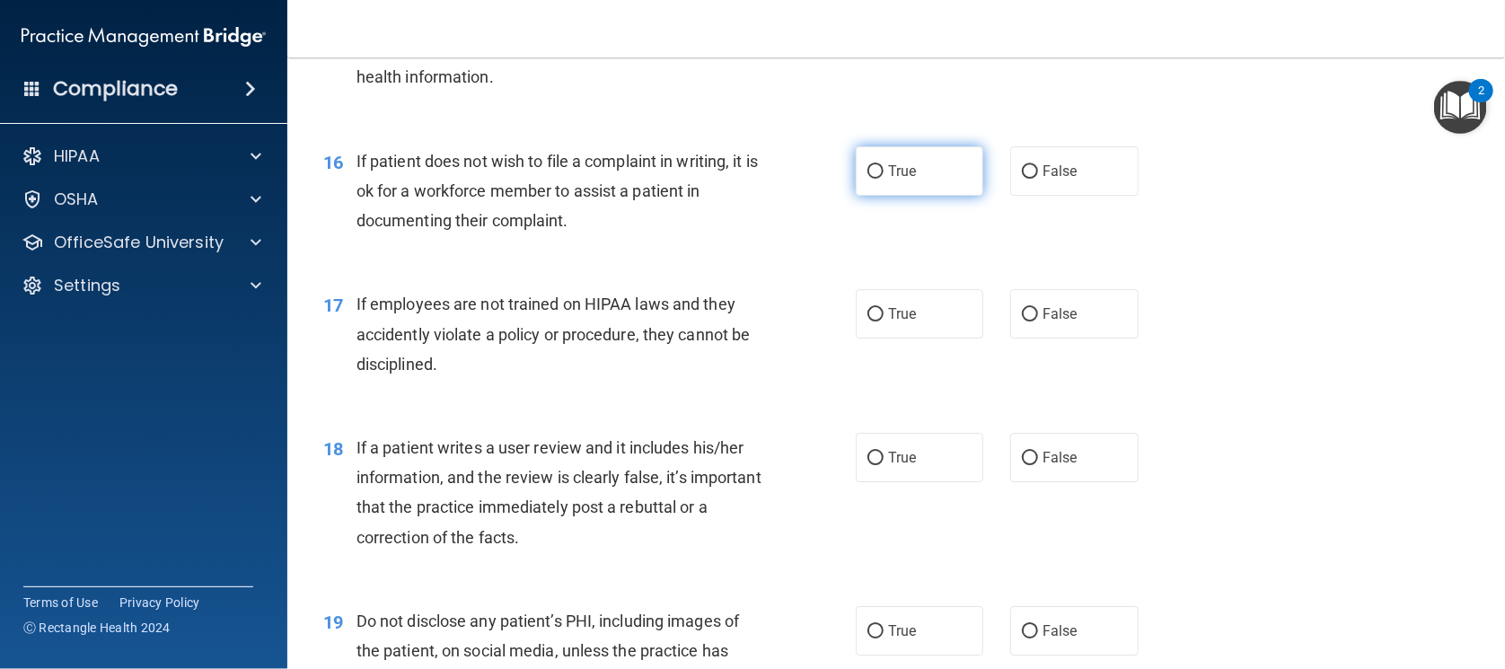
click at [888, 196] on label "True" at bounding box center [920, 170] width 128 height 49
click at [884, 179] on input "True" at bounding box center [876, 171] width 16 height 13
radio input "true"
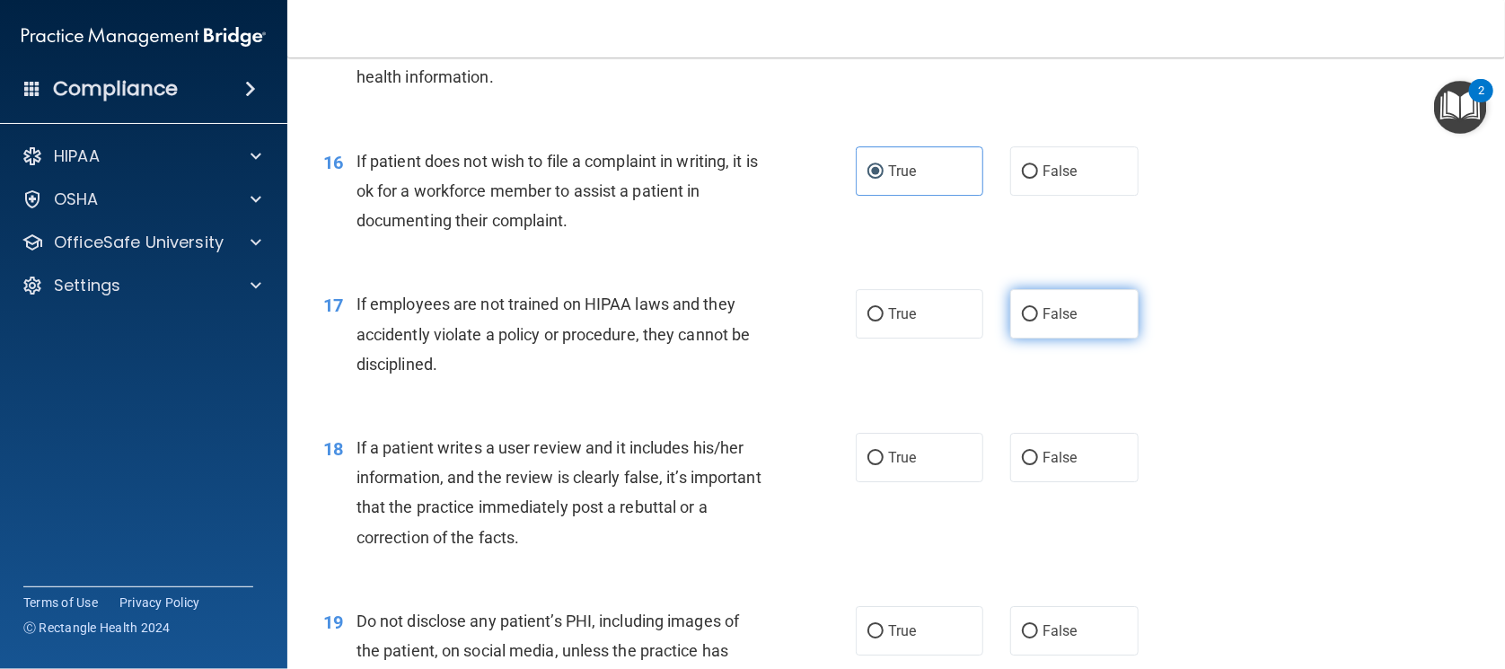
click at [1028, 339] on label "False" at bounding box center [1074, 313] width 128 height 49
click at [1028, 322] on input "False" at bounding box center [1030, 314] width 16 height 13
radio input "true"
click at [1053, 482] on label "False" at bounding box center [1074, 457] width 128 height 49
click at [1038, 465] on input "False" at bounding box center [1030, 458] width 16 height 13
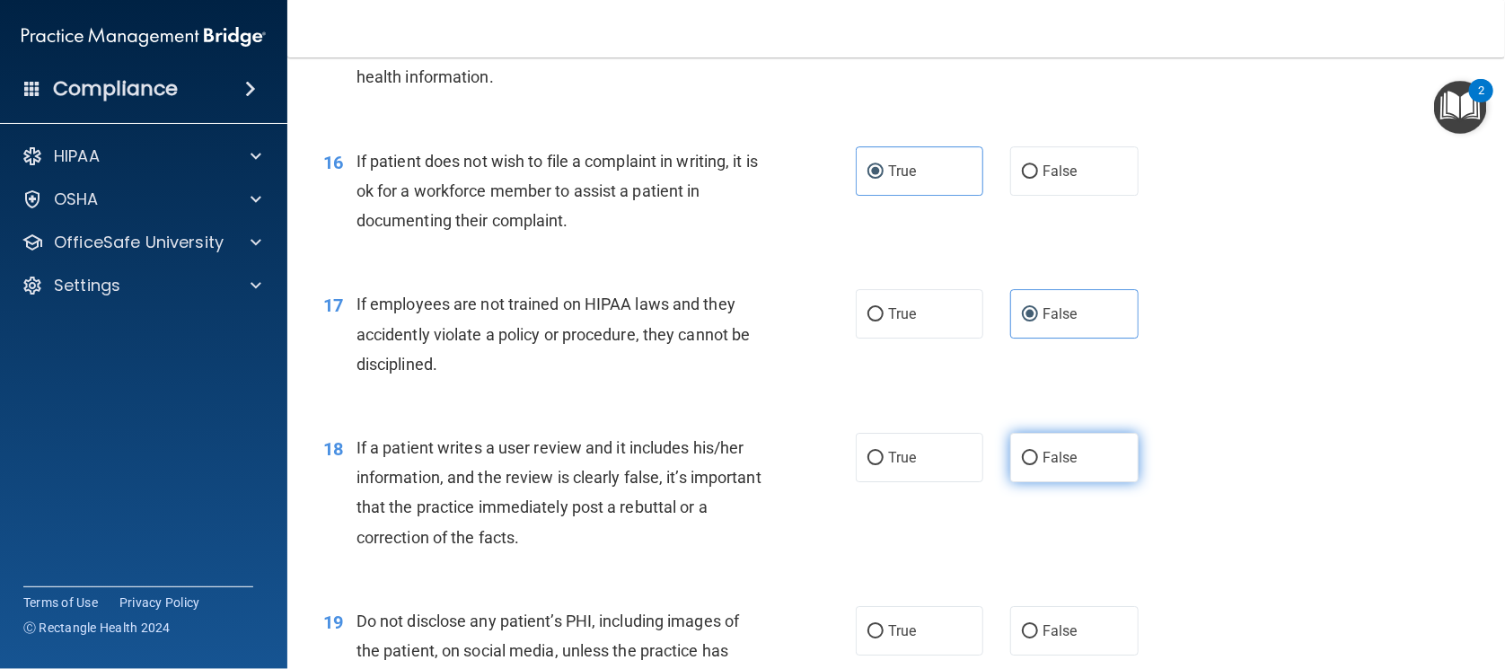
radio input "true"
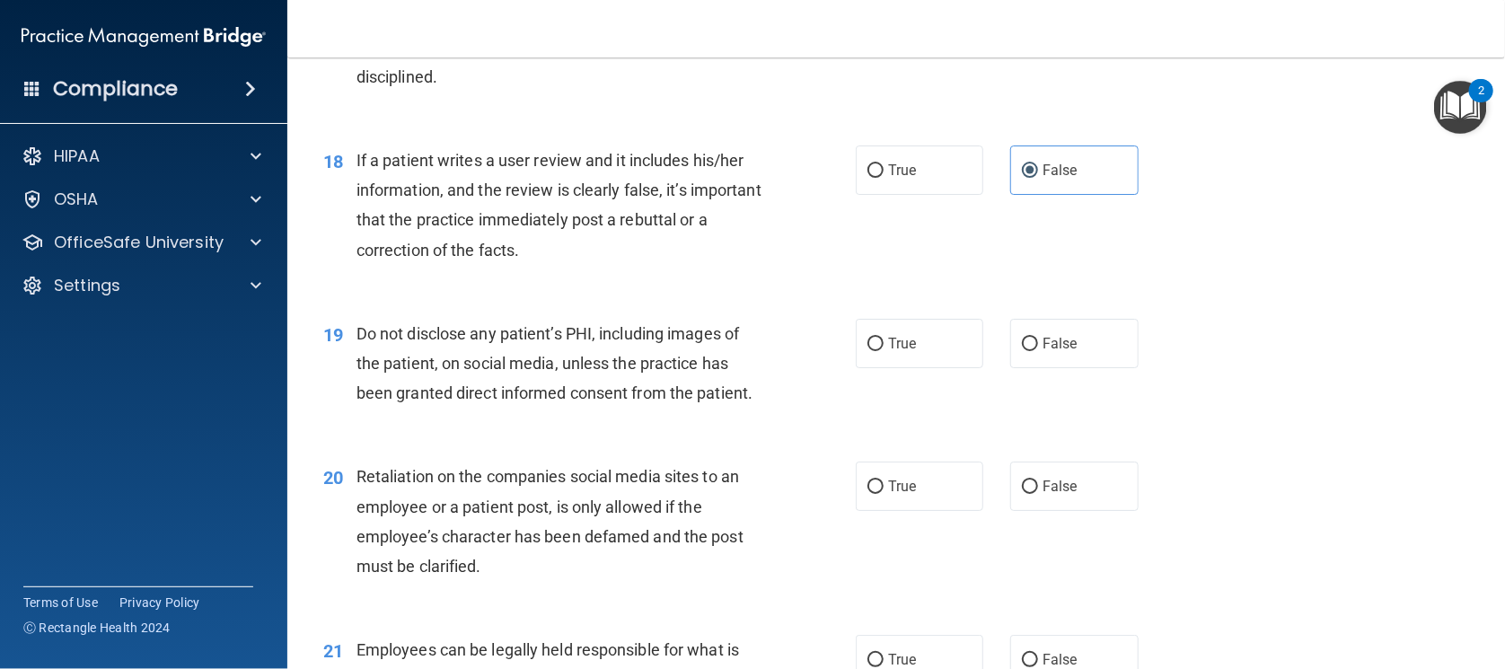
scroll to position [2813, 0]
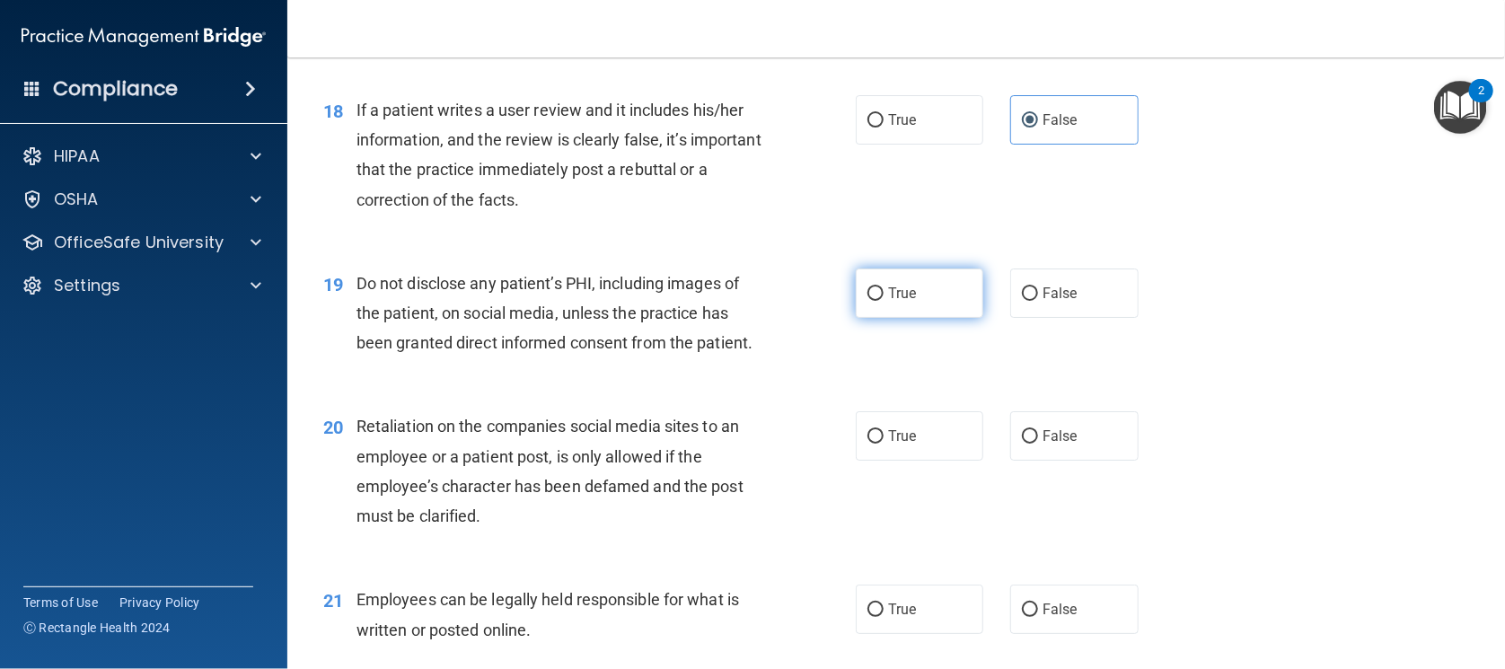
click at [926, 318] on label "True" at bounding box center [920, 293] width 128 height 49
click at [884, 301] on input "True" at bounding box center [876, 293] width 16 height 13
radio input "true"
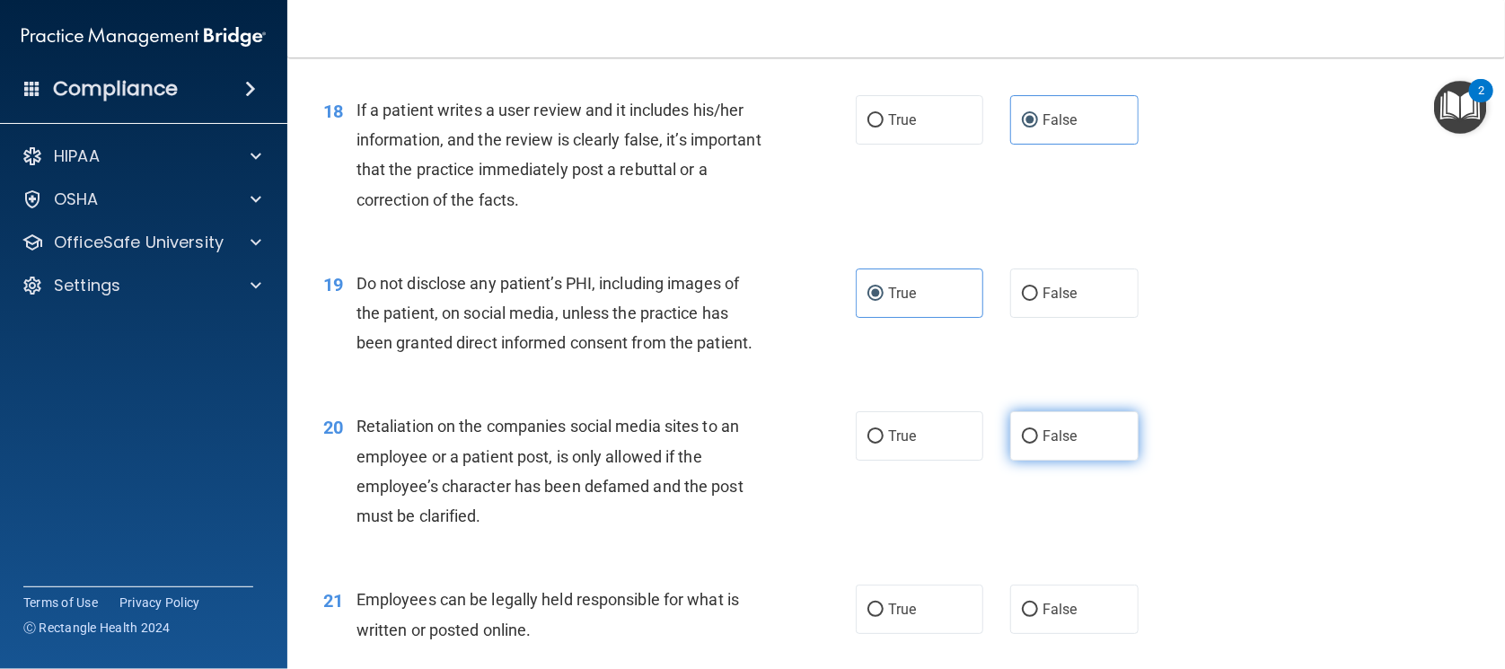
click at [1048, 445] on span "False" at bounding box center [1060, 435] width 35 height 17
click at [1038, 444] on input "False" at bounding box center [1030, 436] width 16 height 13
radio input "true"
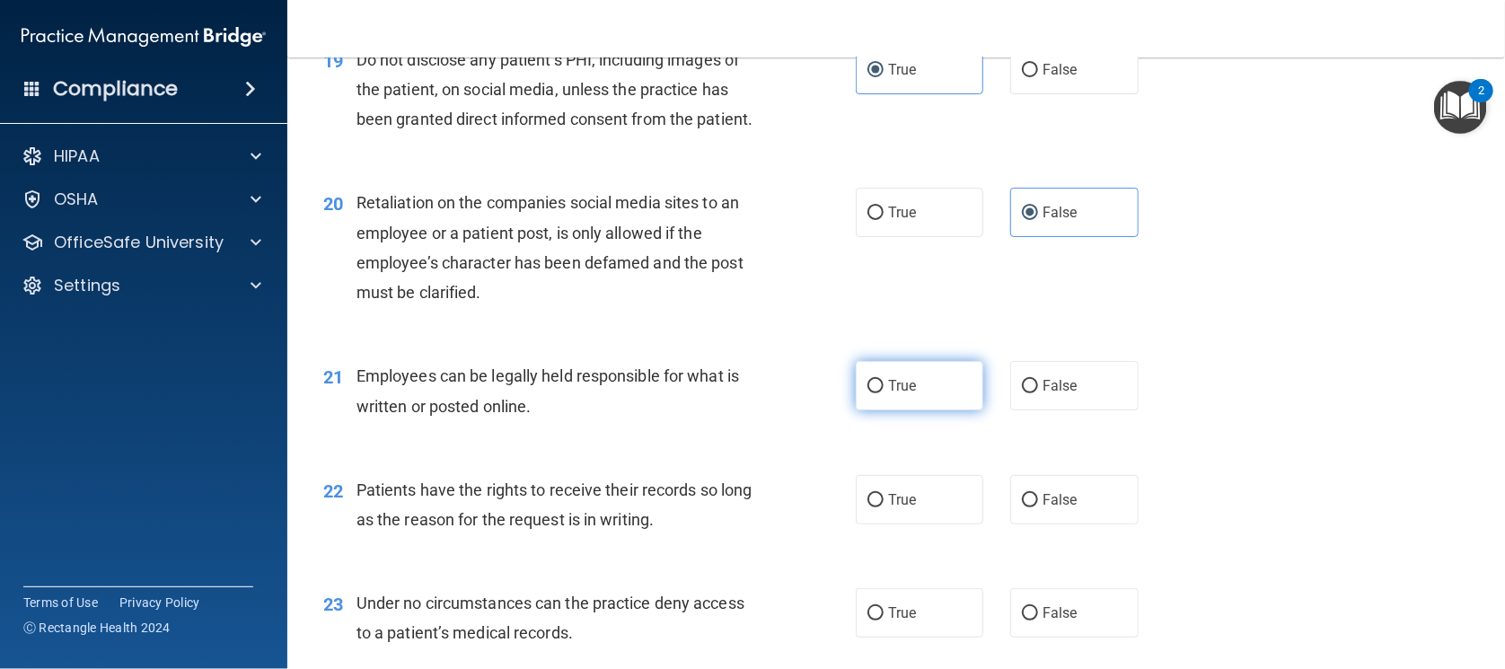
click at [939, 410] on label "True" at bounding box center [920, 385] width 128 height 49
click at [884, 393] on input "True" at bounding box center [876, 386] width 16 height 13
radio input "true"
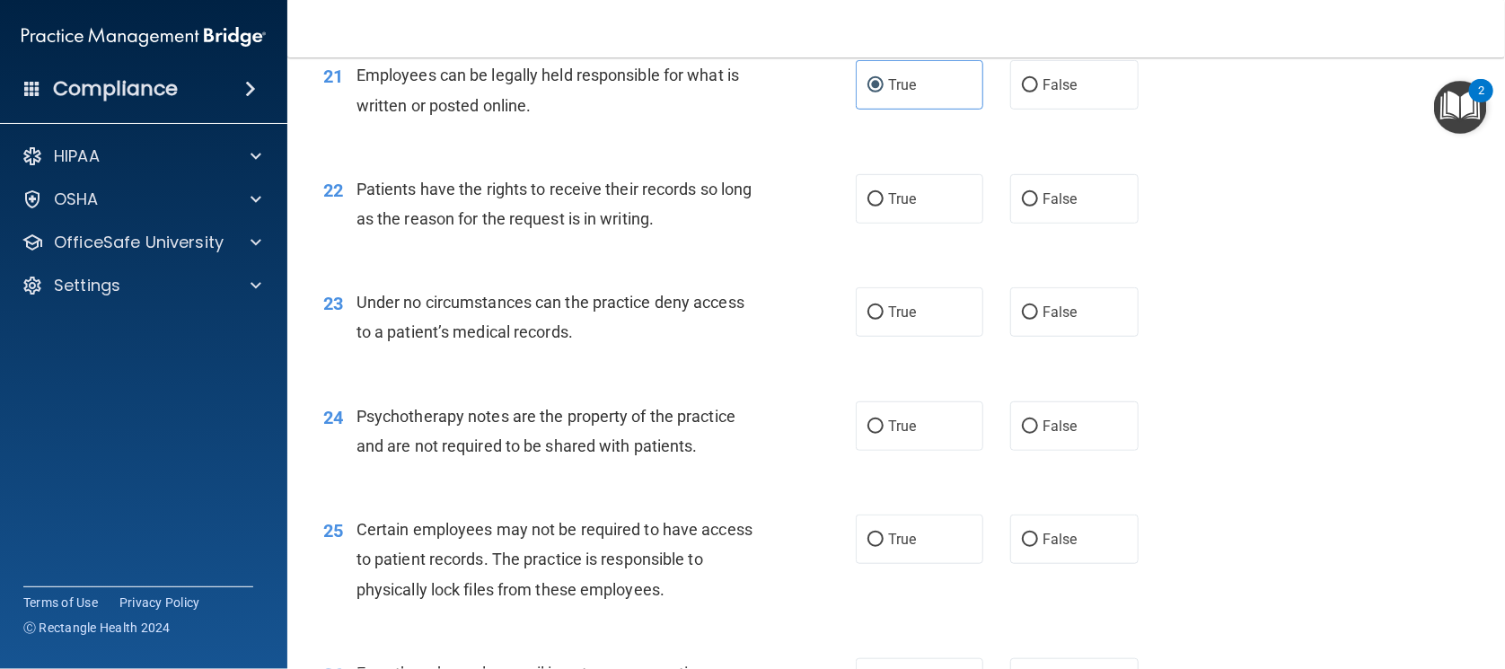
scroll to position [3374, 0]
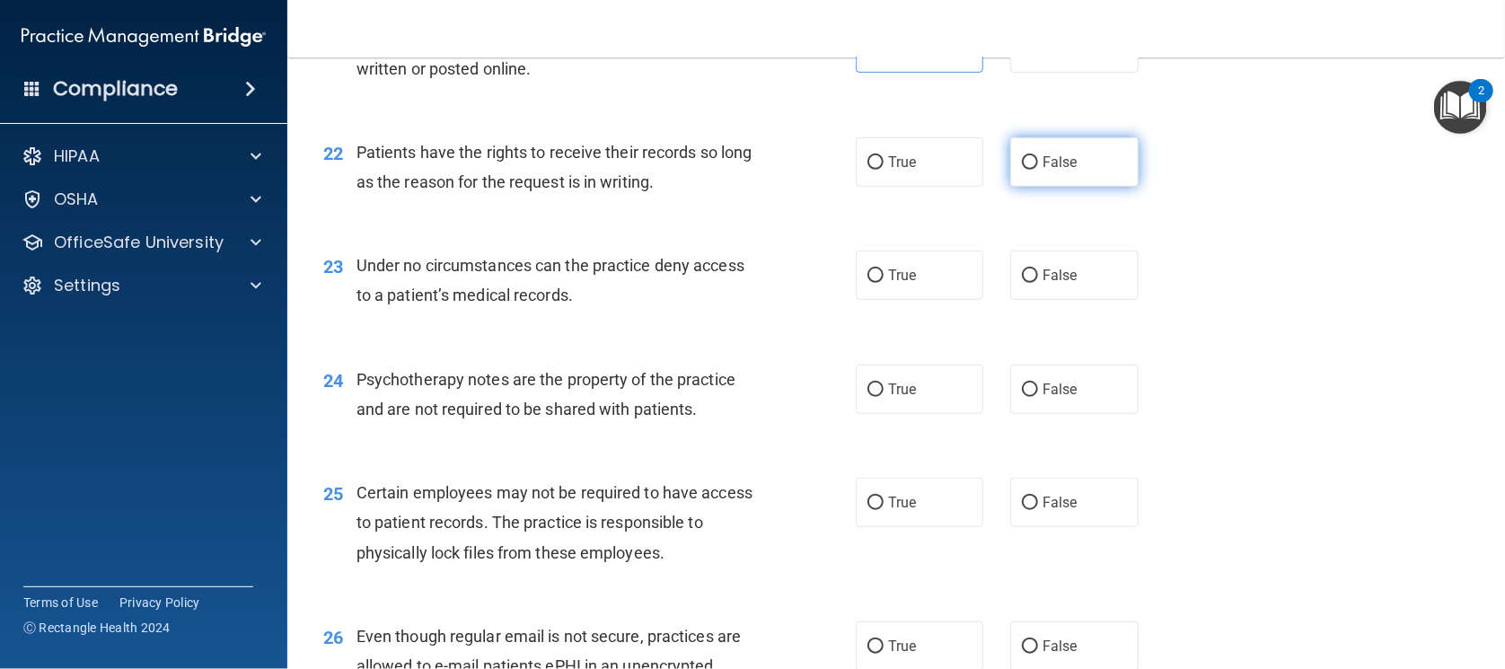
click at [1079, 187] on label "False" at bounding box center [1074, 161] width 128 height 49
click at [1038, 170] on input "False" at bounding box center [1030, 162] width 16 height 13
radio input "true"
click at [1069, 300] on label "False" at bounding box center [1074, 275] width 128 height 49
click at [1038, 283] on input "False" at bounding box center [1030, 275] width 16 height 13
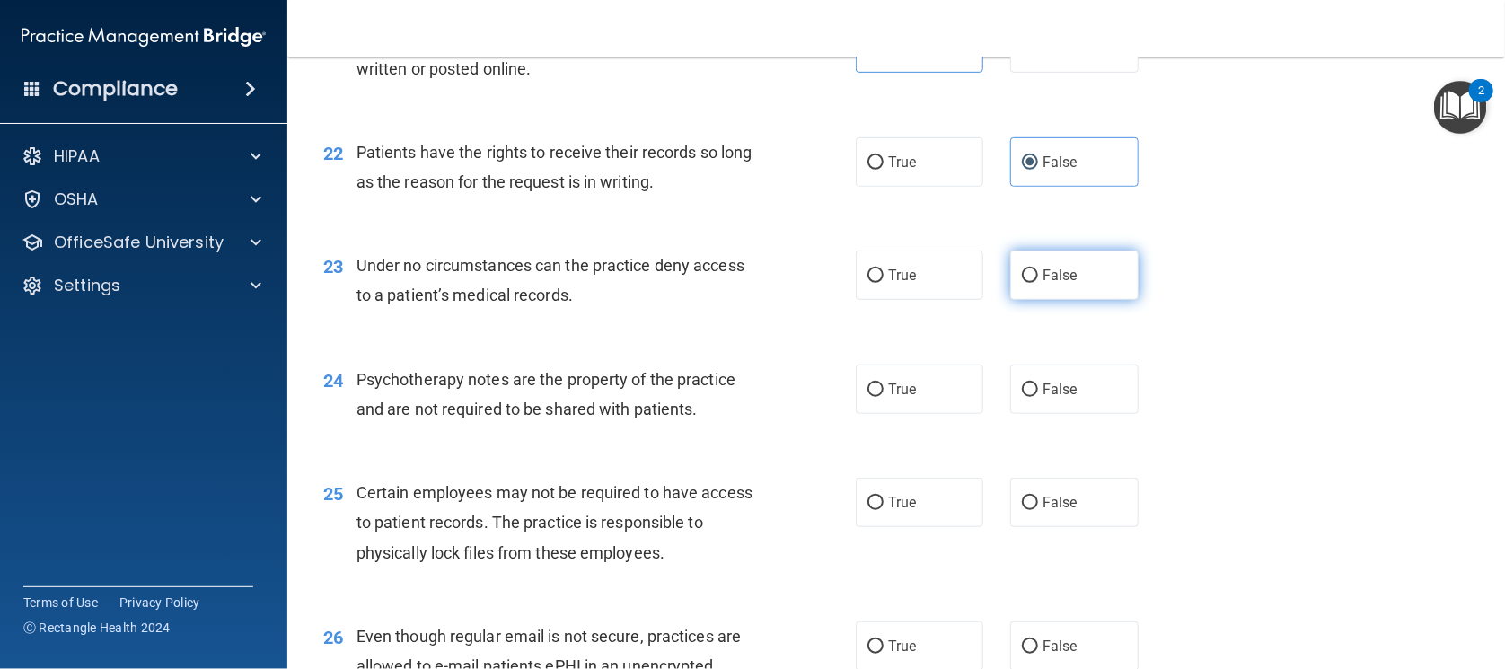
radio input "true"
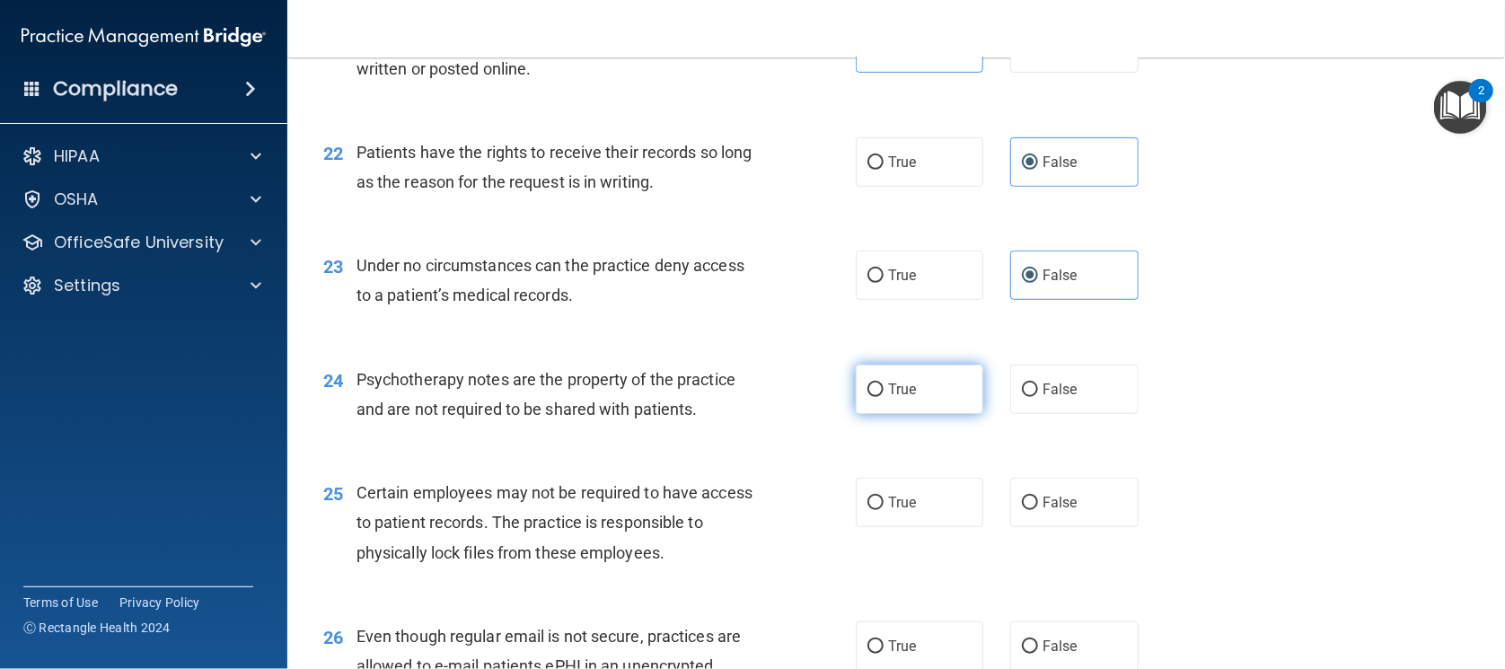
click at [954, 414] on label "True" at bounding box center [920, 389] width 128 height 49
click at [884, 397] on input "True" at bounding box center [876, 389] width 16 height 13
radio input "true"
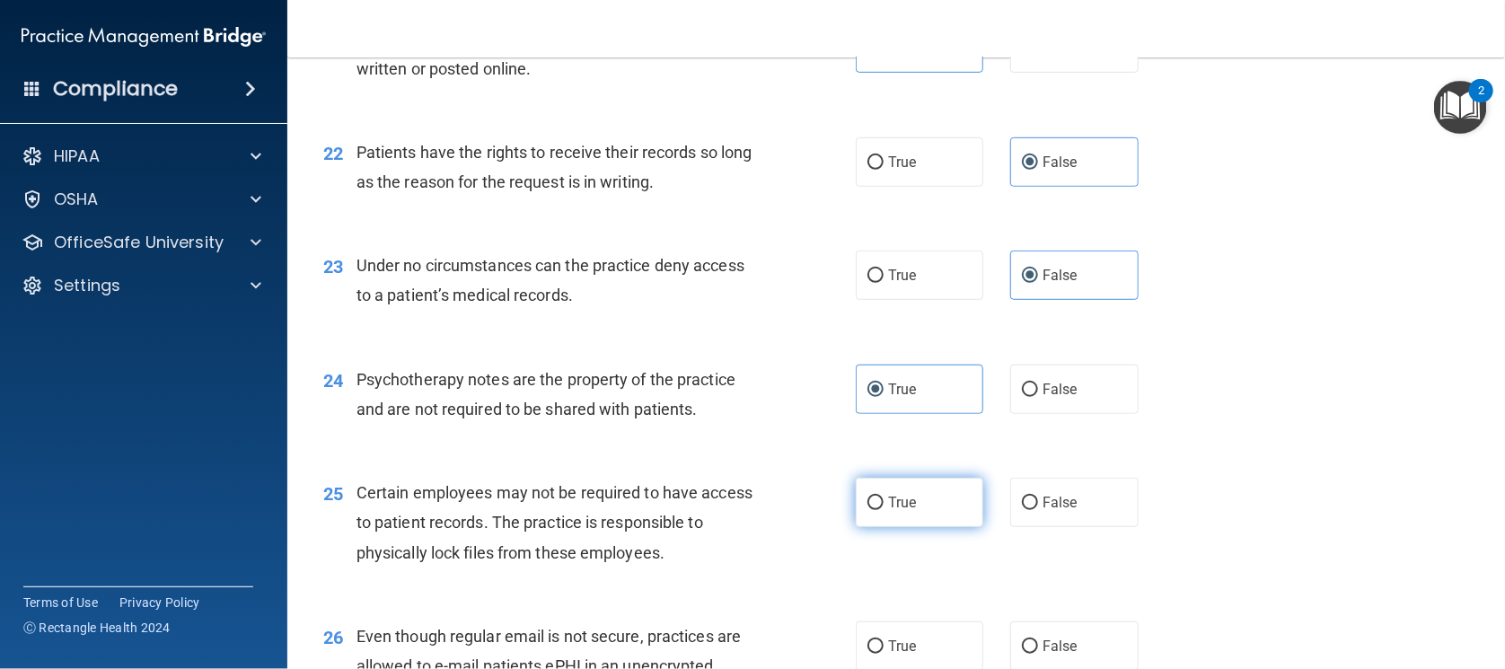
click at [923, 527] on label "True" at bounding box center [920, 502] width 128 height 49
click at [884, 510] on input "True" at bounding box center [876, 503] width 16 height 13
radio input "true"
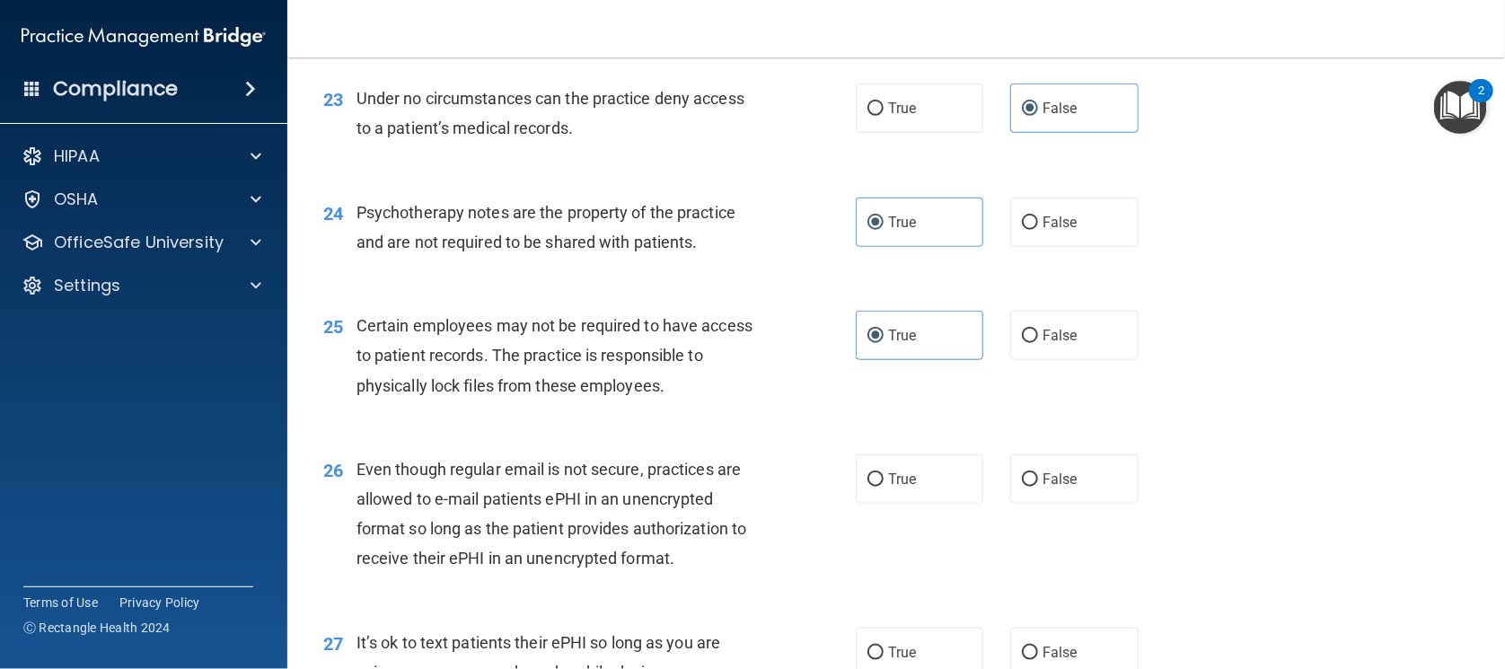
scroll to position [3710, 0]
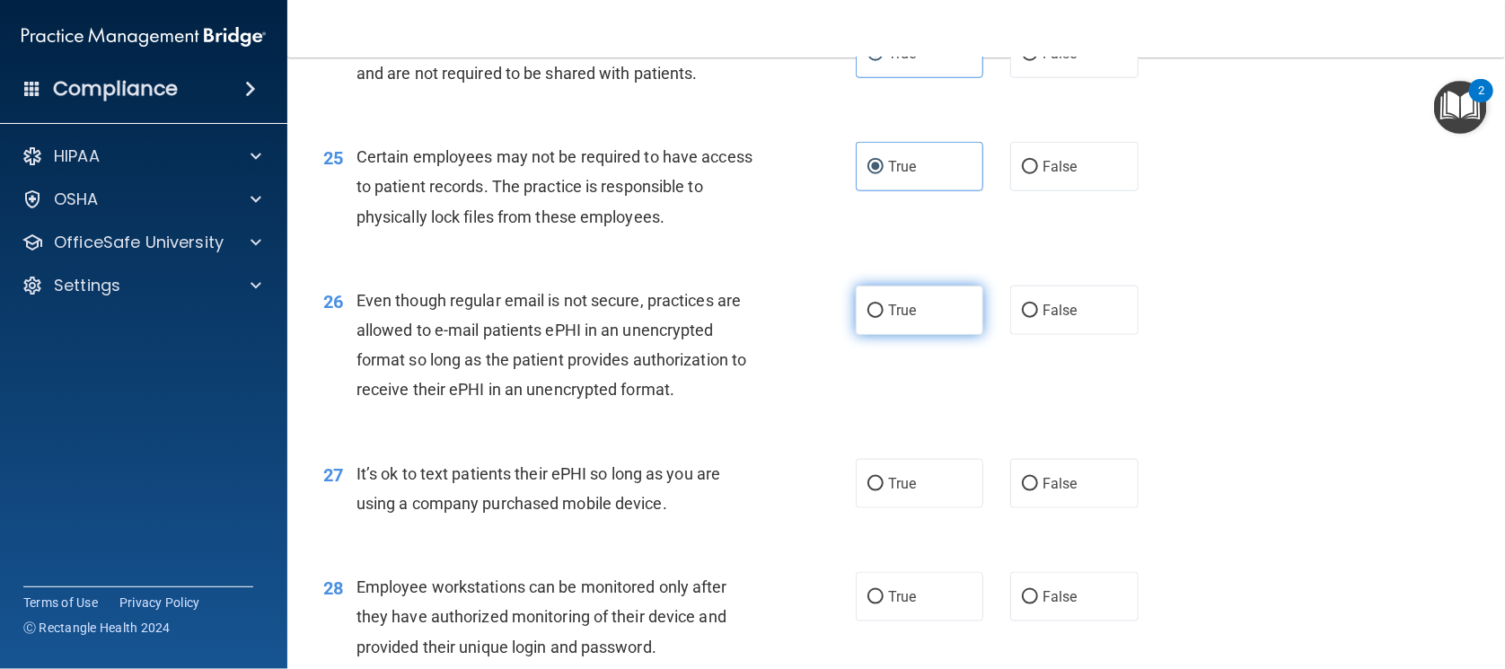
click at [931, 335] on label "True" at bounding box center [920, 310] width 128 height 49
click at [884, 318] on input "True" at bounding box center [876, 310] width 16 height 13
radio input "true"
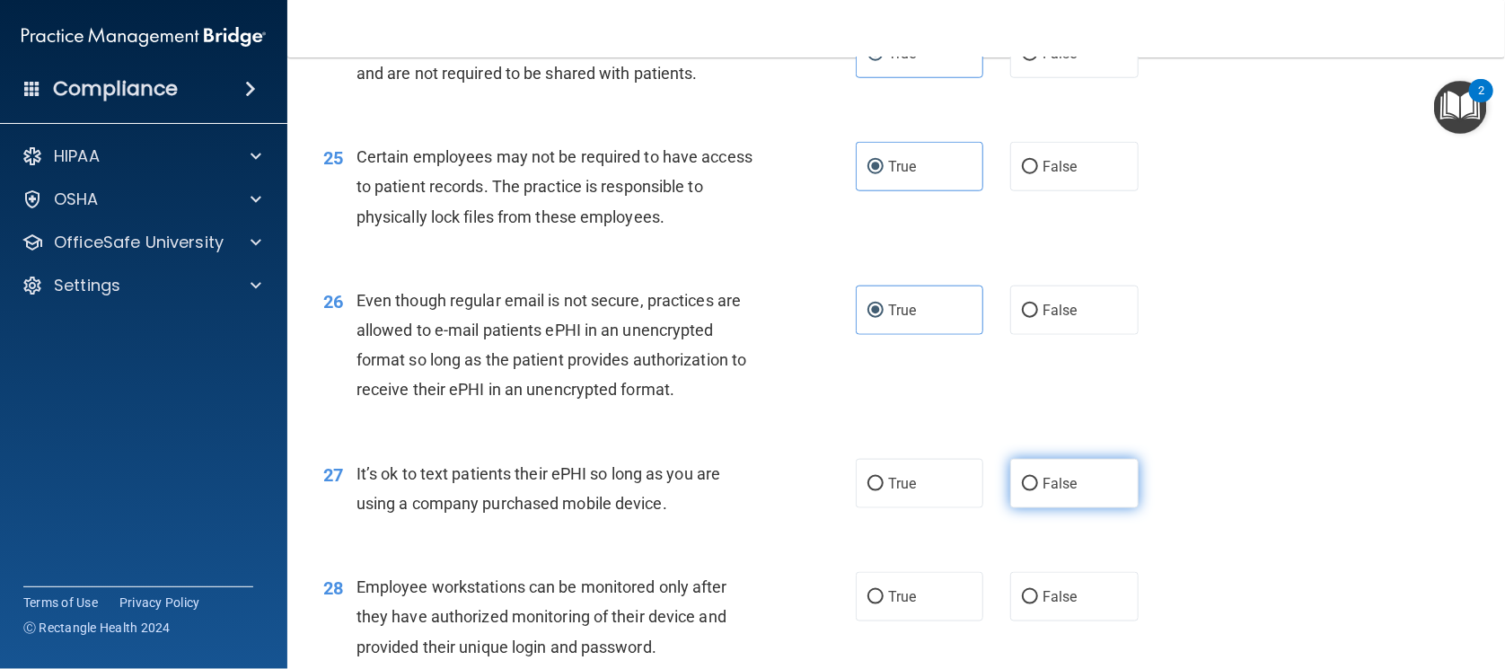
click at [1058, 508] on label "False" at bounding box center [1074, 483] width 128 height 49
click at [1038, 491] on input "False" at bounding box center [1030, 484] width 16 height 13
radio input "true"
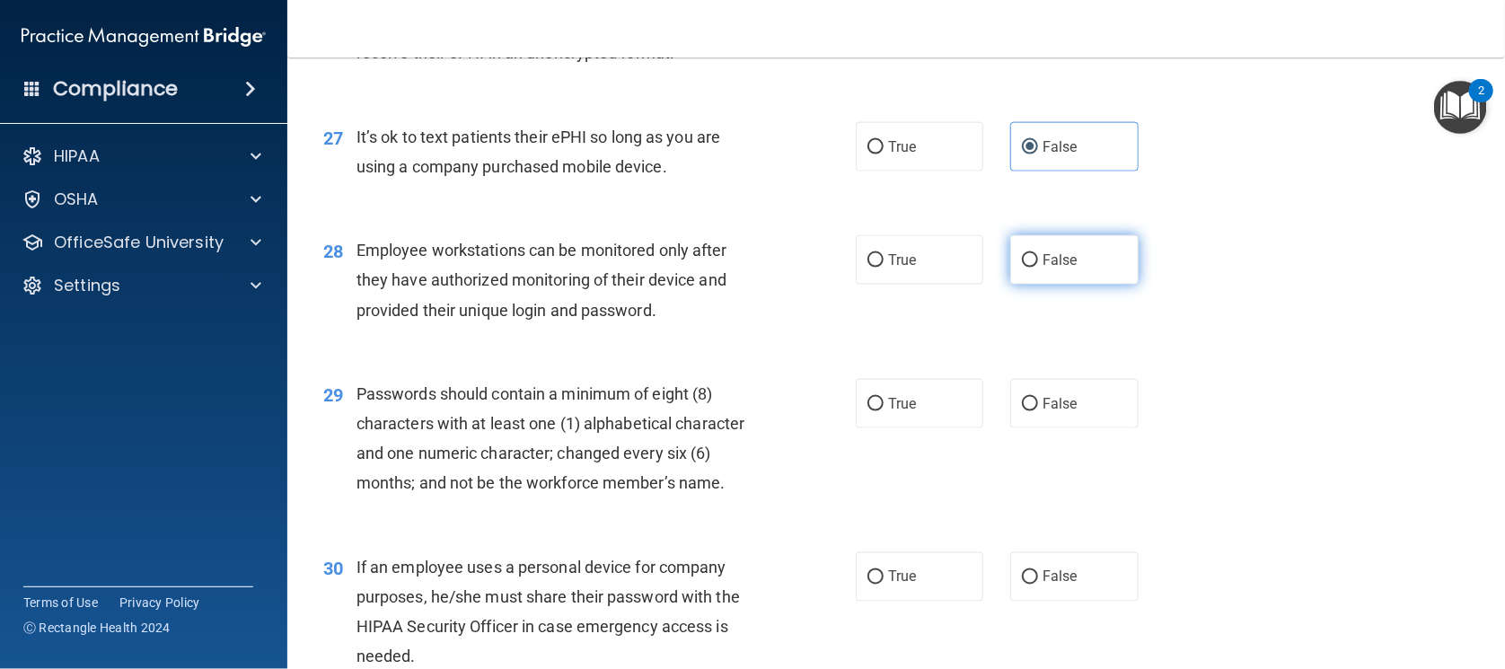
click at [1076, 285] on label "False" at bounding box center [1074, 259] width 128 height 49
click at [1038, 268] on input "False" at bounding box center [1030, 260] width 16 height 13
radio input "true"
click at [906, 428] on label "True" at bounding box center [920, 403] width 128 height 49
click at [884, 411] on input "True" at bounding box center [876, 404] width 16 height 13
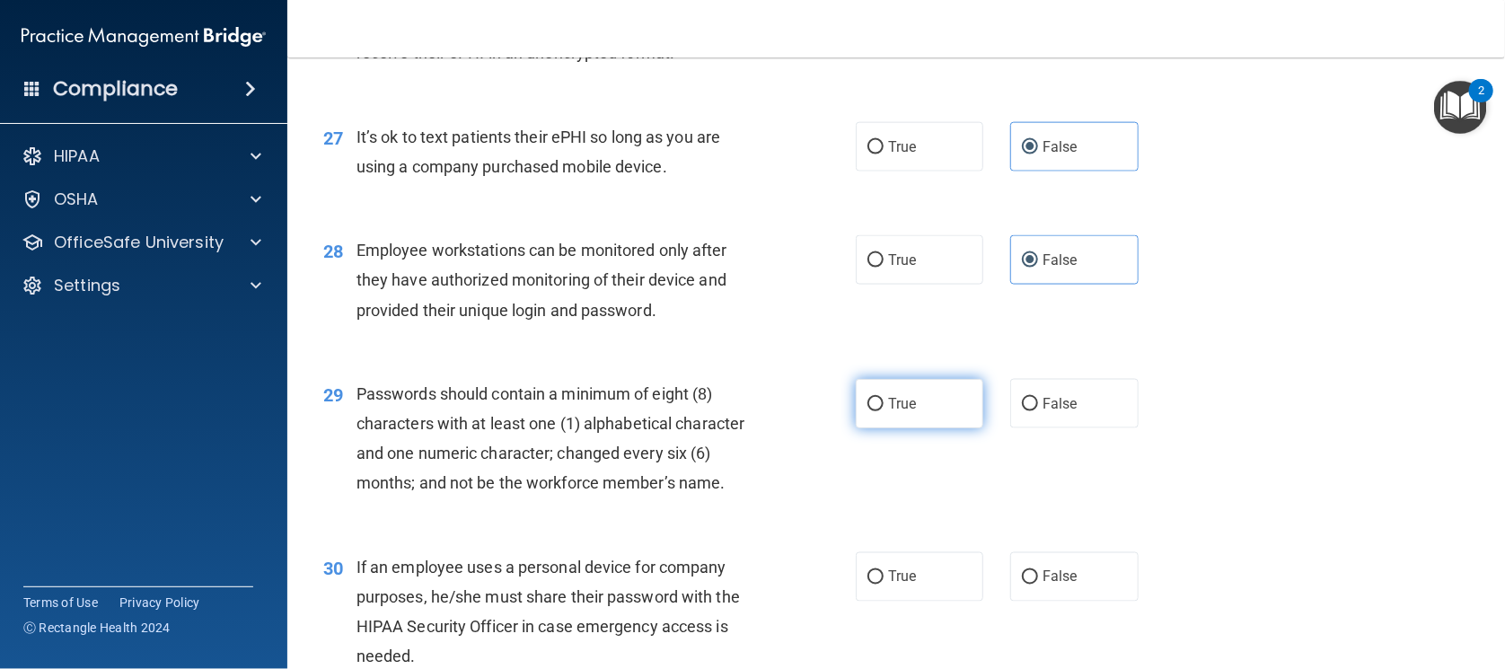
radio input "true"
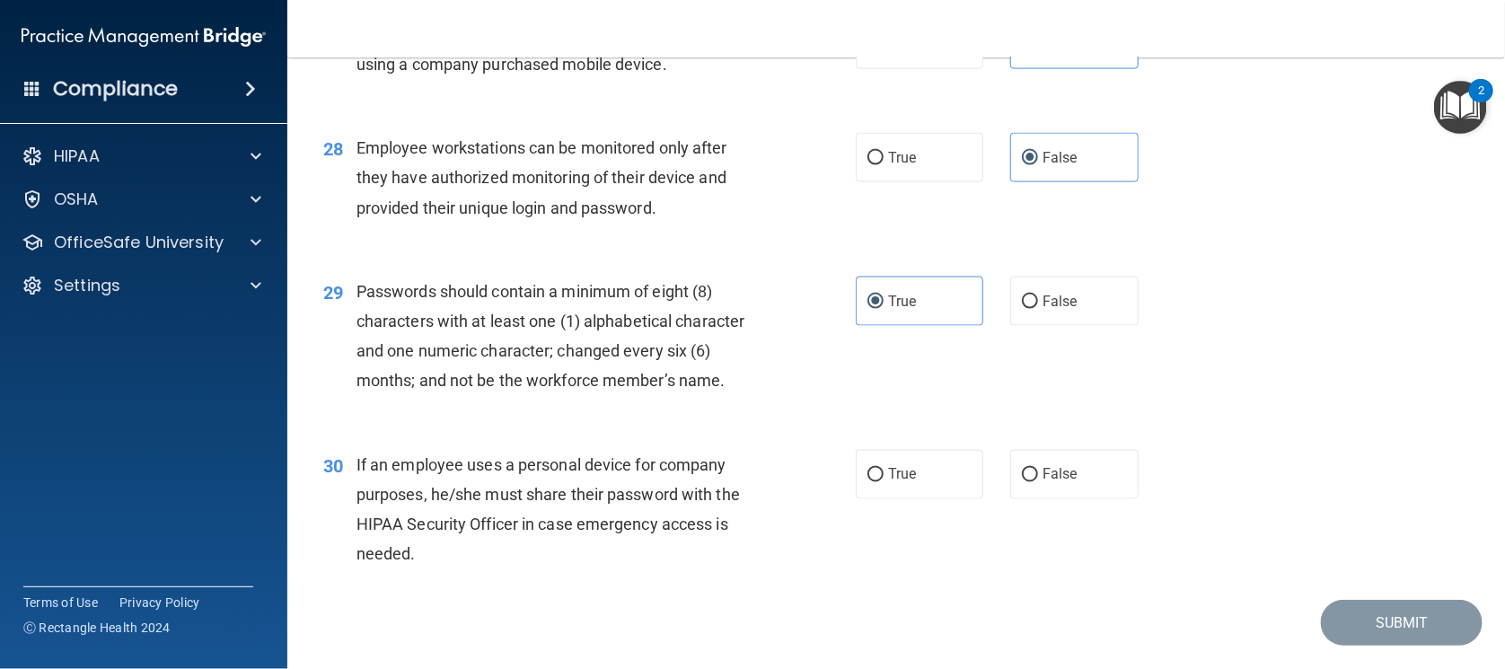
scroll to position [4255, 0]
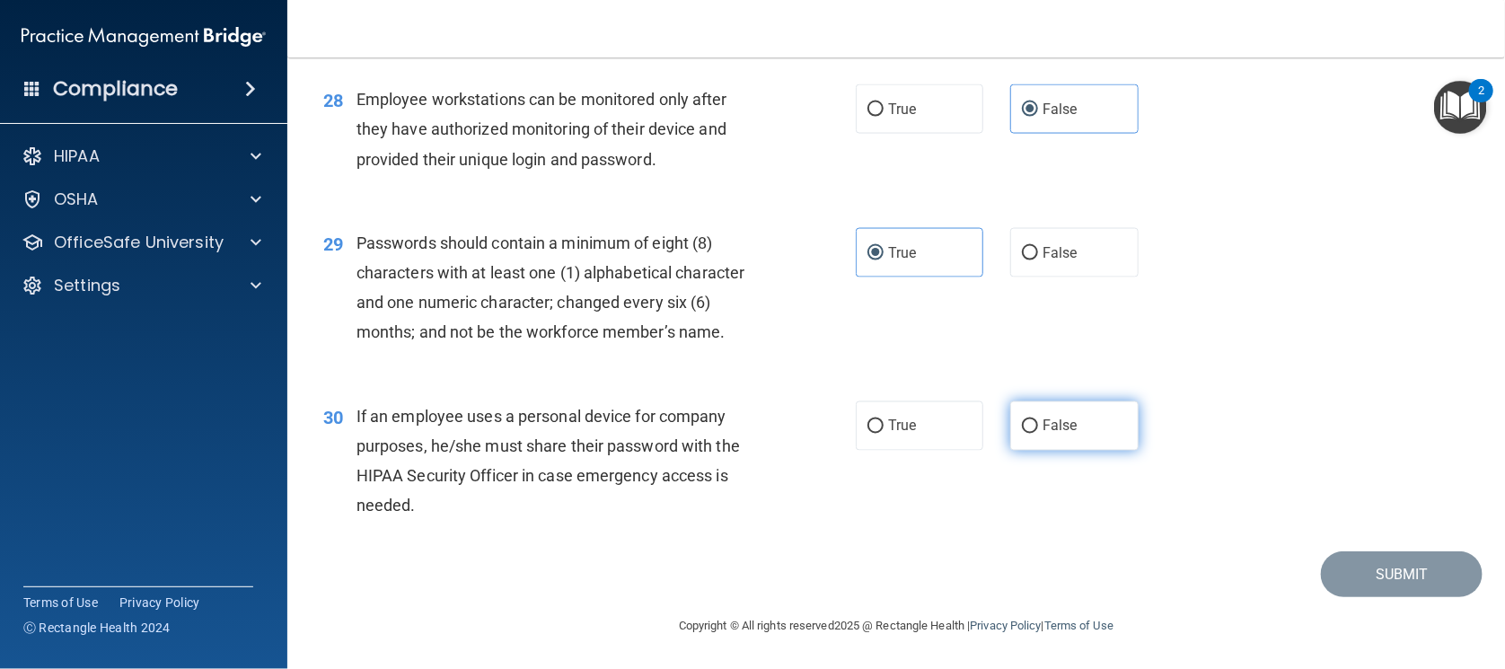
click at [1089, 440] on label "False" at bounding box center [1074, 425] width 128 height 49
click at [1038, 434] on input "False" at bounding box center [1030, 426] width 16 height 13
radio input "true"
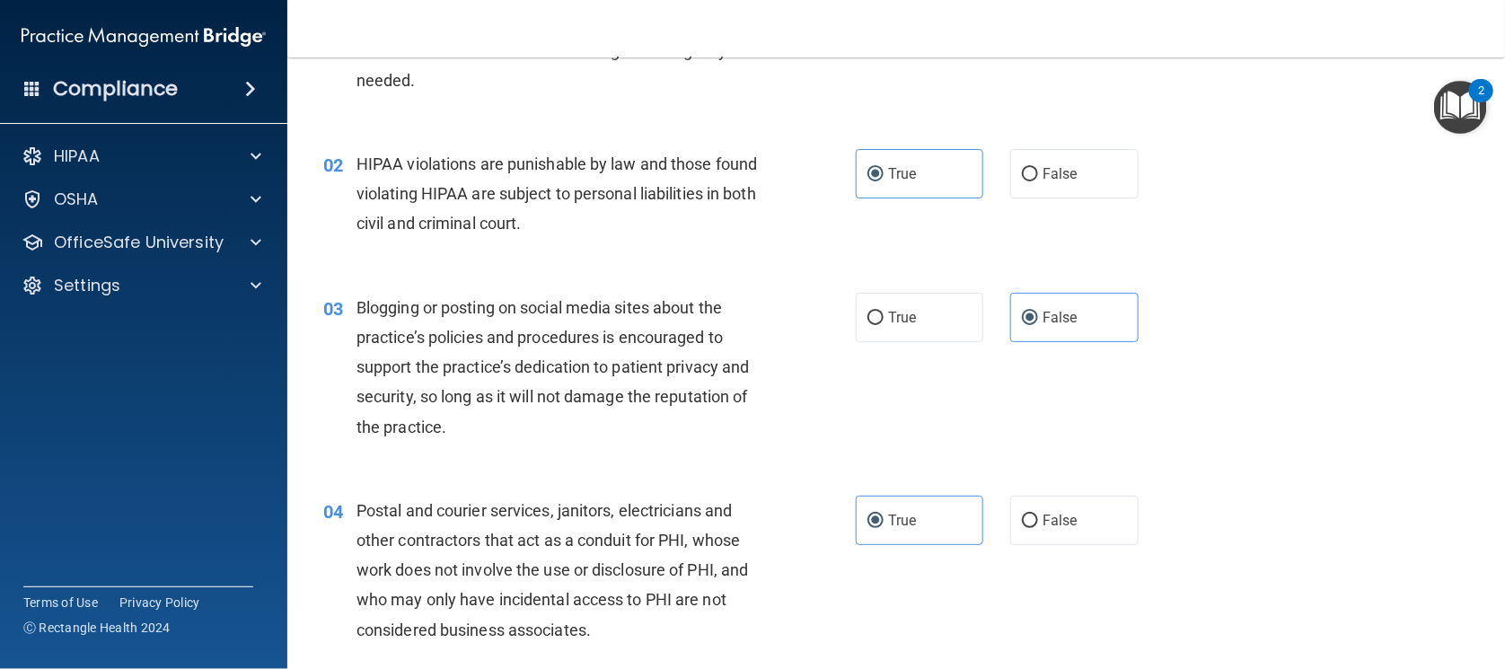
scroll to position [0, 0]
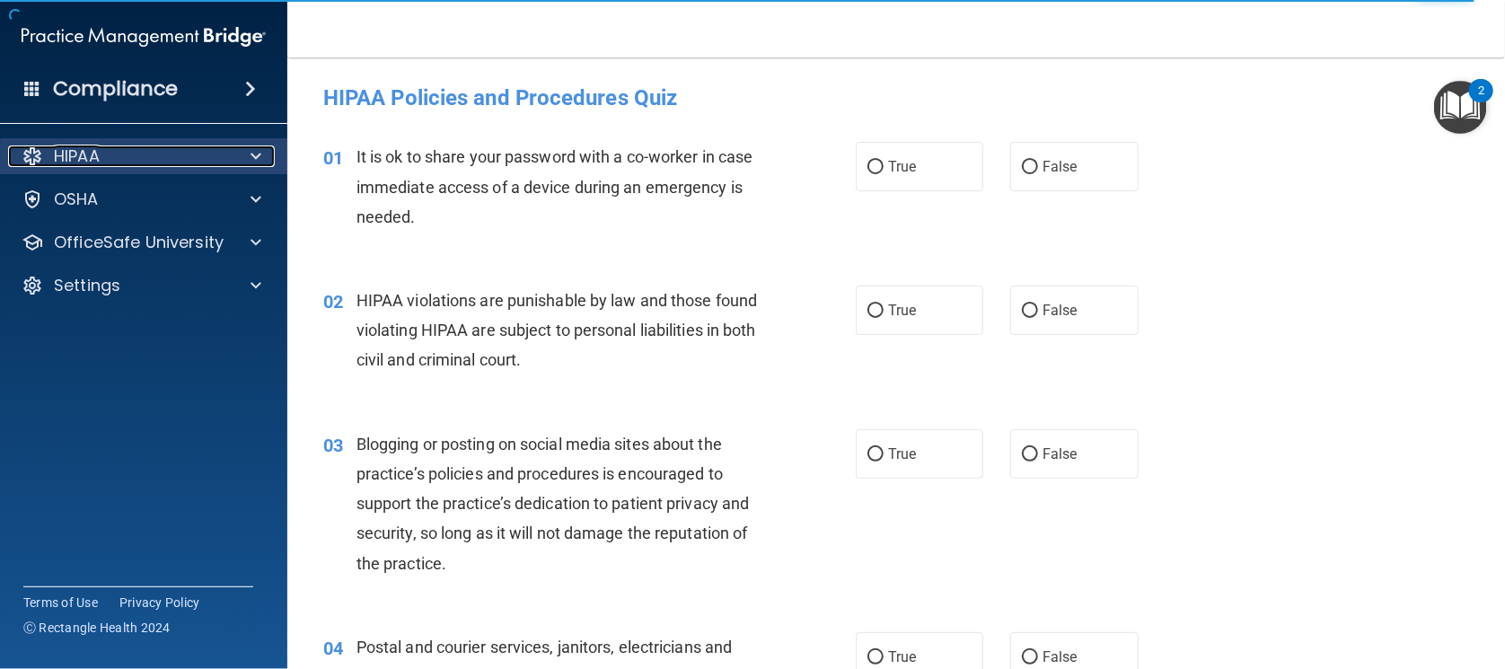
click at [76, 145] on p "HIPAA" at bounding box center [77, 156] width 46 height 22
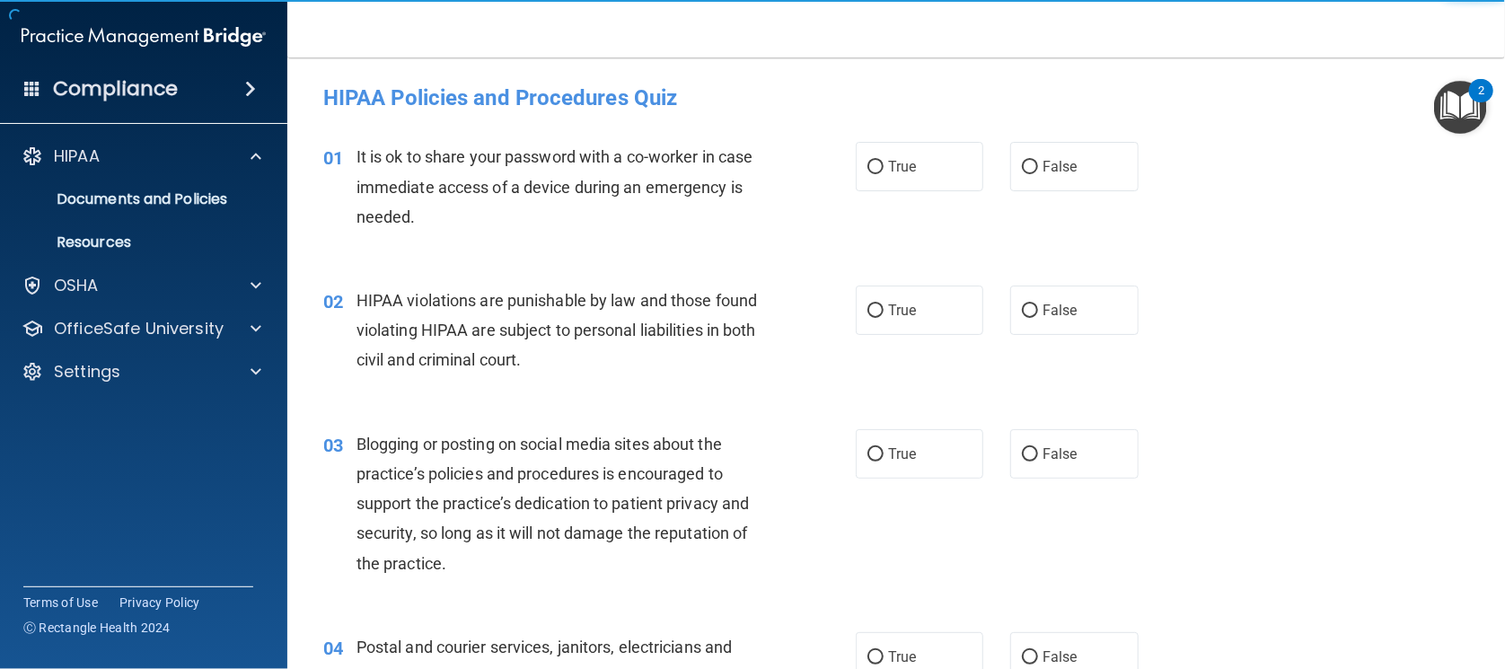
click at [58, 40] on img at bounding box center [144, 37] width 244 height 36
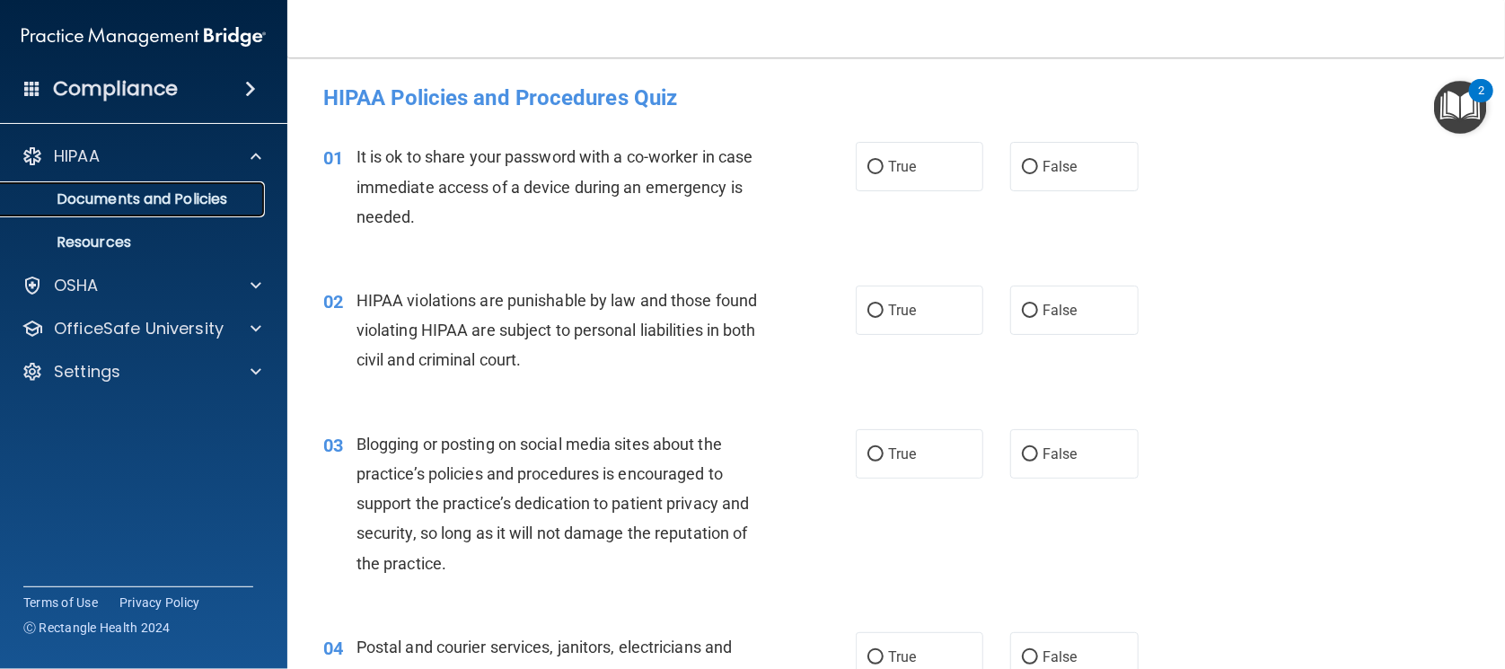
click at [79, 194] on p "Documents and Policies" at bounding box center [134, 199] width 245 height 18
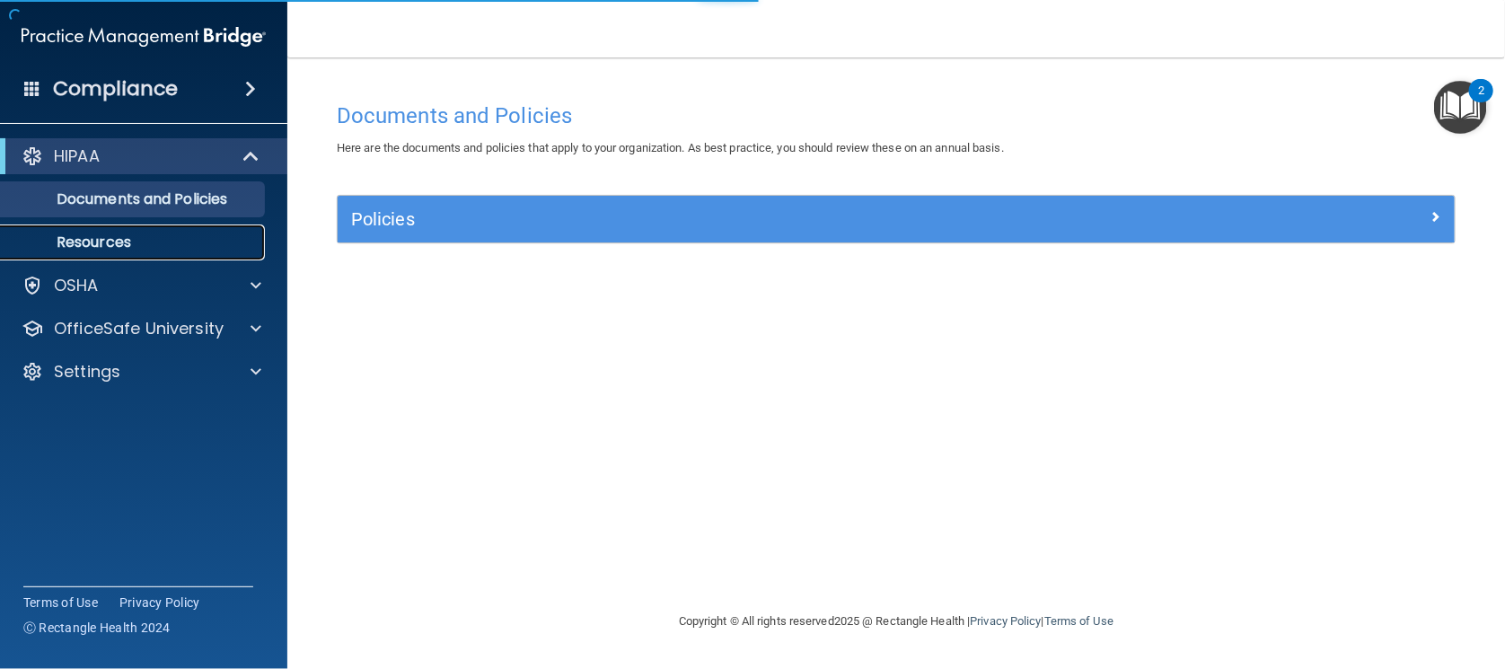
click at [82, 227] on link "Resources" at bounding box center [123, 243] width 283 height 36
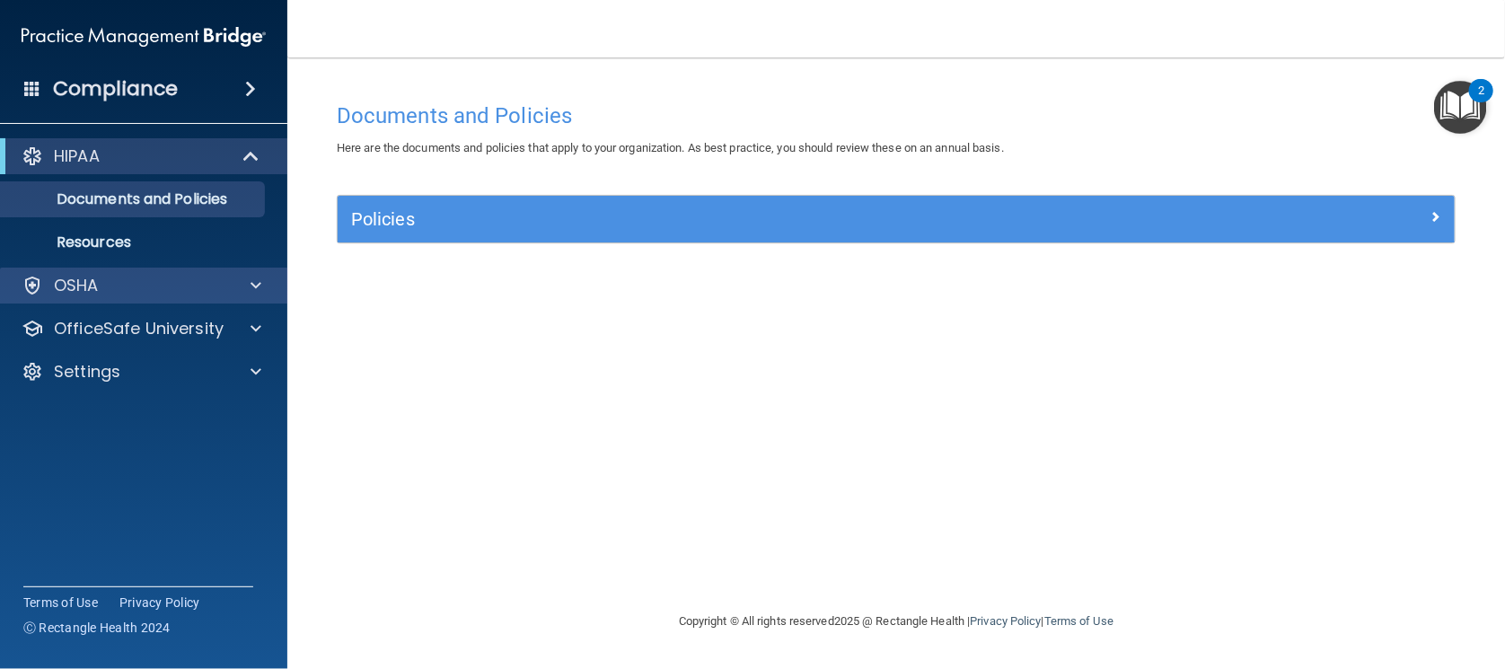
click at [124, 268] on div "OSHA" at bounding box center [144, 286] width 288 height 36
click at [201, 271] on div "OSHA" at bounding box center [144, 286] width 288 height 36
click at [249, 281] on div at bounding box center [253, 286] width 45 height 22
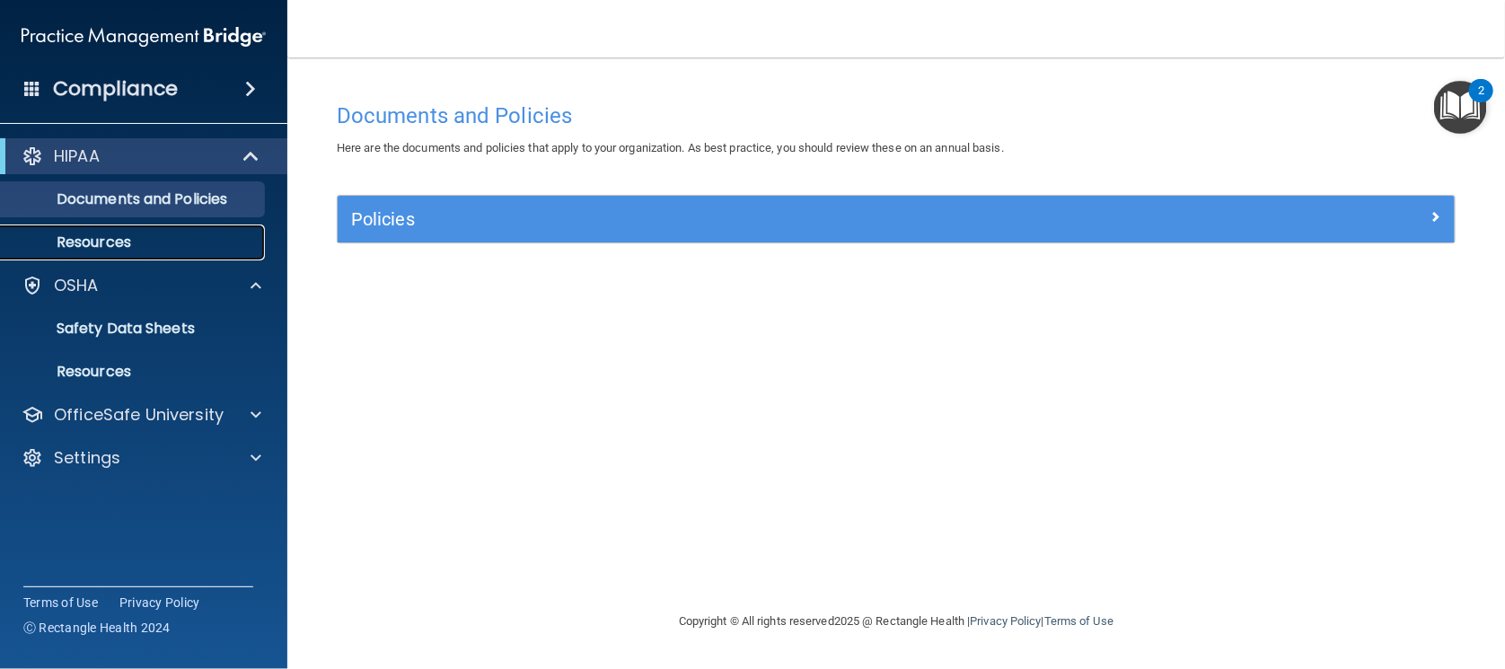
click at [98, 231] on link "Resources" at bounding box center [123, 243] width 283 height 36
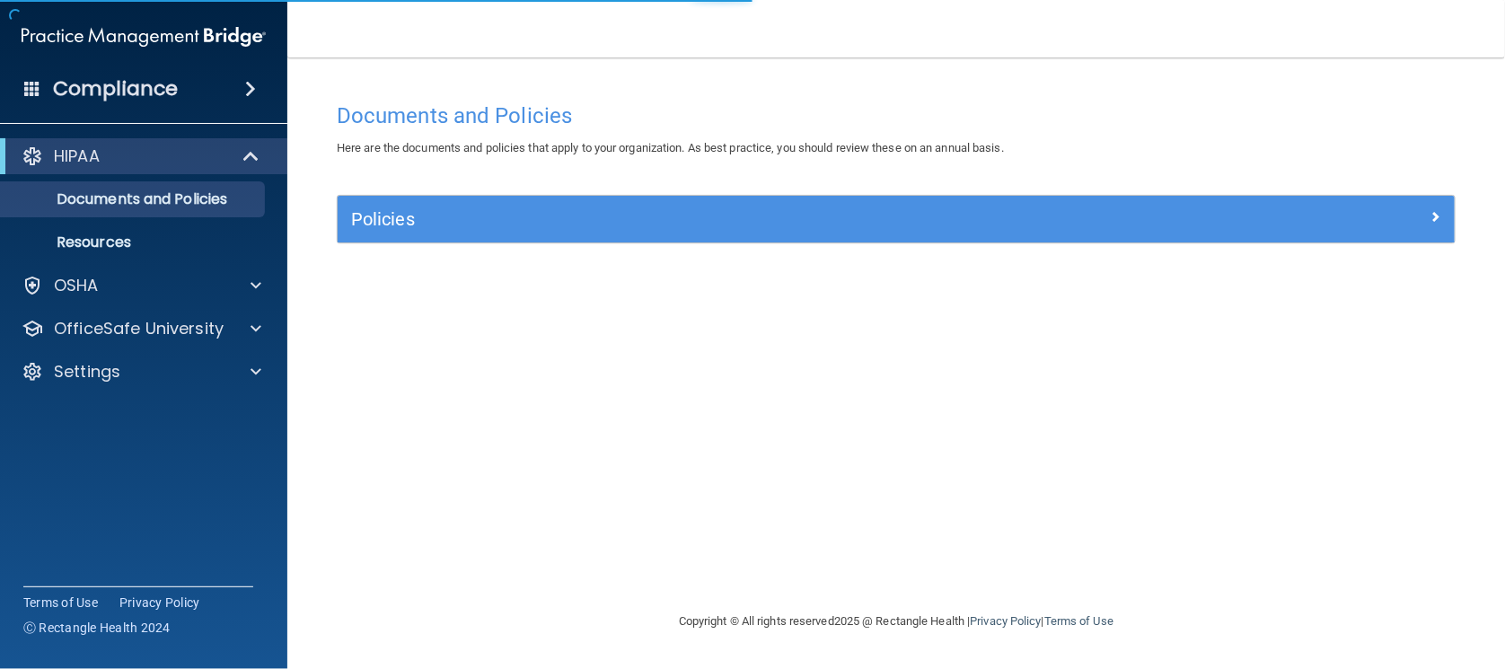
click at [55, 78] on h4 "Compliance" at bounding box center [115, 88] width 125 height 25
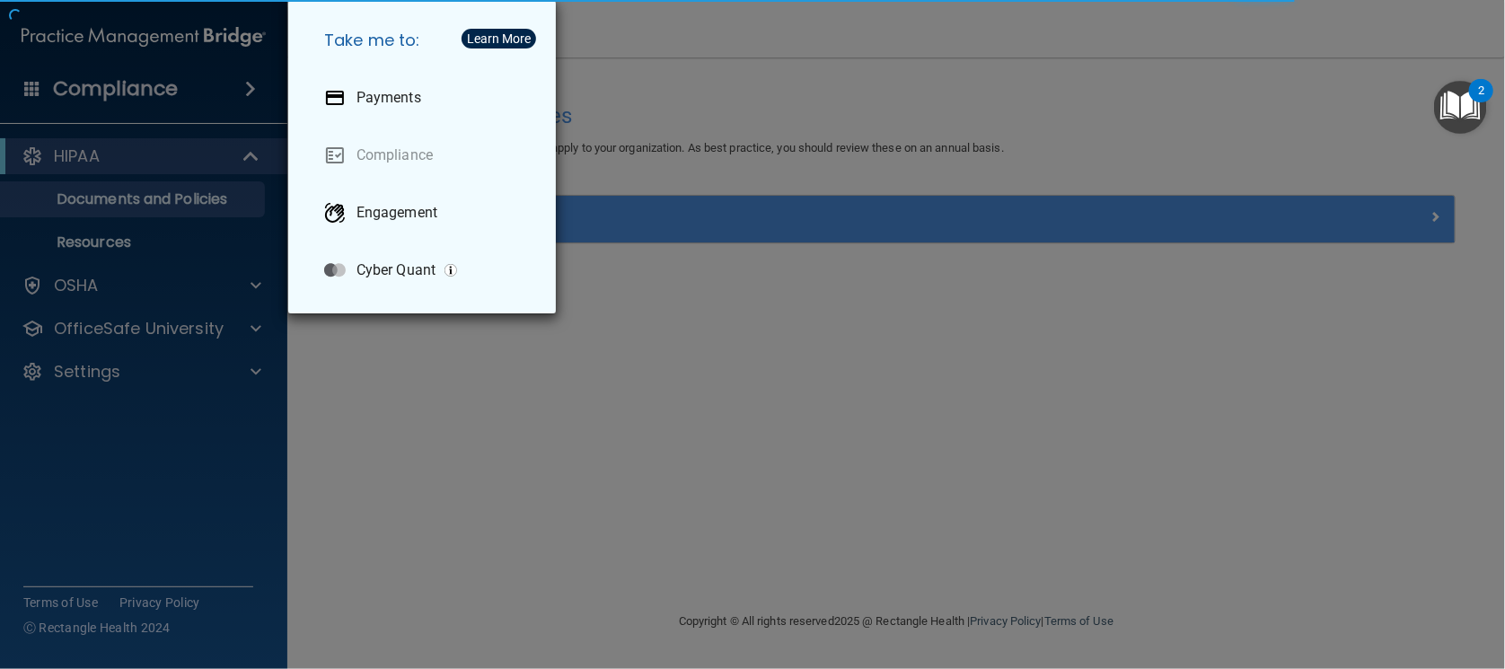
click at [351, 44] on h5 "Take me to:" at bounding box center [426, 40] width 232 height 50
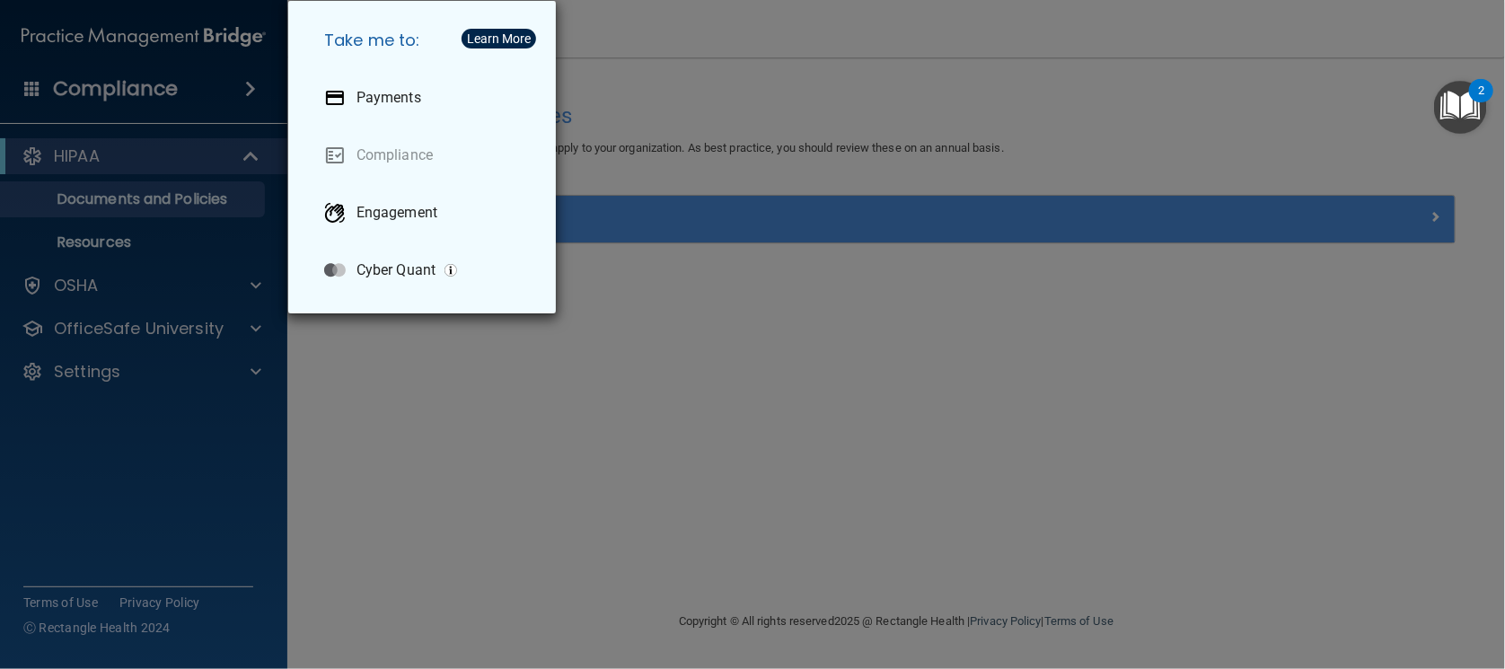
drag, startPoint x: 494, startPoint y: 416, endPoint x: 369, endPoint y: 361, distance: 136.3
click at [493, 414] on div "Take me to: Payments Compliance Engagement Cyber Quant" at bounding box center [752, 334] width 1505 height 669
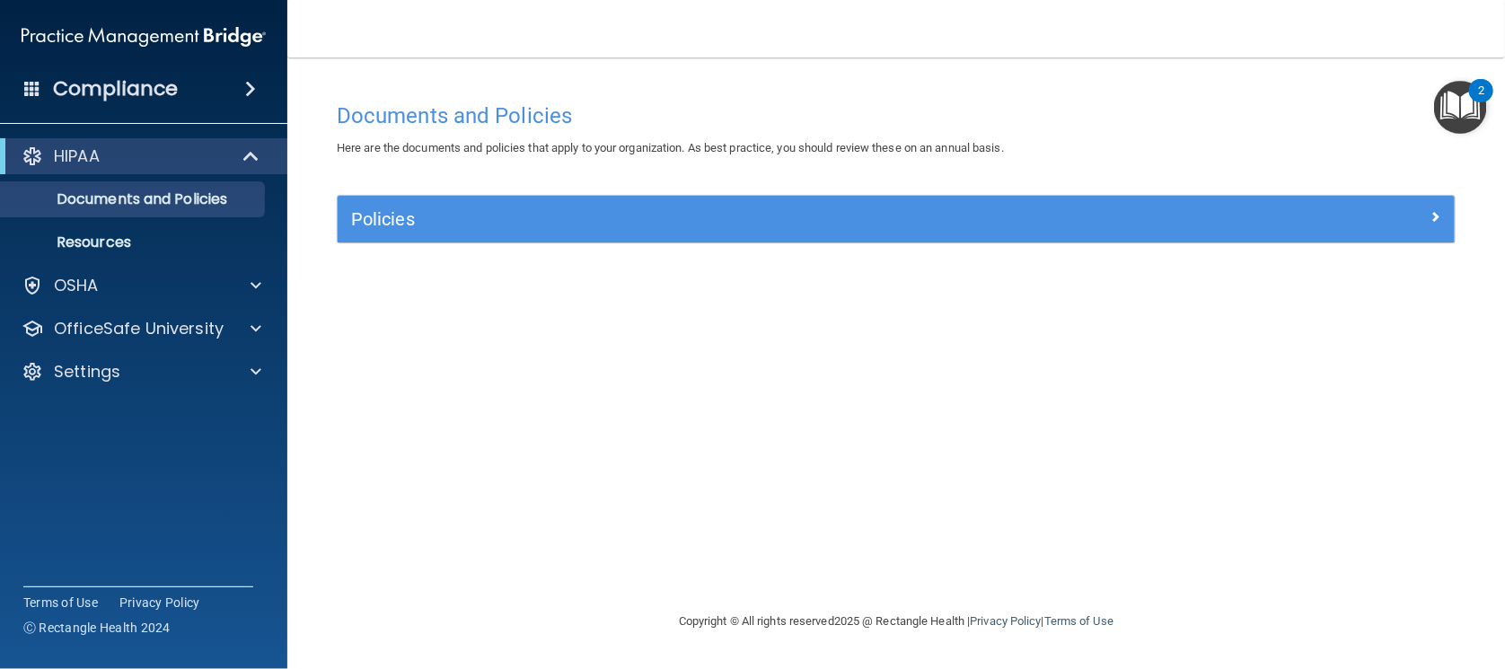
click at [48, 79] on div "Compliance" at bounding box center [143, 89] width 287 height 40
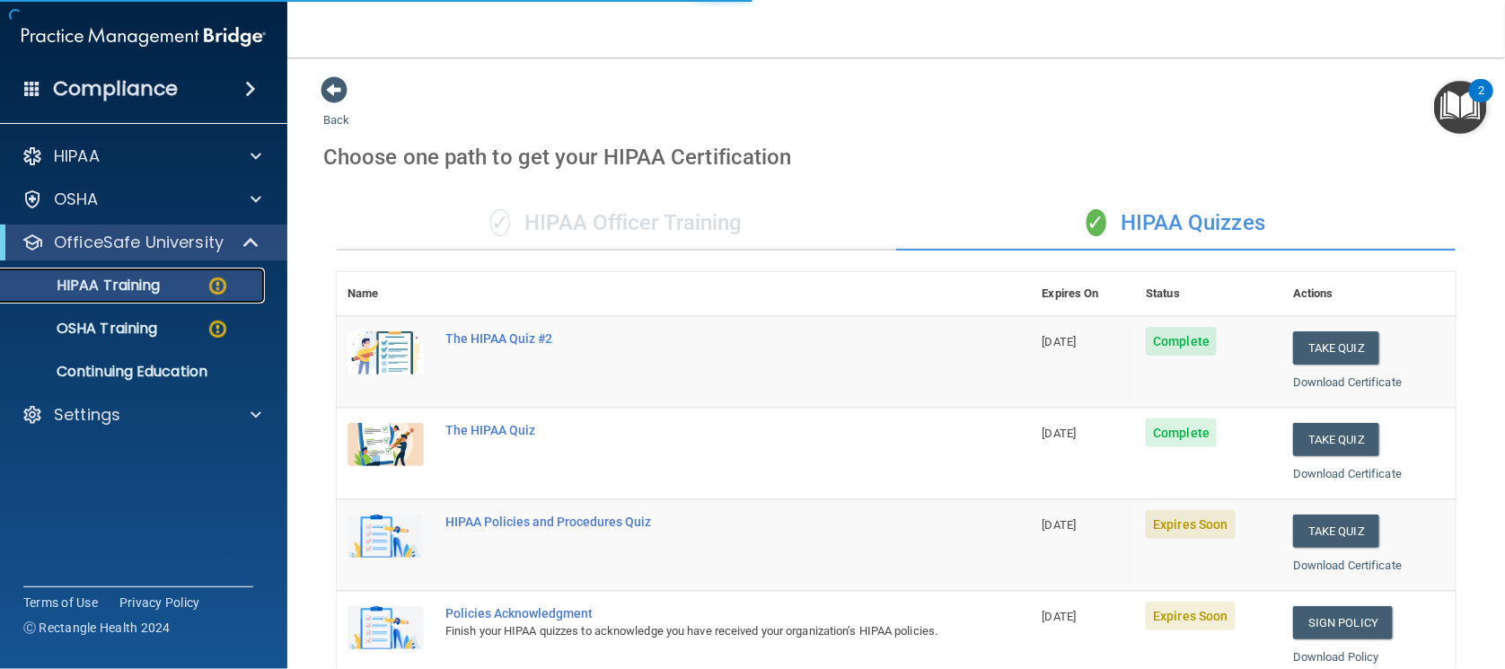
click at [149, 284] on p "HIPAA Training" at bounding box center [86, 286] width 148 height 18
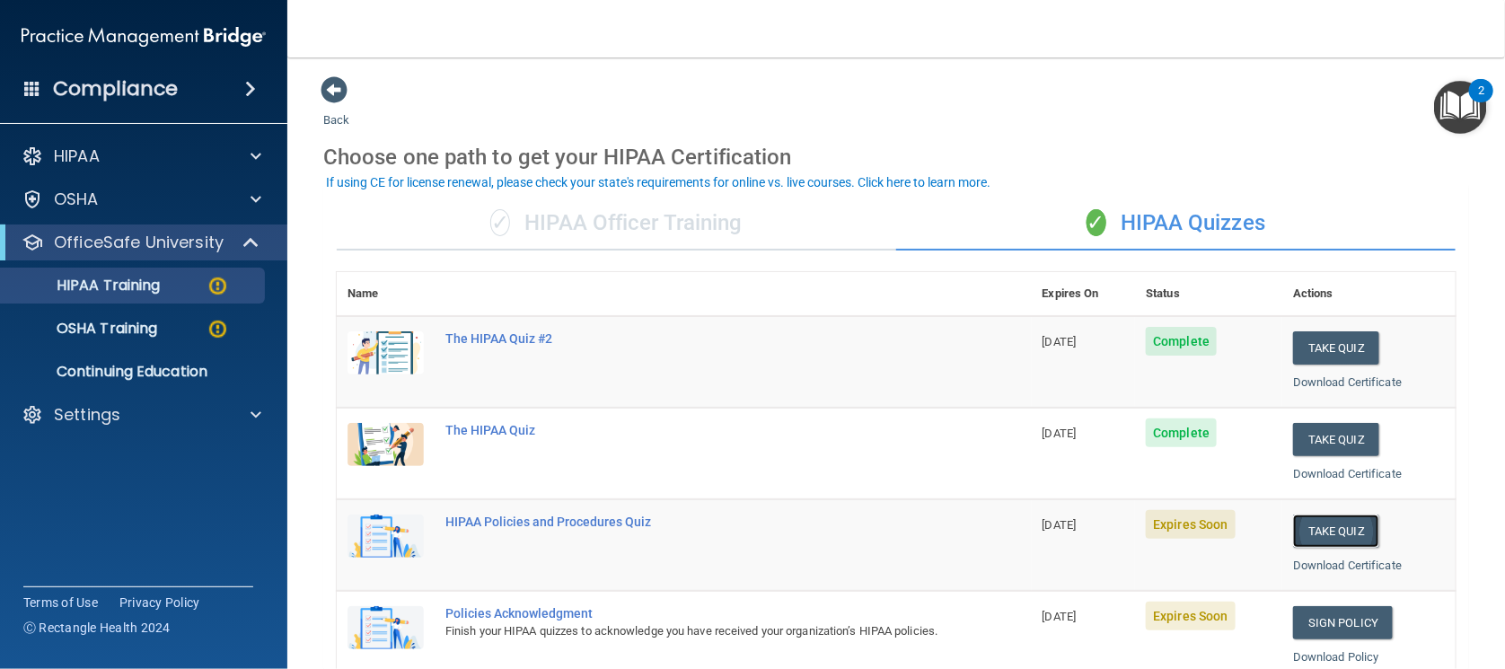
click at [1344, 532] on button "Take Quiz" at bounding box center [1336, 531] width 86 height 33
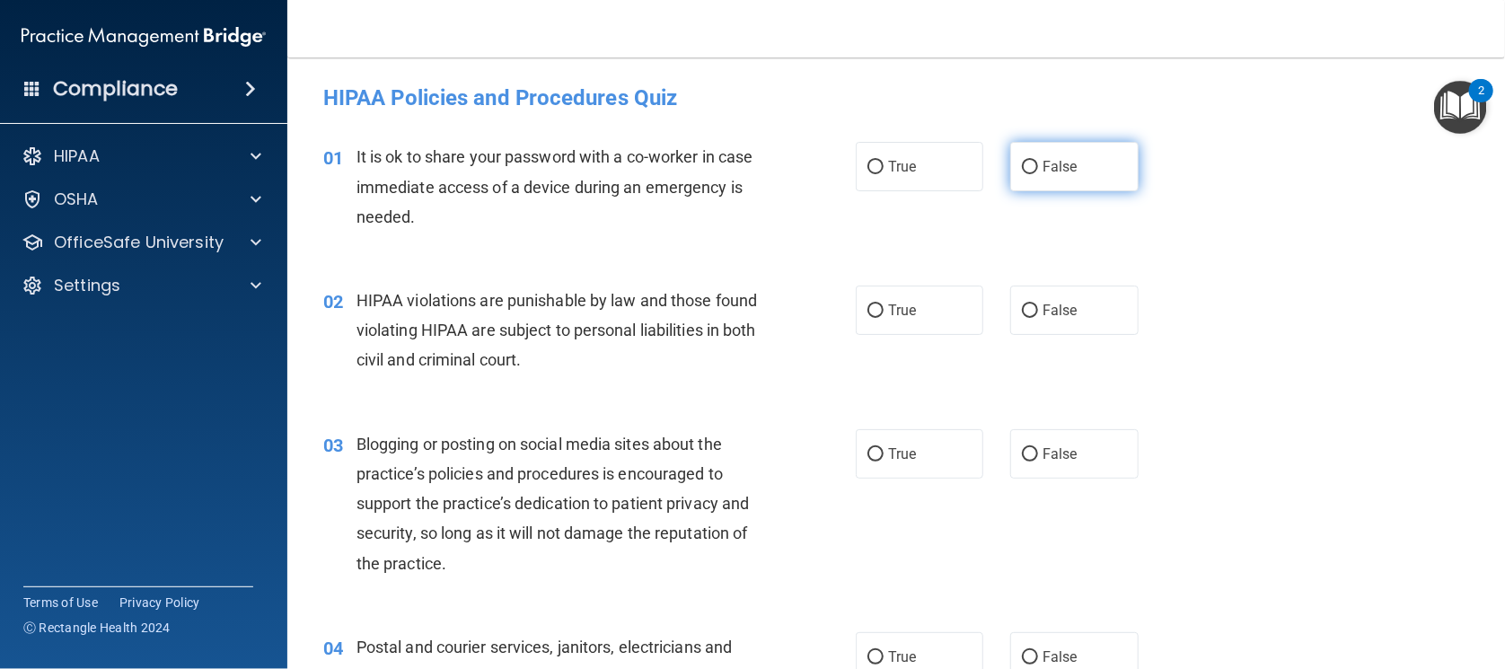
click at [1086, 167] on label "False" at bounding box center [1074, 166] width 128 height 49
click at [1038, 167] on input "False" at bounding box center [1030, 167] width 16 height 13
radio input "true"
click at [894, 293] on label "True" at bounding box center [920, 310] width 128 height 49
click at [884, 304] on input "True" at bounding box center [876, 310] width 16 height 13
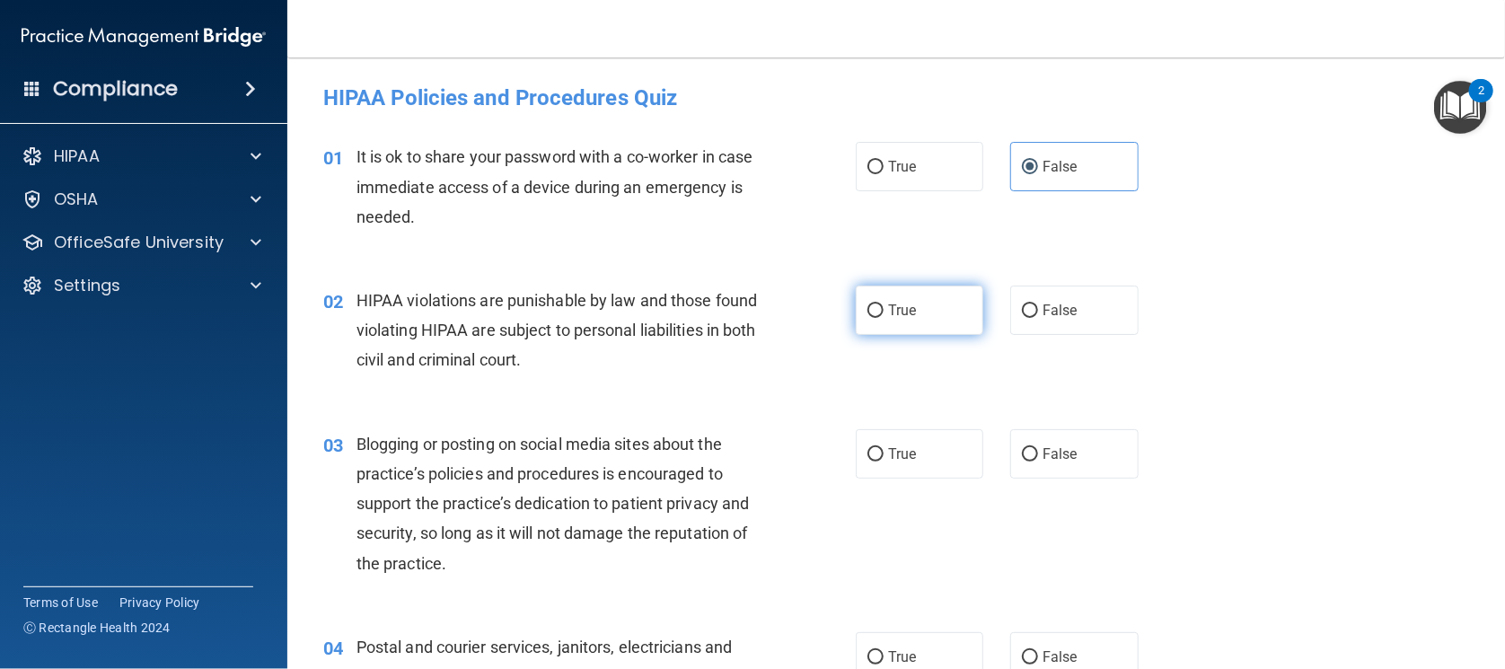
radio input "true"
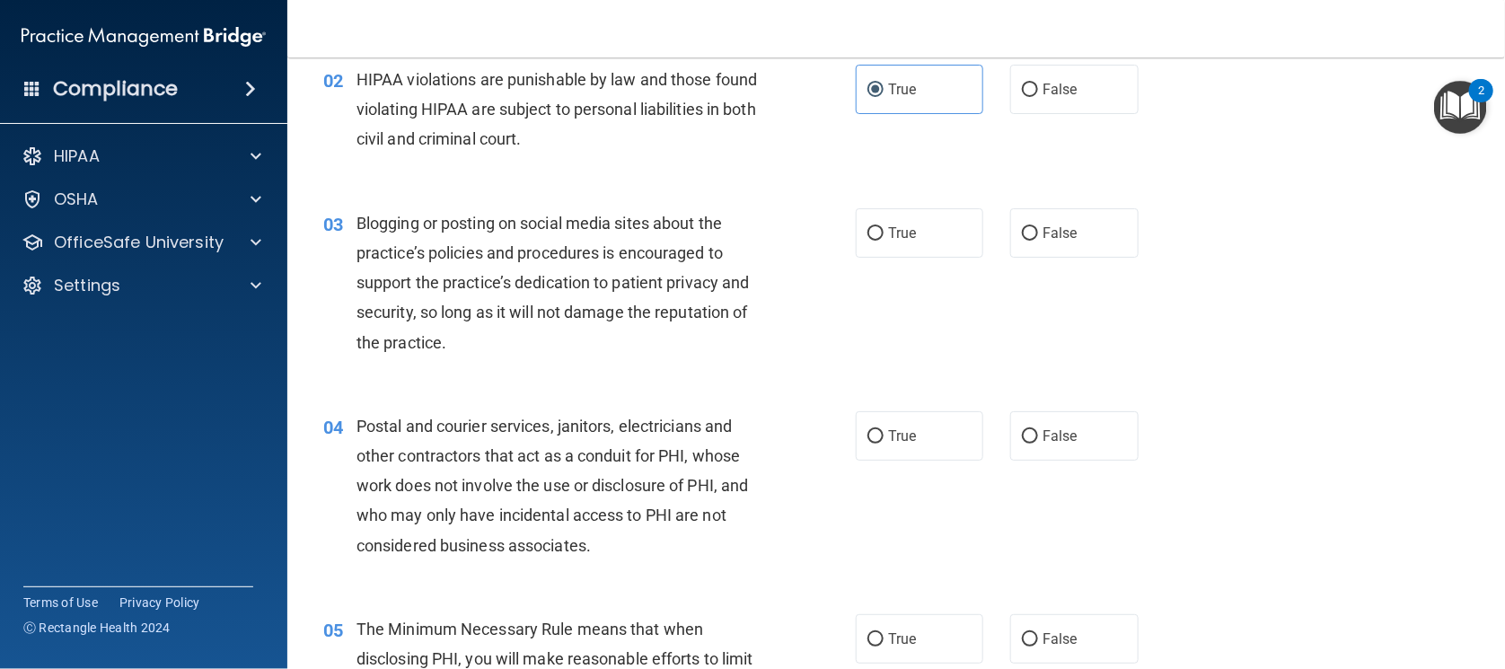
scroll to position [224, 0]
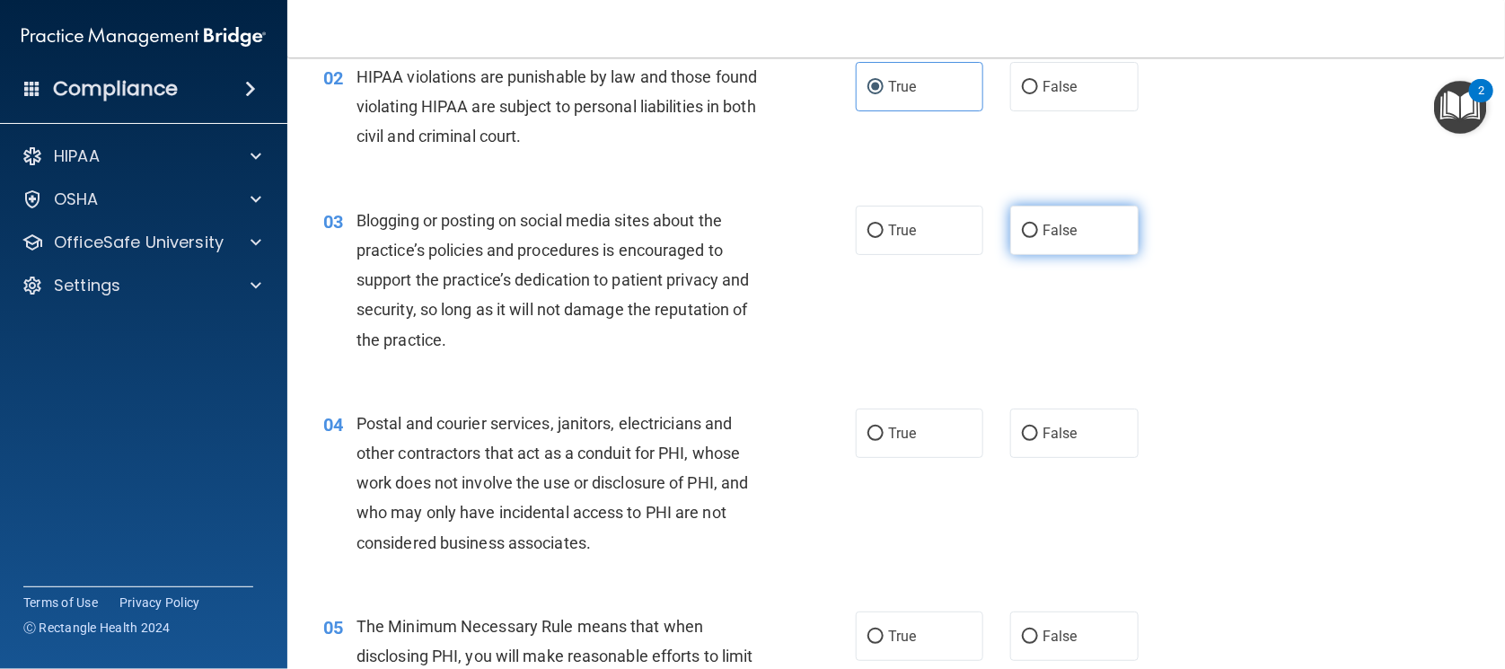
click at [1039, 244] on label "False" at bounding box center [1074, 230] width 128 height 49
click at [1038, 238] on input "False" at bounding box center [1030, 231] width 16 height 13
radio input "true"
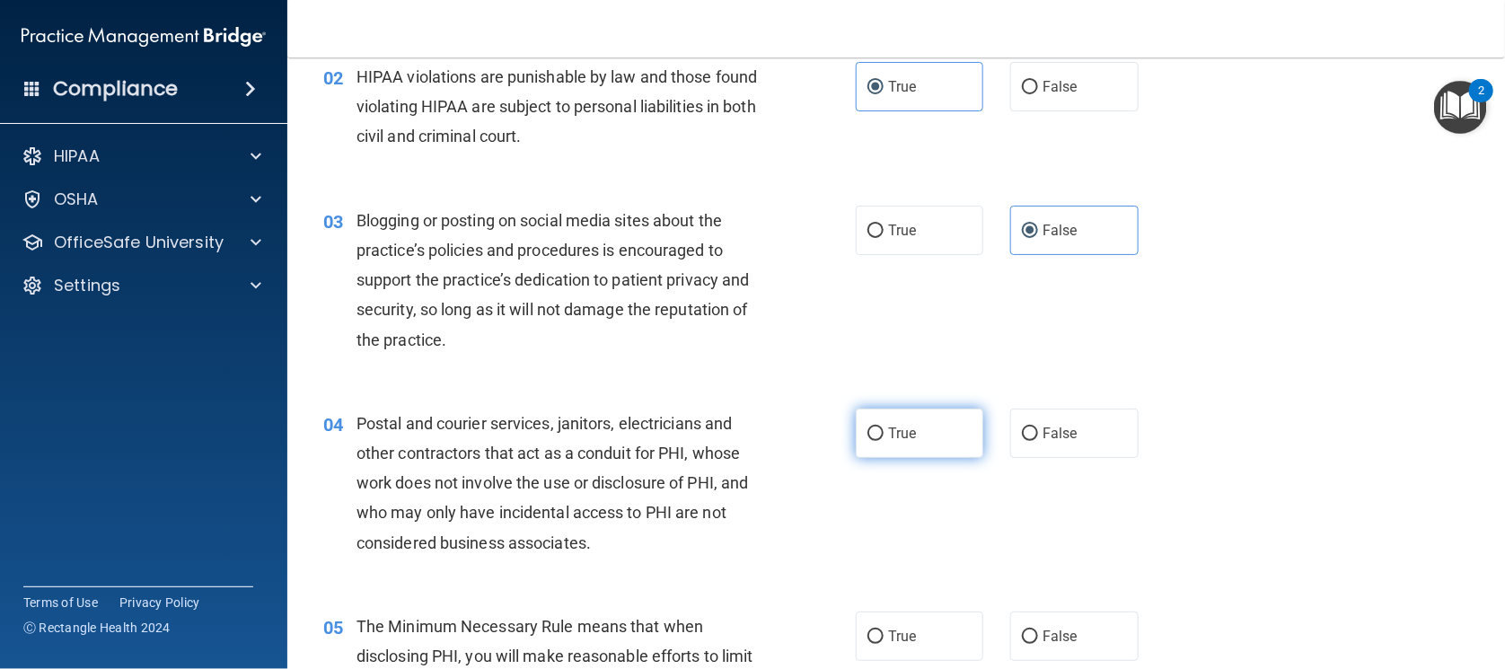
click at [923, 424] on label "True" at bounding box center [920, 433] width 128 height 49
click at [884, 427] on input "True" at bounding box center [876, 433] width 16 height 13
radio input "true"
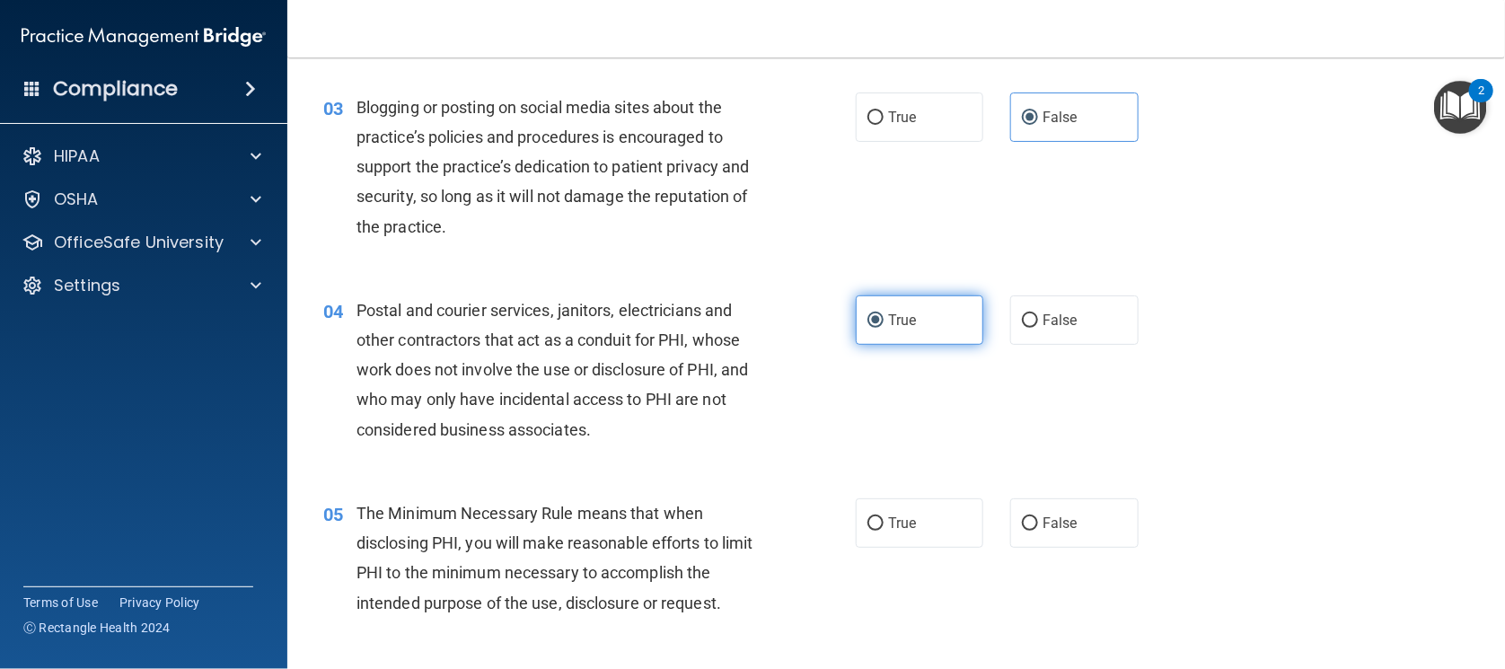
scroll to position [449, 0]
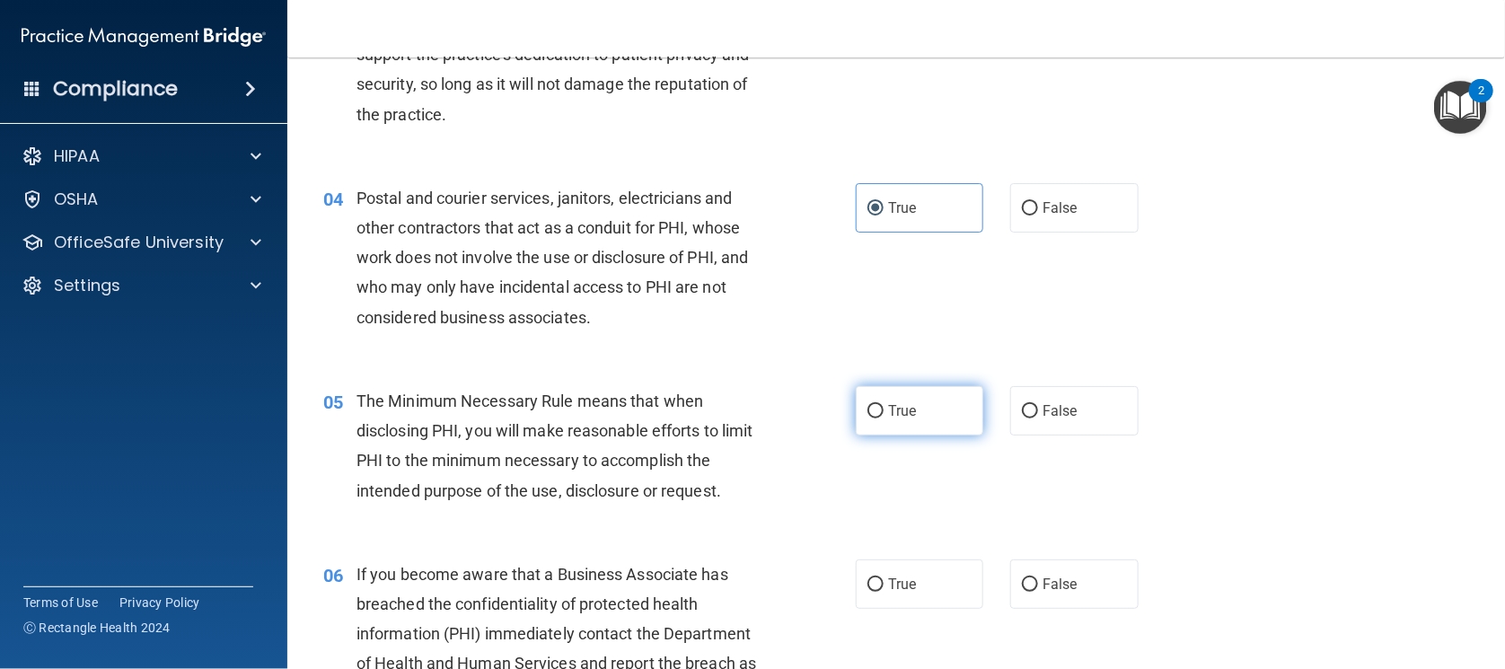
click at [911, 452] on div "05 The Minimum Necessary Rule means that when disclosing PHI, you will make rea…" at bounding box center [896, 450] width 1173 height 173
click at [911, 428] on label "True" at bounding box center [920, 410] width 128 height 49
click at [884, 419] on input "True" at bounding box center [876, 411] width 16 height 13
radio input "true"
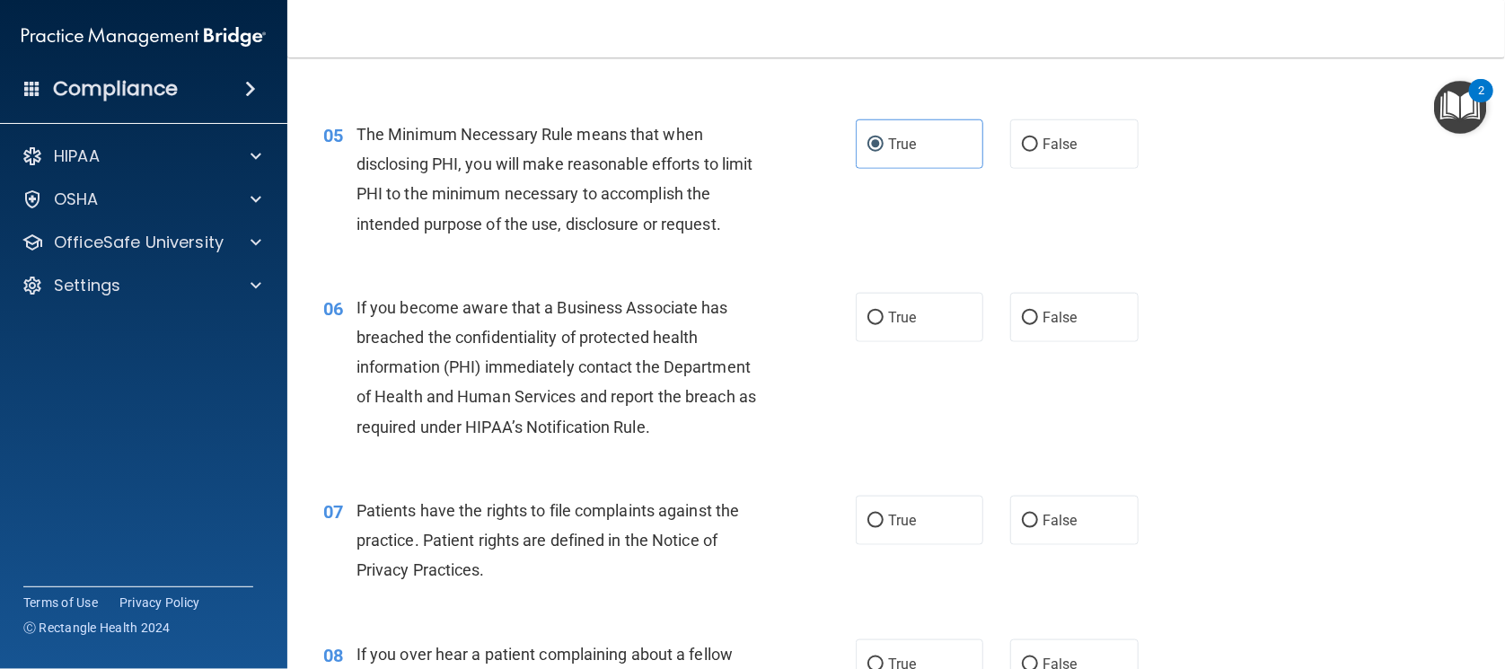
scroll to position [786, 0]
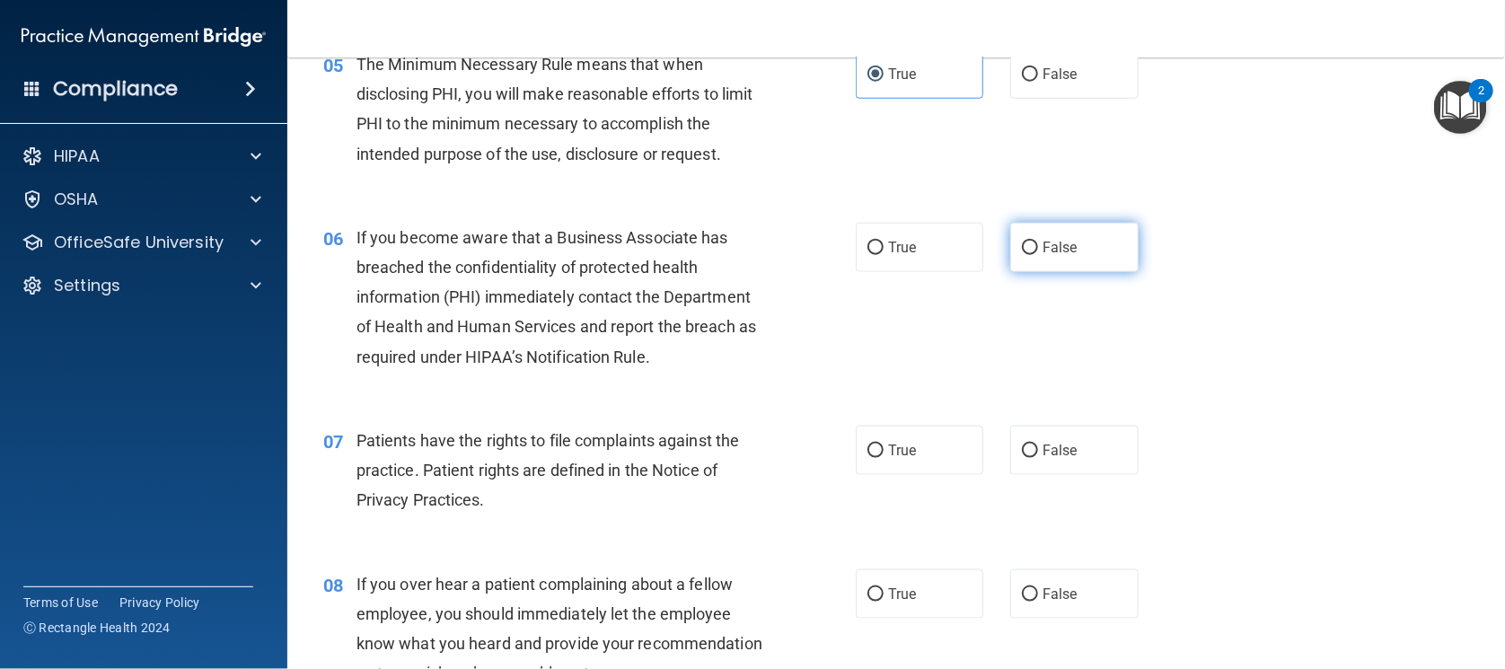
click at [1083, 269] on label "False" at bounding box center [1074, 247] width 128 height 49
click at [1038, 255] on input "False" at bounding box center [1030, 248] width 16 height 13
radio input "true"
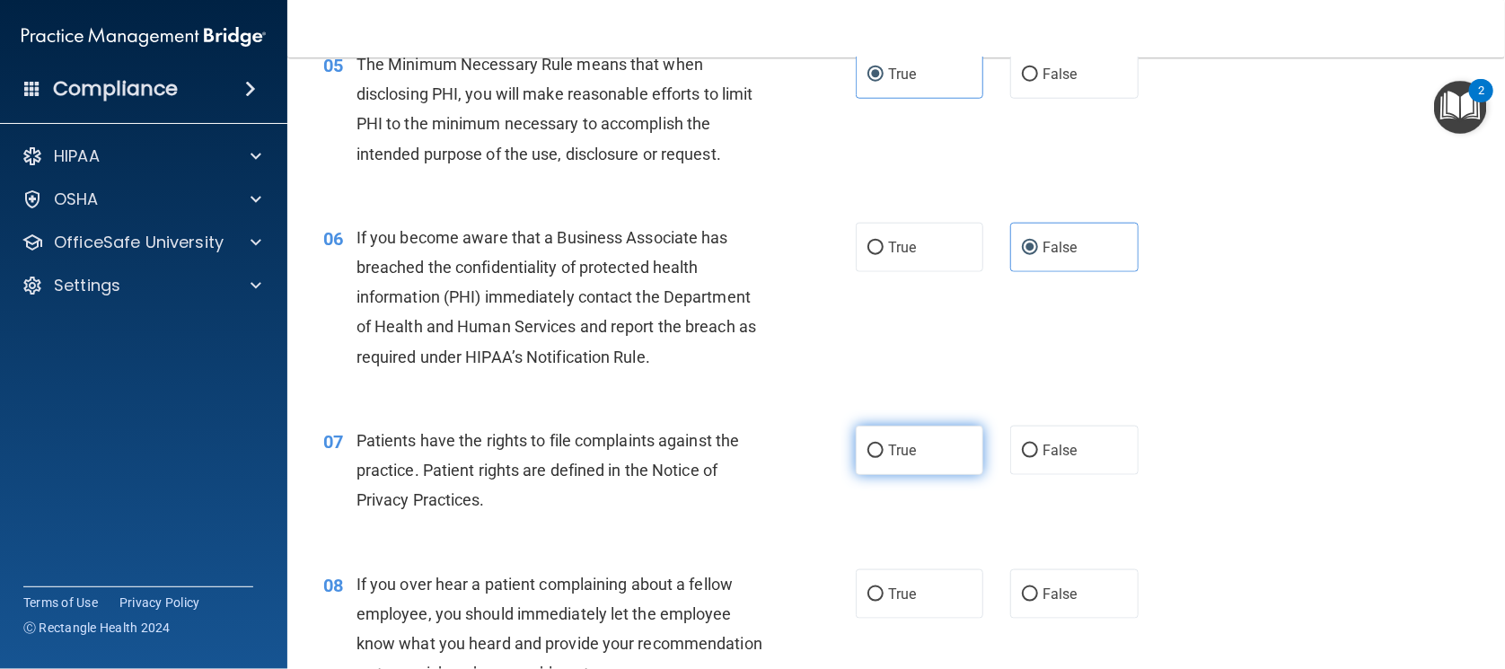
click at [924, 460] on label "True" at bounding box center [920, 450] width 128 height 49
click at [884, 458] on input "True" at bounding box center [876, 451] width 16 height 13
radio input "true"
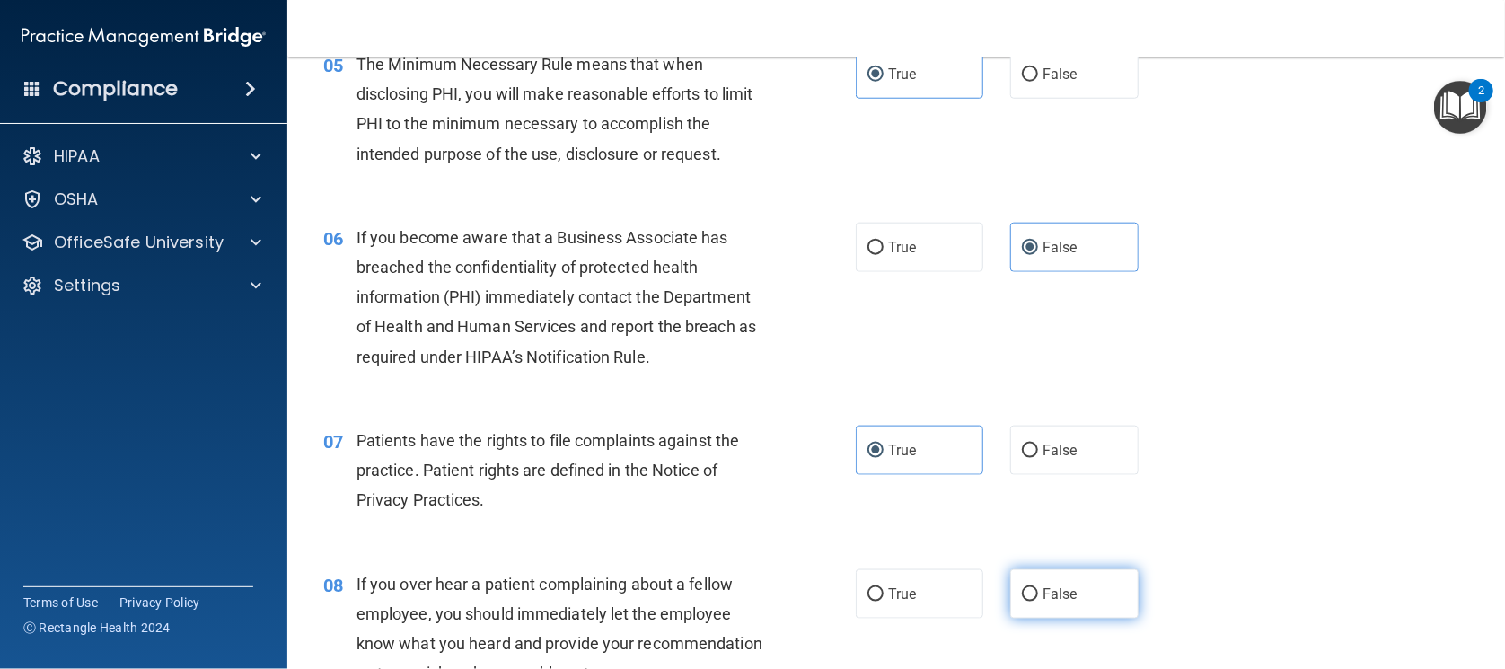
click at [1047, 594] on span "False" at bounding box center [1060, 594] width 35 height 17
click at [1038, 594] on input "False" at bounding box center [1030, 594] width 16 height 13
radio input "true"
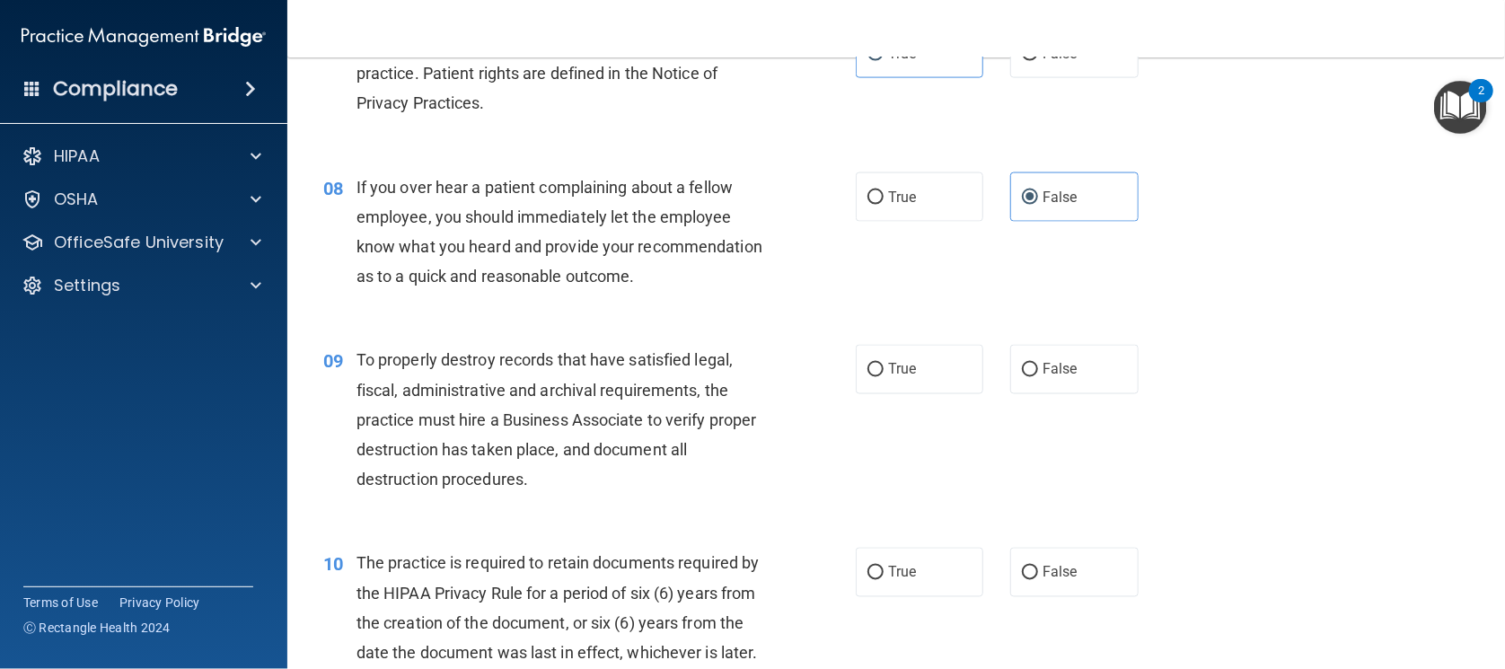
scroll to position [1235, 0]
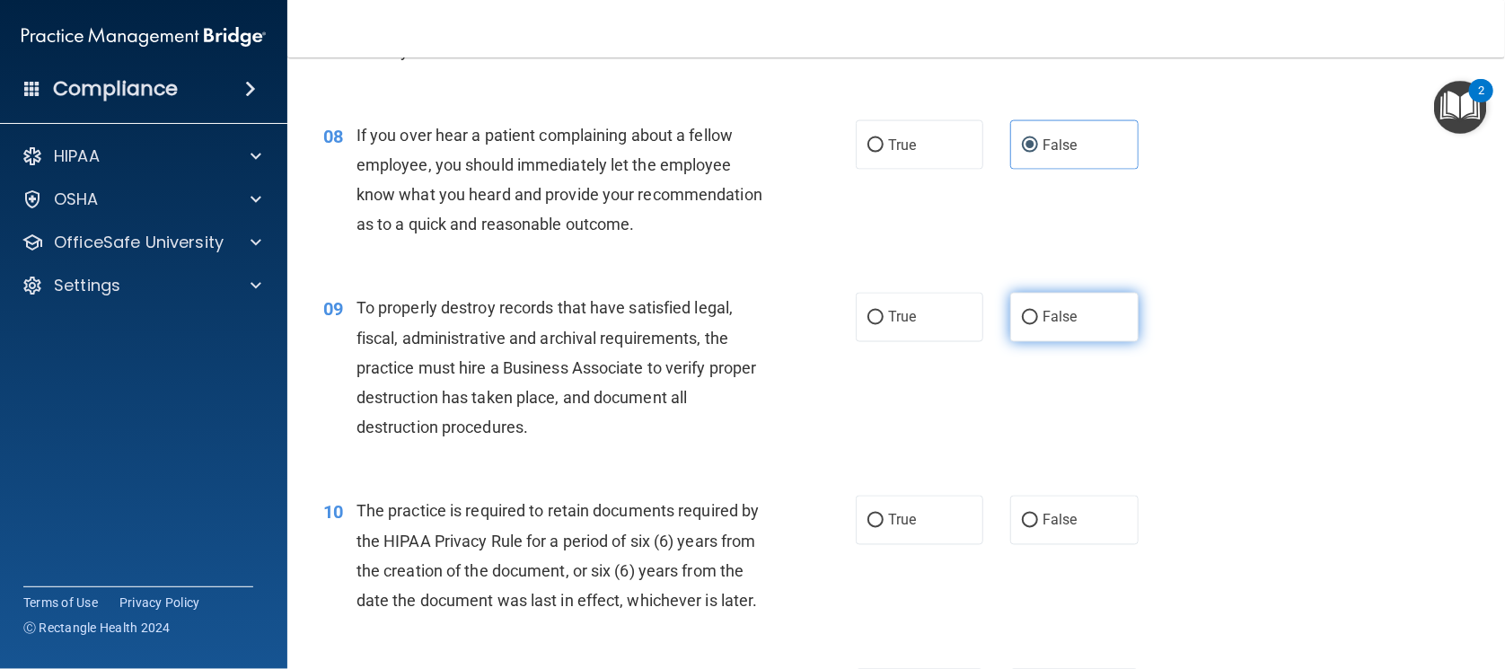
click at [1056, 326] on span "False" at bounding box center [1060, 317] width 35 height 17
click at [1038, 325] on input "False" at bounding box center [1030, 318] width 16 height 13
radio input "true"
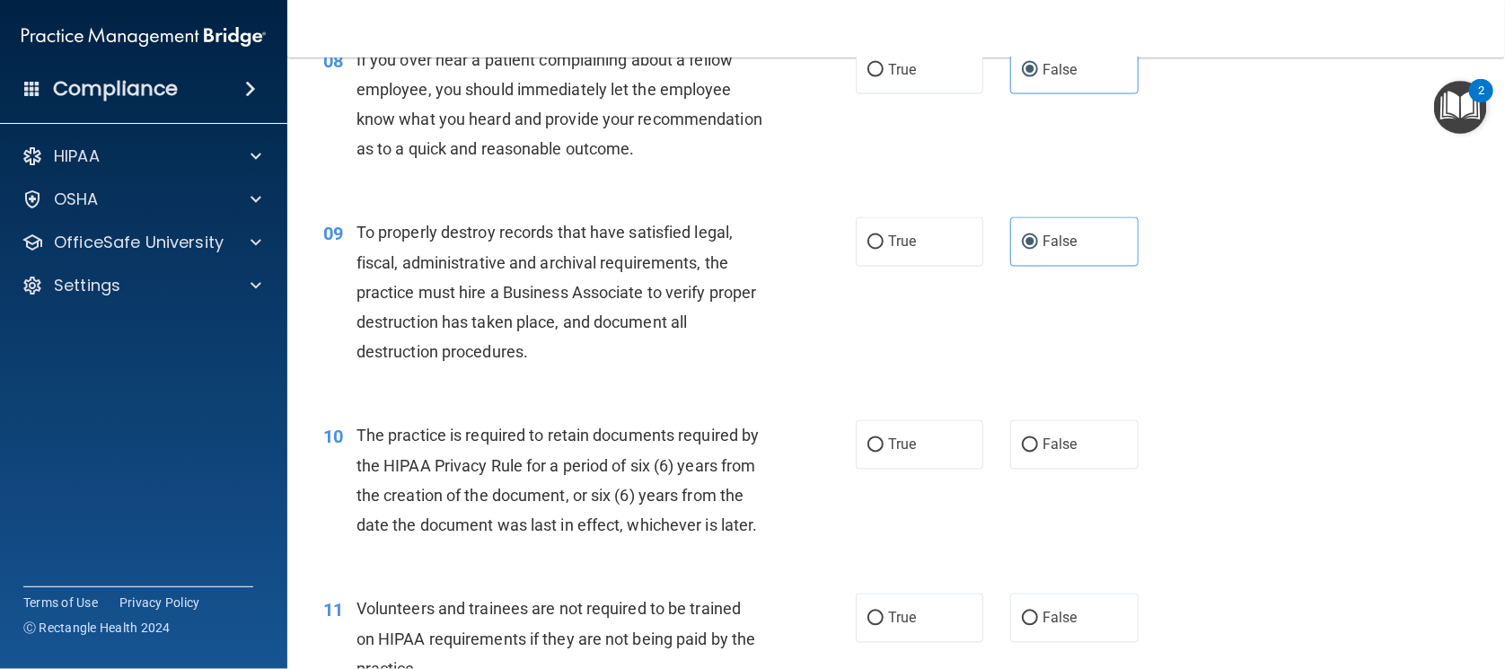
scroll to position [1347, 0]
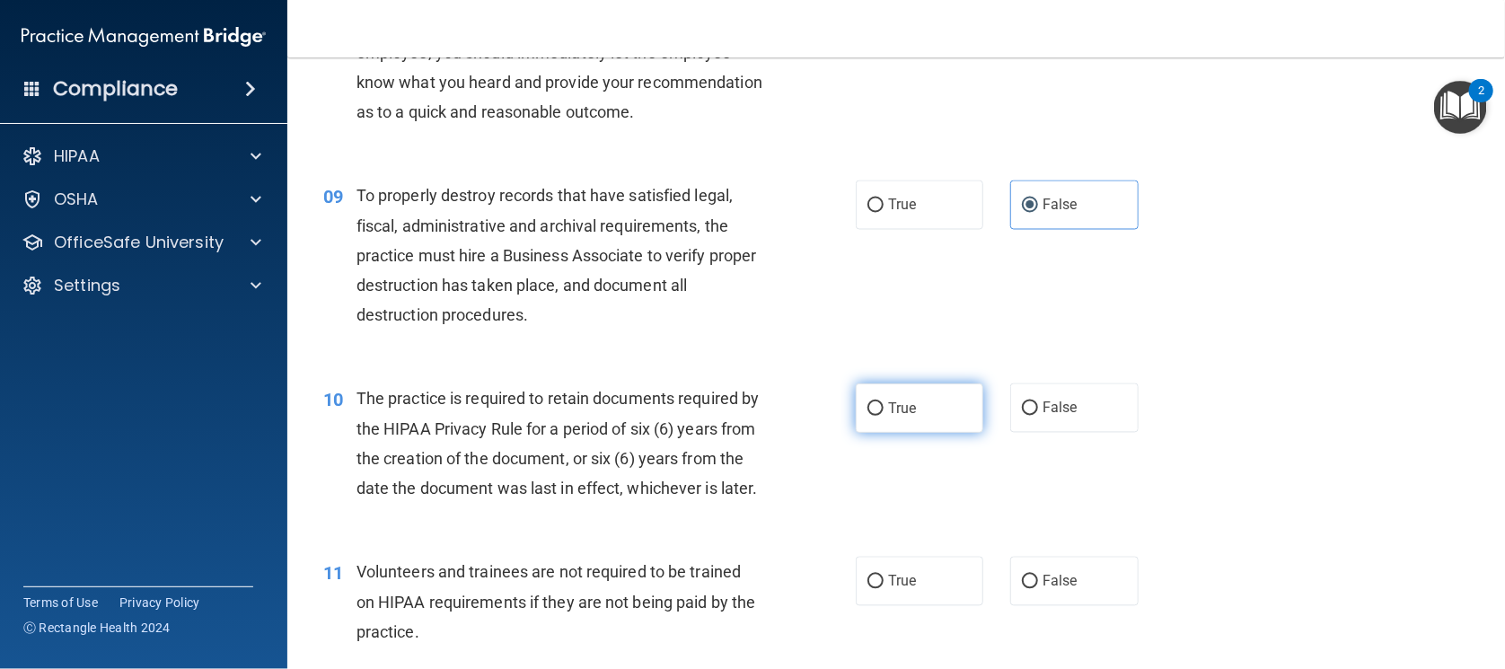
click at [931, 433] on label "True" at bounding box center [920, 407] width 128 height 49
click at [884, 416] on input "True" at bounding box center [876, 408] width 16 height 13
radio input "true"
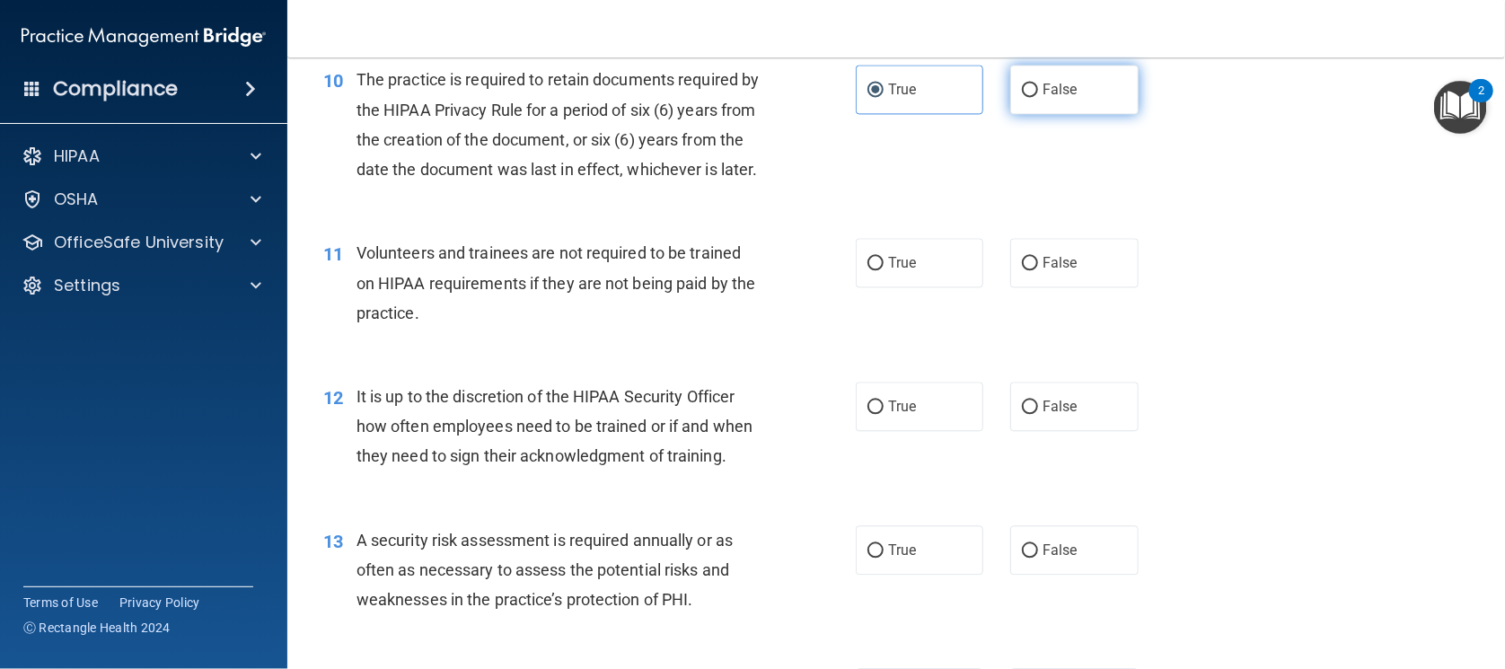
scroll to position [1683, 0]
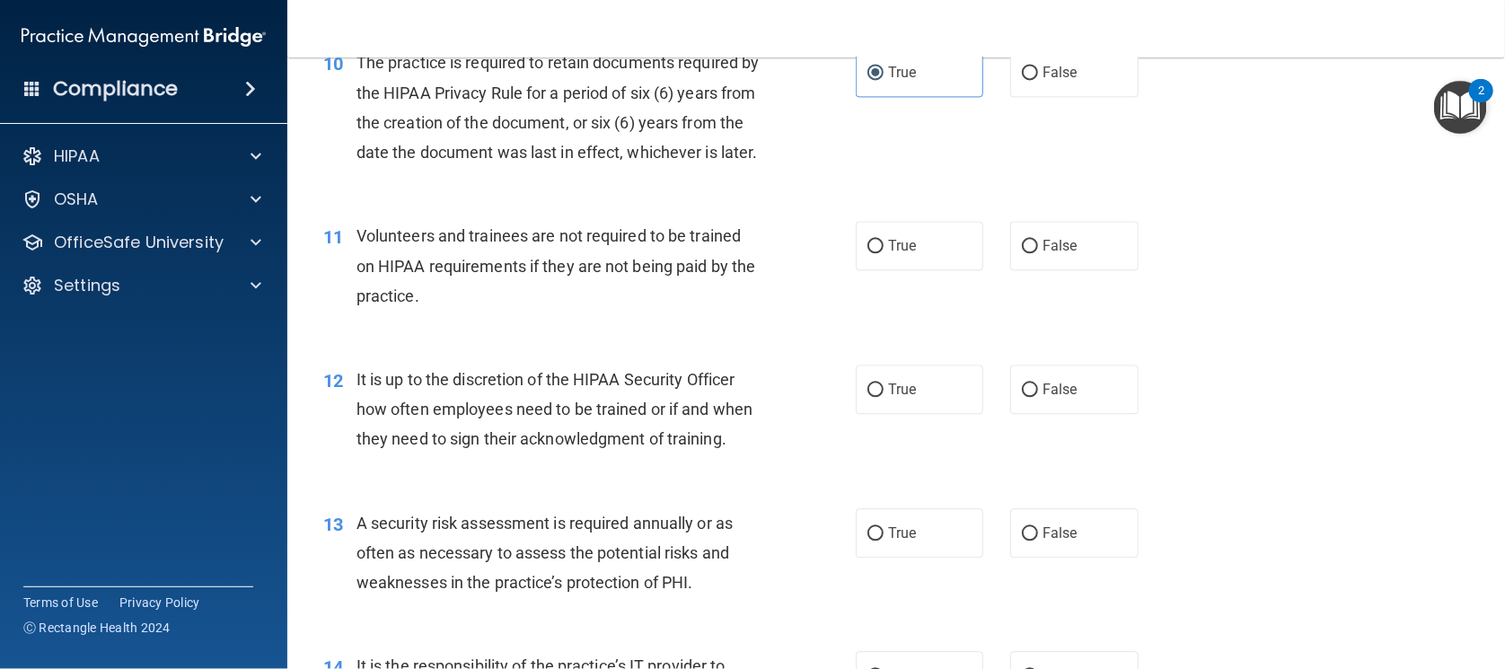
click at [1061, 332] on div "11 Volunteers and trainees are not required to be trained on HIPAA requirements…" at bounding box center [896, 270] width 1173 height 144
click at [1061, 270] on label "False" at bounding box center [1074, 245] width 128 height 49
click at [1038, 253] on input "False" at bounding box center [1030, 246] width 16 height 13
radio input "true"
click at [1062, 398] on span "False" at bounding box center [1060, 389] width 35 height 17
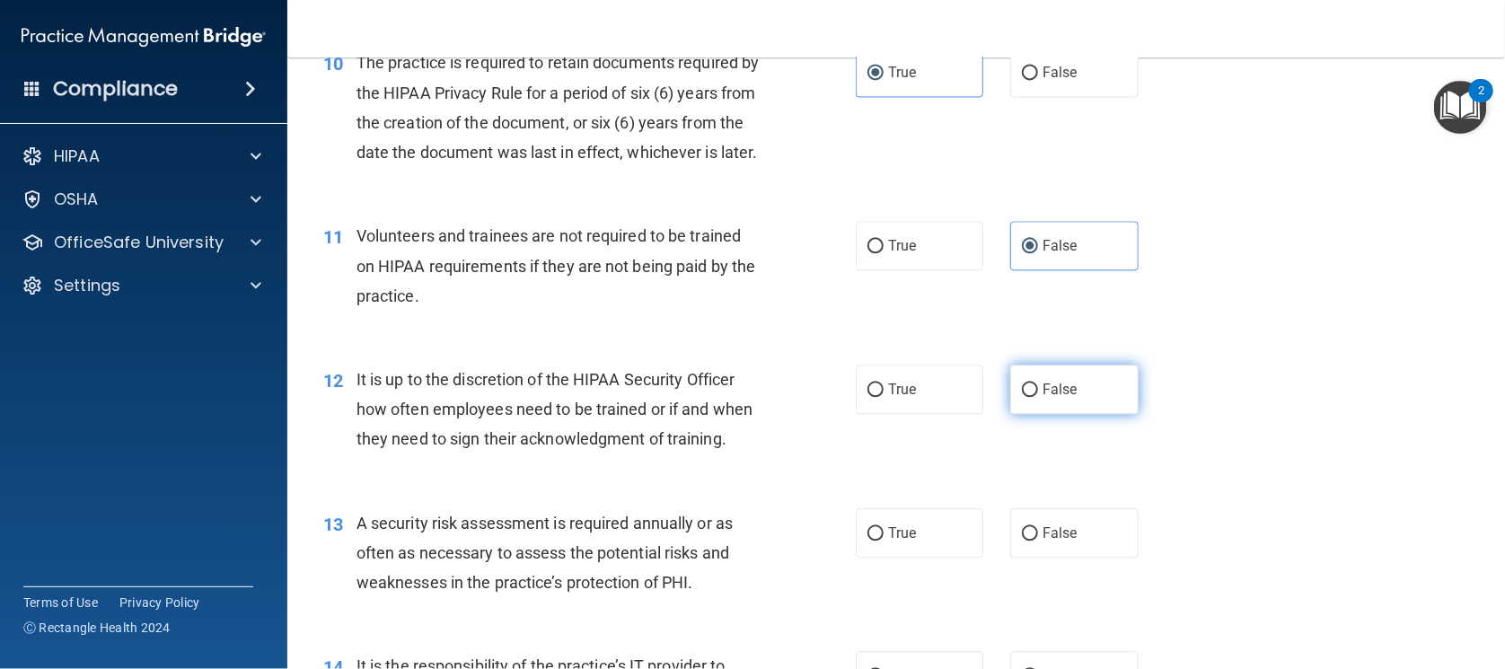
click at [1038, 397] on input "False" at bounding box center [1030, 389] width 16 height 13
radio input "true"
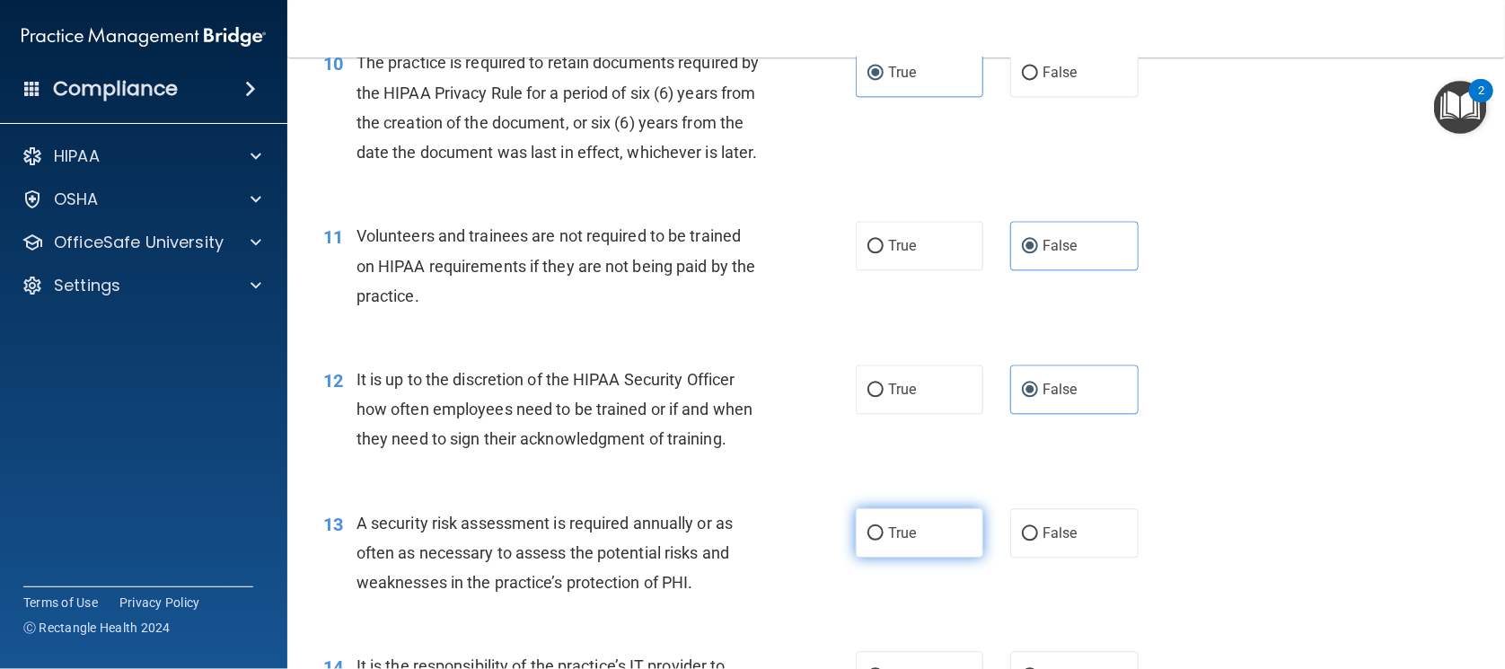
click at [943, 558] on label "True" at bounding box center [920, 532] width 128 height 49
click at [884, 541] on input "True" at bounding box center [876, 533] width 16 height 13
radio input "true"
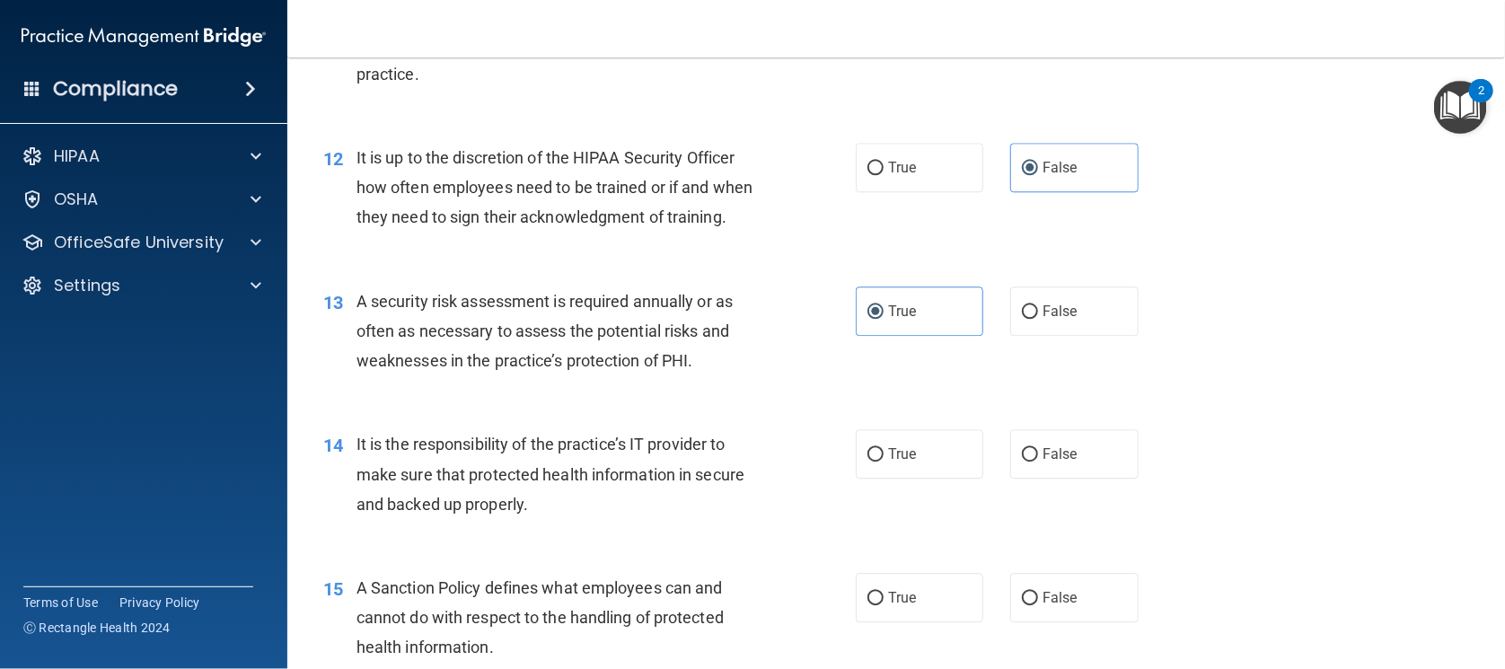
scroll to position [1908, 0]
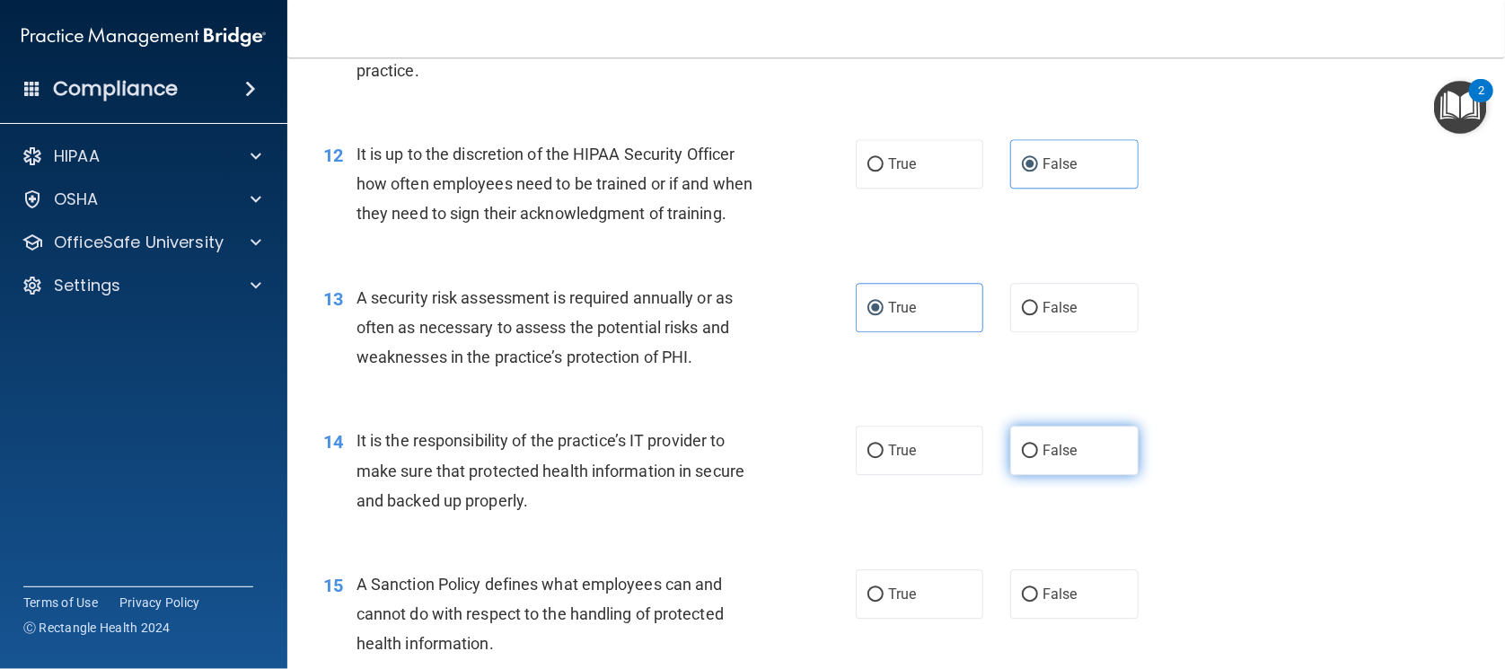
click at [1043, 459] on span "False" at bounding box center [1060, 450] width 35 height 17
click at [1036, 458] on input "False" at bounding box center [1030, 451] width 16 height 13
radio input "true"
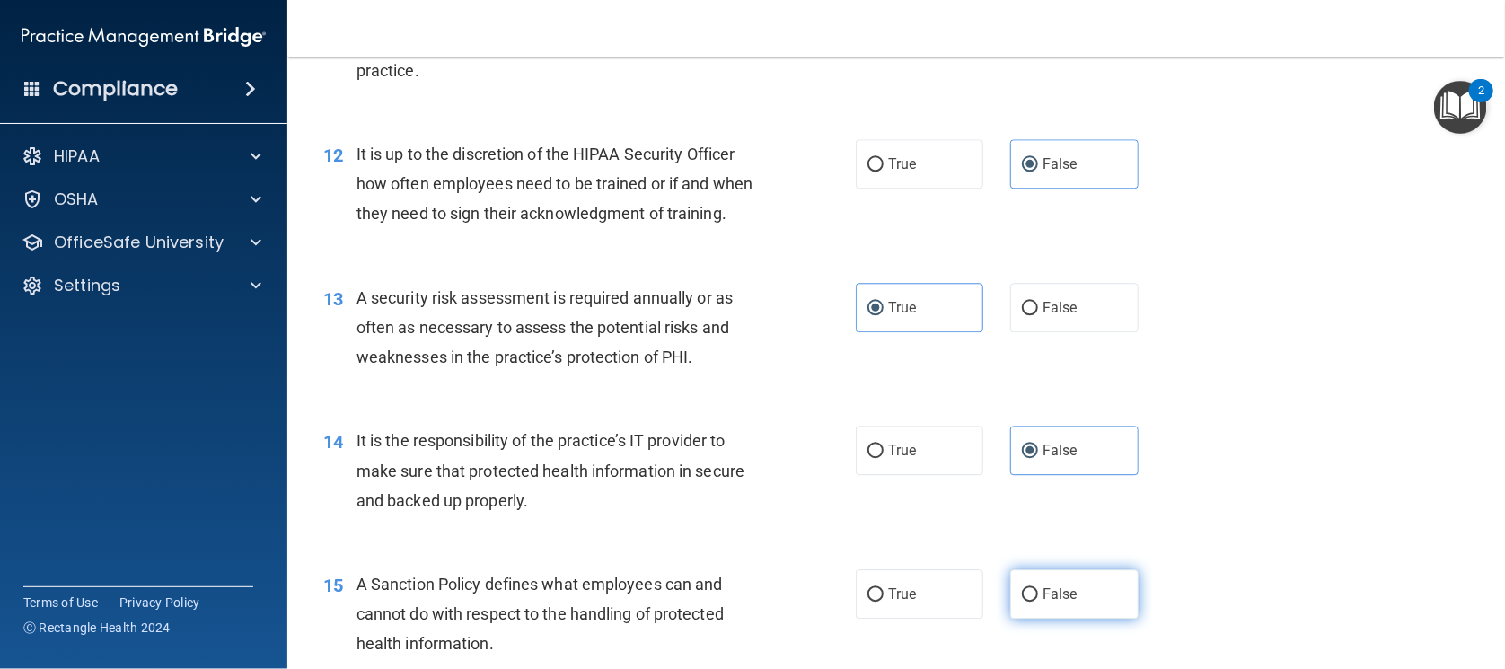
click at [1040, 619] on label "False" at bounding box center [1074, 593] width 128 height 49
click at [1038, 602] on input "False" at bounding box center [1030, 594] width 16 height 13
radio input "true"
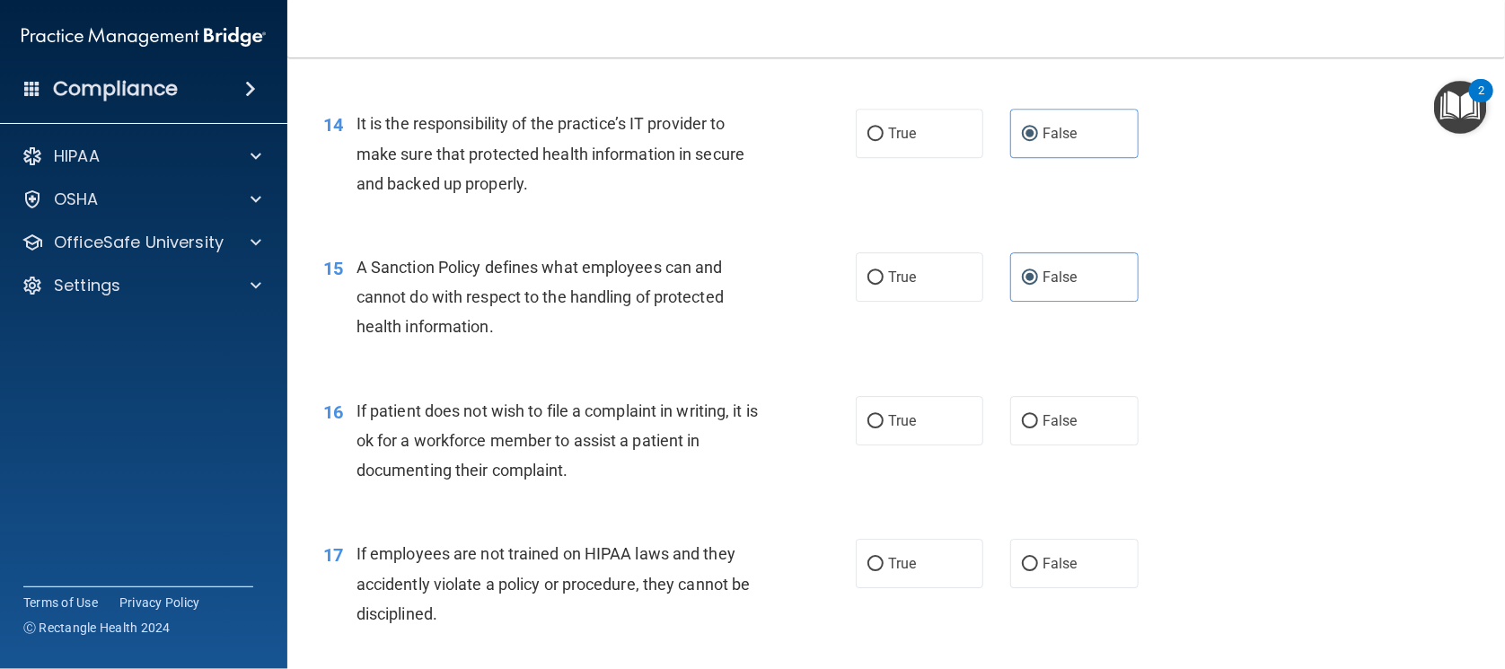
scroll to position [2245, 0]
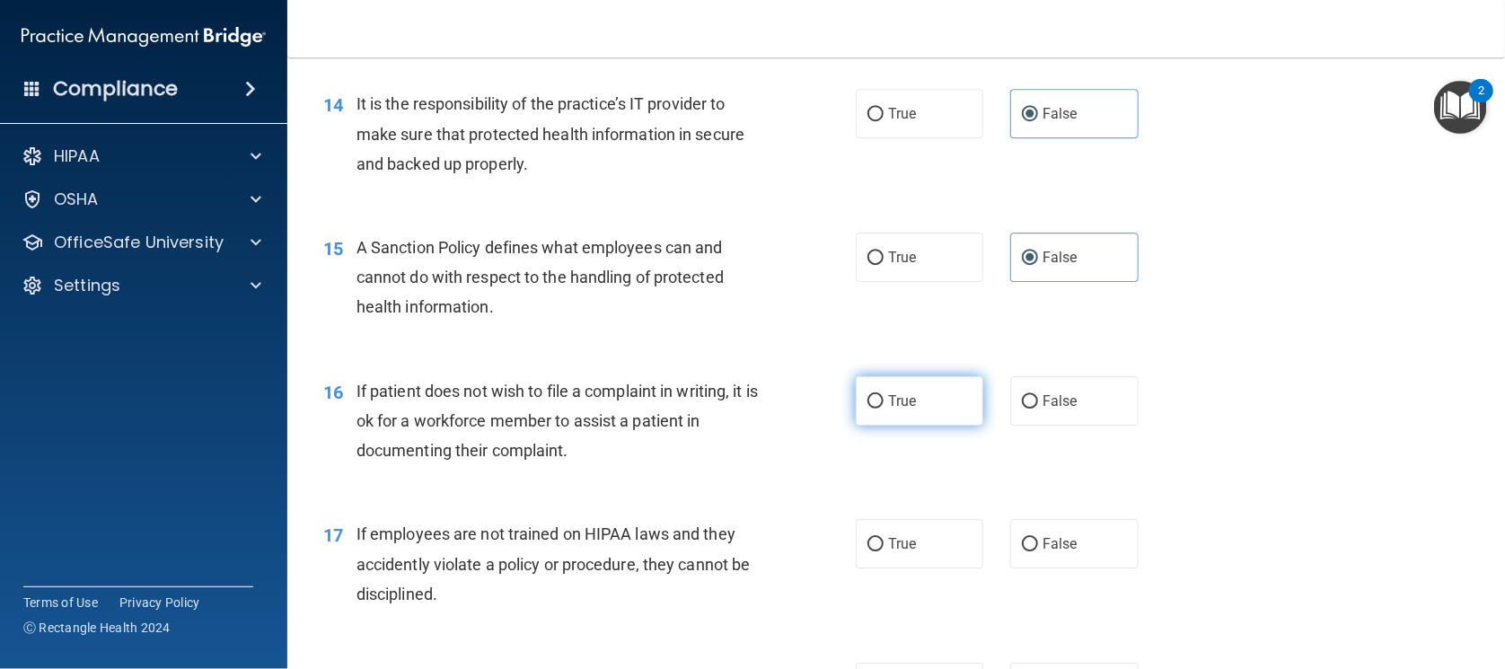
click at [952, 426] on label "True" at bounding box center [920, 400] width 128 height 49
click at [884, 409] on input "True" at bounding box center [876, 401] width 16 height 13
radio input "true"
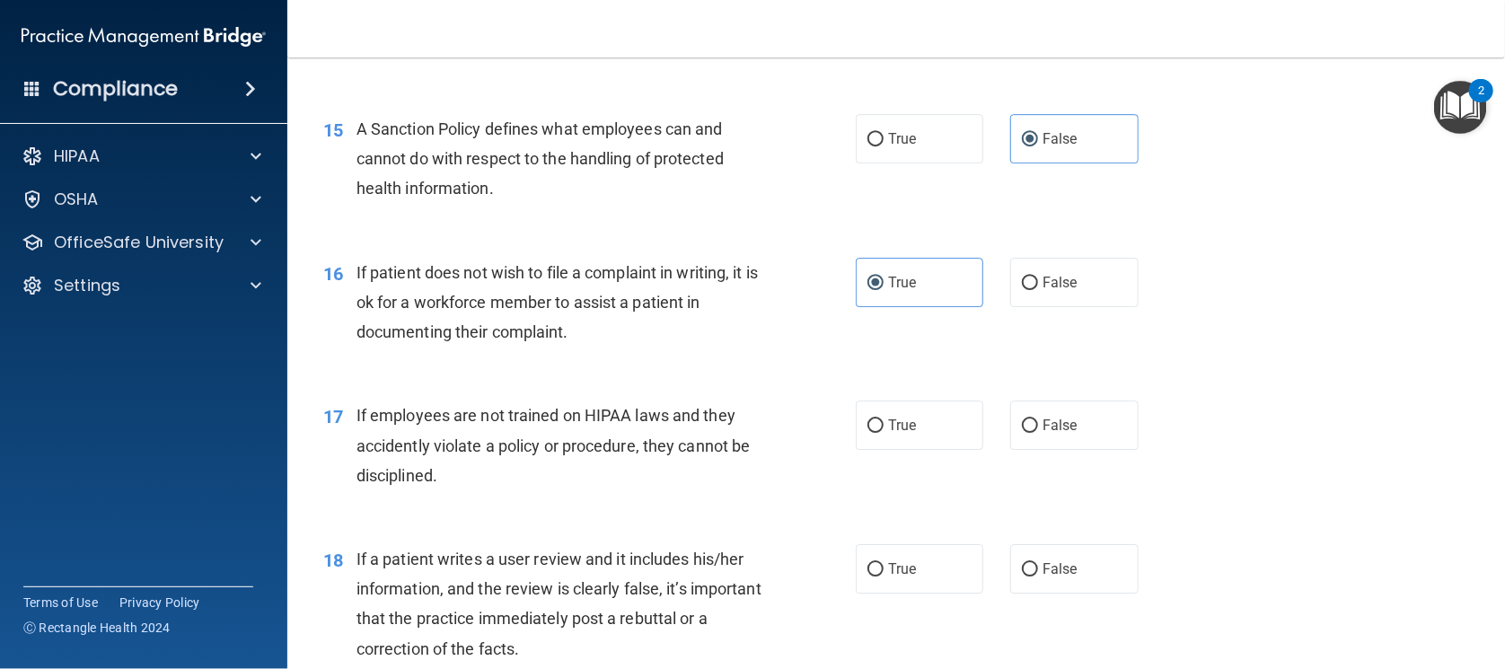
scroll to position [2469, 0]
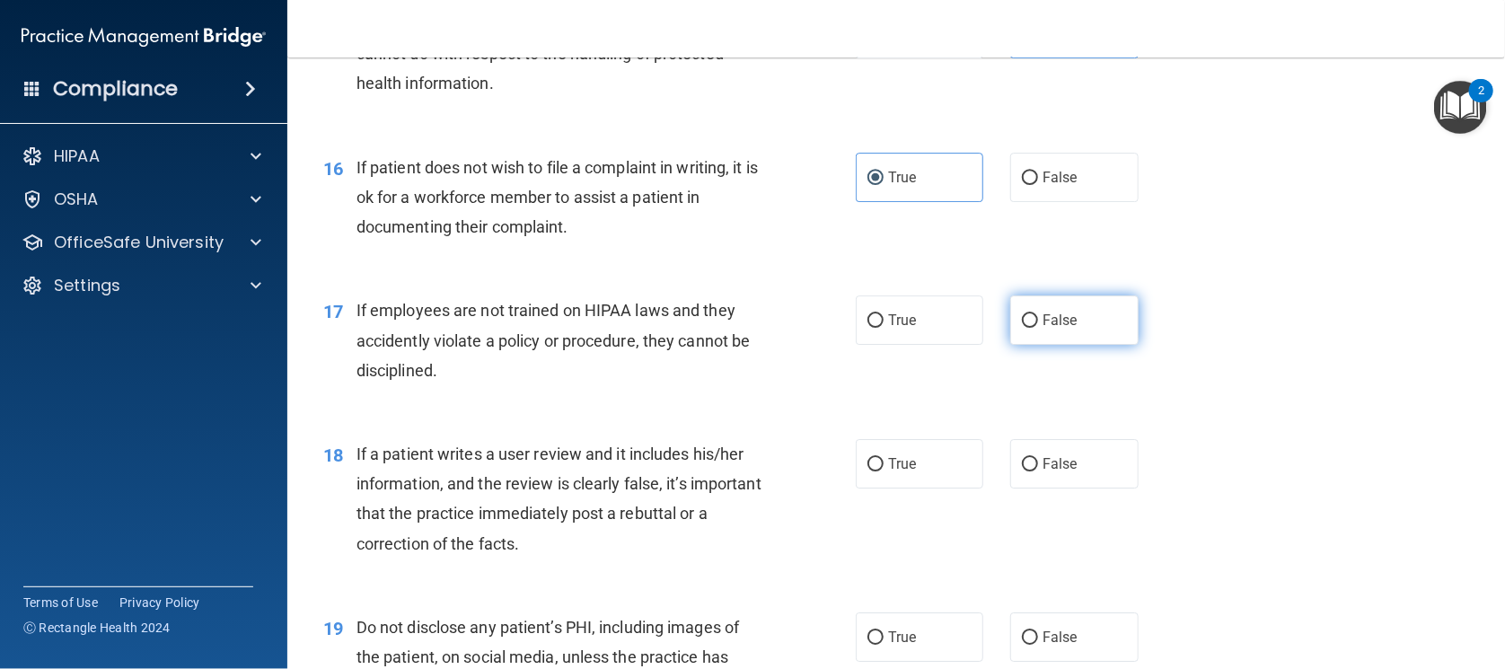
click at [1059, 329] on span "False" at bounding box center [1060, 320] width 35 height 17
click at [1038, 328] on input "False" at bounding box center [1030, 320] width 16 height 13
radio input "true"
click at [1059, 489] on label "False" at bounding box center [1074, 463] width 128 height 49
click at [1038, 472] on input "False" at bounding box center [1030, 464] width 16 height 13
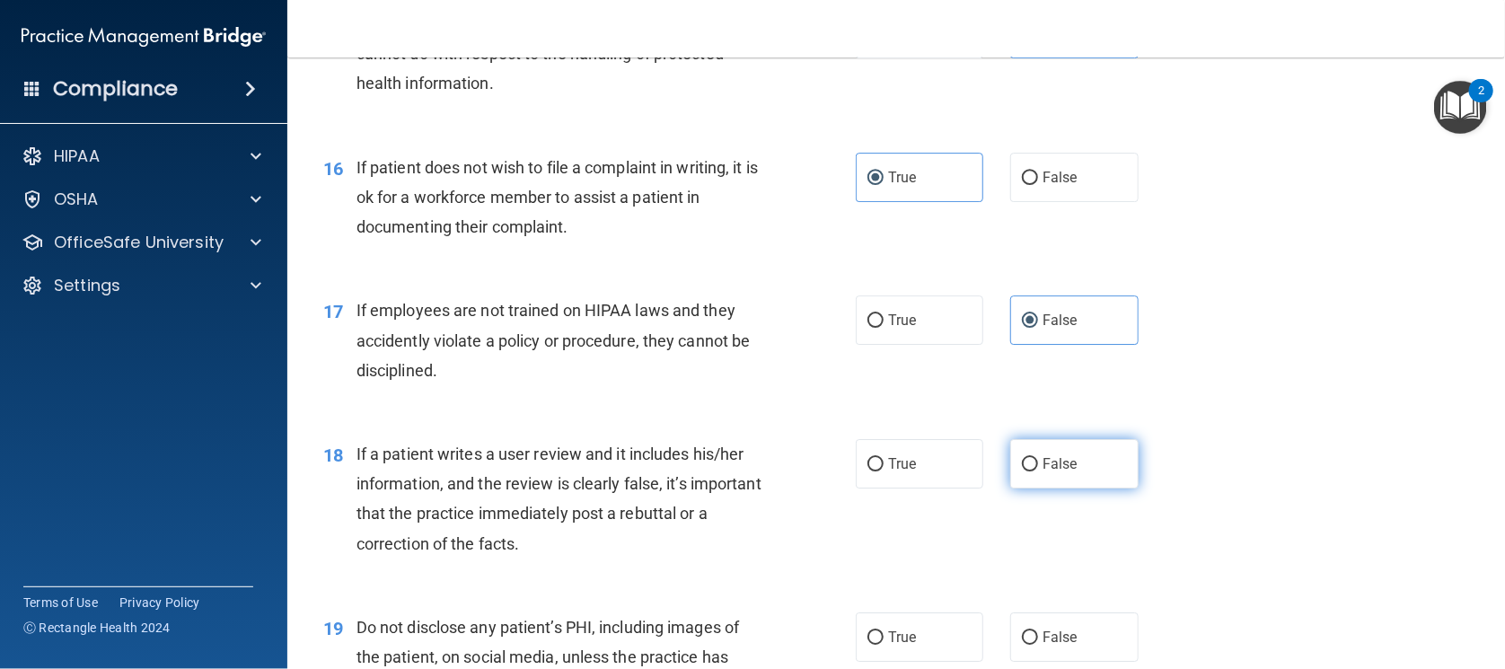
radio input "true"
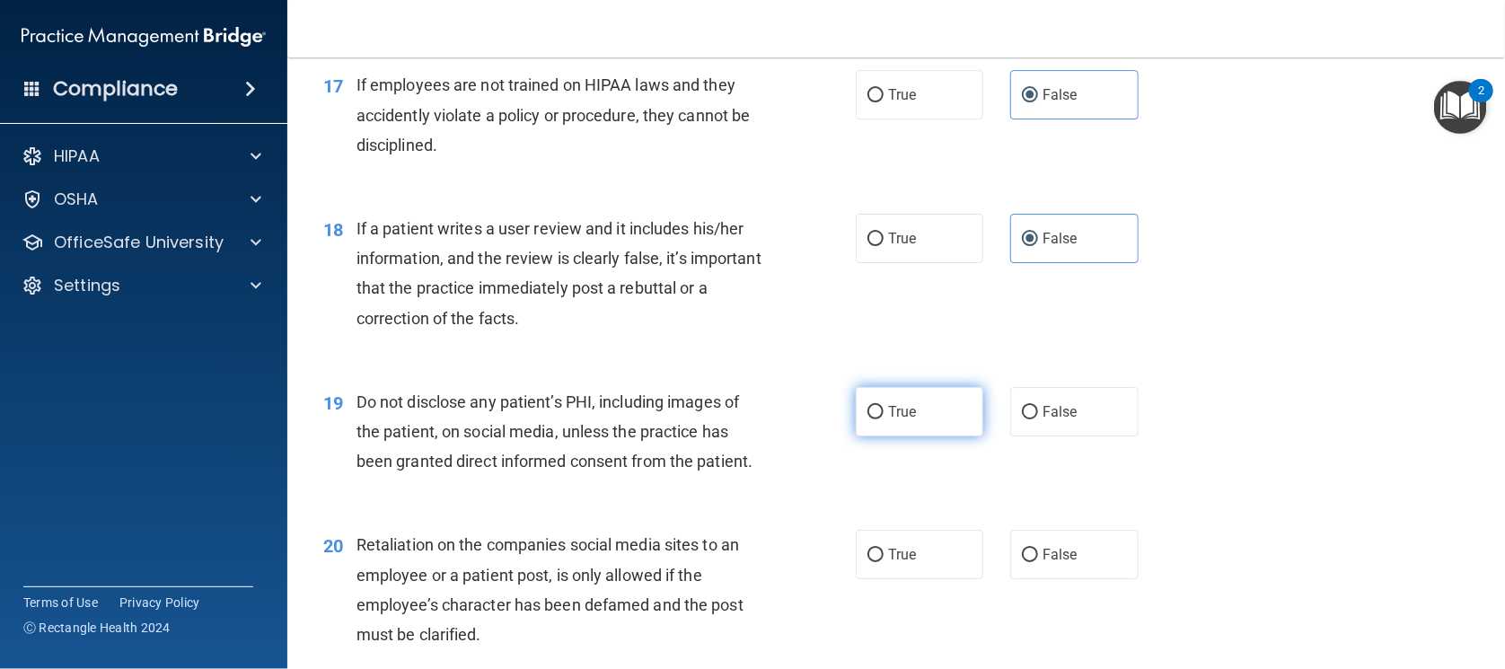
click at [921, 436] on label "True" at bounding box center [920, 411] width 128 height 49
click at [884, 419] on input "True" at bounding box center [876, 412] width 16 height 13
radio input "true"
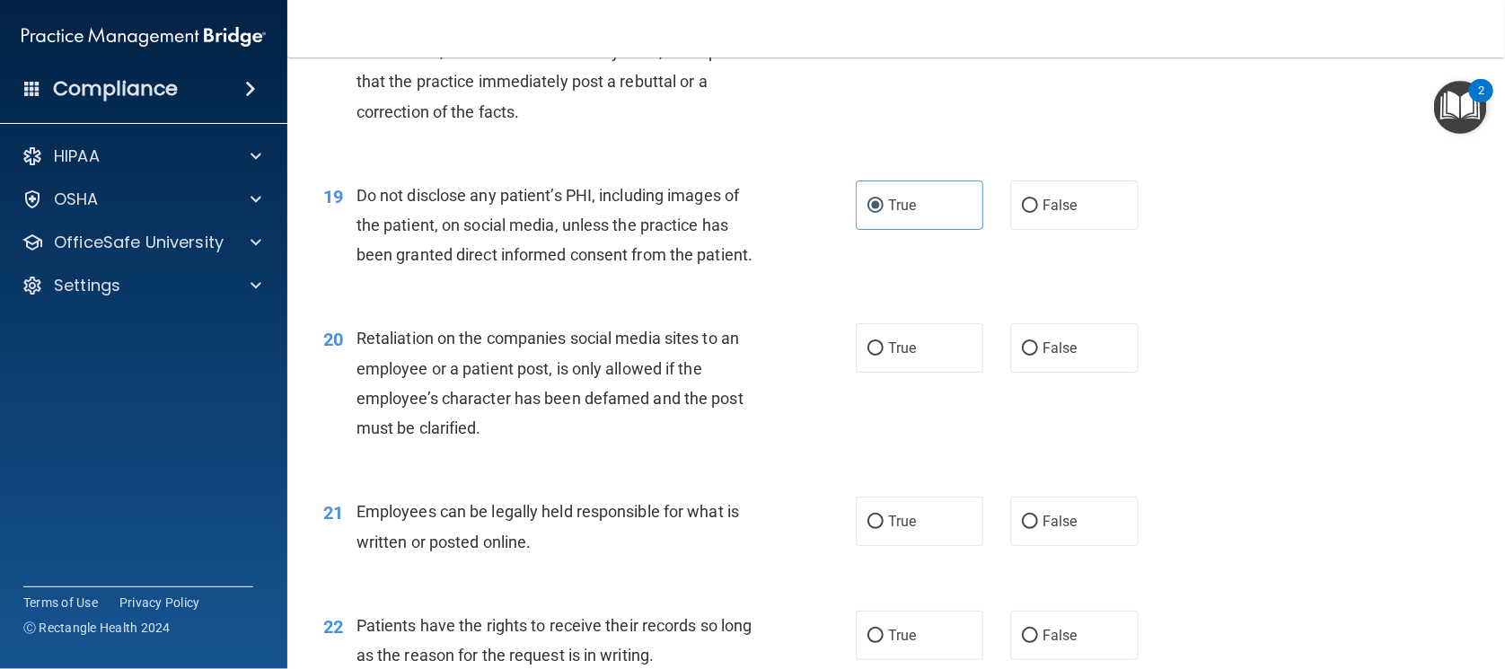
scroll to position [2919, 0]
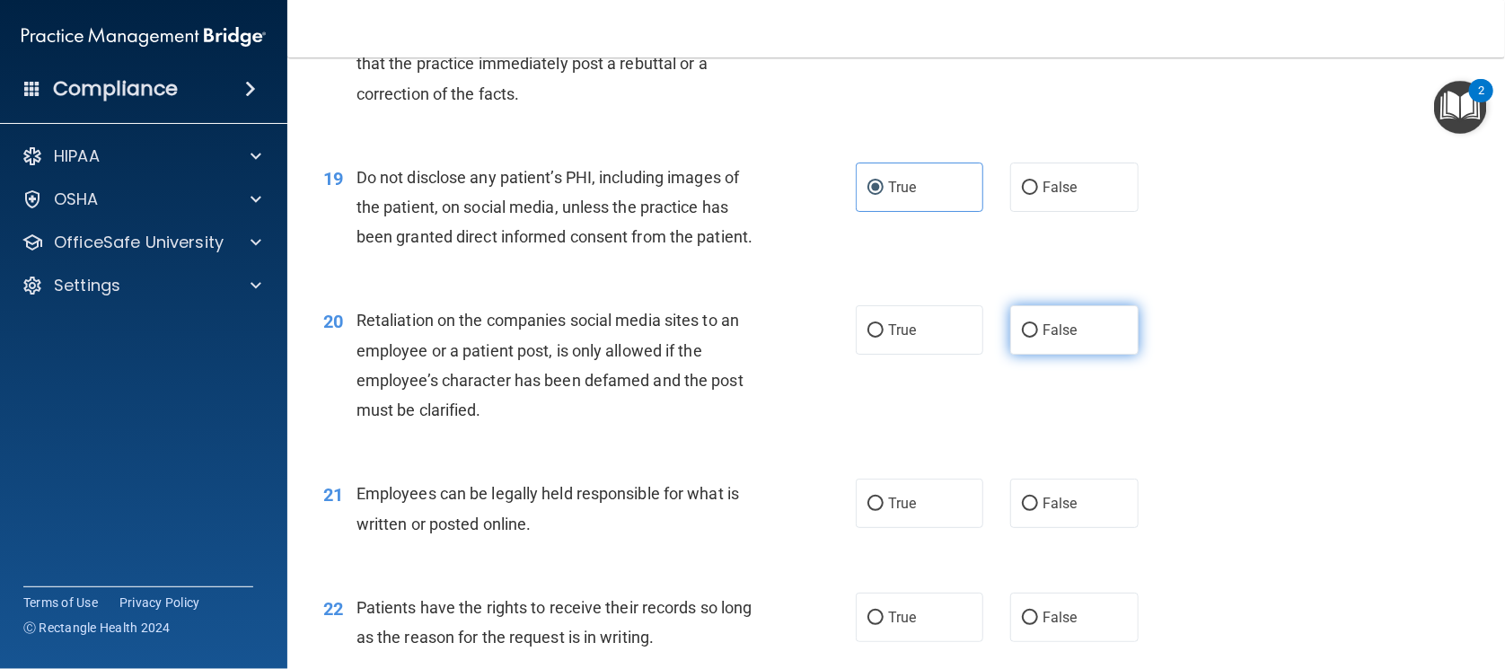
click at [1050, 355] on label "False" at bounding box center [1074, 329] width 128 height 49
click at [1038, 338] on input "False" at bounding box center [1030, 330] width 16 height 13
radio input "true"
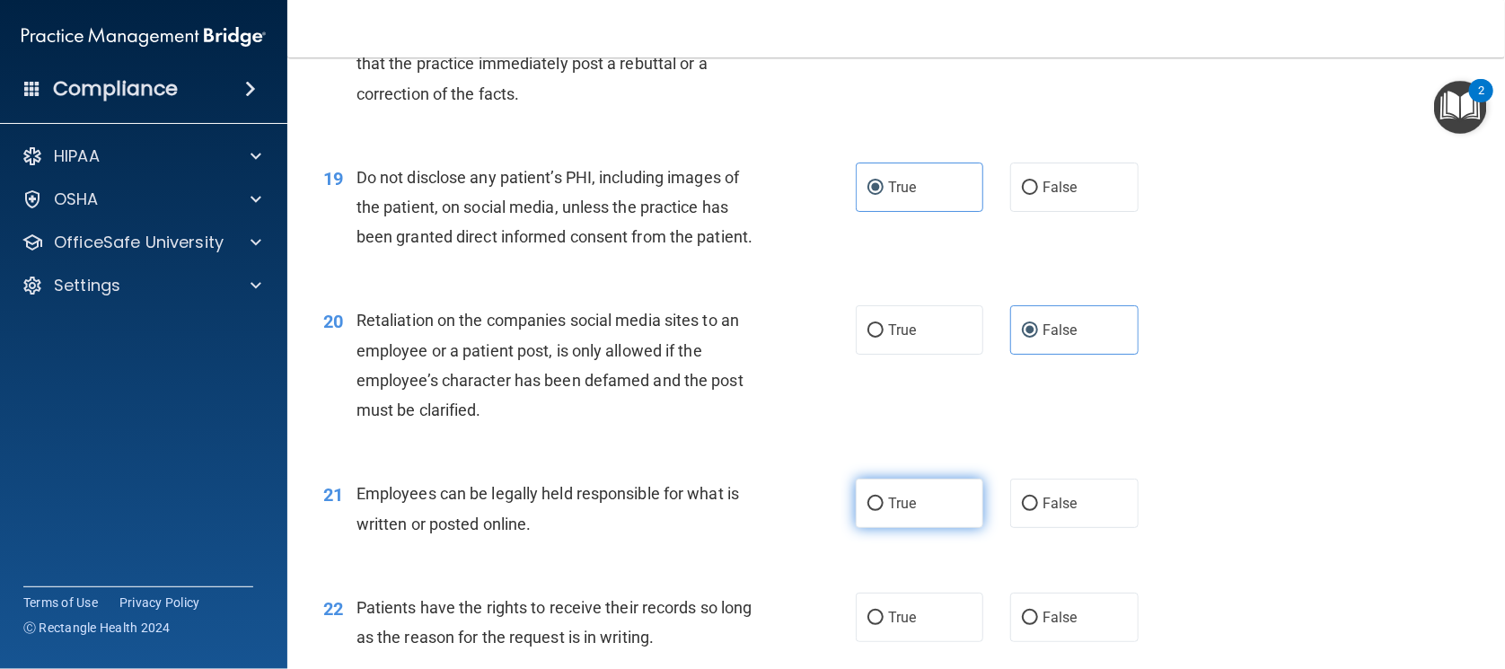
click at [930, 528] on label "True" at bounding box center [920, 503] width 128 height 49
click at [884, 511] on input "True" at bounding box center [876, 504] width 16 height 13
radio input "true"
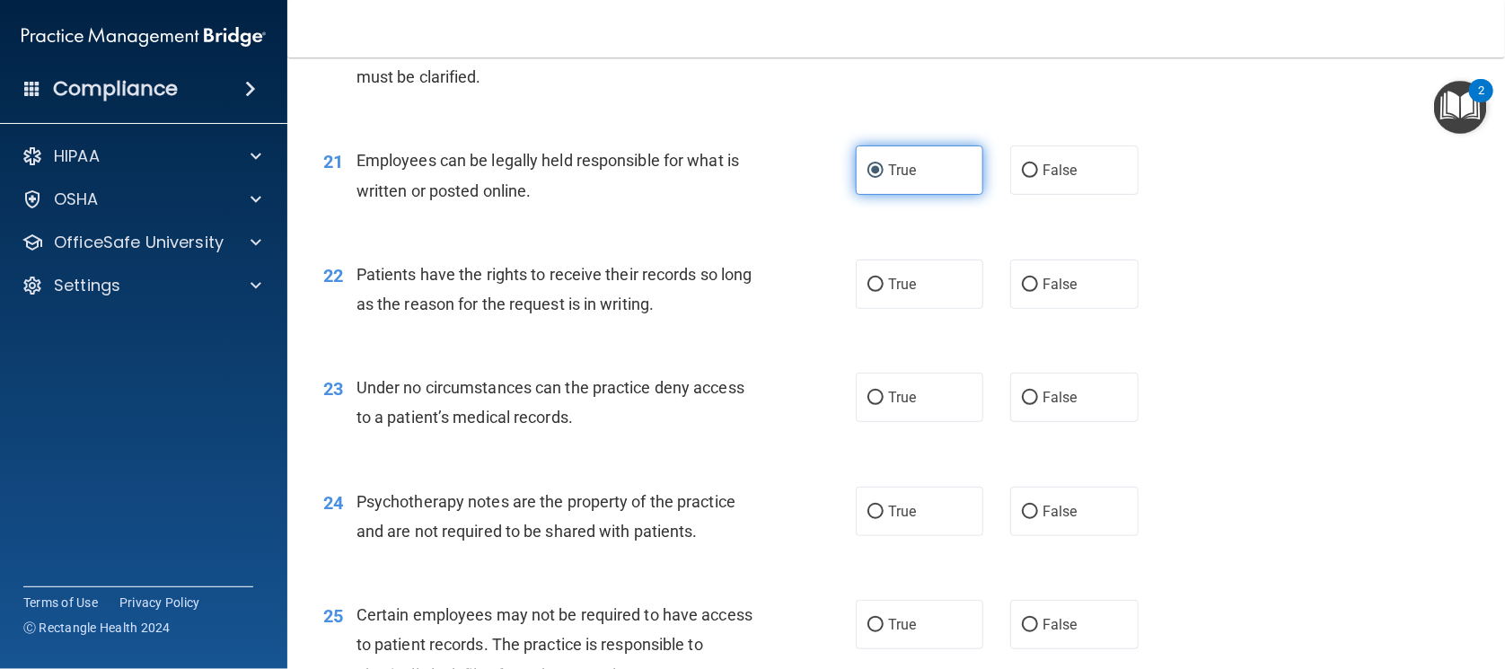
scroll to position [3256, 0]
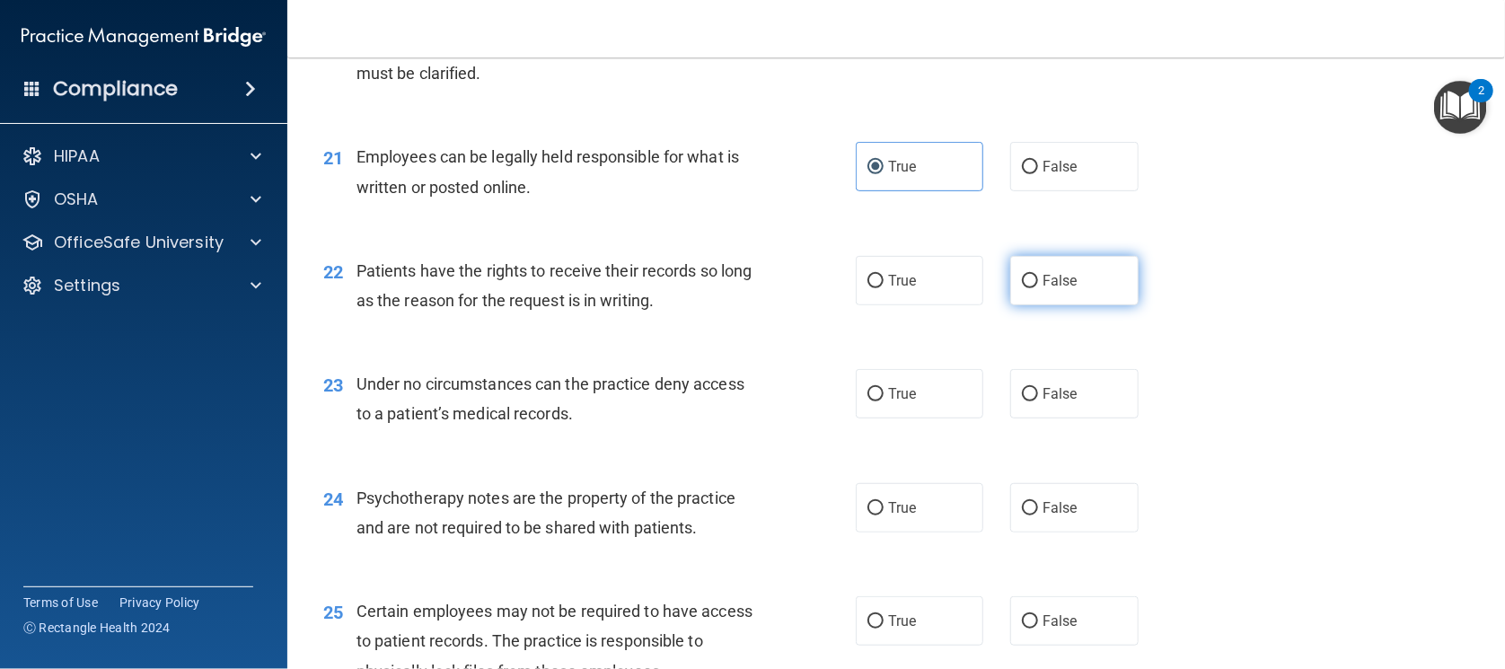
click at [1043, 289] on span "False" at bounding box center [1060, 280] width 35 height 17
click at [1033, 288] on input "False" at bounding box center [1030, 281] width 16 height 13
radio input "true"
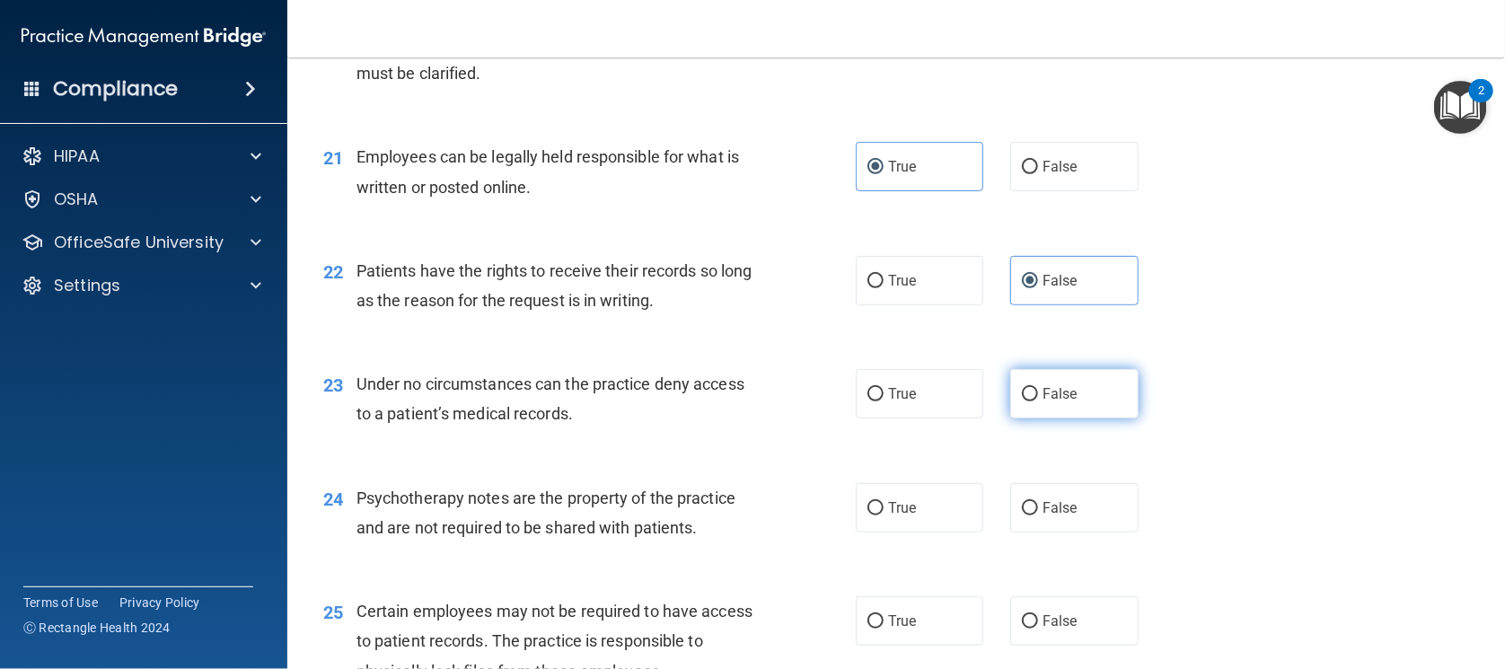
click at [1051, 402] on span "False" at bounding box center [1060, 393] width 35 height 17
click at [1038, 401] on input "False" at bounding box center [1030, 394] width 16 height 13
radio input "true"
click at [948, 533] on label "True" at bounding box center [920, 507] width 128 height 49
click at [884, 516] on input "True" at bounding box center [876, 508] width 16 height 13
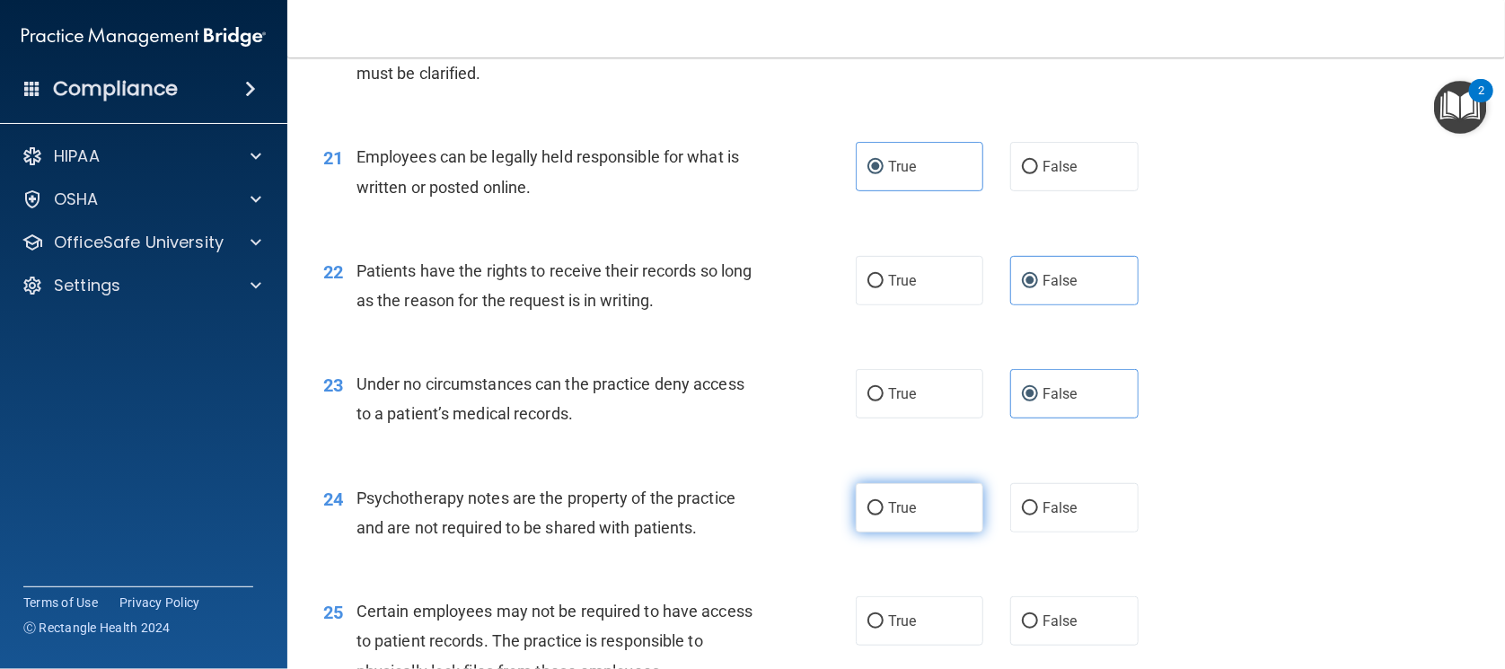
radio input "true"
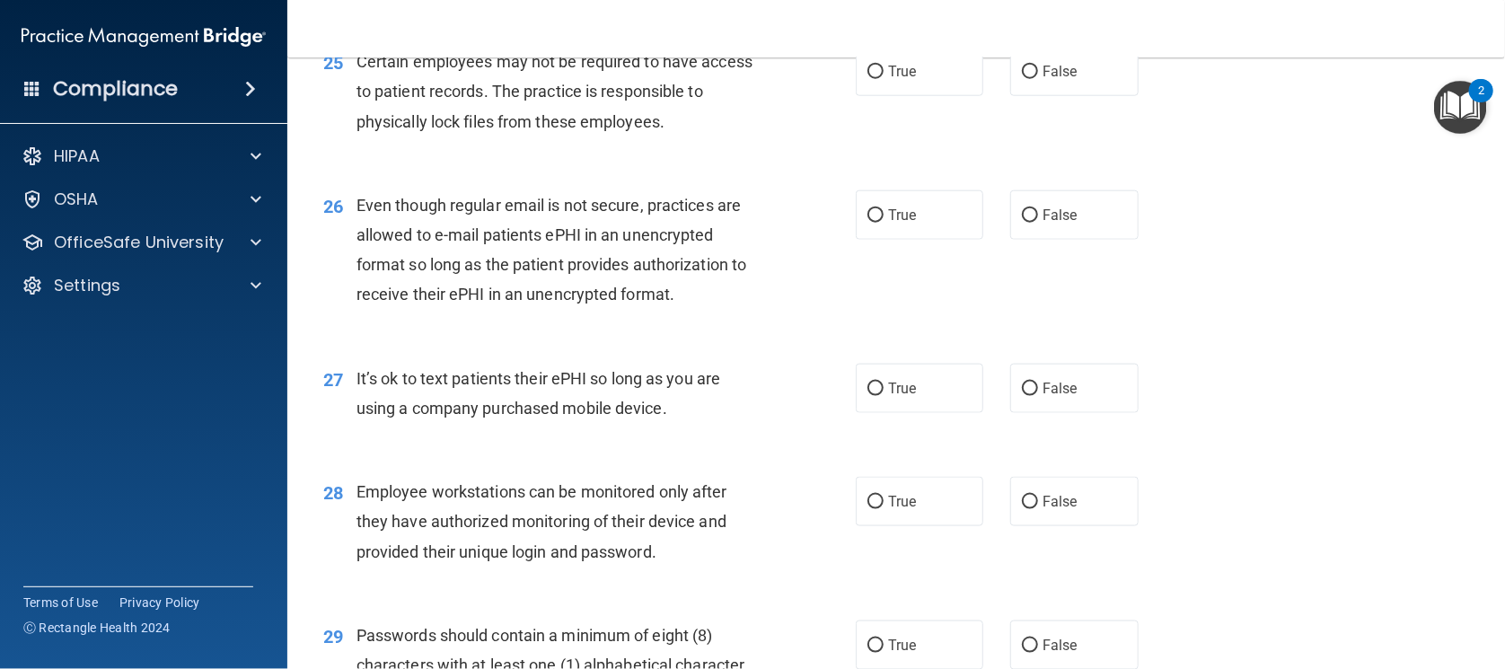
scroll to position [3817, 0]
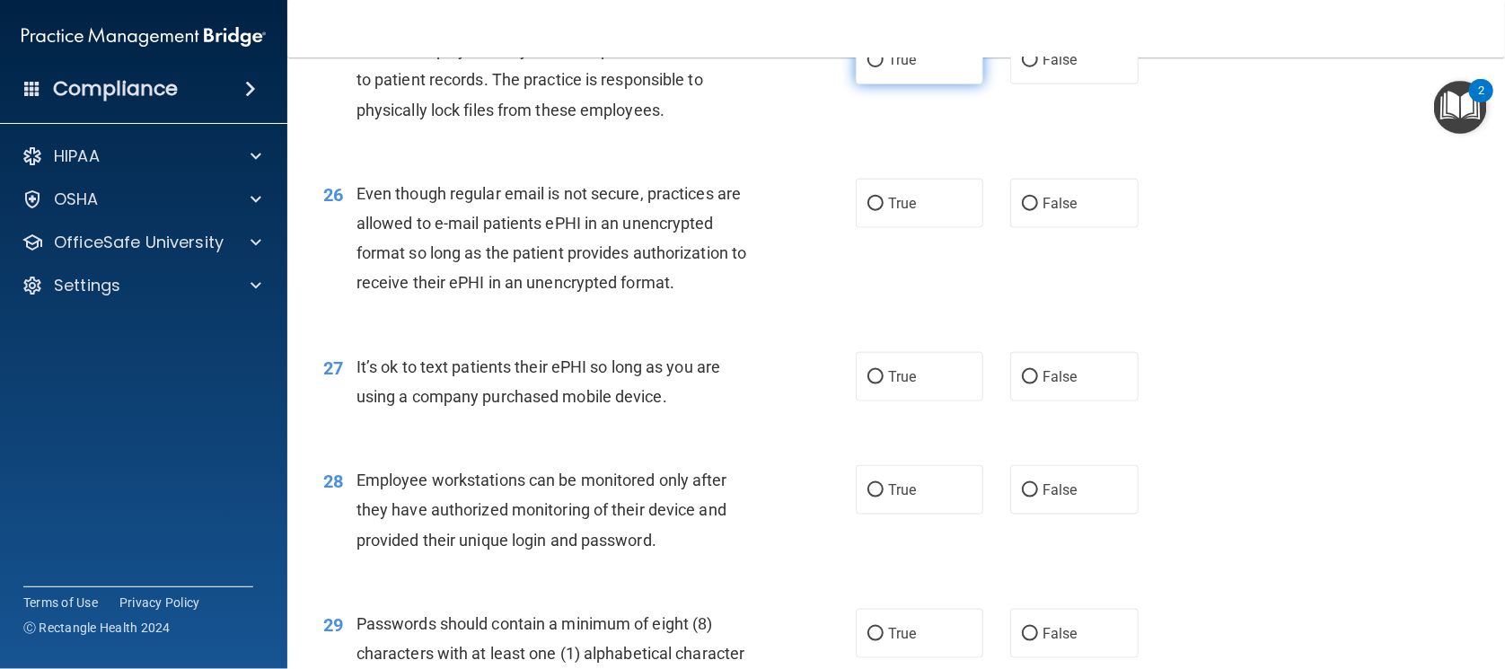
click at [920, 84] on label "True" at bounding box center [920, 59] width 128 height 49
click at [884, 67] on input "True" at bounding box center [876, 60] width 16 height 13
radio input "true"
click at [902, 212] on span "True" at bounding box center [902, 203] width 28 height 17
click at [884, 211] on input "True" at bounding box center [876, 204] width 16 height 13
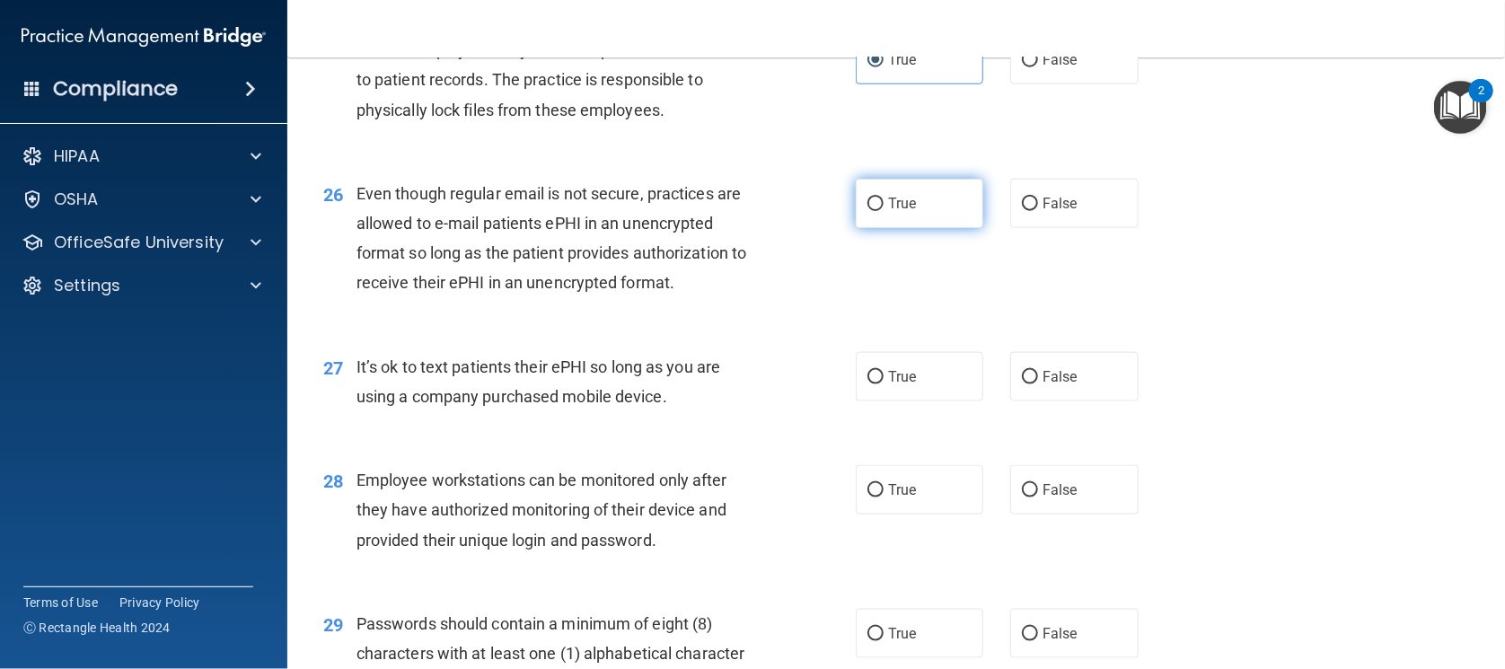
radio input "true"
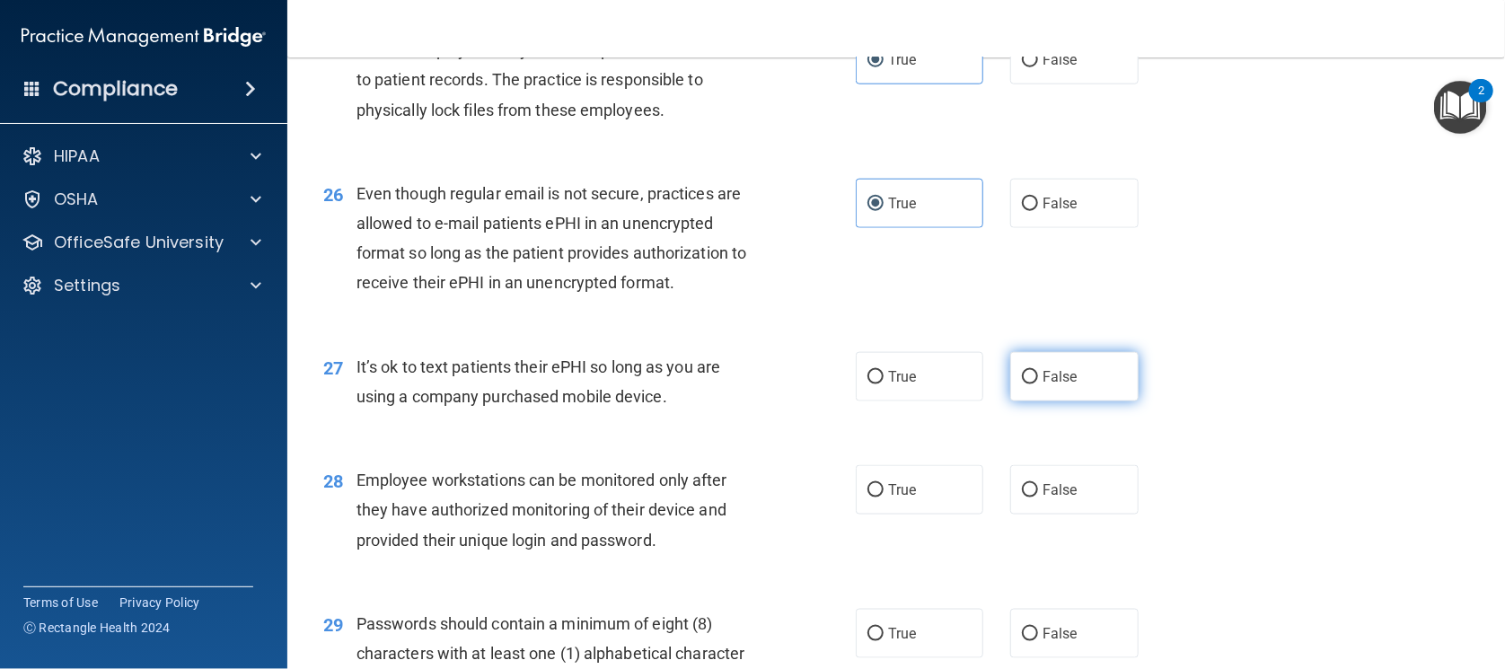
click at [1036, 401] on label "False" at bounding box center [1074, 376] width 128 height 49
click at [1036, 384] on input "False" at bounding box center [1030, 377] width 16 height 13
radio input "true"
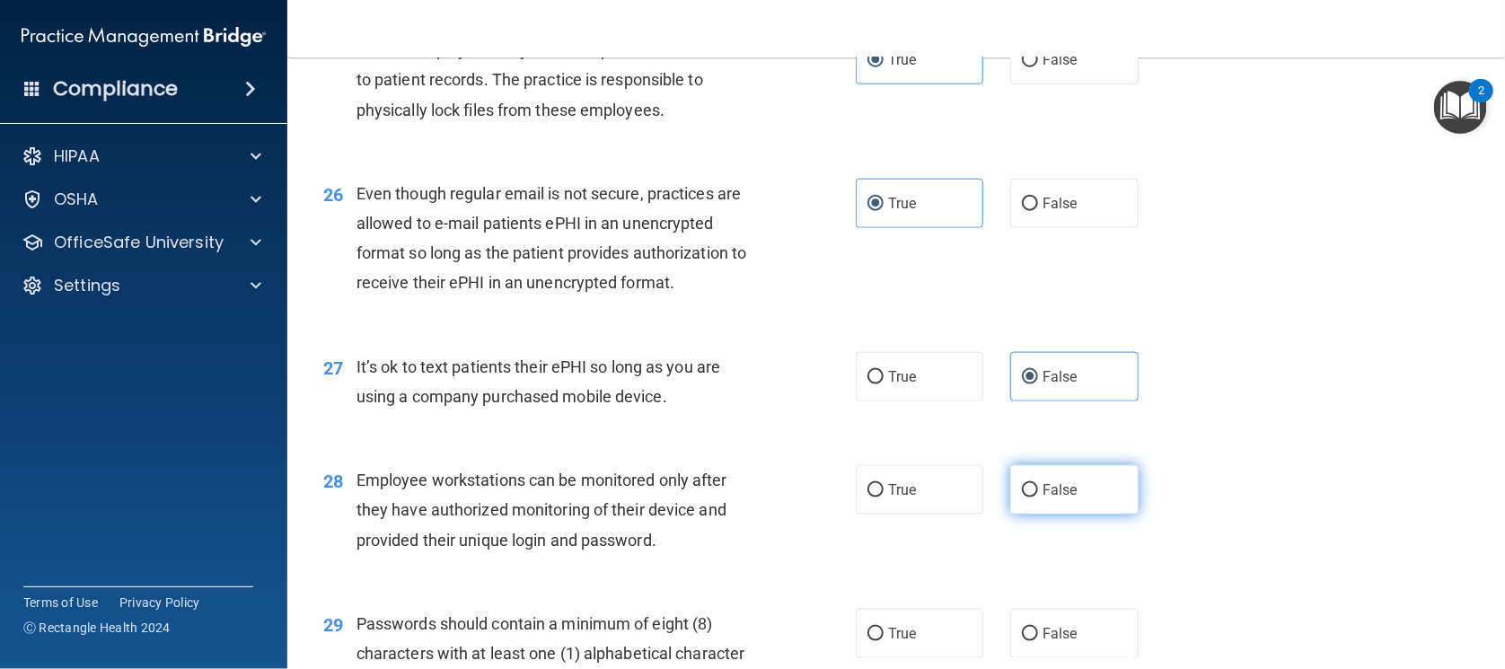
click at [1089, 515] on label "False" at bounding box center [1074, 489] width 128 height 49
click at [1038, 498] on input "False" at bounding box center [1030, 490] width 16 height 13
radio input "true"
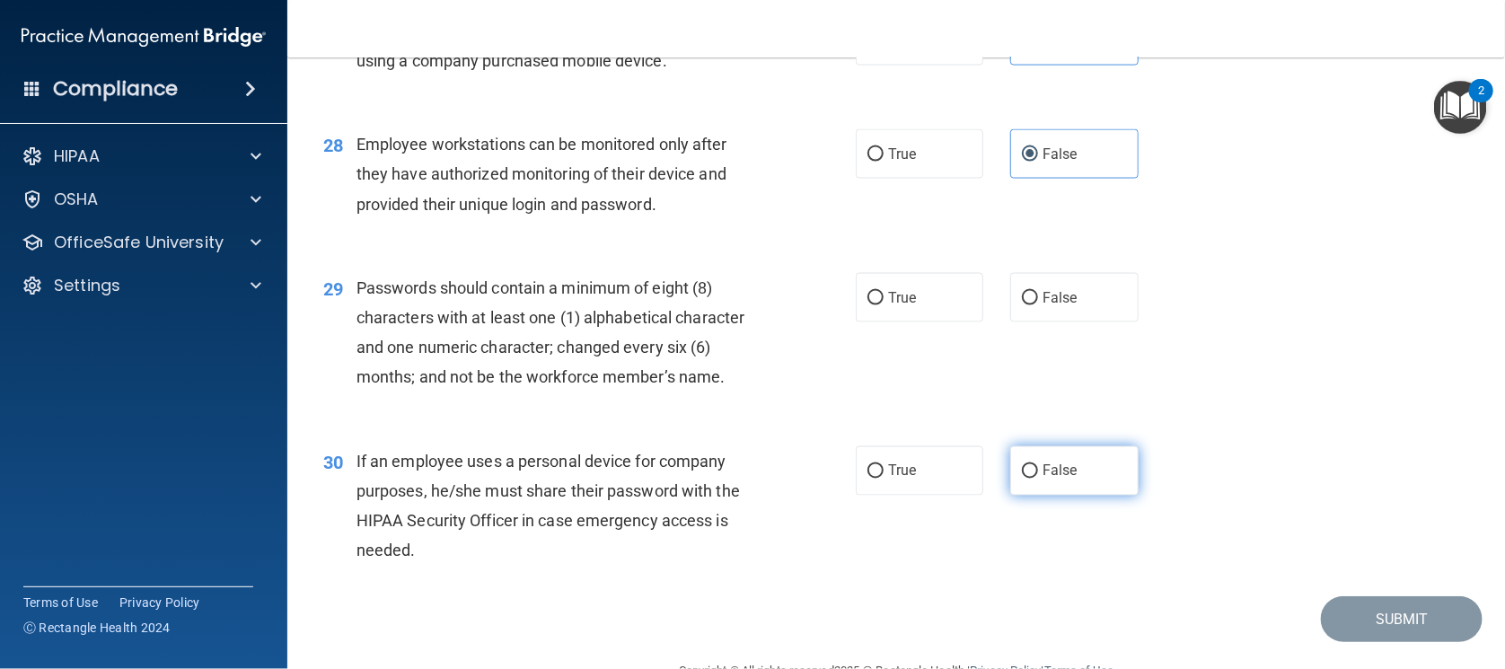
scroll to position [4255, 0]
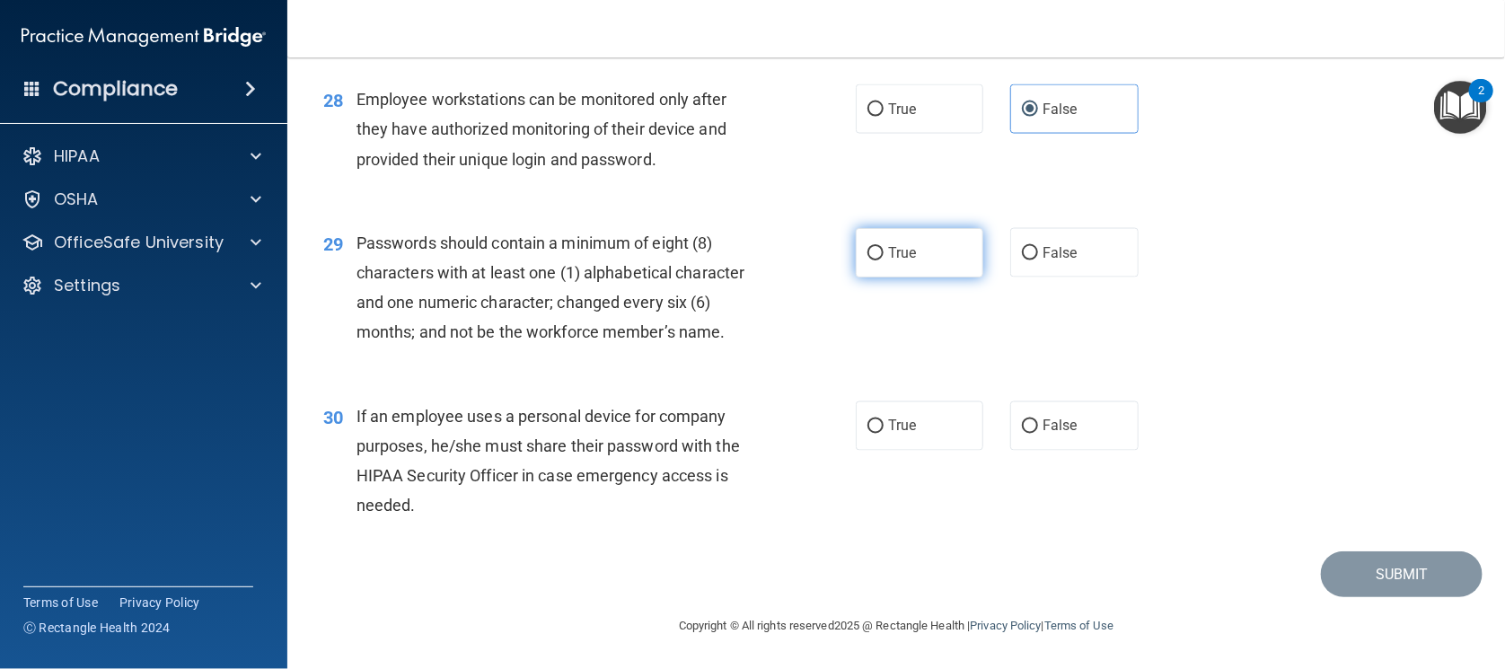
click at [936, 252] on label "True" at bounding box center [920, 252] width 128 height 49
click at [884, 252] on input "True" at bounding box center [876, 253] width 16 height 13
radio input "true"
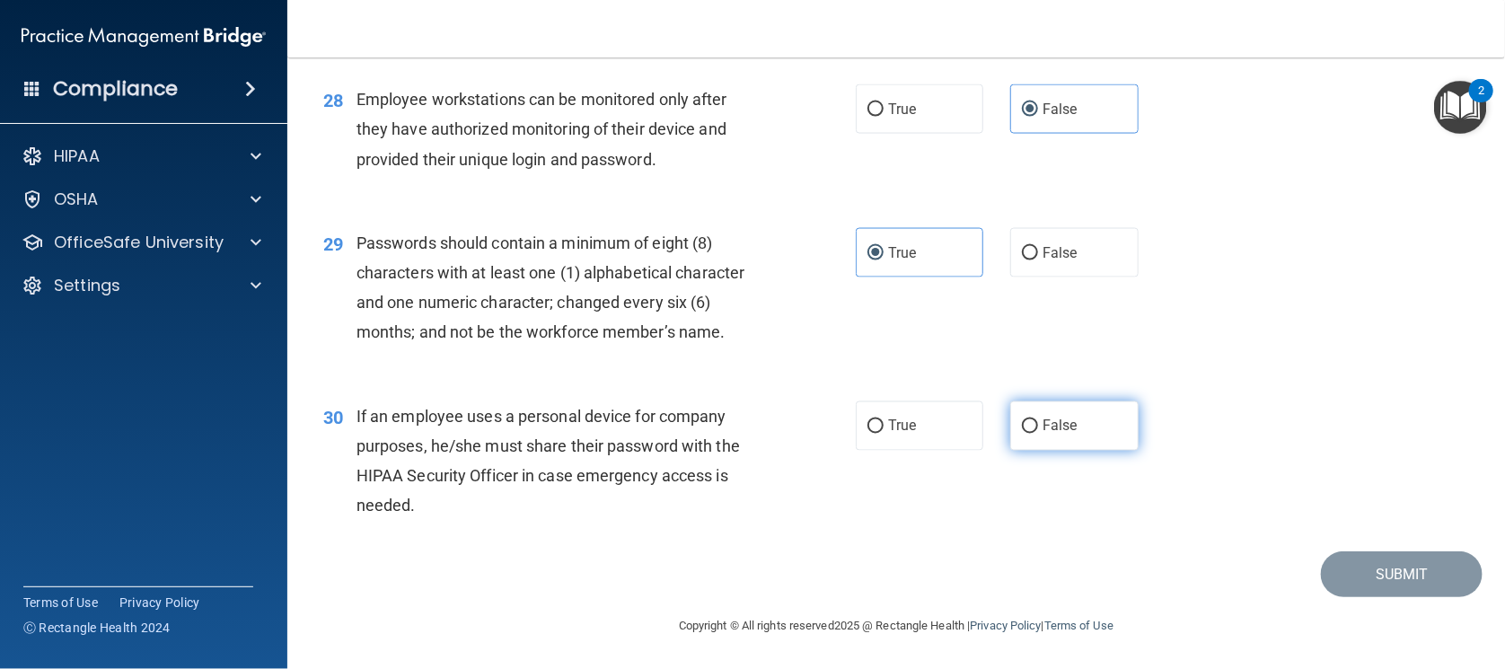
click at [1043, 429] on span "False" at bounding box center [1060, 426] width 35 height 17
click at [1034, 429] on input "False" at bounding box center [1030, 426] width 16 height 13
radio input "true"
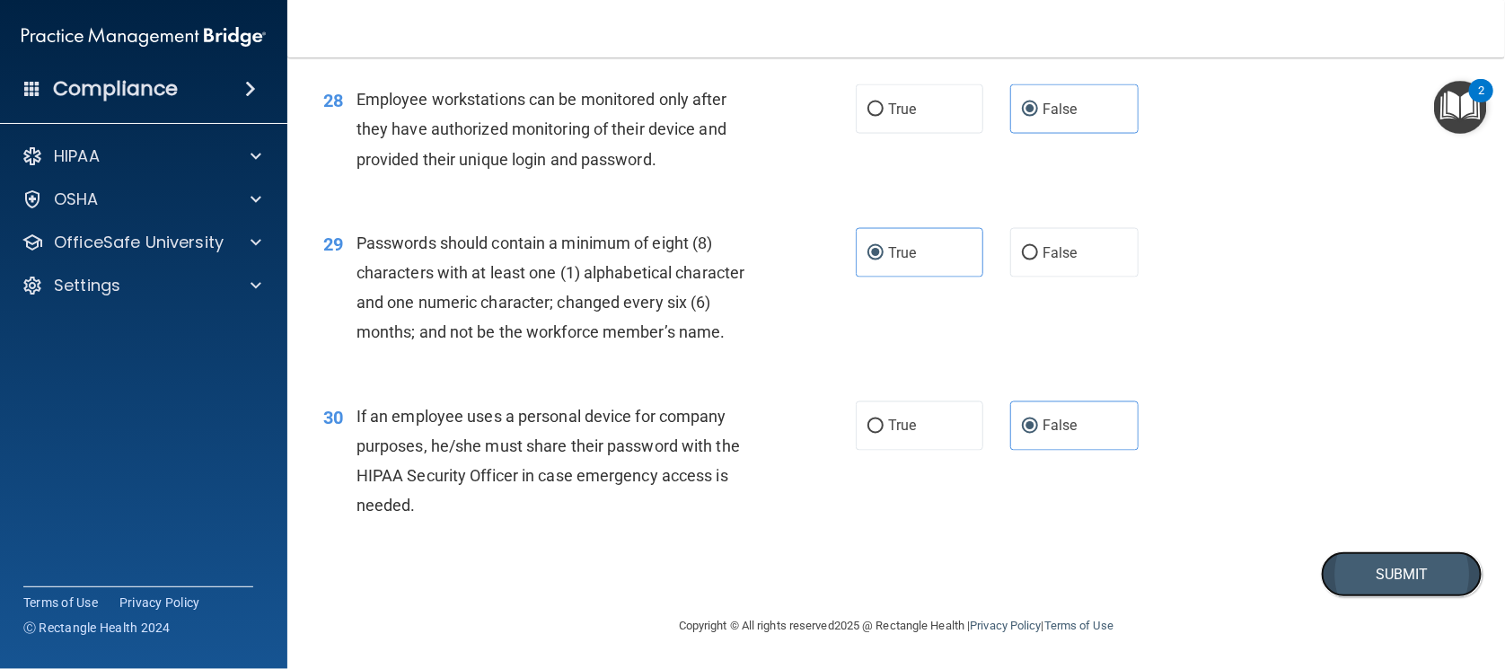
click at [1453, 571] on button "Submit" at bounding box center [1402, 574] width 162 height 46
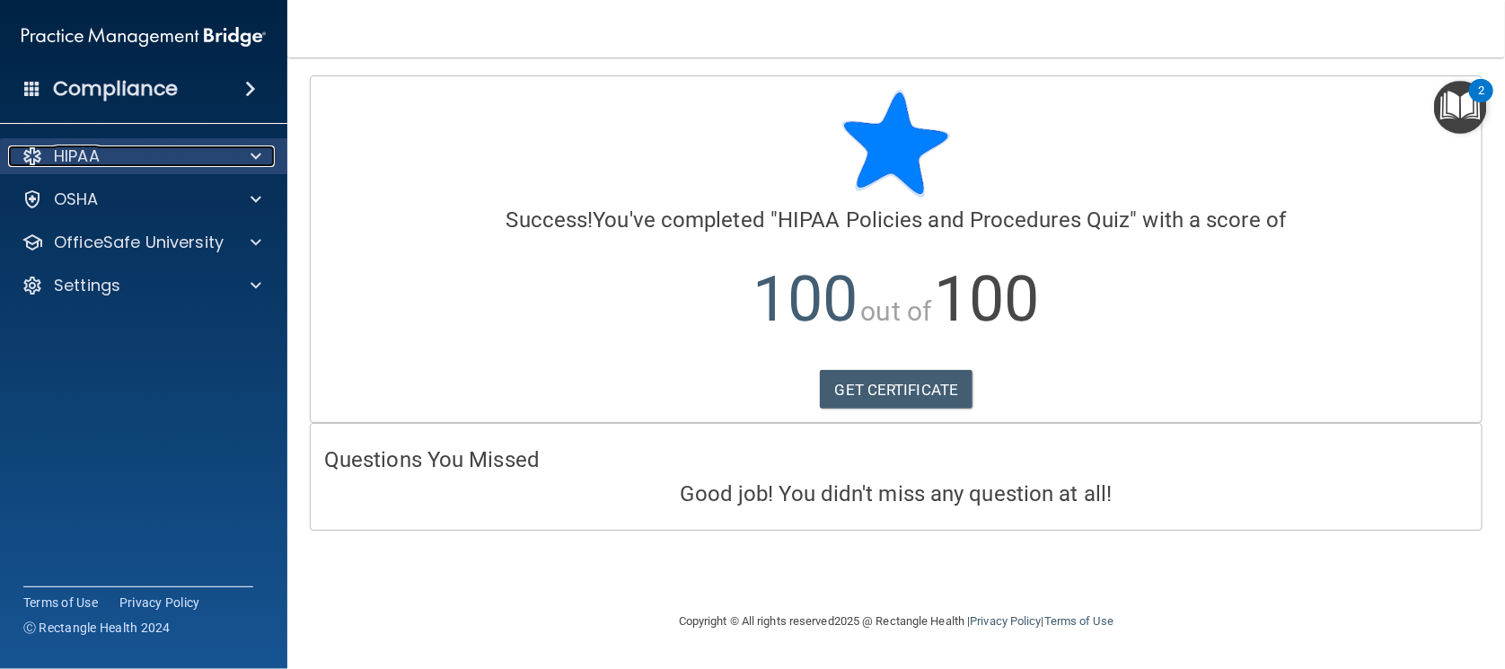
click at [190, 152] on div "HIPAA" at bounding box center [119, 156] width 223 height 22
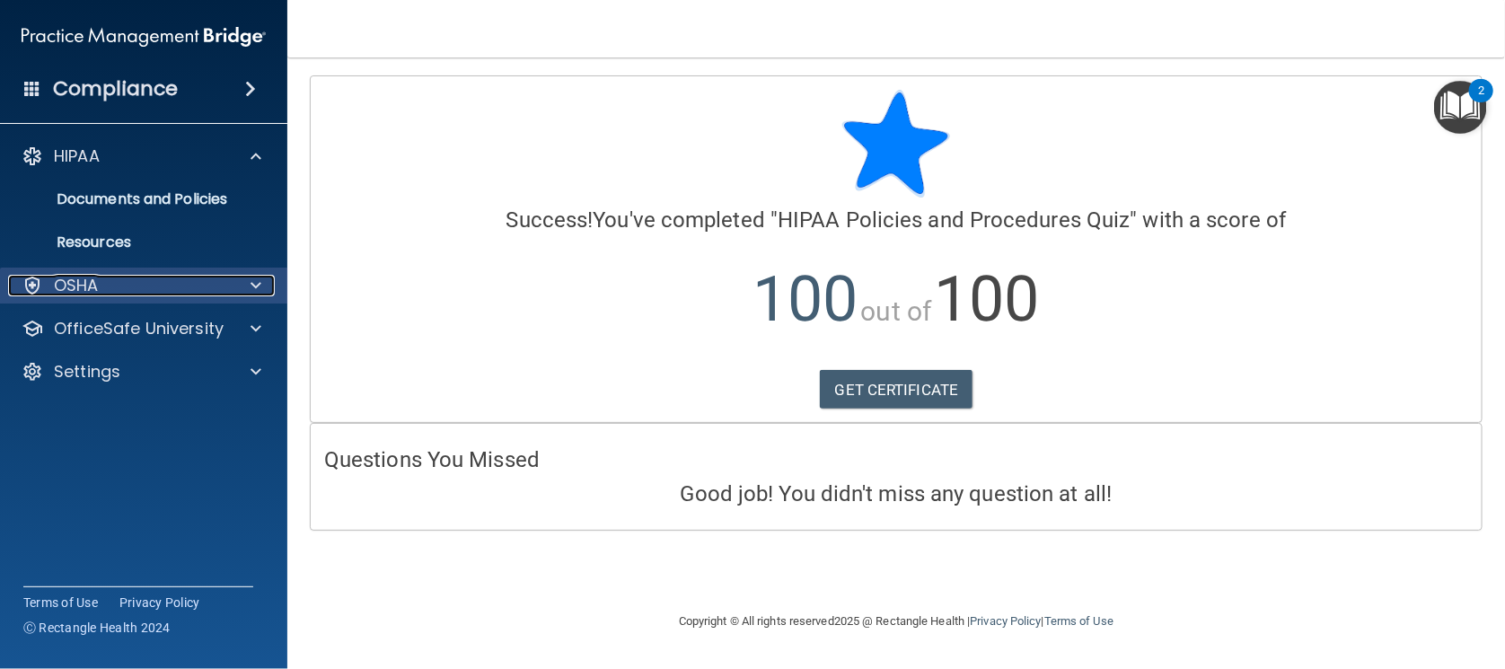
click at [201, 276] on div "OSHA" at bounding box center [119, 286] width 223 height 22
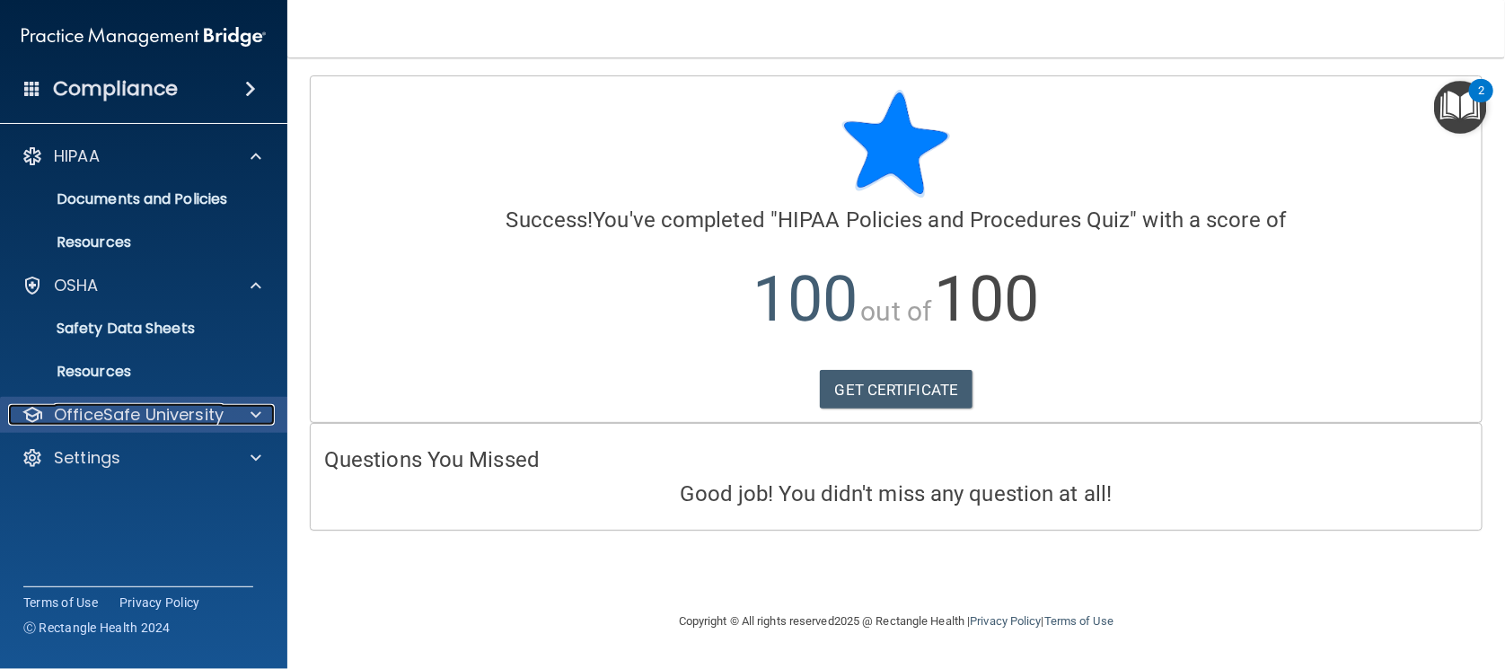
click at [190, 418] on p "OfficeSafe University" at bounding box center [139, 415] width 170 height 22
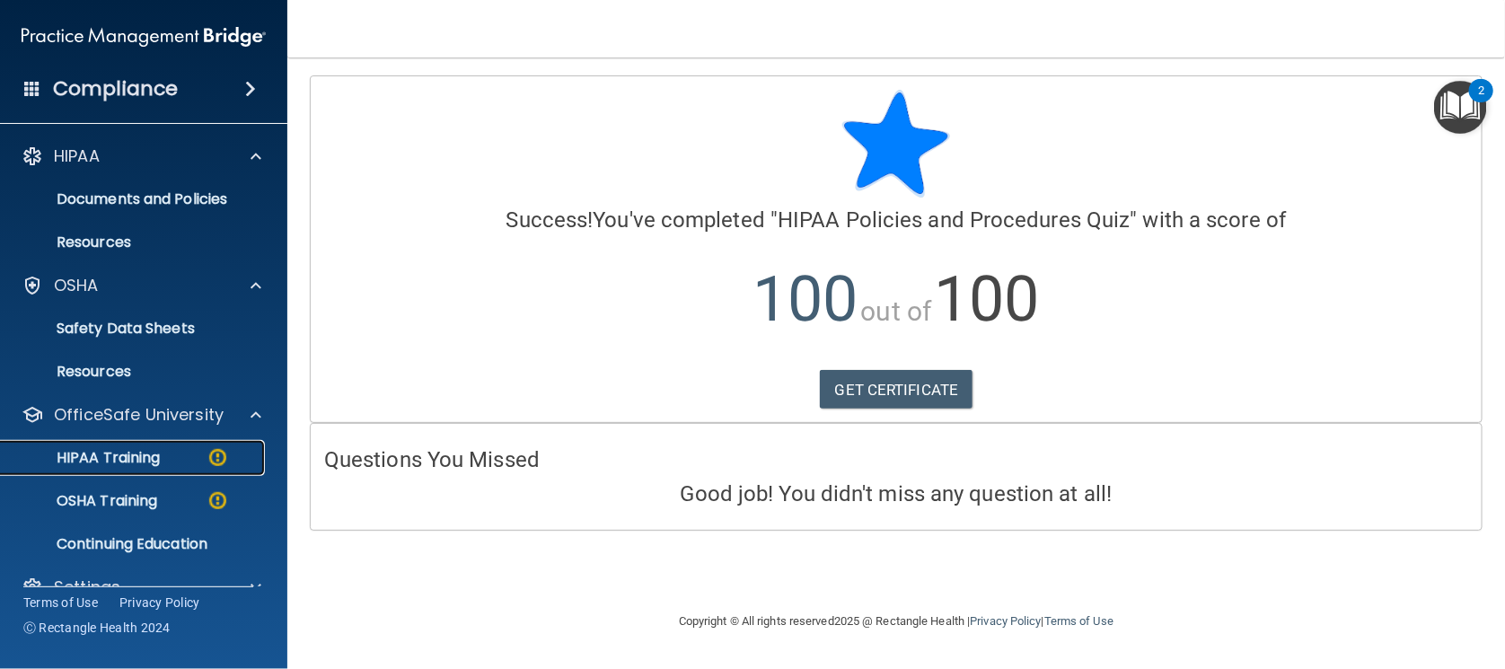
click at [158, 454] on p "HIPAA Training" at bounding box center [86, 458] width 148 height 18
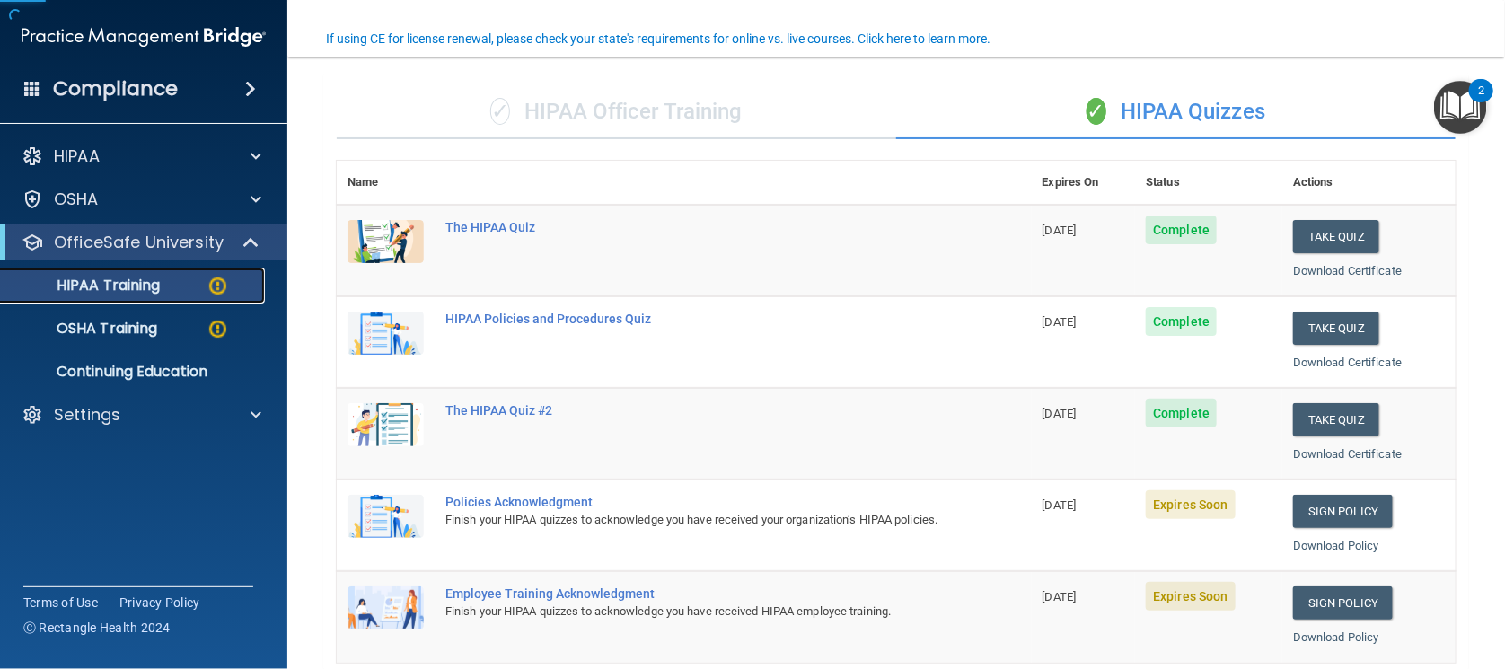
scroll to position [224, 0]
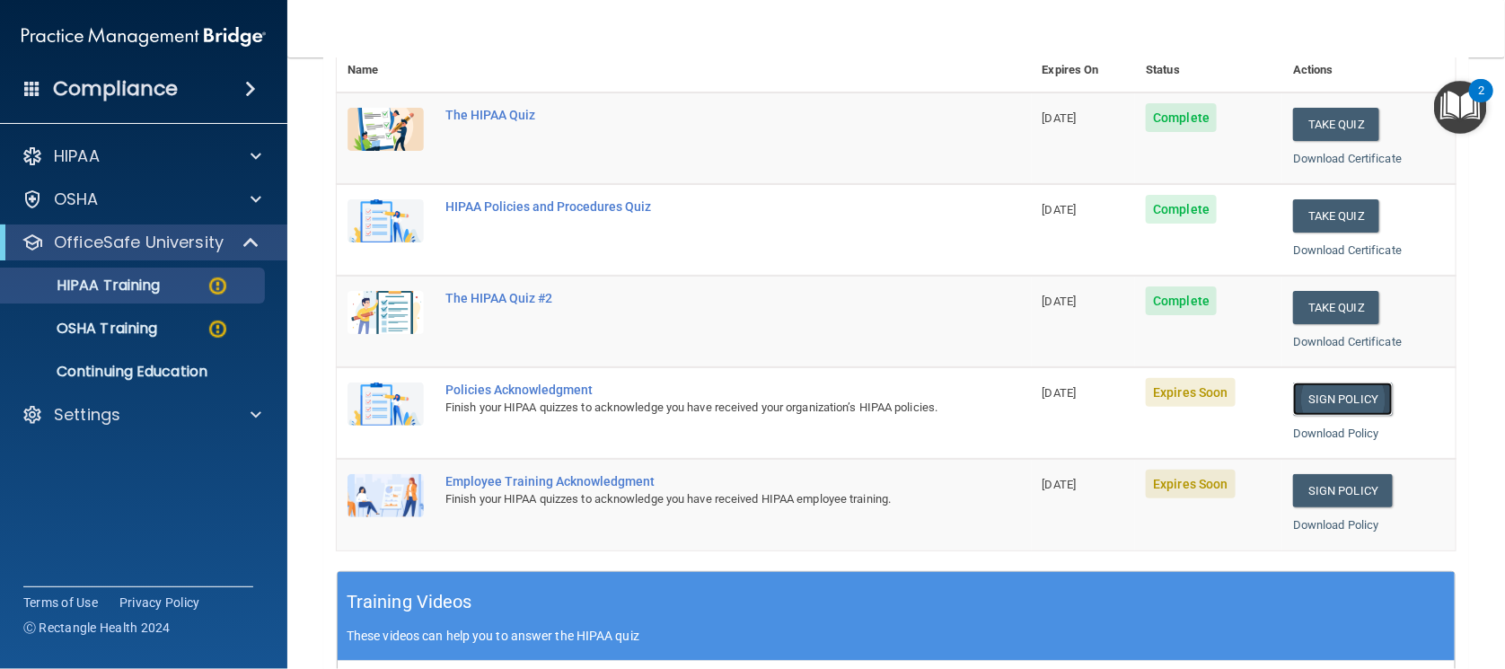
click at [1307, 395] on link "Sign Policy" at bounding box center [1343, 399] width 100 height 33
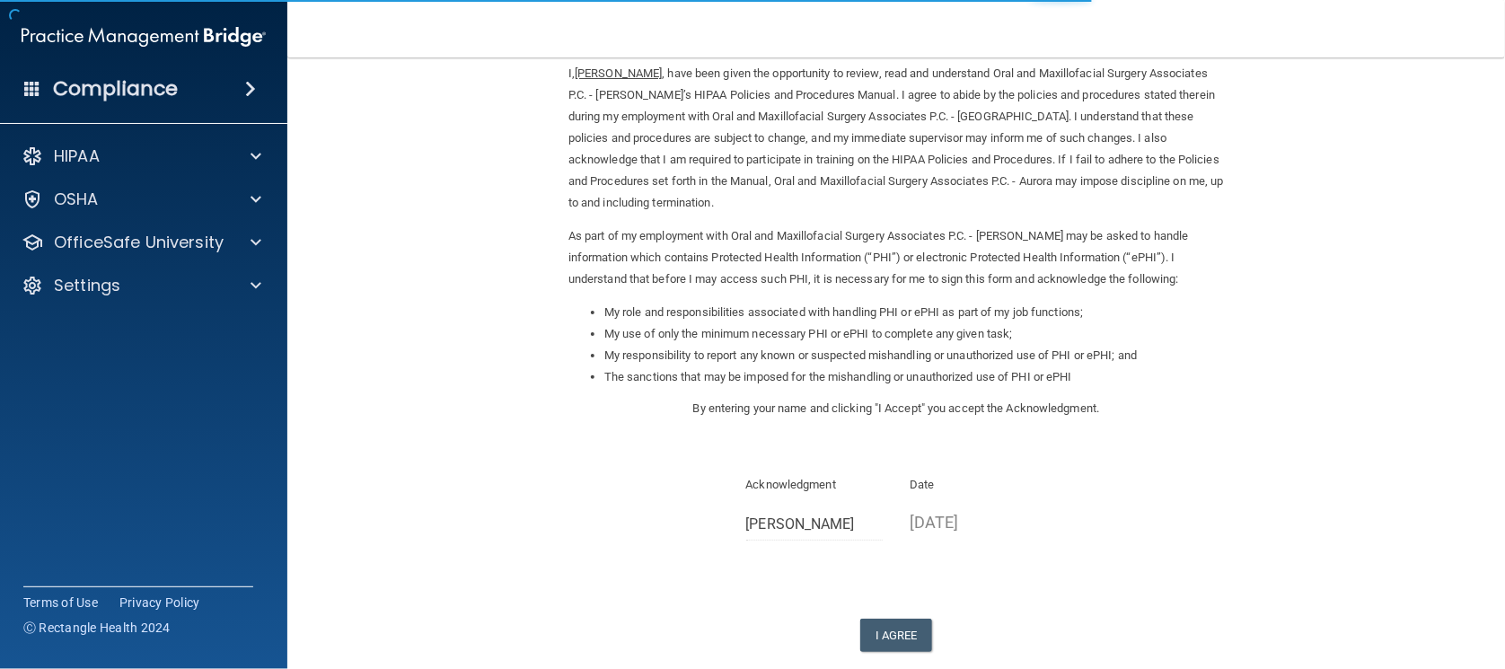
scroll to position [174, 0]
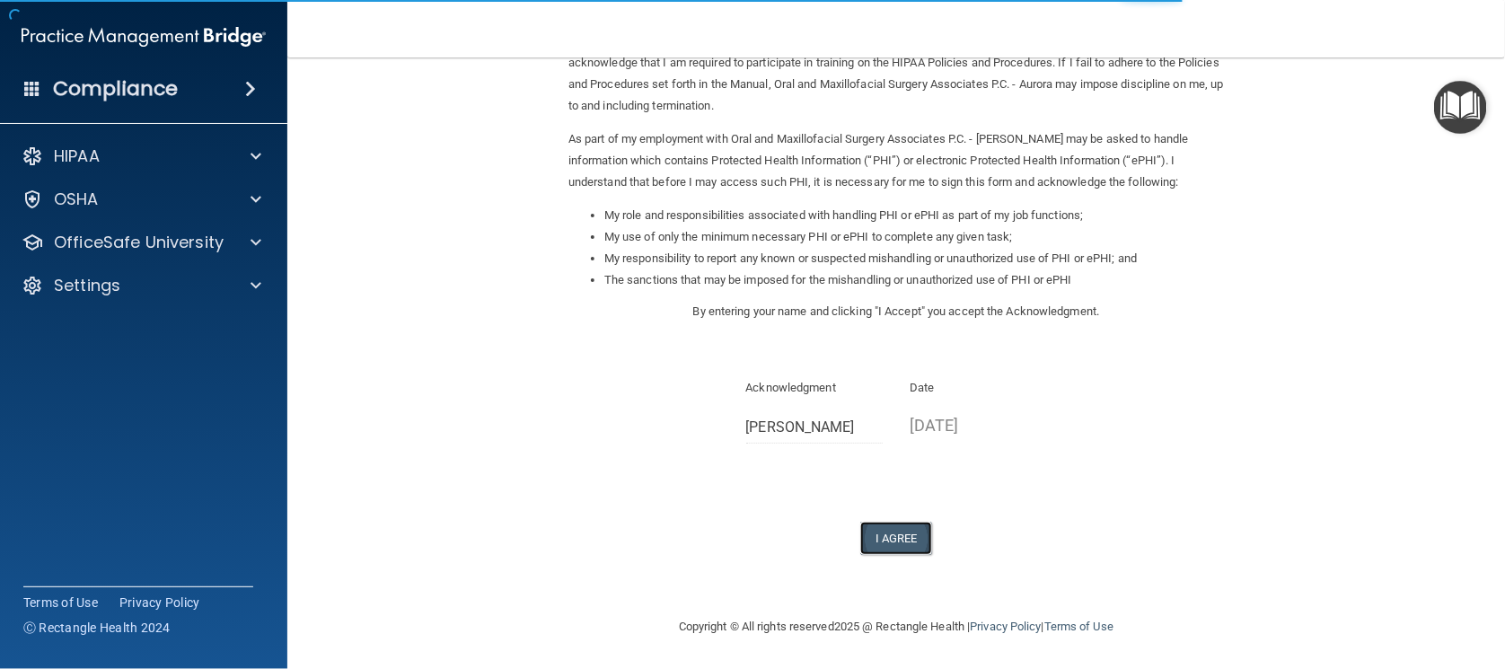
click at [899, 533] on button "I Agree" at bounding box center [896, 538] width 72 height 33
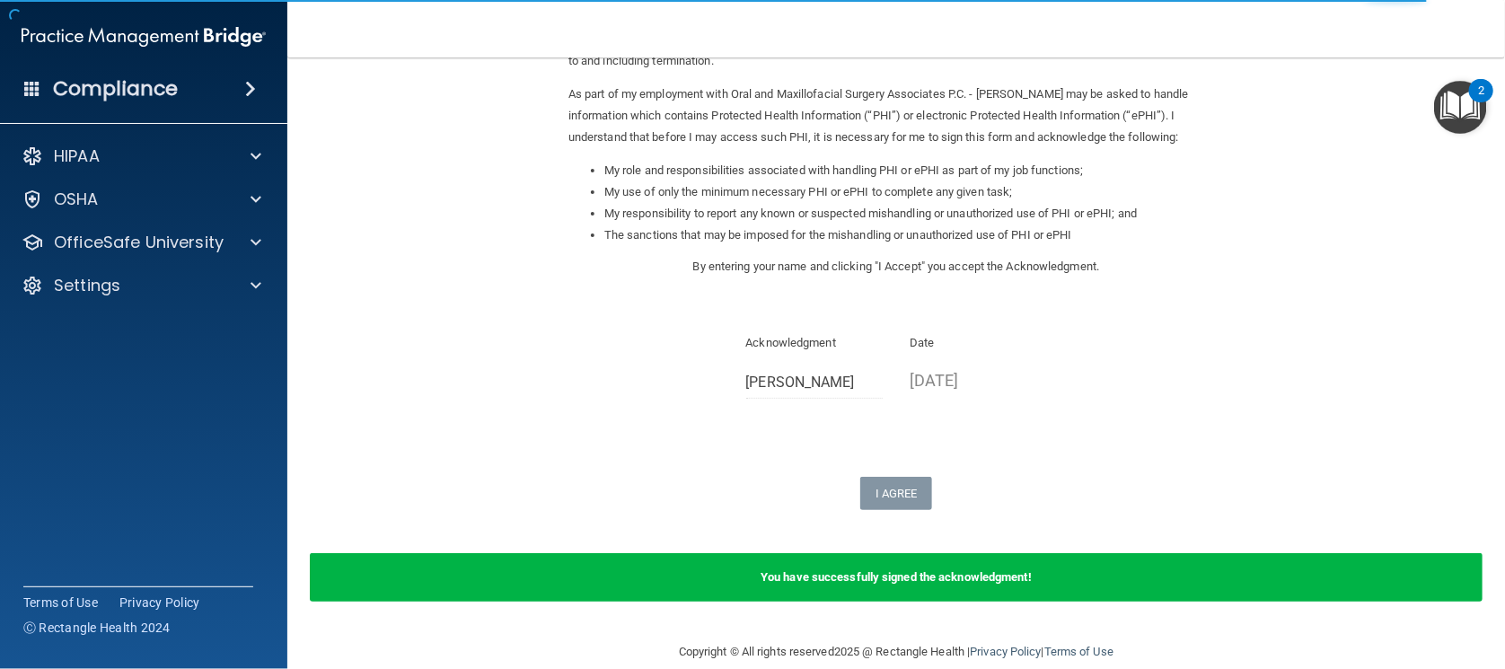
scroll to position [244, 0]
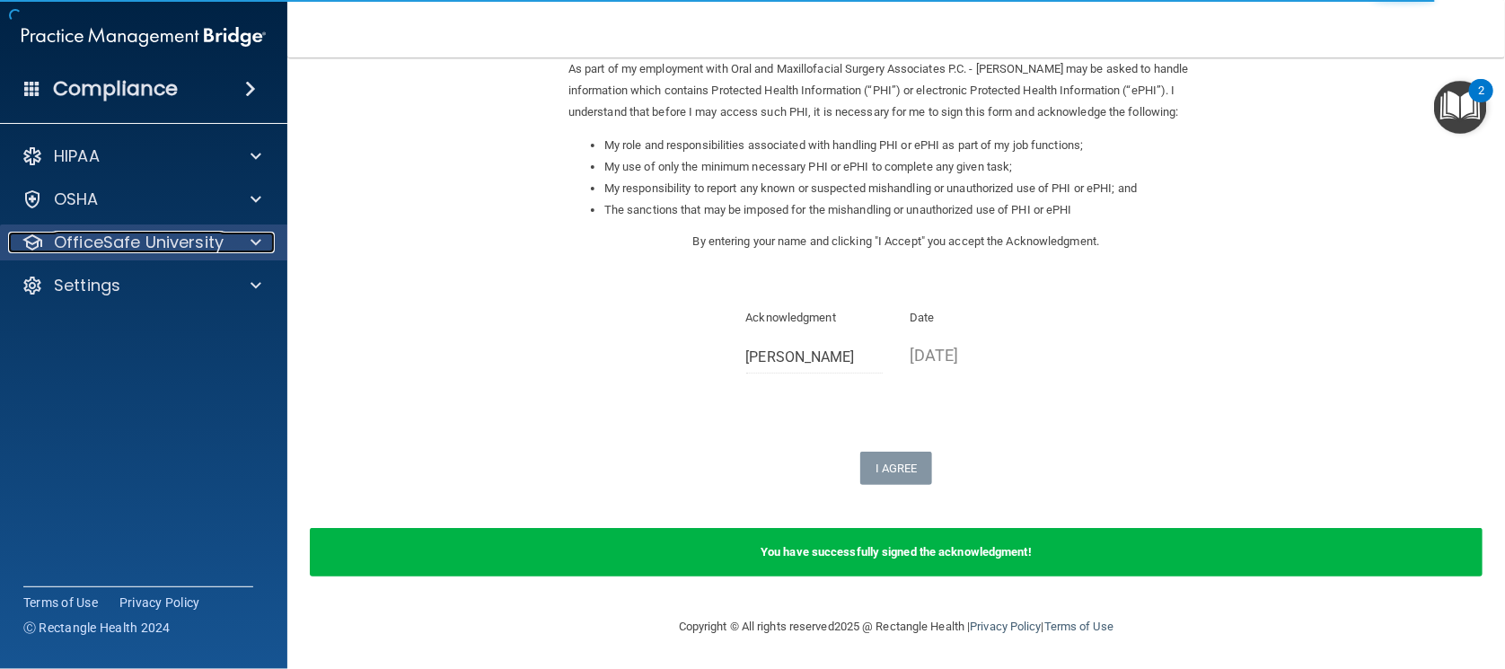
drag, startPoint x: 207, startPoint y: 236, endPoint x: 209, endPoint y: 254, distance: 18.1
click at [208, 236] on p "OfficeSafe University" at bounding box center [139, 243] width 170 height 22
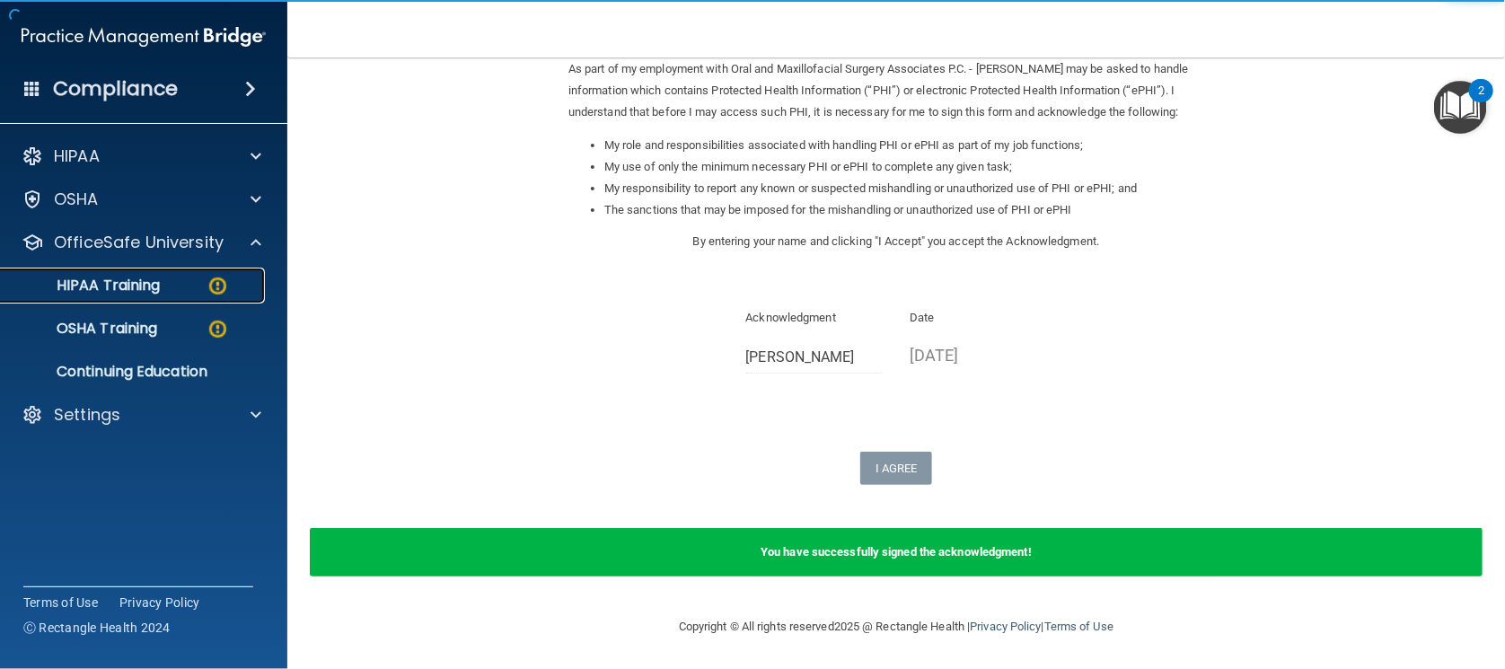
click at [147, 295] on link "HIPAA Training" at bounding box center [123, 286] width 283 height 36
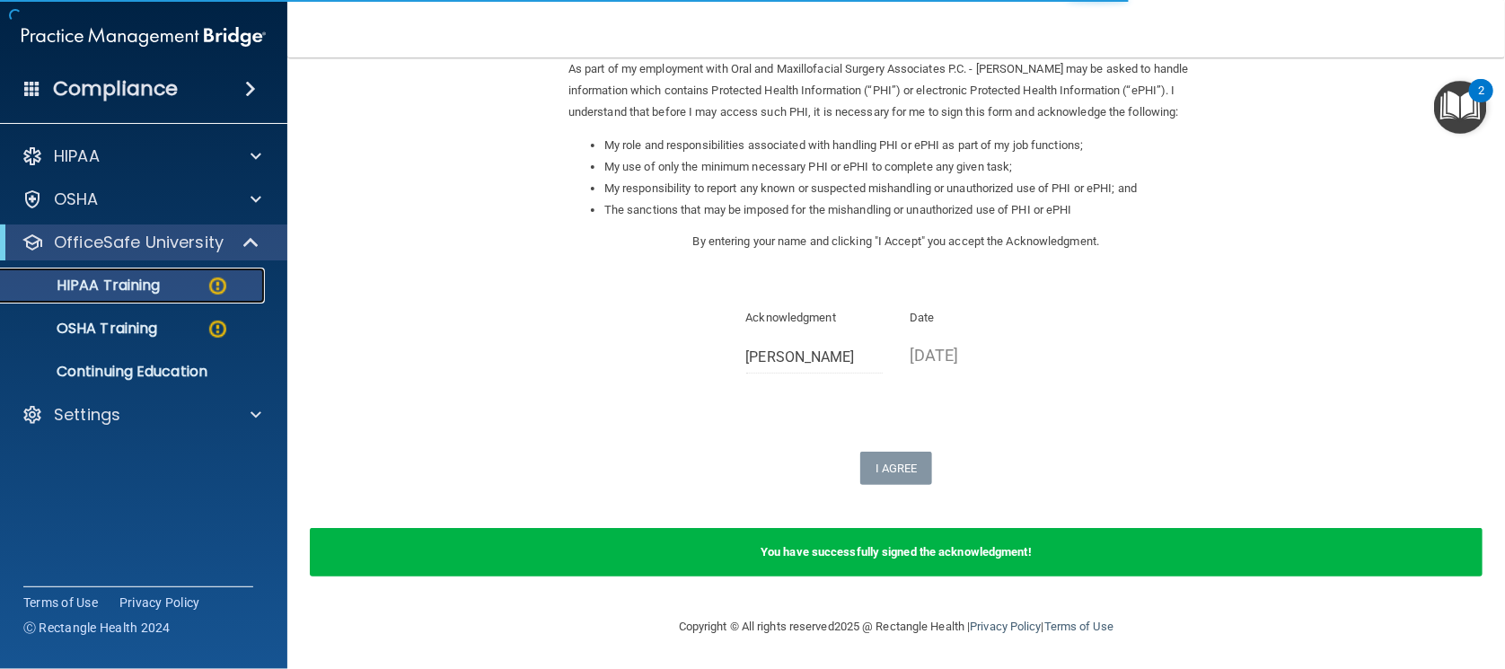
scroll to position [679, 0]
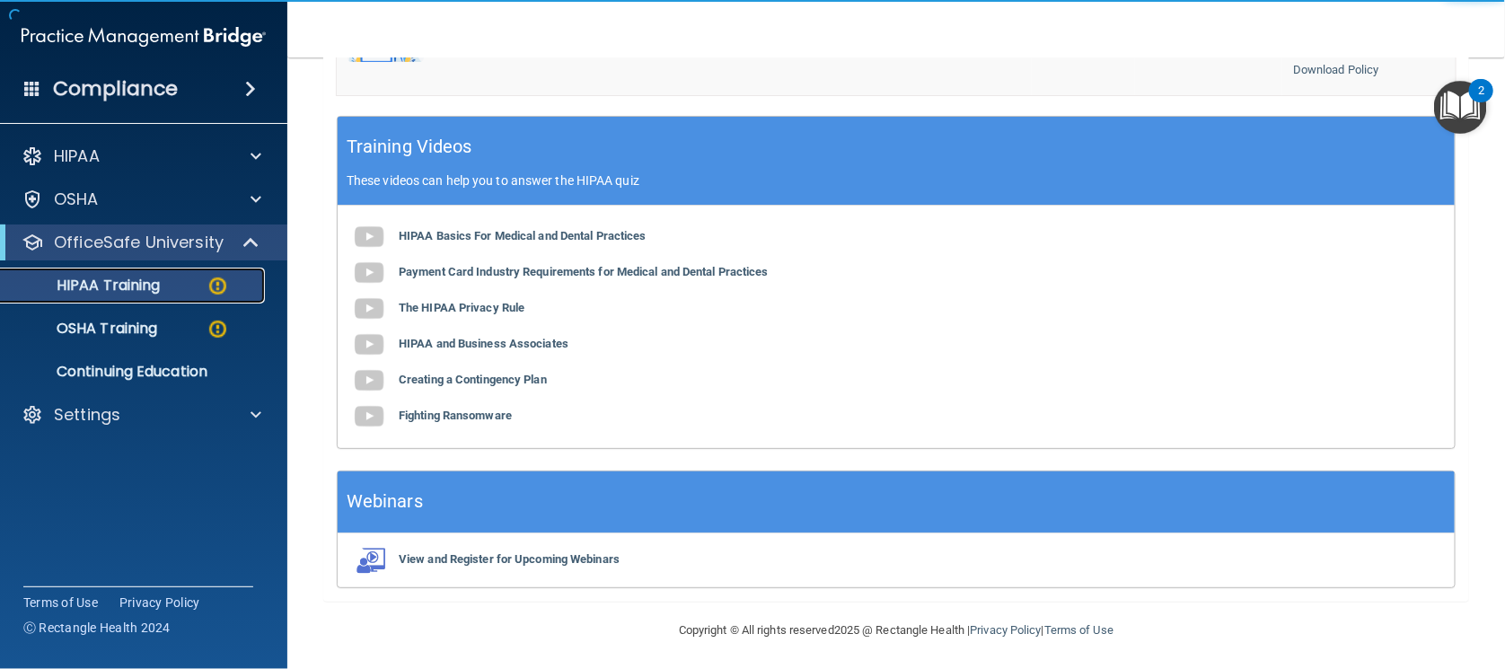
click at [159, 295] on link "HIPAA Training" at bounding box center [123, 286] width 283 height 36
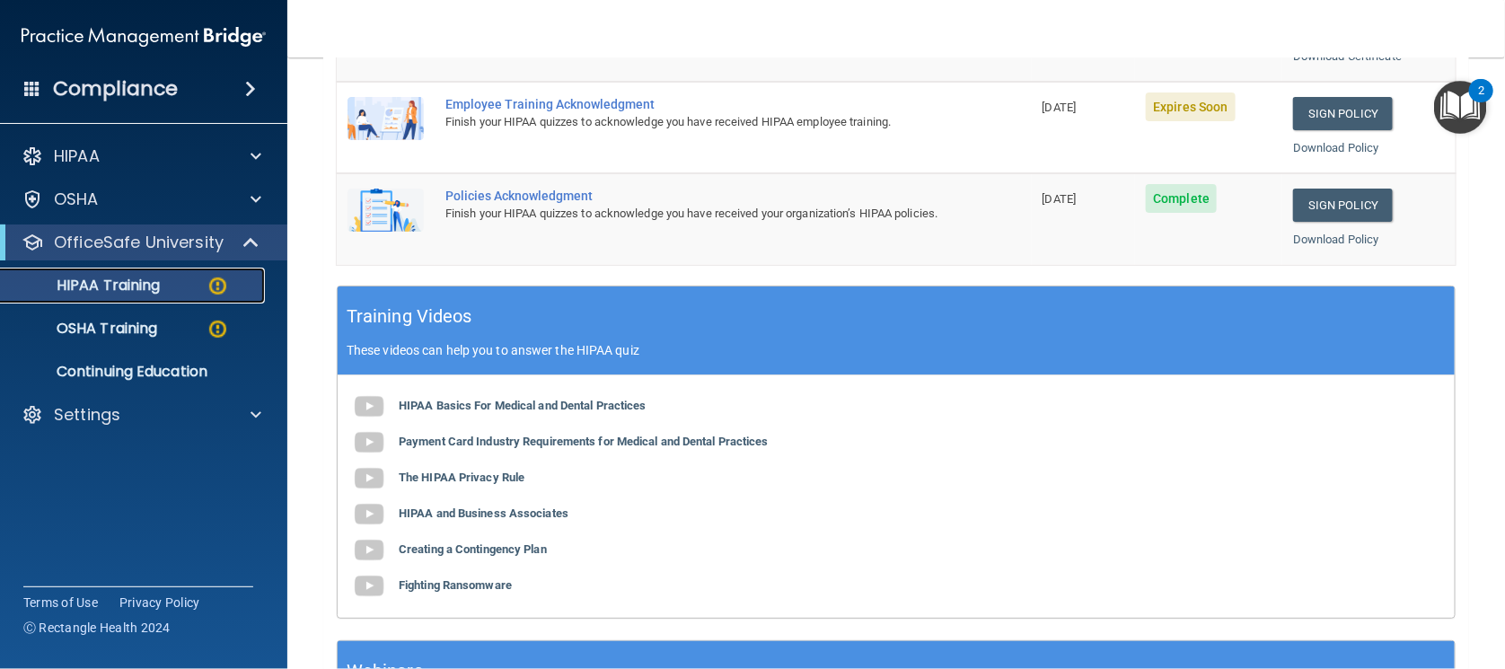
scroll to position [342, 0]
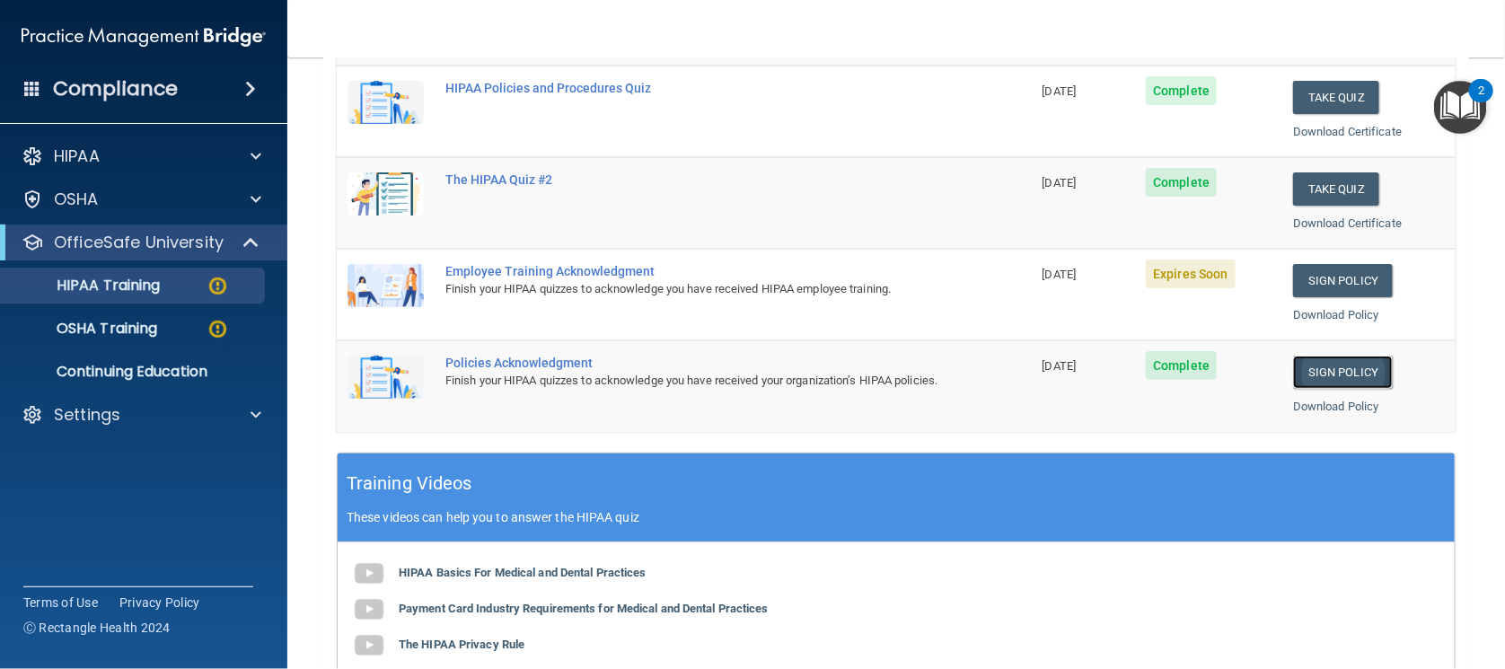
click at [1329, 378] on link "Sign Policy" at bounding box center [1343, 372] width 100 height 33
click at [1327, 289] on link "Sign Policy" at bounding box center [1343, 280] width 100 height 33
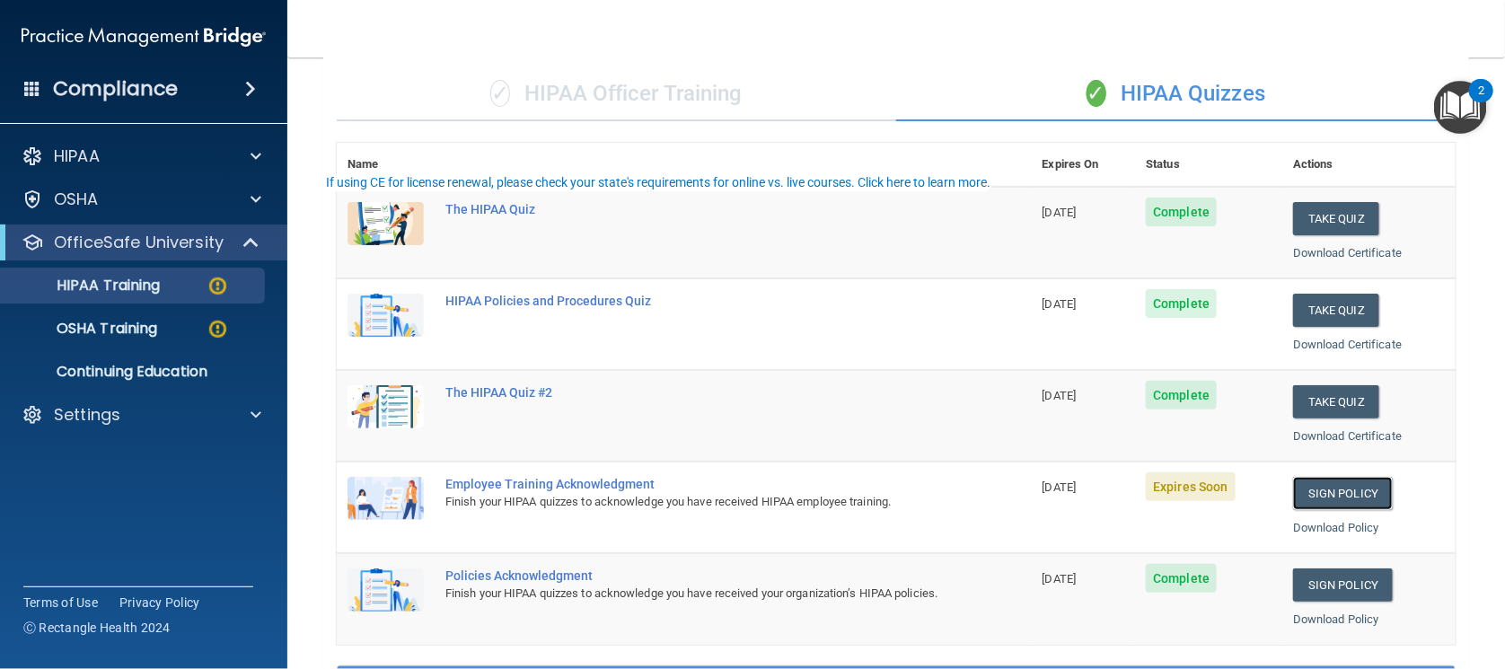
scroll to position [0, 0]
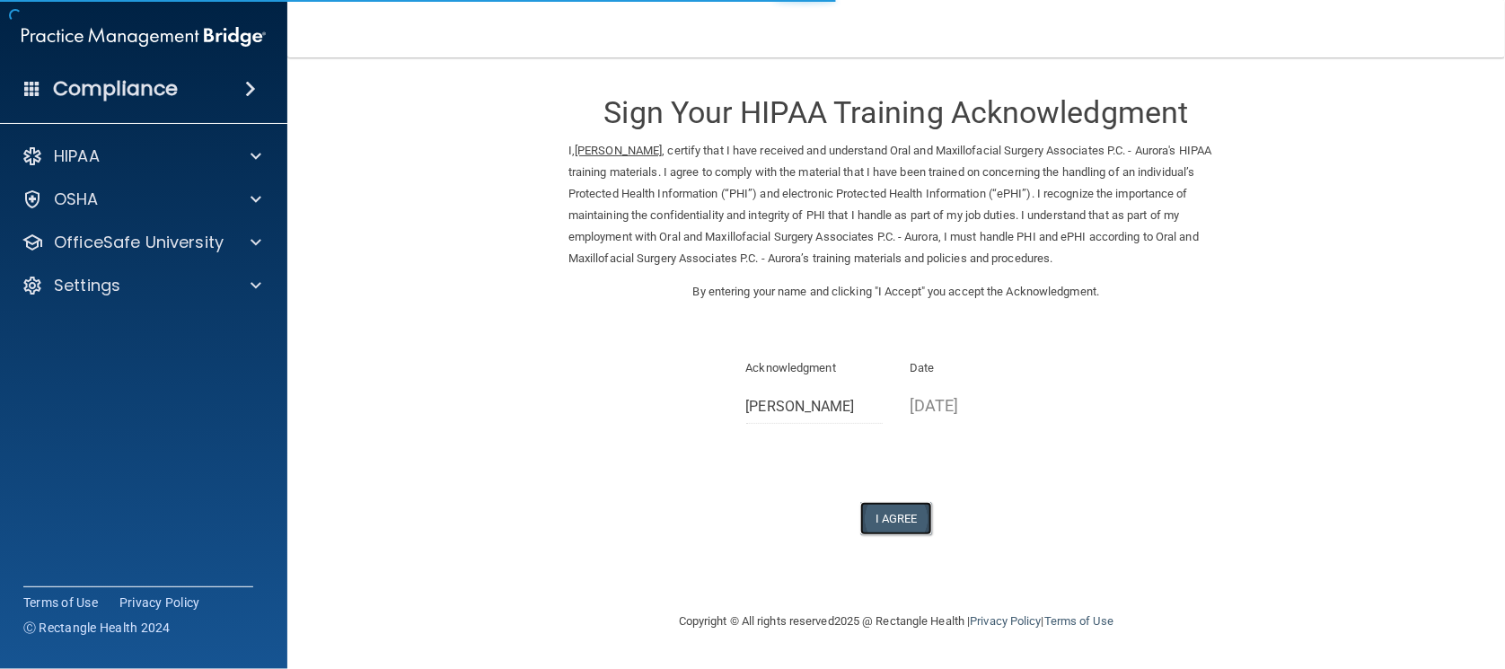
click at [924, 515] on button "I Agree" at bounding box center [896, 518] width 72 height 33
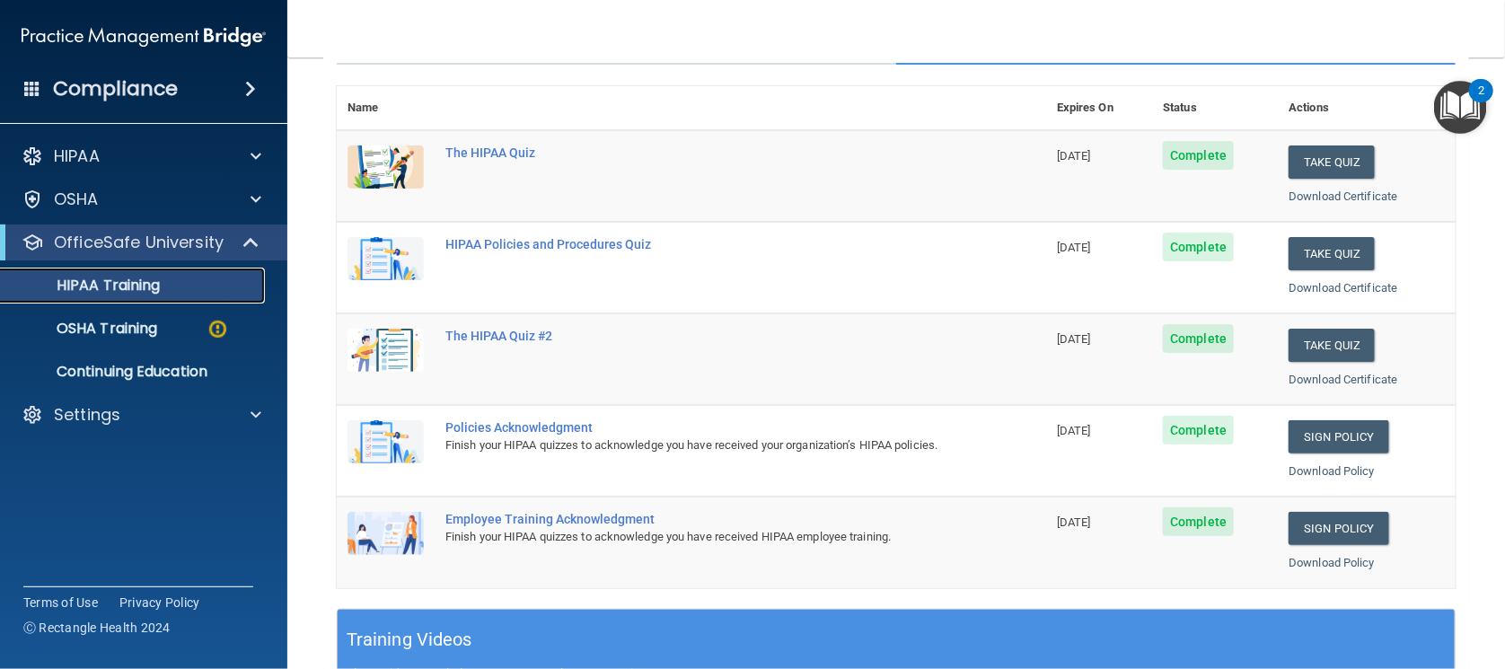
scroll to position [118, 0]
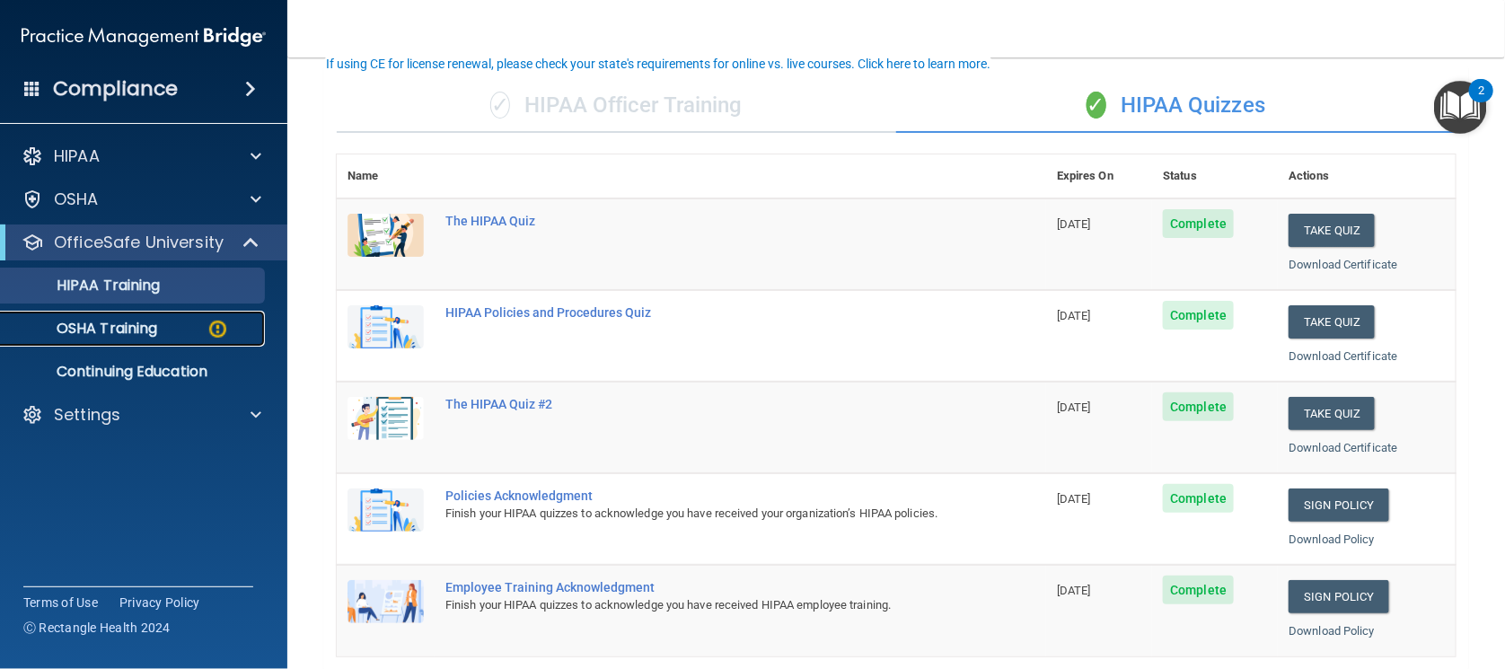
click at [151, 338] on link "OSHA Training" at bounding box center [123, 329] width 283 height 36
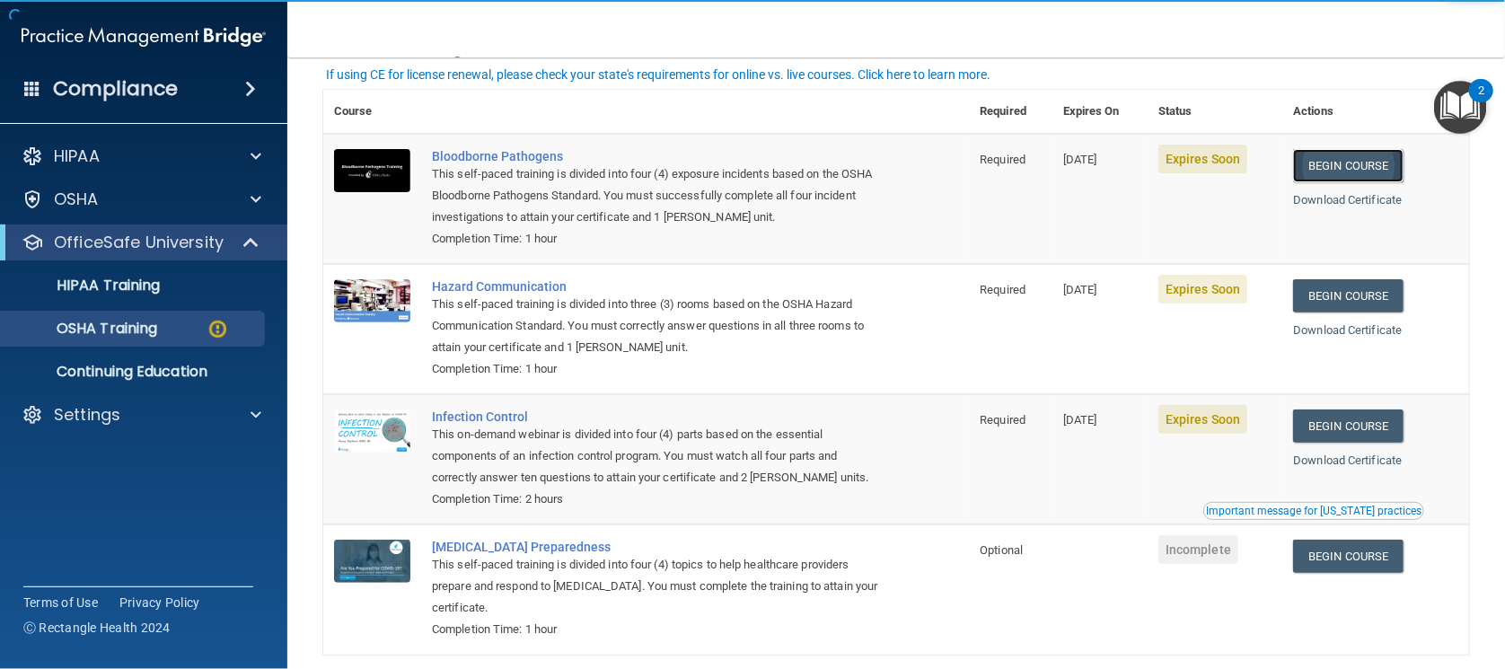
click at [1396, 158] on link "Begin Course" at bounding box center [1348, 165] width 110 height 33
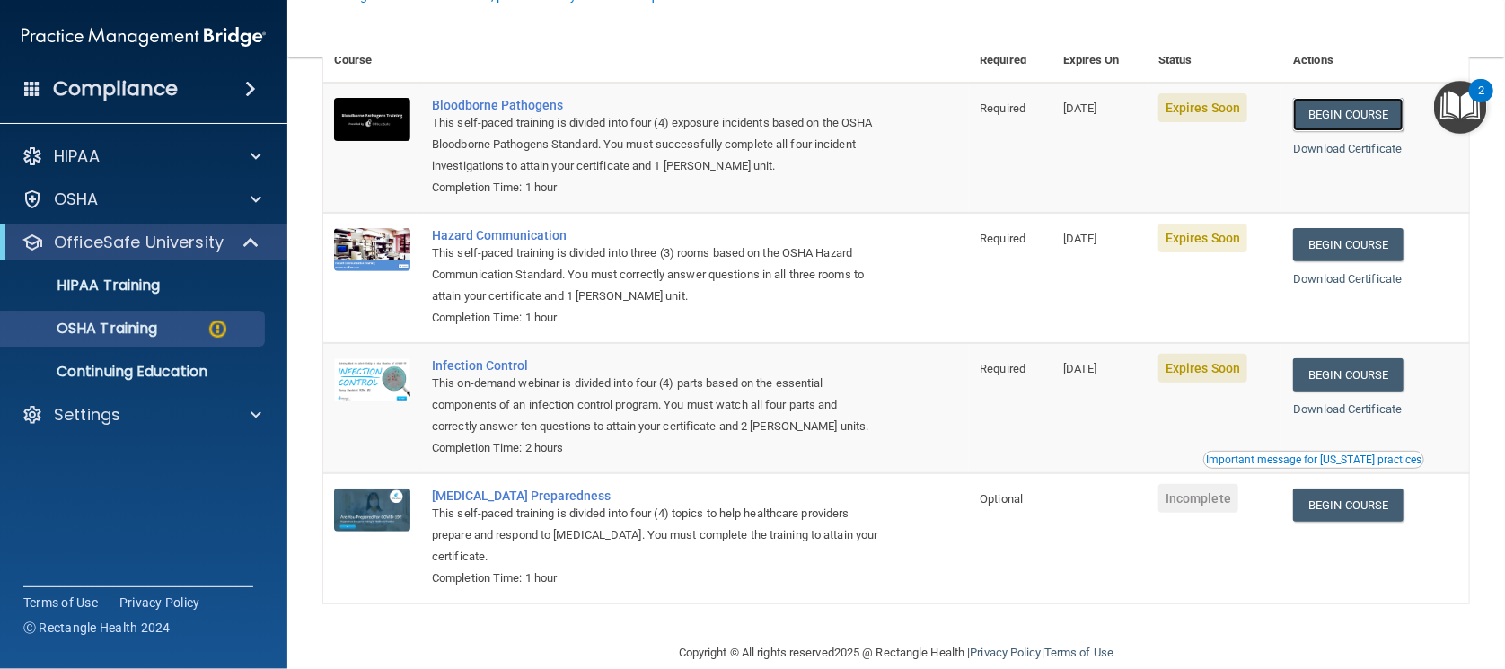
scroll to position [197, 0]
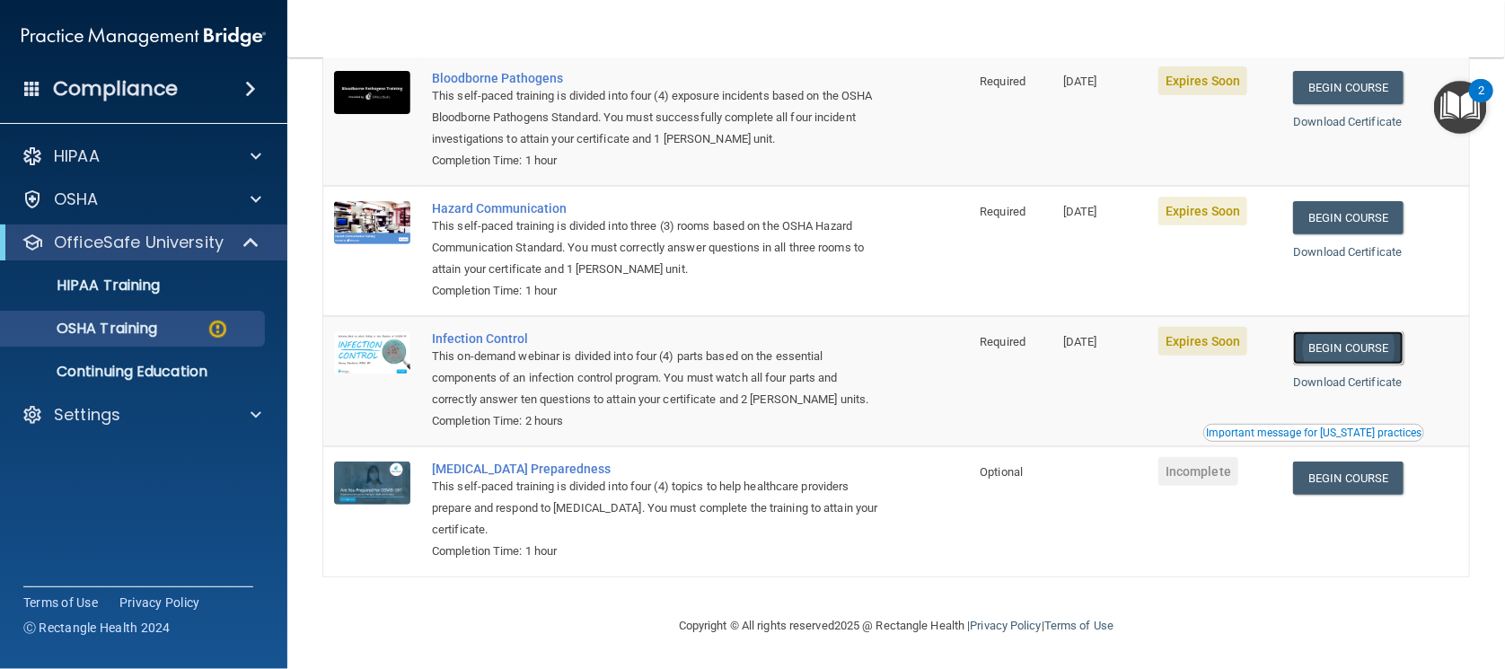
click at [1329, 339] on link "Begin Course" at bounding box center [1348, 347] width 110 height 33
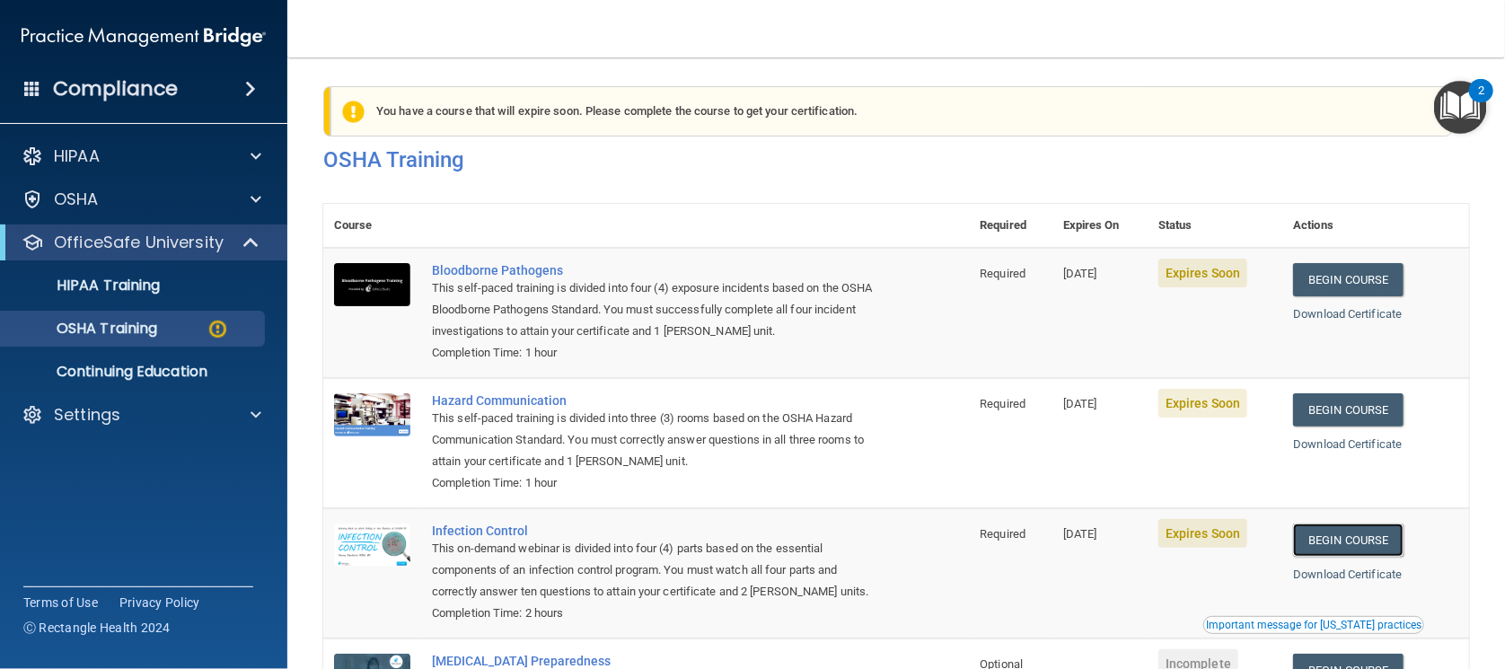
scroll to position [0, 0]
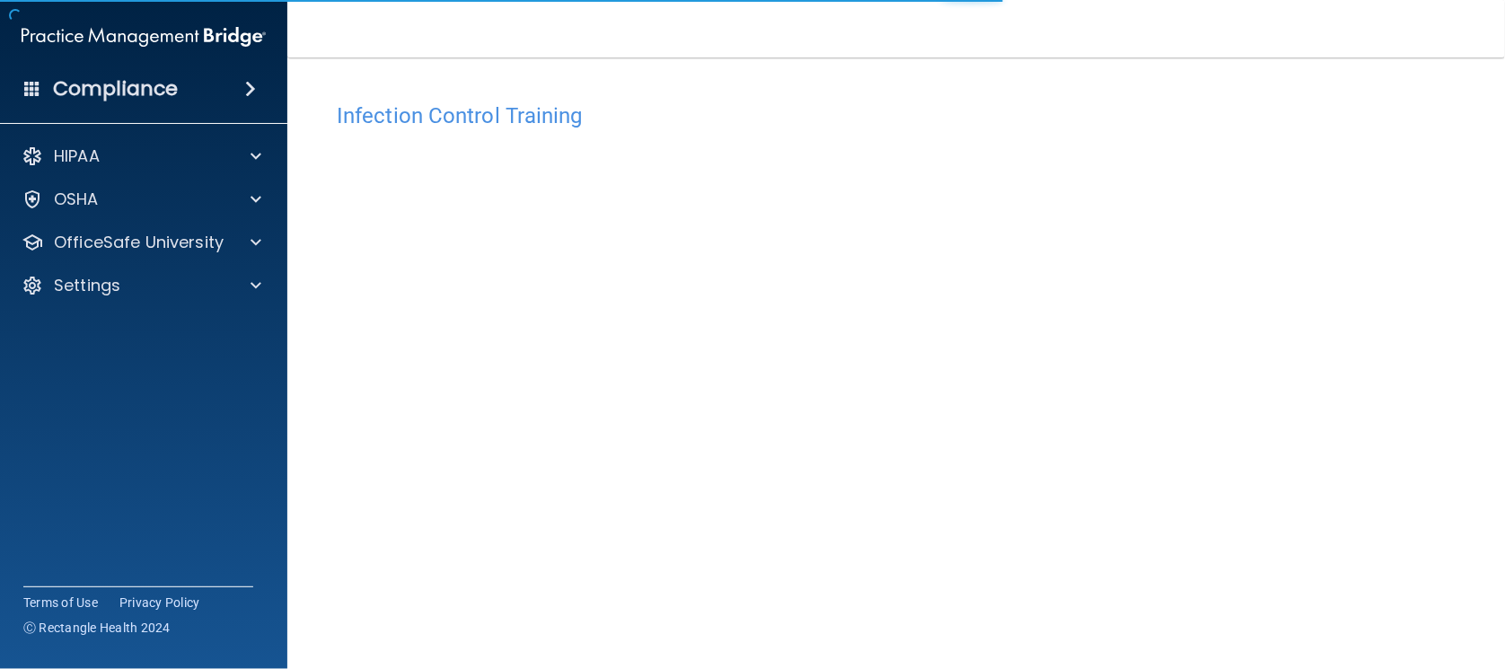
scroll to position [99, 0]
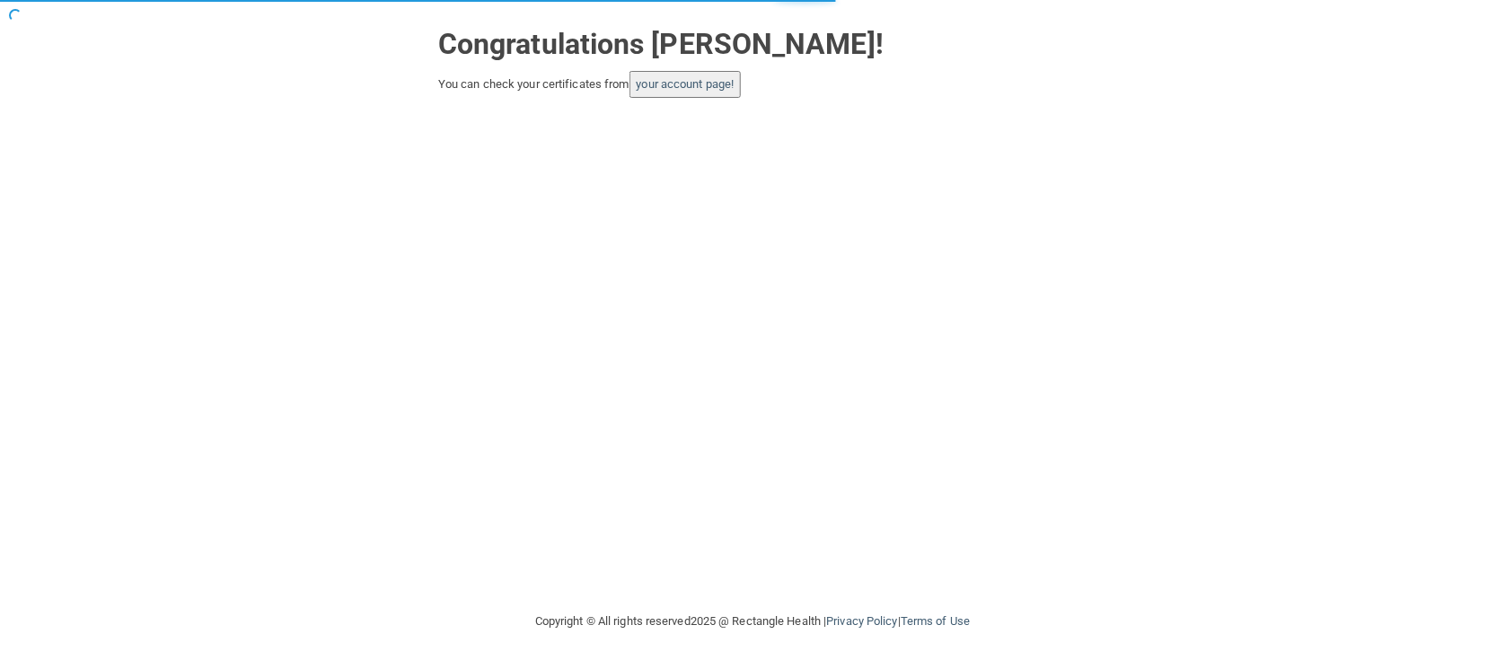
click at [695, 92] on button "your account page!" at bounding box center [686, 84] width 112 height 27
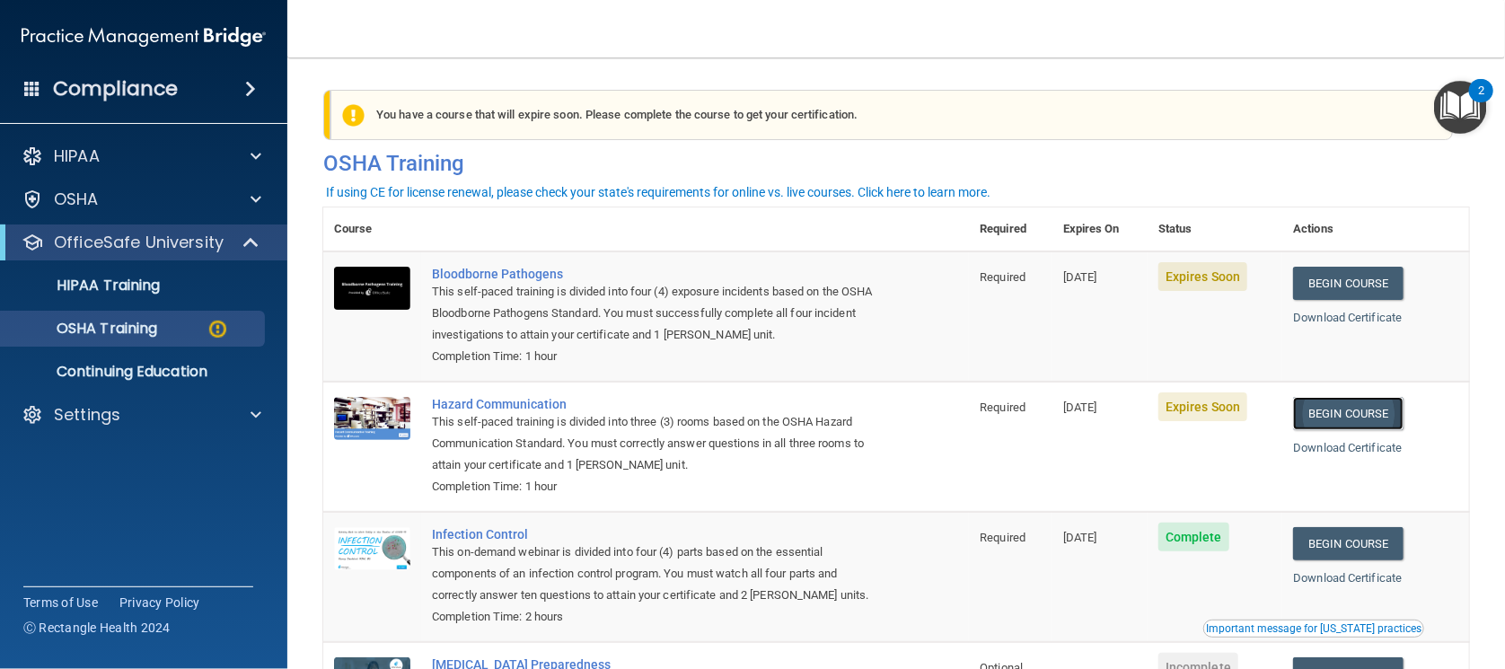
click at [1325, 419] on link "Begin Course" at bounding box center [1348, 413] width 110 height 33
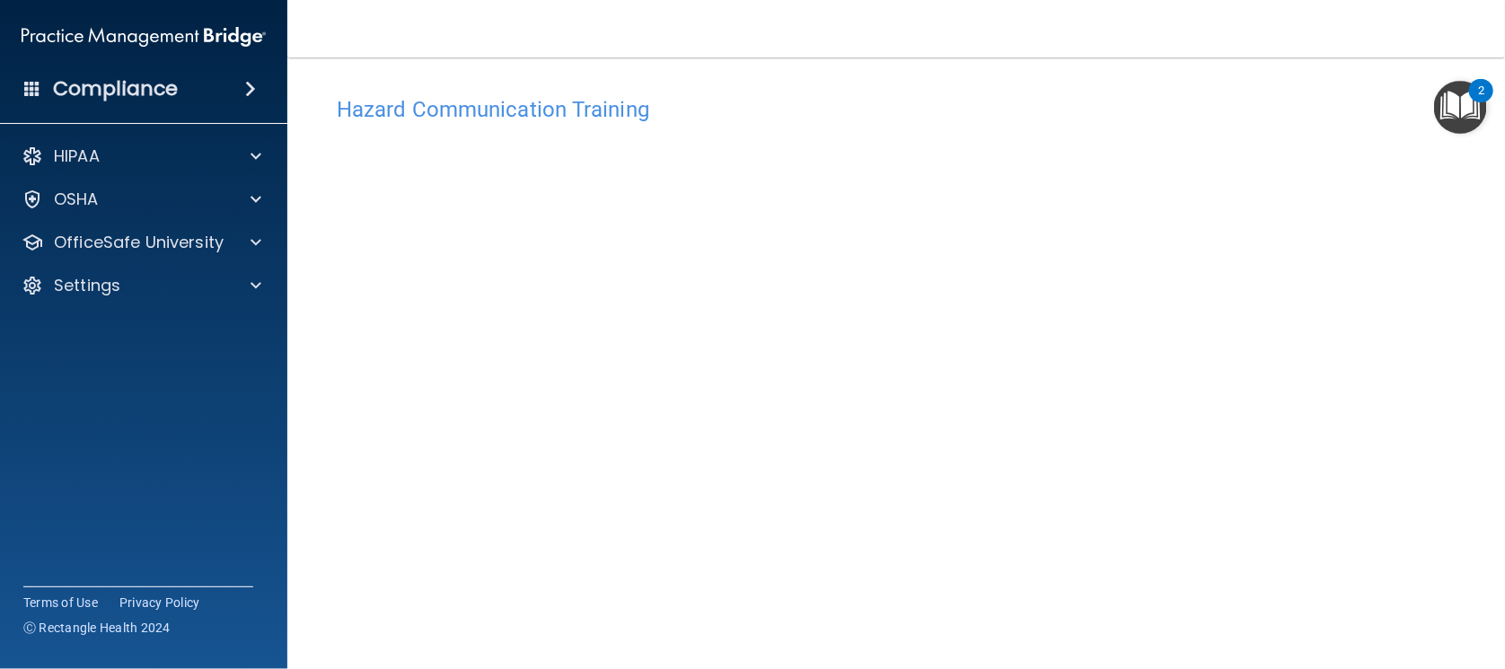
scroll to position [5, 0]
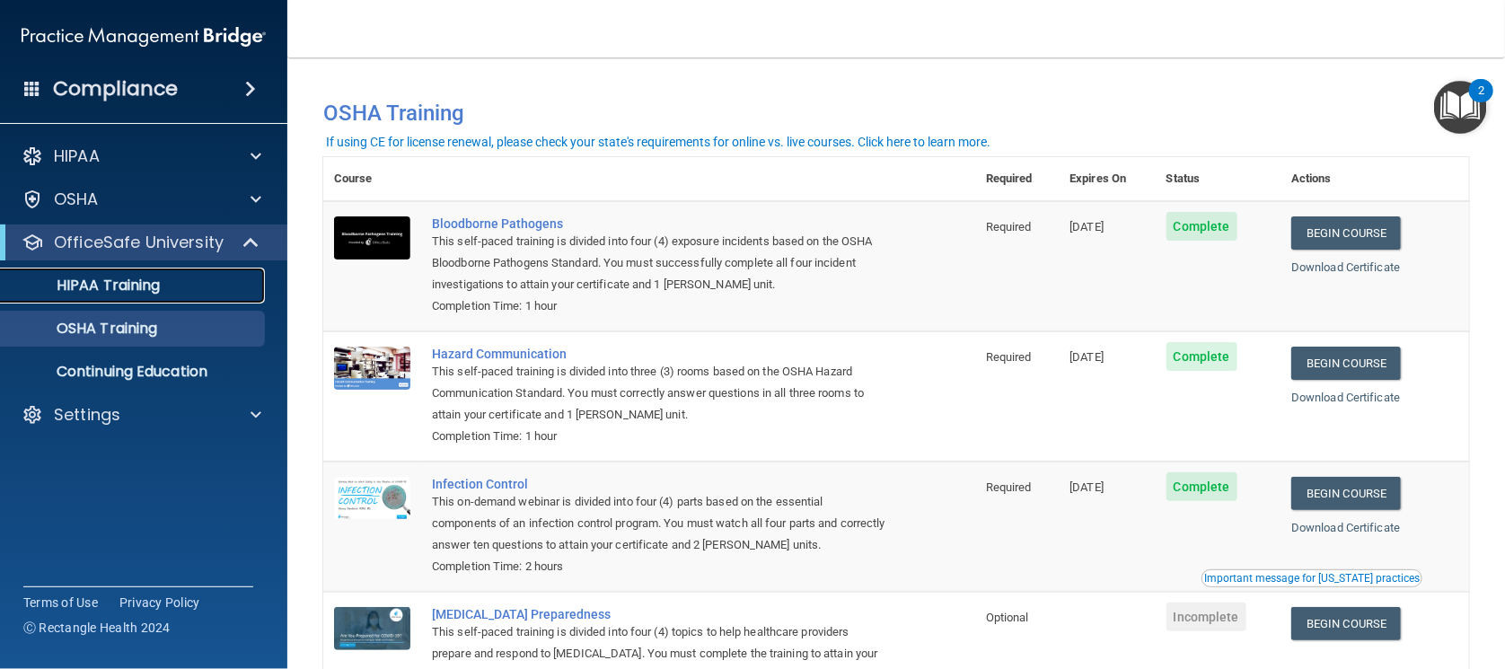
click at [149, 295] on link "HIPAA Training" at bounding box center [123, 286] width 283 height 36
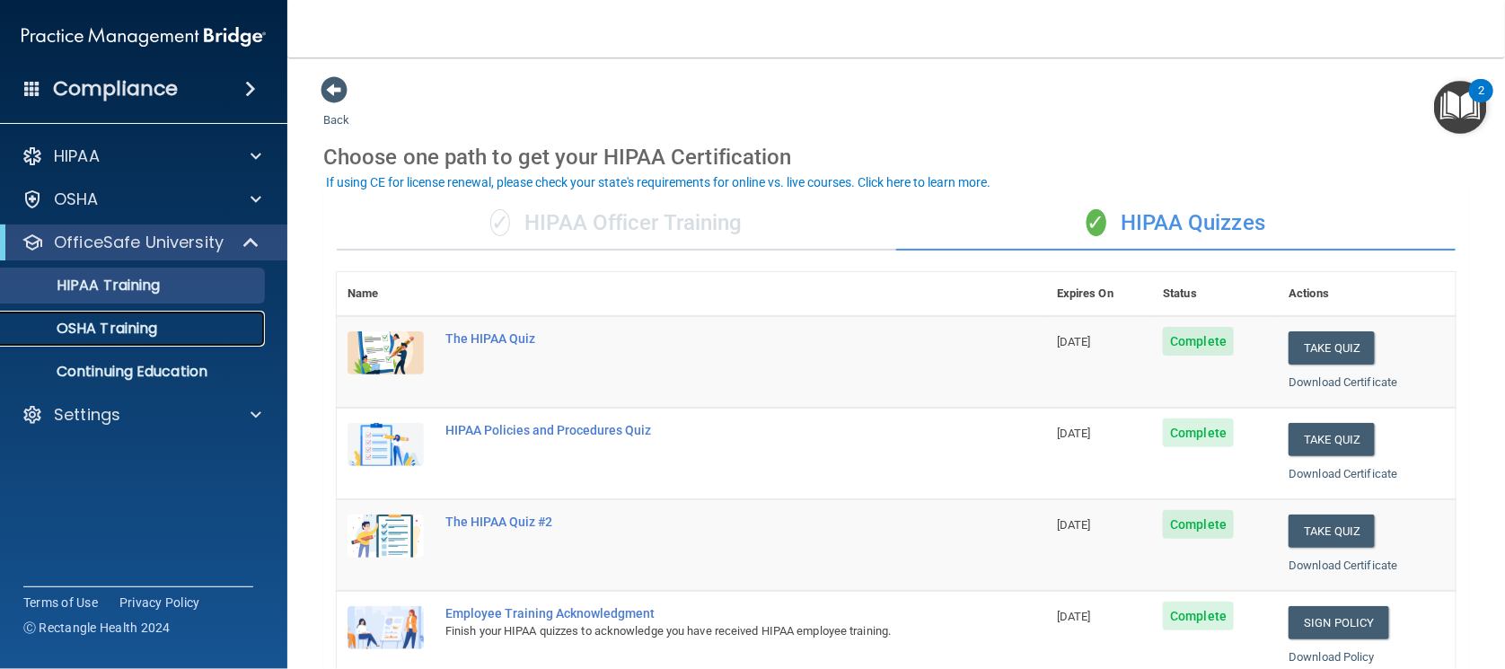
click at [142, 331] on p "OSHA Training" at bounding box center [84, 329] width 145 height 18
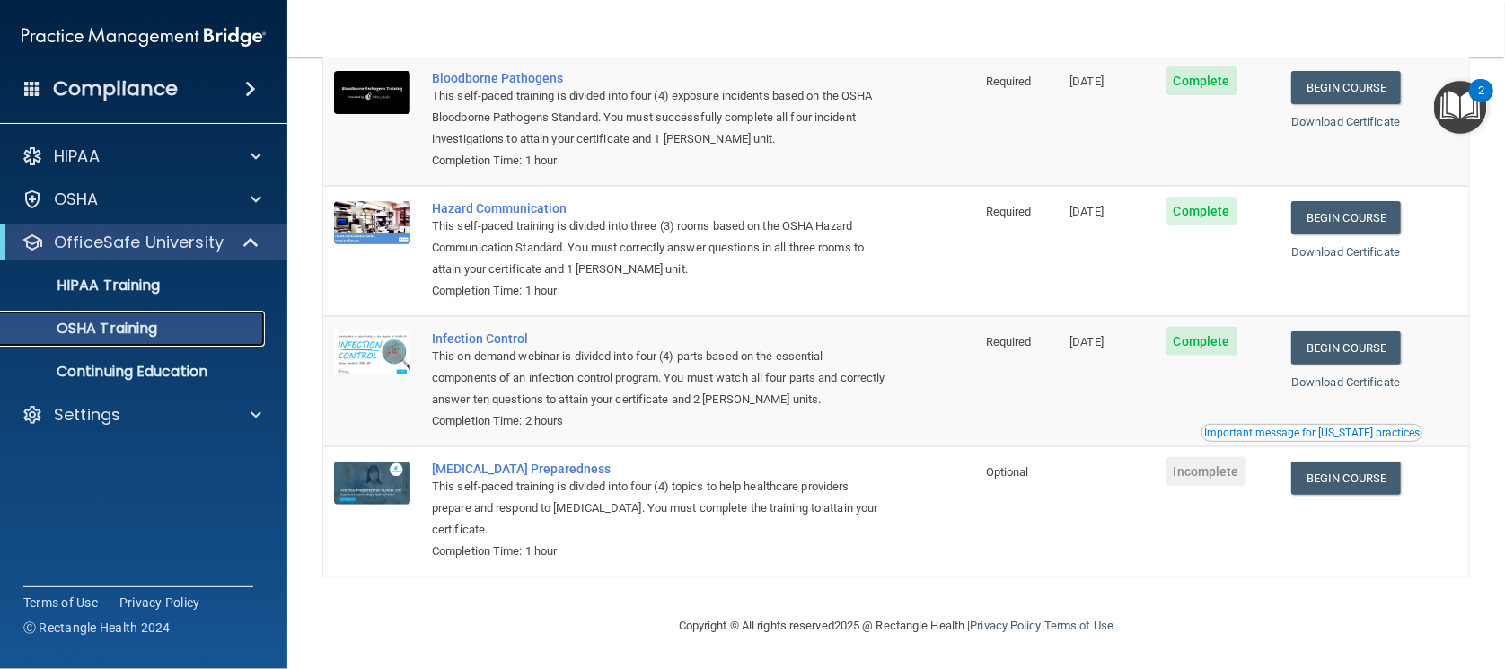
scroll to position [34, 0]
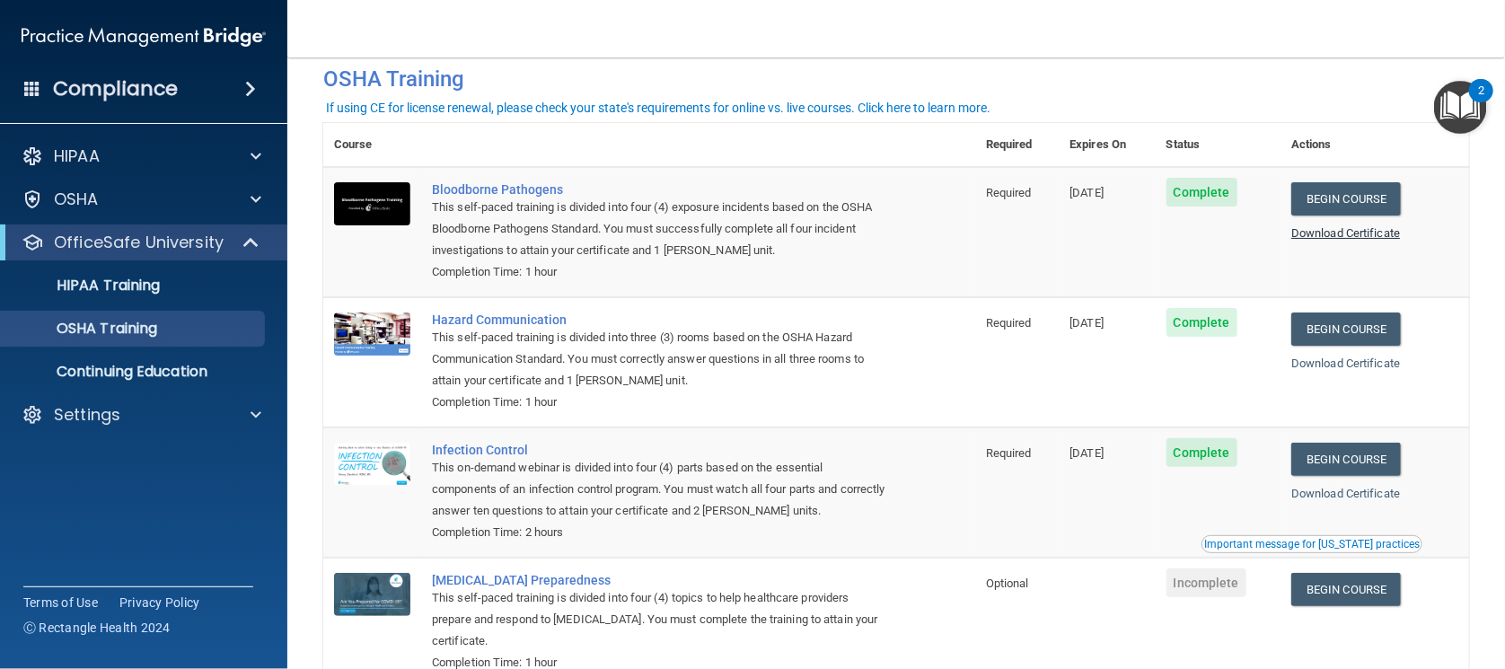
click at [1312, 225] on div "Download Certificate" at bounding box center [1374, 234] width 167 height 22
click at [1308, 228] on link "Download Certificate" at bounding box center [1345, 232] width 109 height 13
click at [1362, 357] on link "Download Certificate" at bounding box center [1345, 363] width 109 height 13
click at [1342, 491] on link "Download Certificate" at bounding box center [1345, 493] width 109 height 13
drag, startPoint x: 111, startPoint y: 293, endPoint x: 172, endPoint y: 288, distance: 60.3
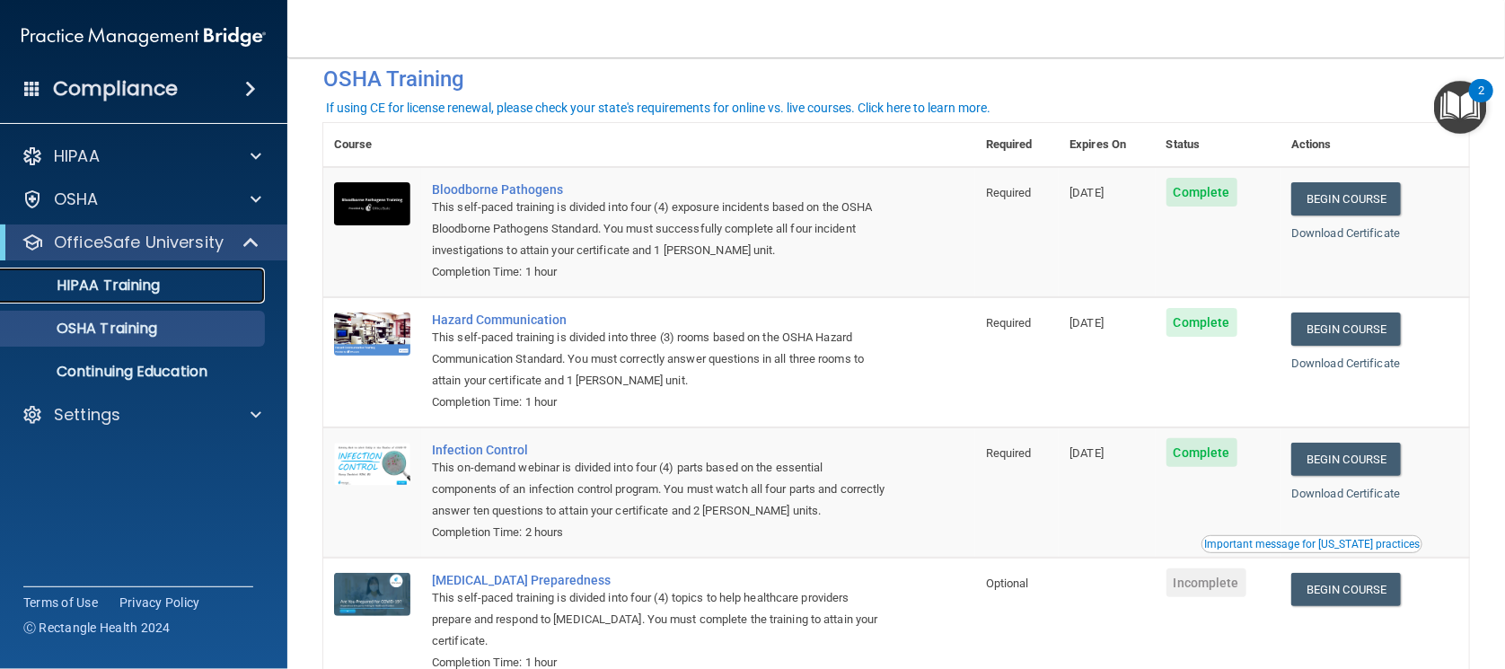
click at [111, 294] on p "HIPAA Training" at bounding box center [86, 286] width 148 height 18
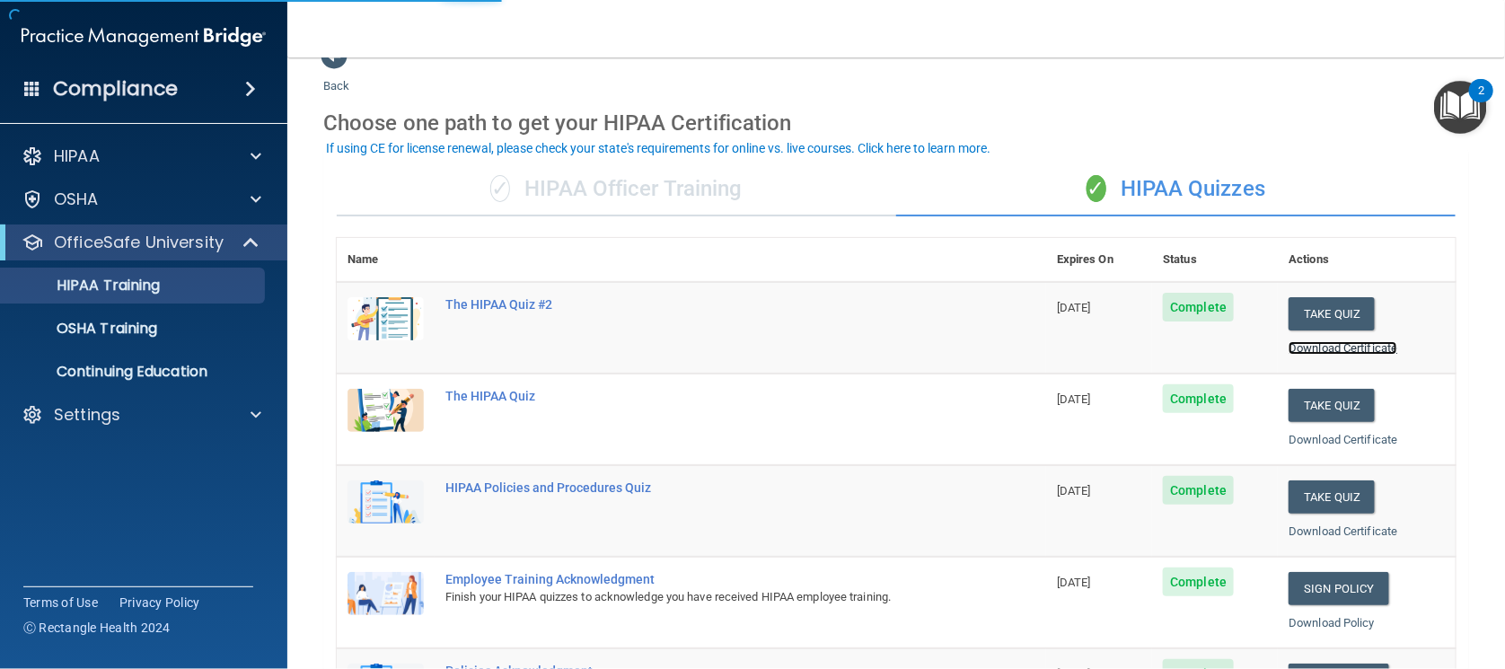
click at [1337, 352] on link "Download Certificate" at bounding box center [1343, 347] width 109 height 13
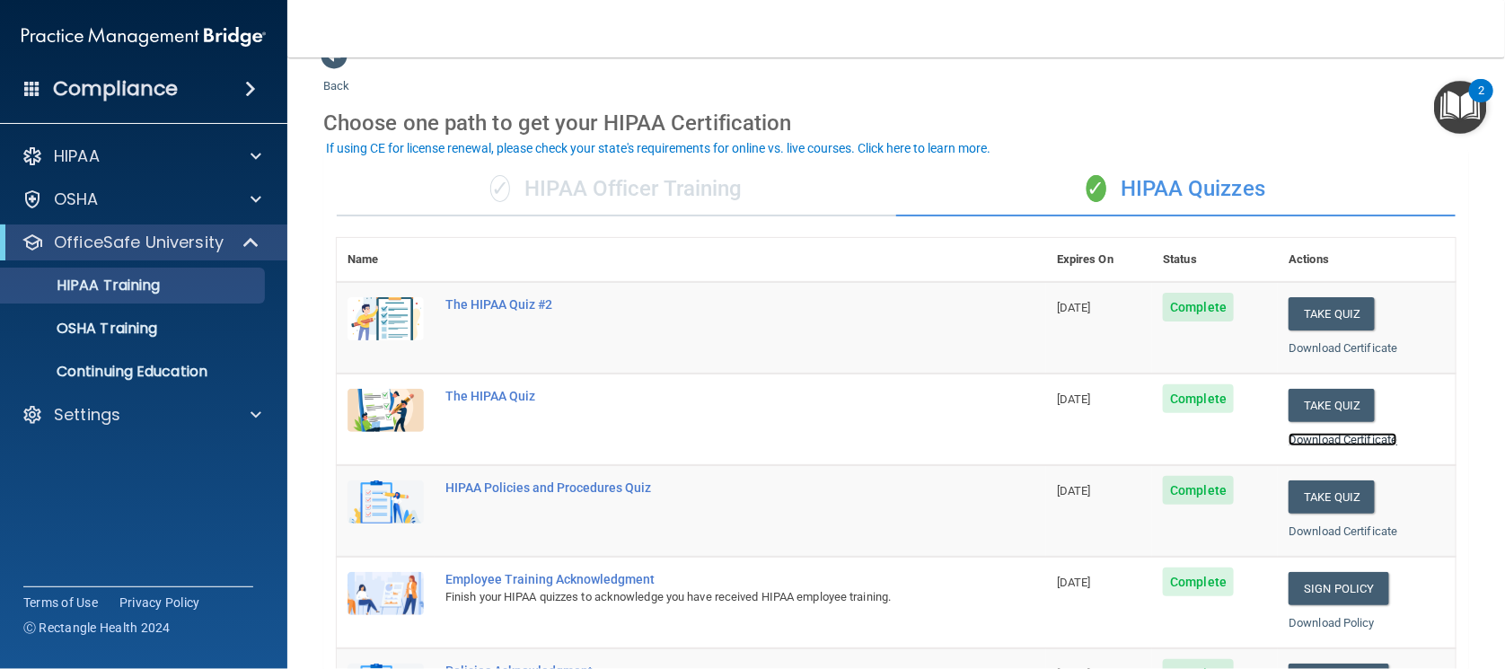
click at [1330, 435] on link "Download Certificate" at bounding box center [1343, 439] width 109 height 13
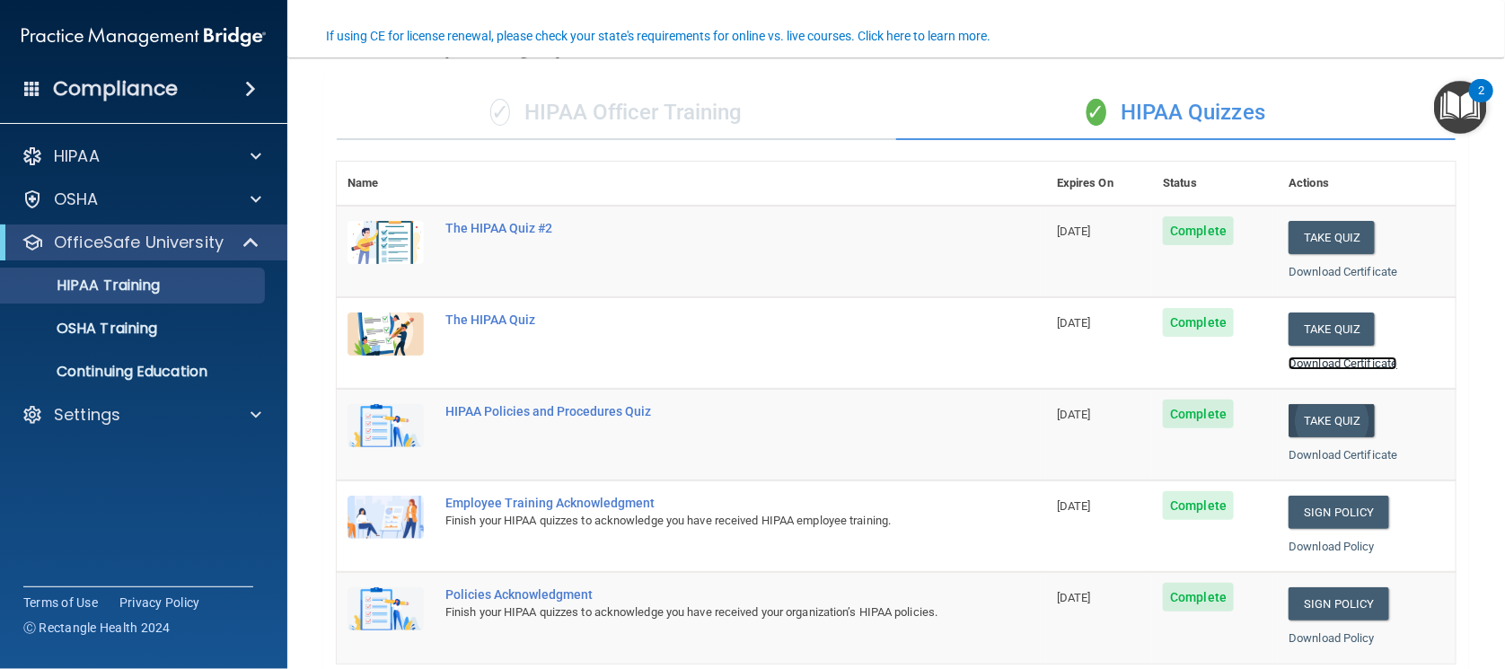
scroll to position [146, 0]
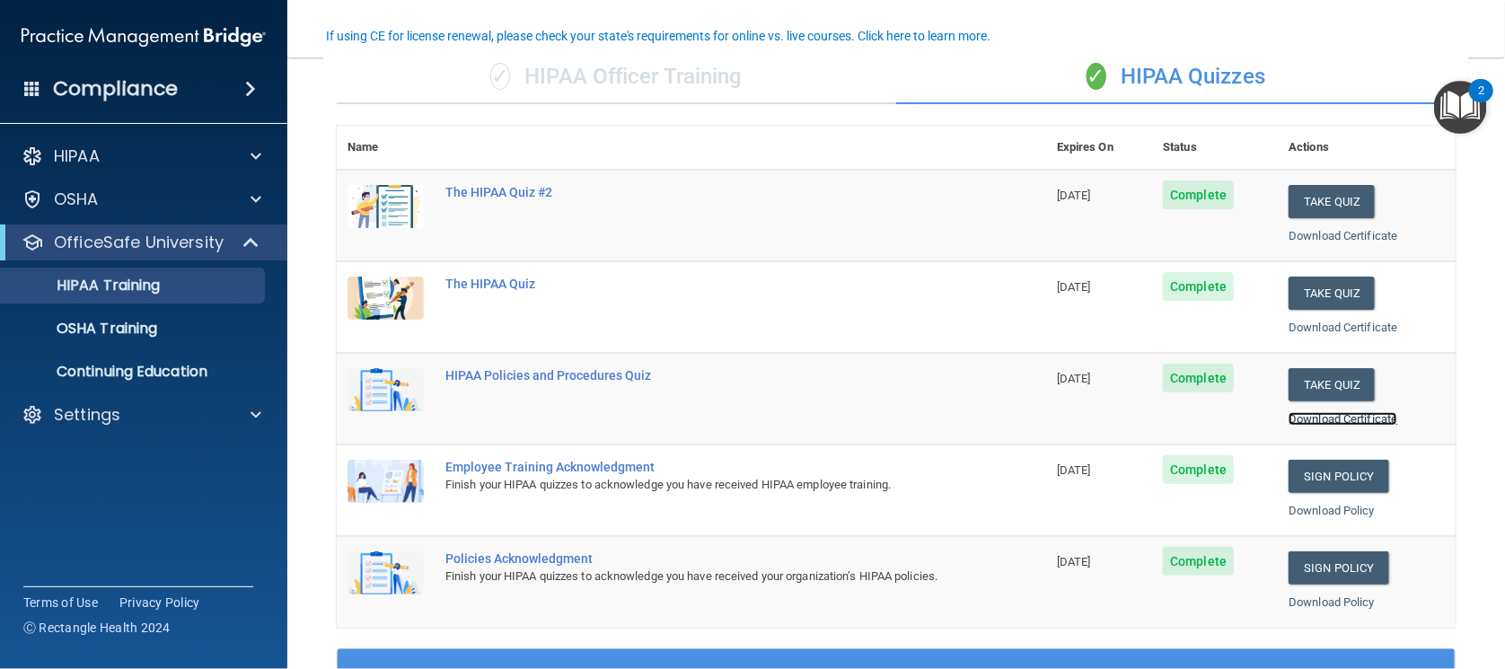
click at [1300, 418] on link "Download Certificate" at bounding box center [1343, 418] width 109 height 13
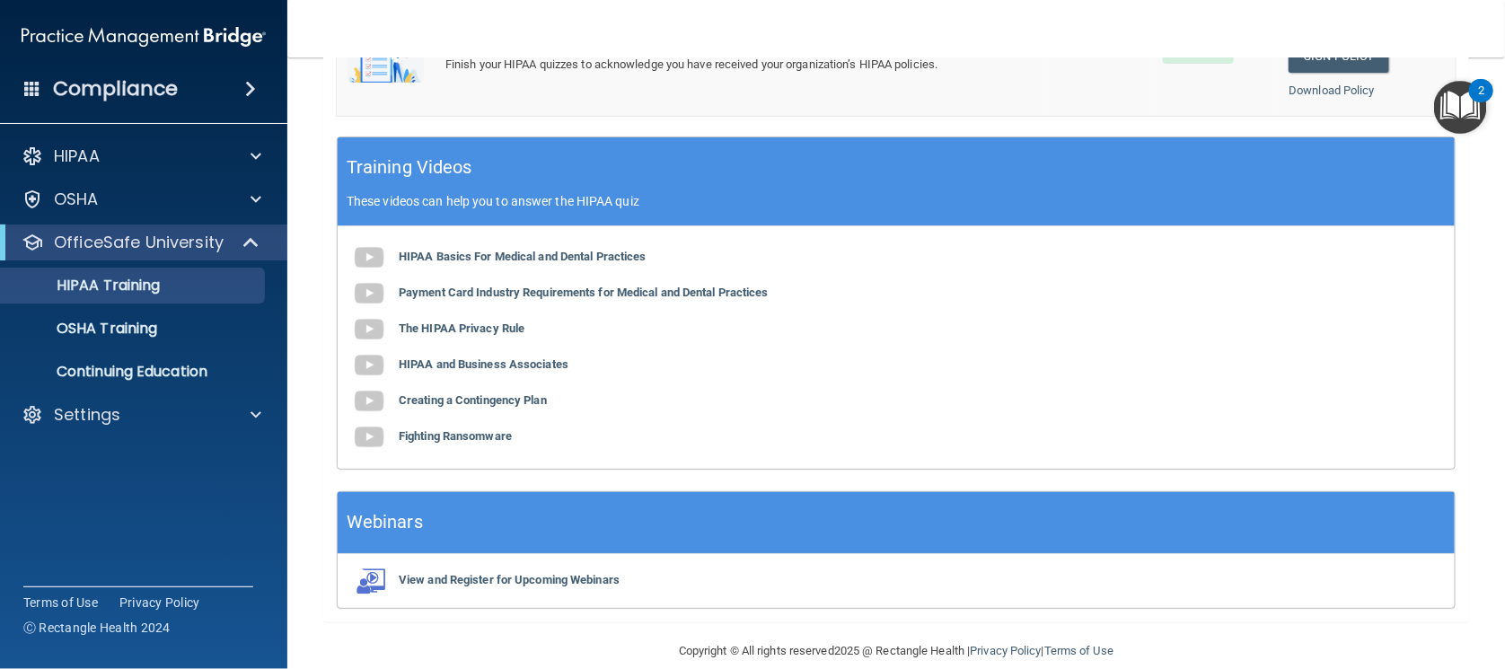
scroll to position [679, 0]
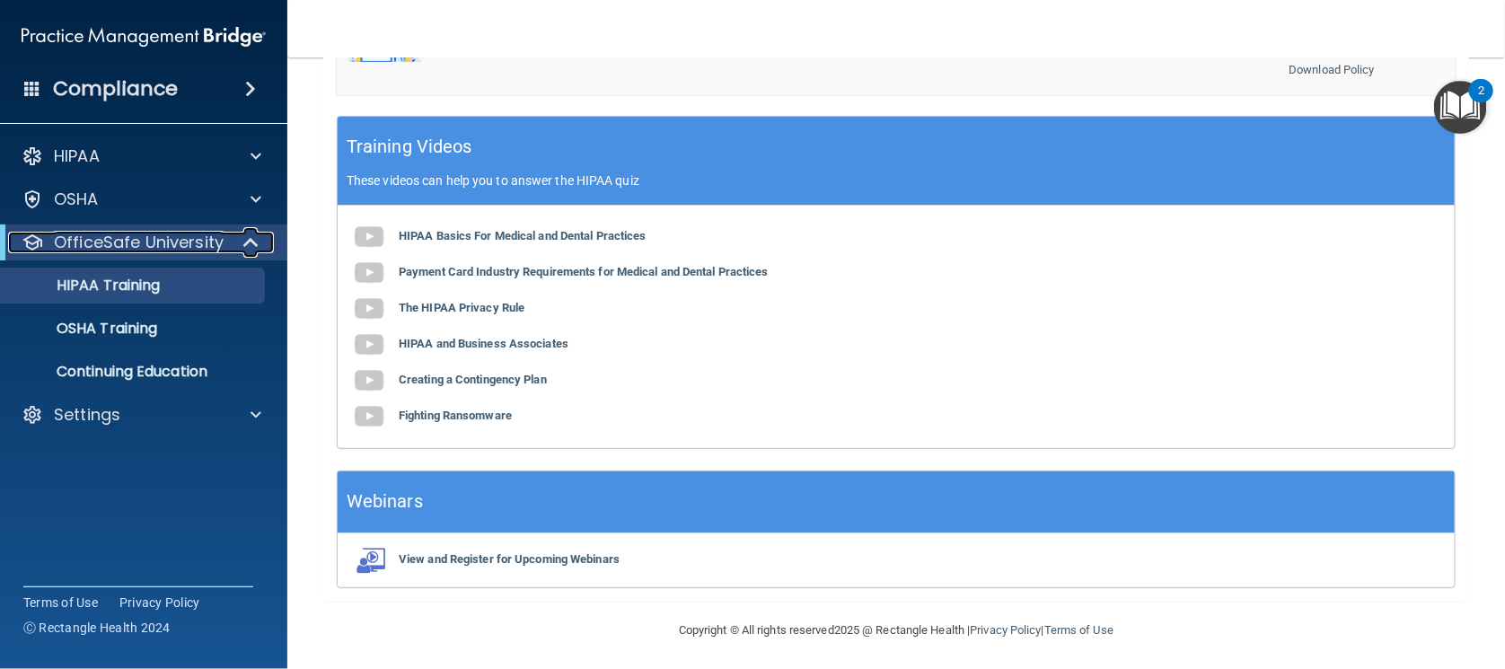
click at [129, 234] on p "OfficeSafe University" at bounding box center [139, 243] width 170 height 22
